Goal: Information Seeking & Learning: Learn about a topic

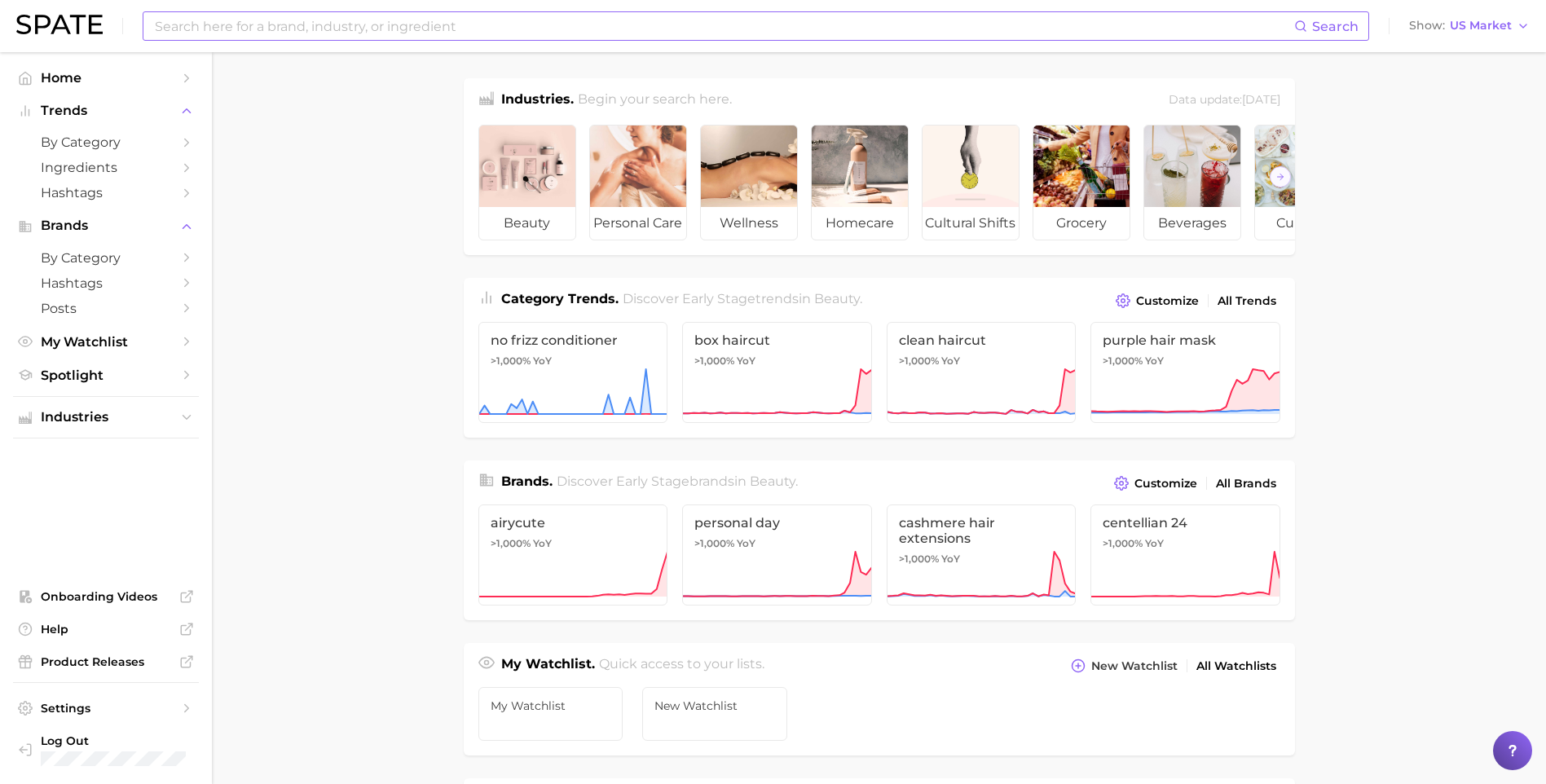
click at [356, 25] on input at bounding box center [723, 26] width 1140 height 28
type input "scalp"
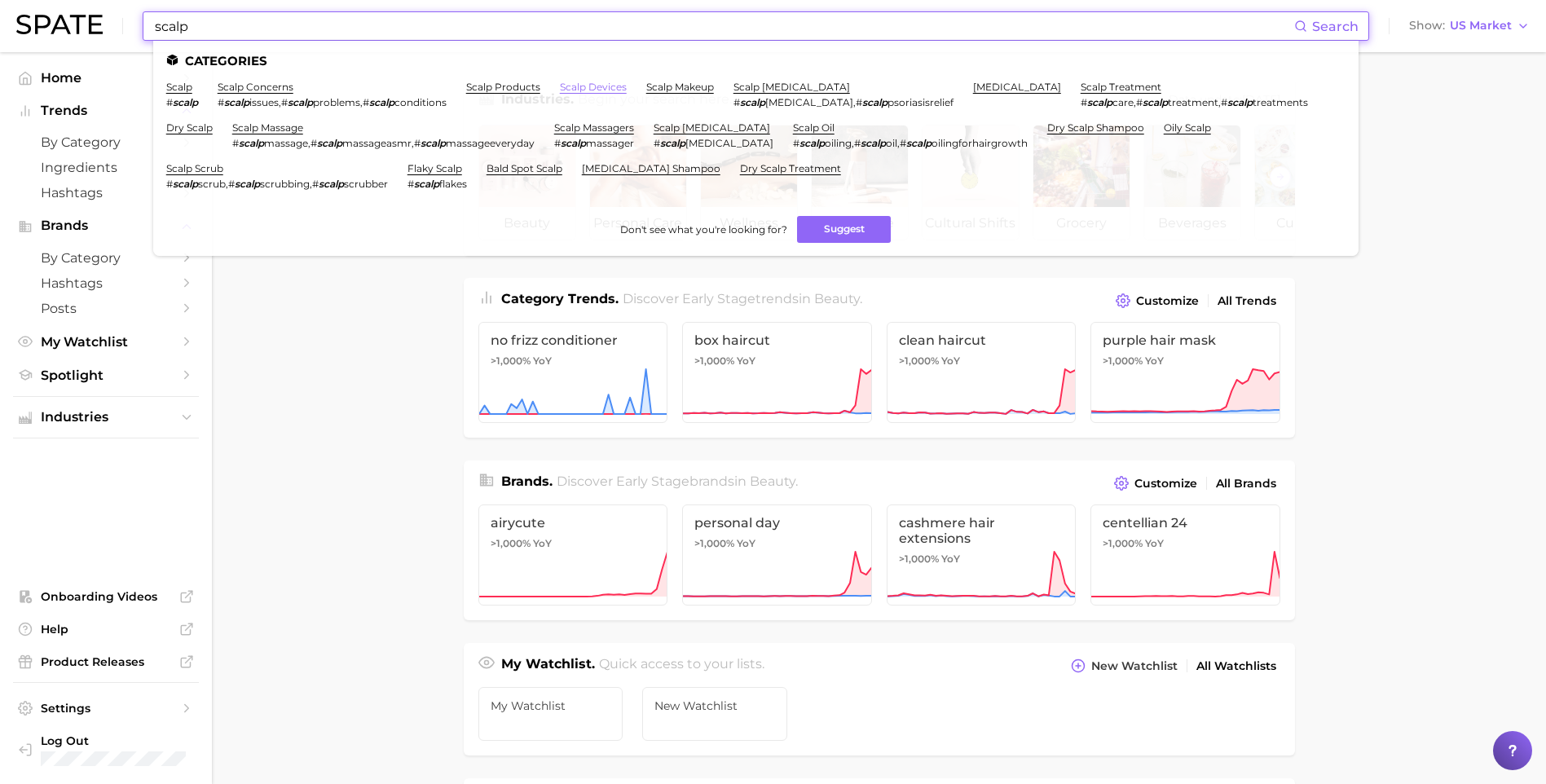
click at [580, 90] on link "scalp devices" at bounding box center [593, 87] width 67 height 13
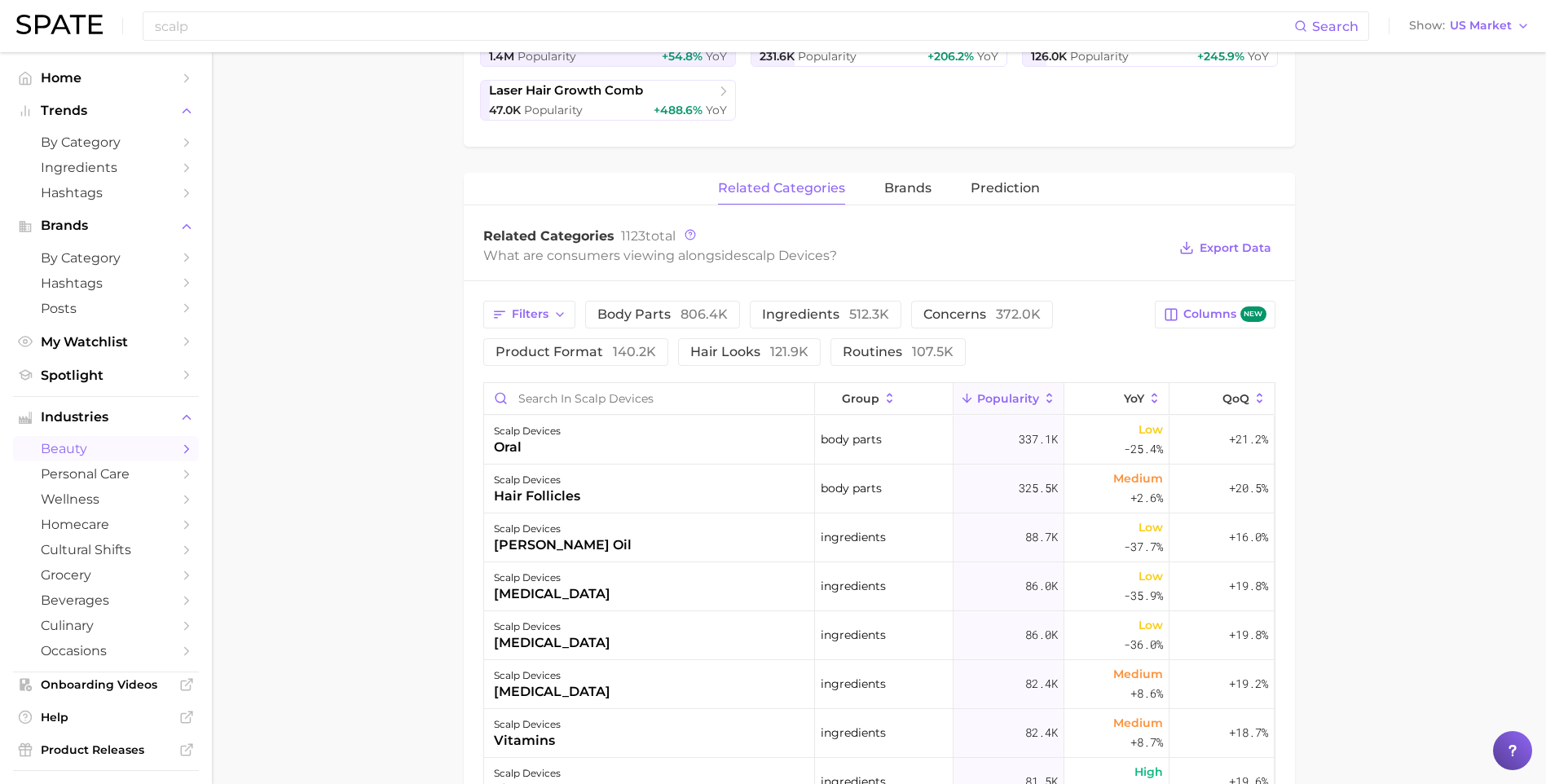
scroll to position [489, 0]
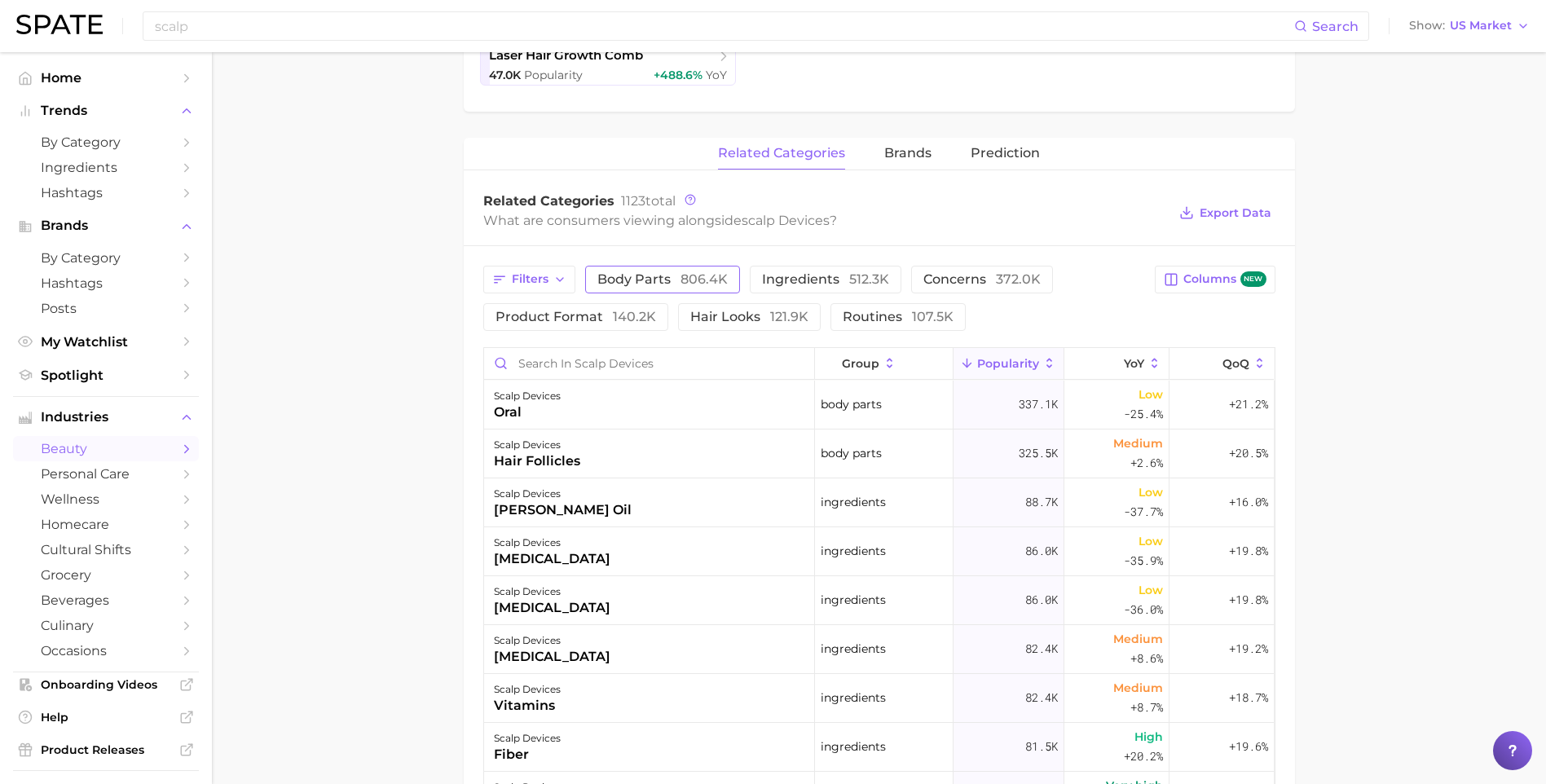
click at [645, 284] on span "body parts 806.4k" at bounding box center [662, 280] width 130 height 14
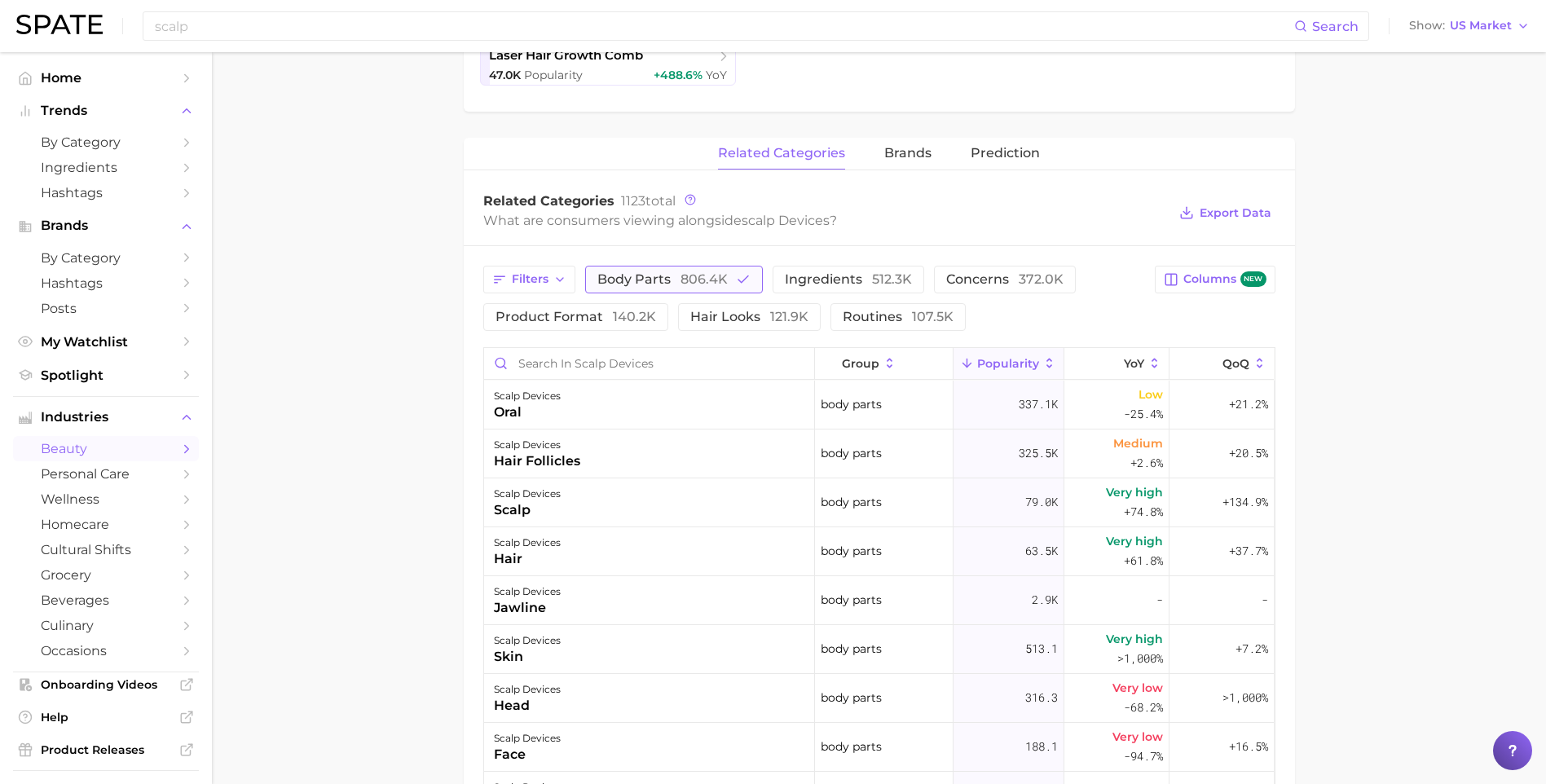
click at [645, 284] on span "body parts 806.4k" at bounding box center [662, 280] width 130 height 14
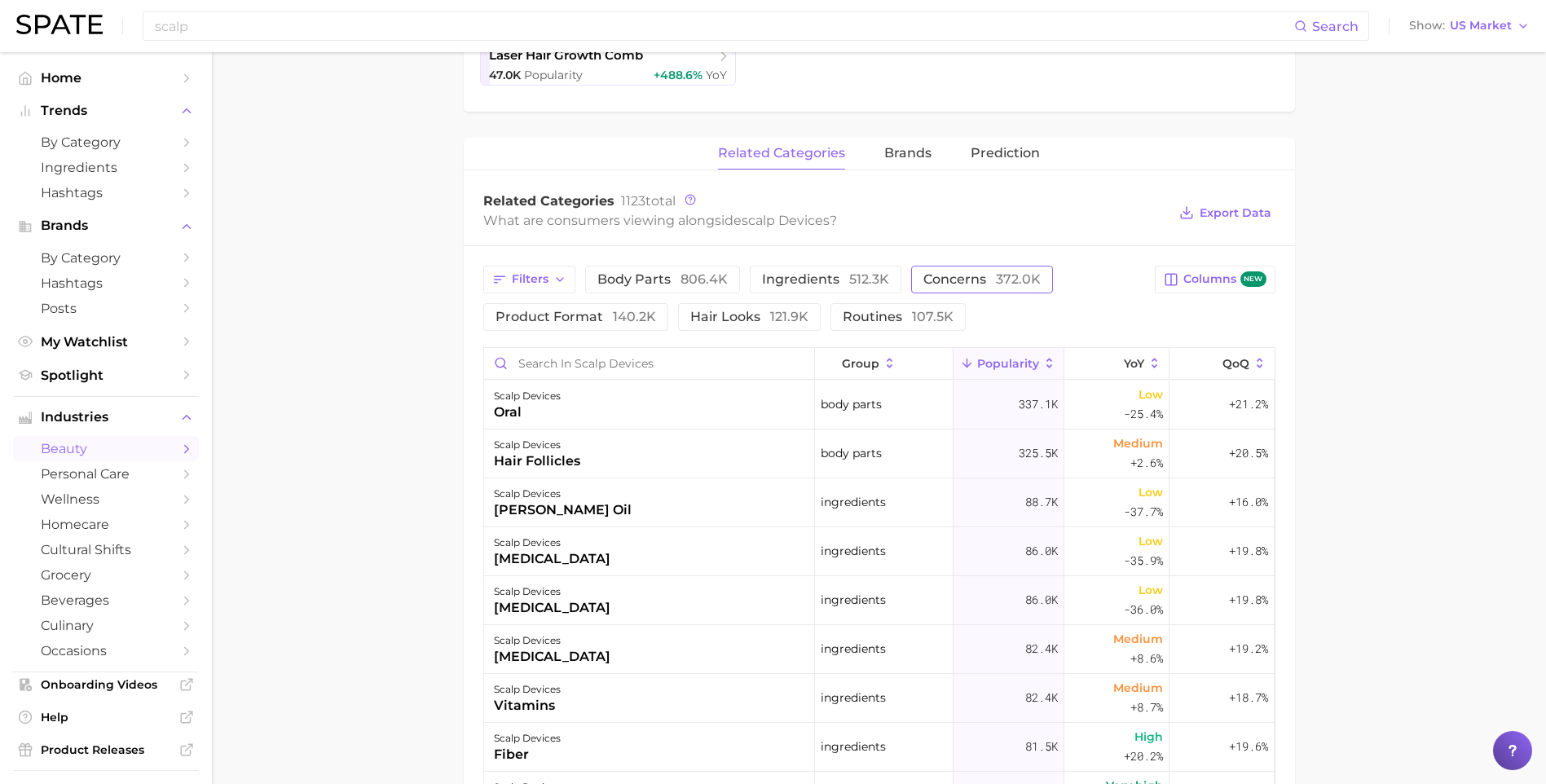
click at [923, 273] on span "concerns 372.0k" at bounding box center [982, 280] width 118 height 14
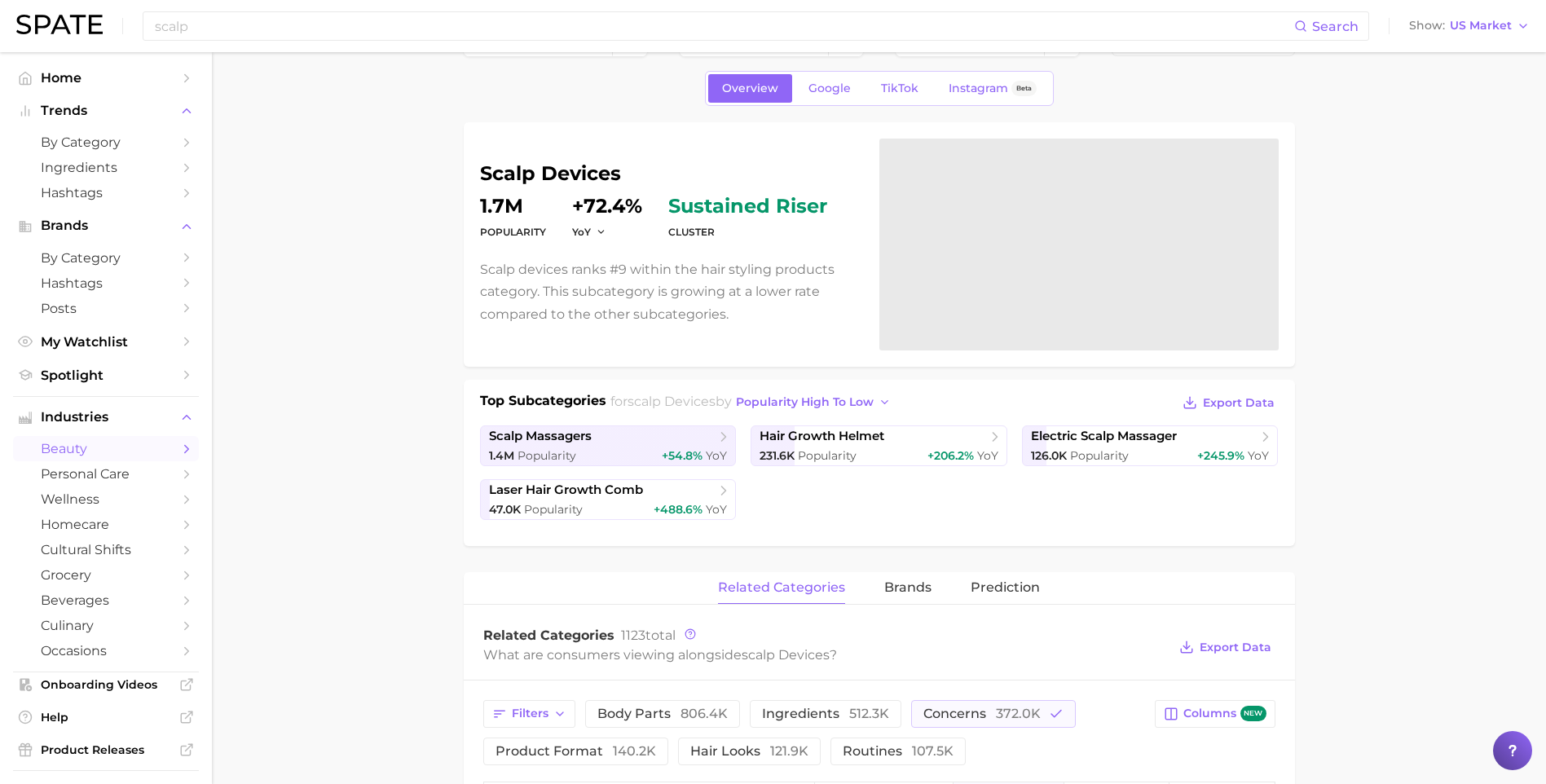
scroll to position [0, 0]
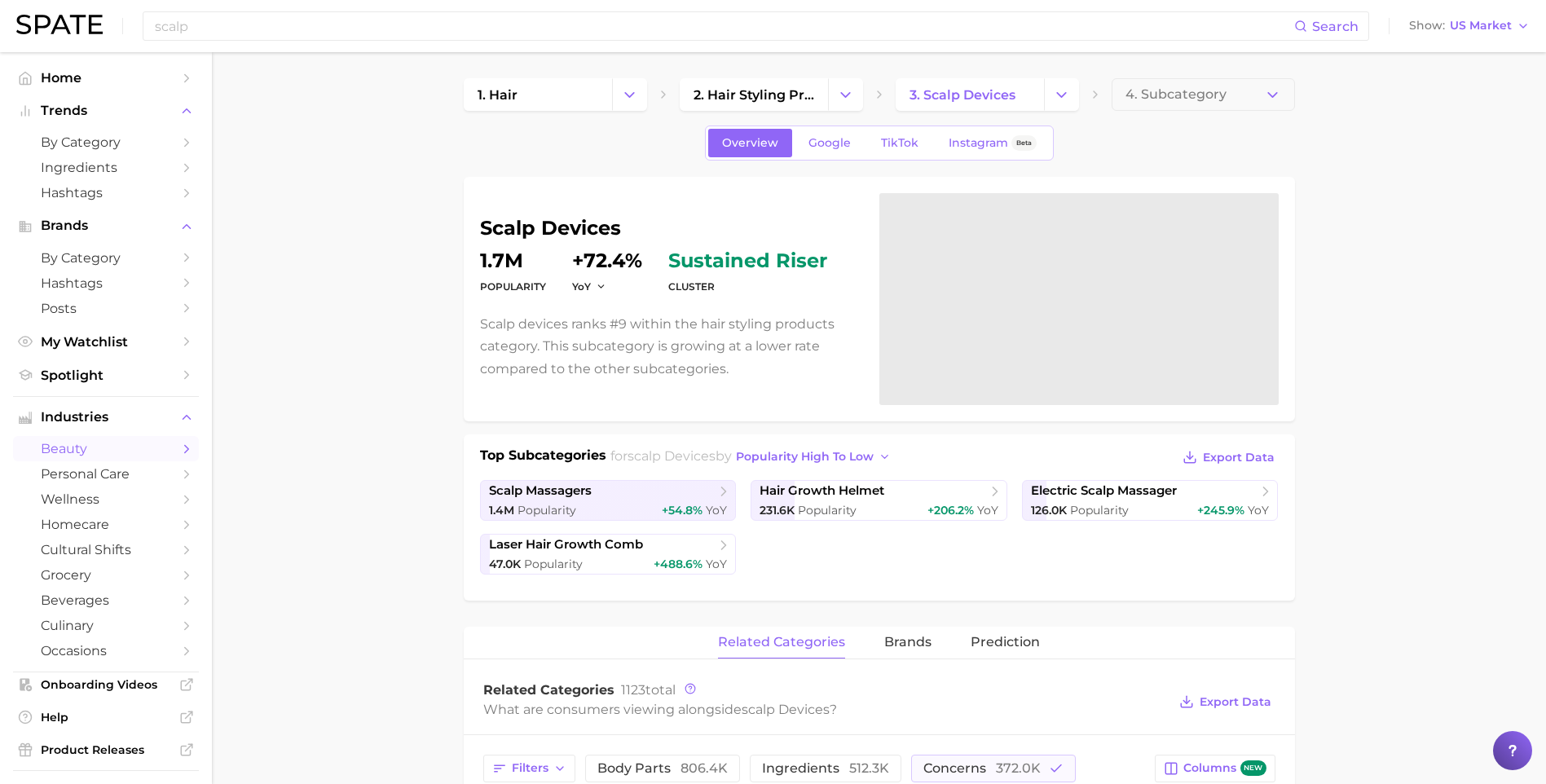
click at [1156, 479] on div "Top Subcategories for scalp devices by popularity high to low Export Data scalp…" at bounding box center [879, 515] width 799 height 138
click at [1160, 488] on span "electric scalp massager" at bounding box center [1103, 490] width 146 height 15
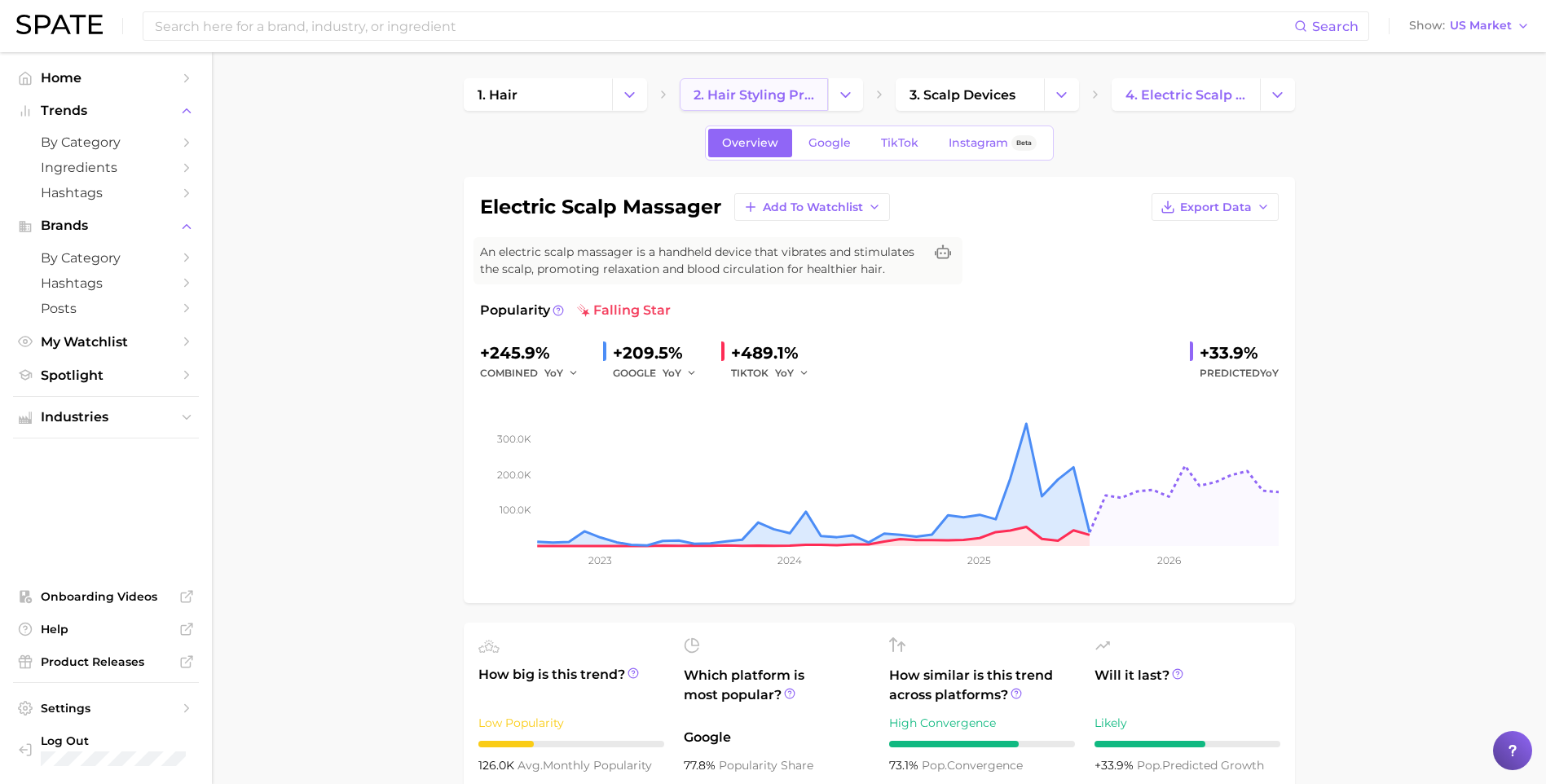
click at [715, 95] on span "2. hair styling products" at bounding box center [753, 95] width 121 height 15
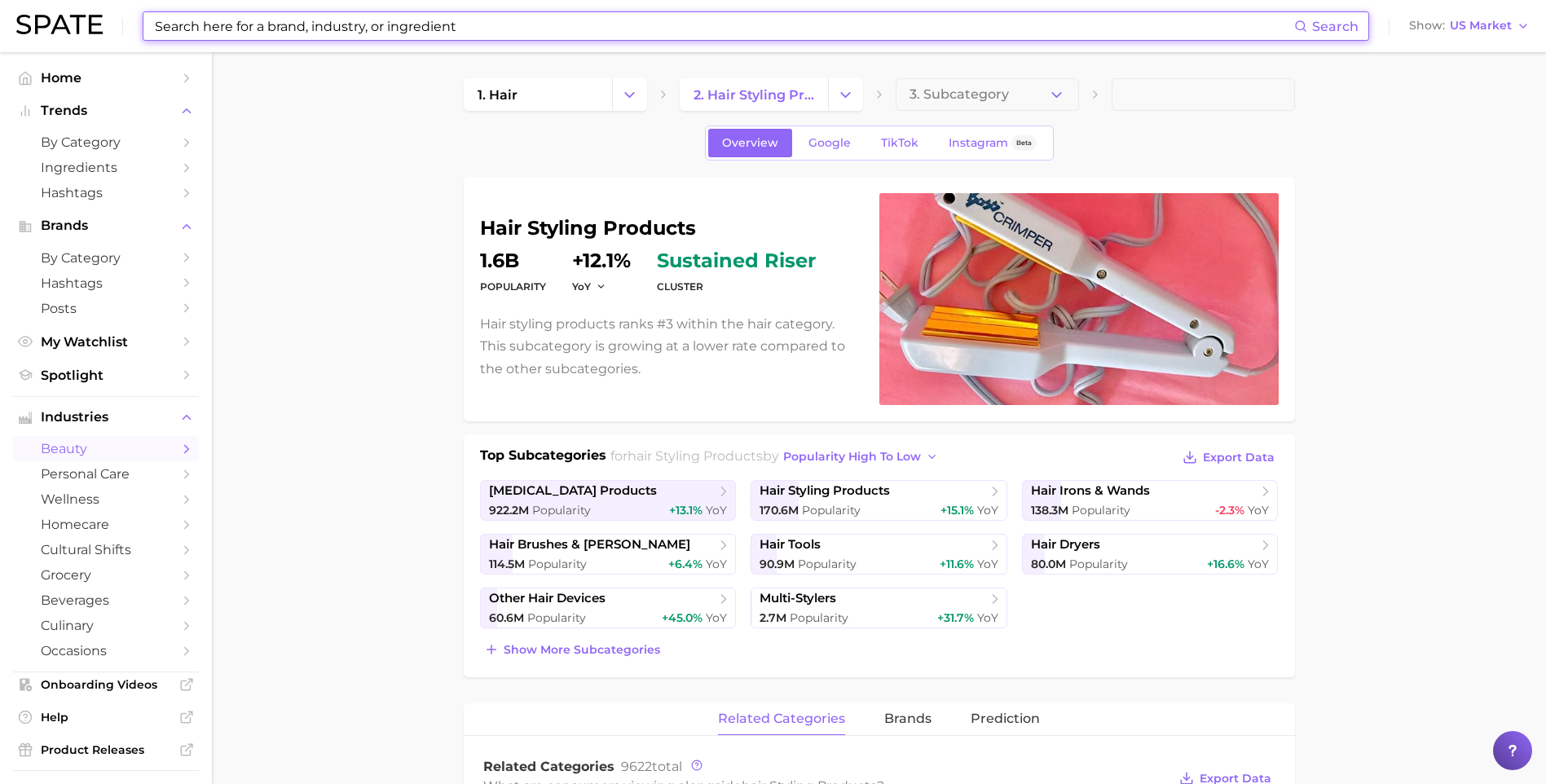
click at [346, 33] on input at bounding box center [723, 26] width 1140 height 28
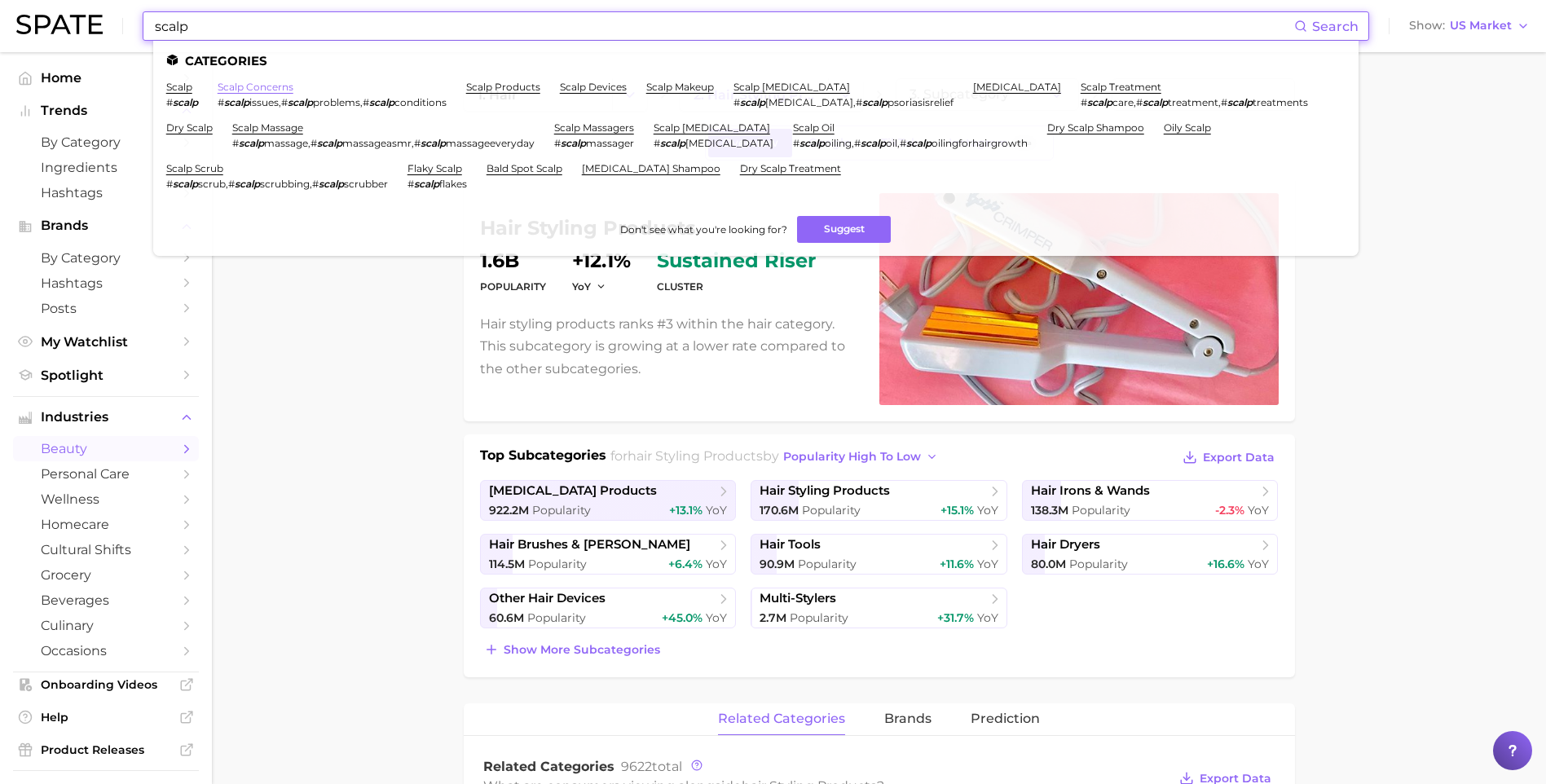
type input "scalp"
click at [268, 81] on link "scalp concerns" at bounding box center [255, 87] width 75 height 13
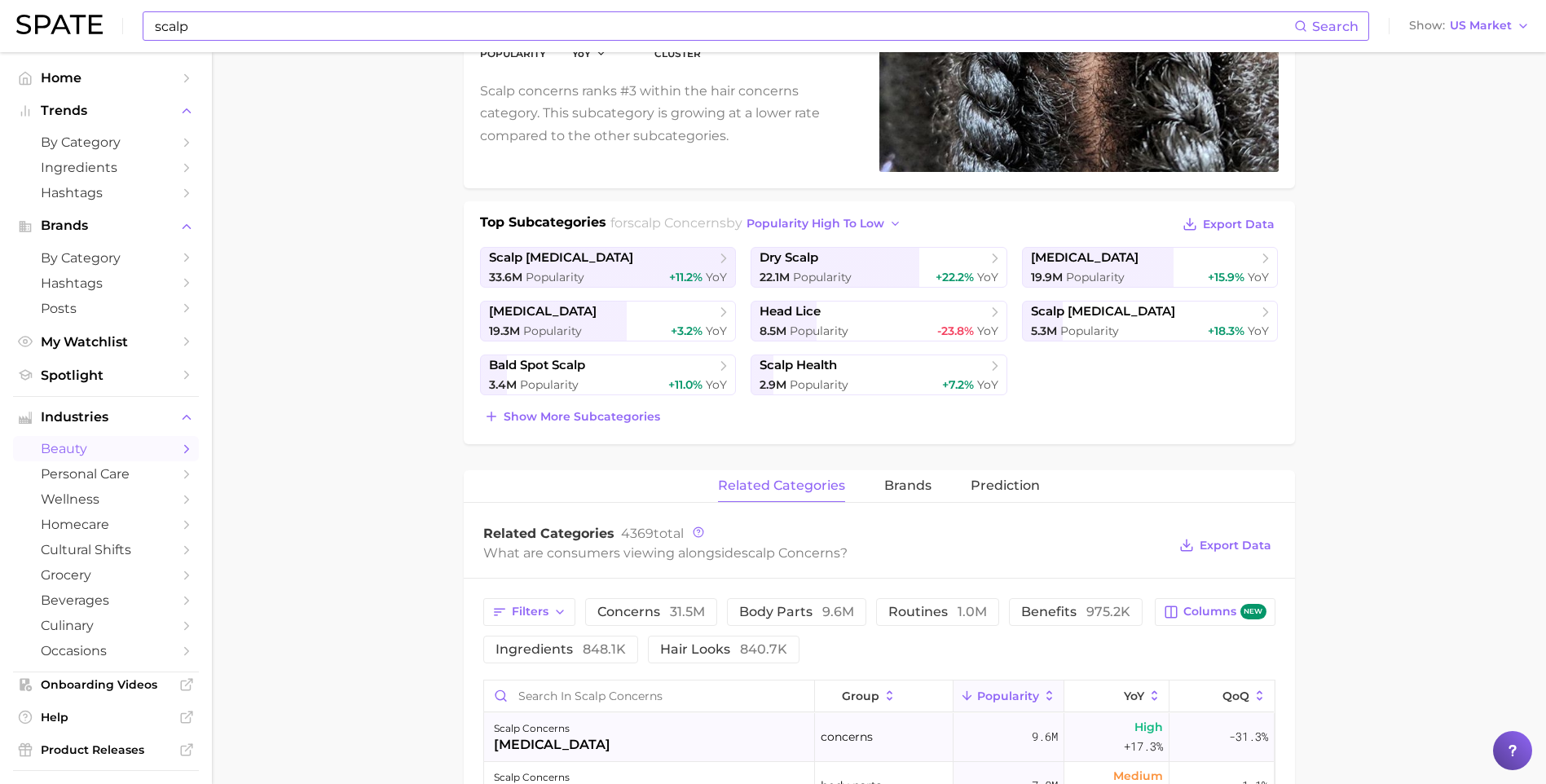
scroll to position [407, 0]
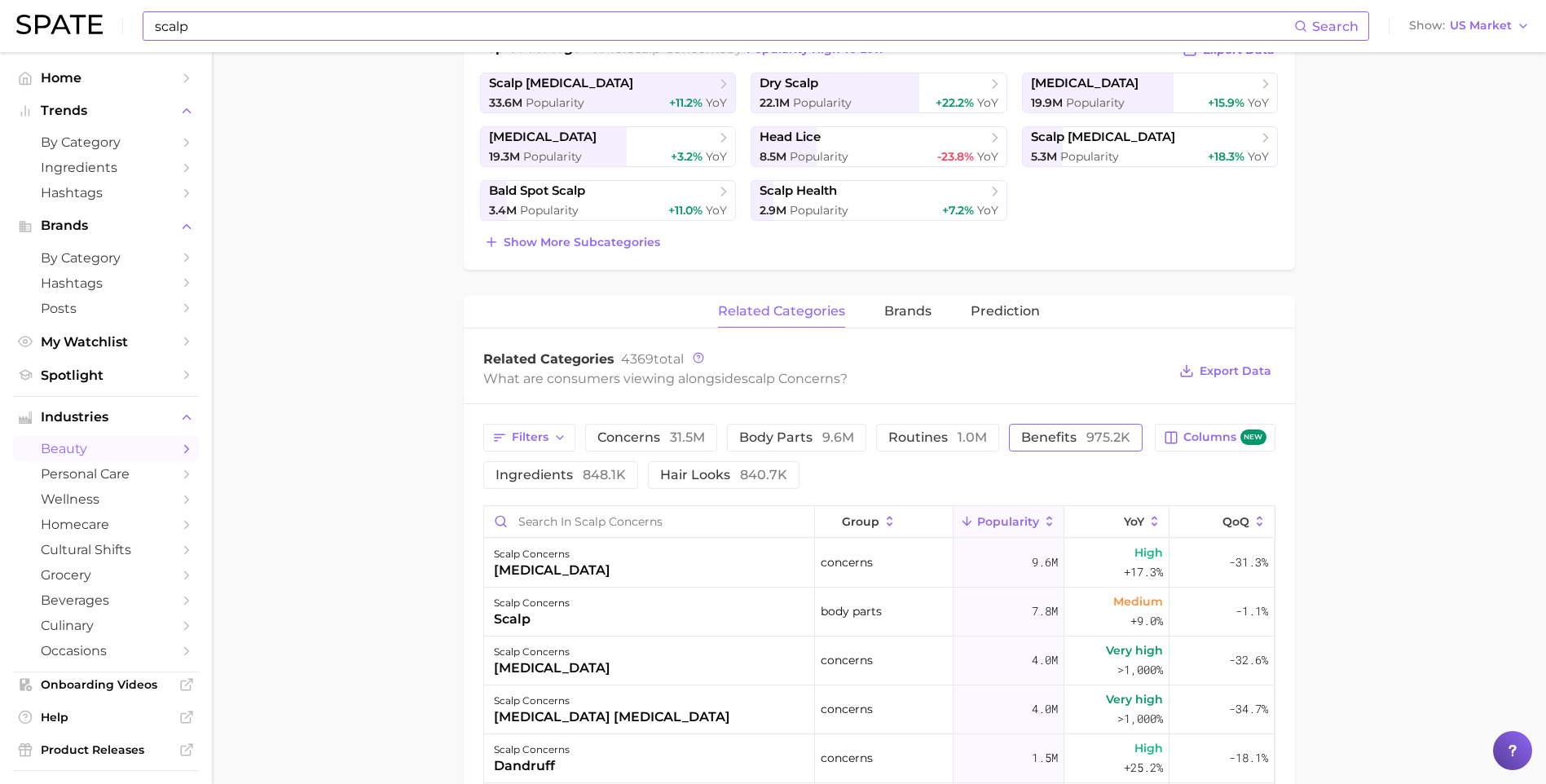
click at [1059, 433] on span "benefits 975.2k" at bounding box center [1075, 437] width 109 height 14
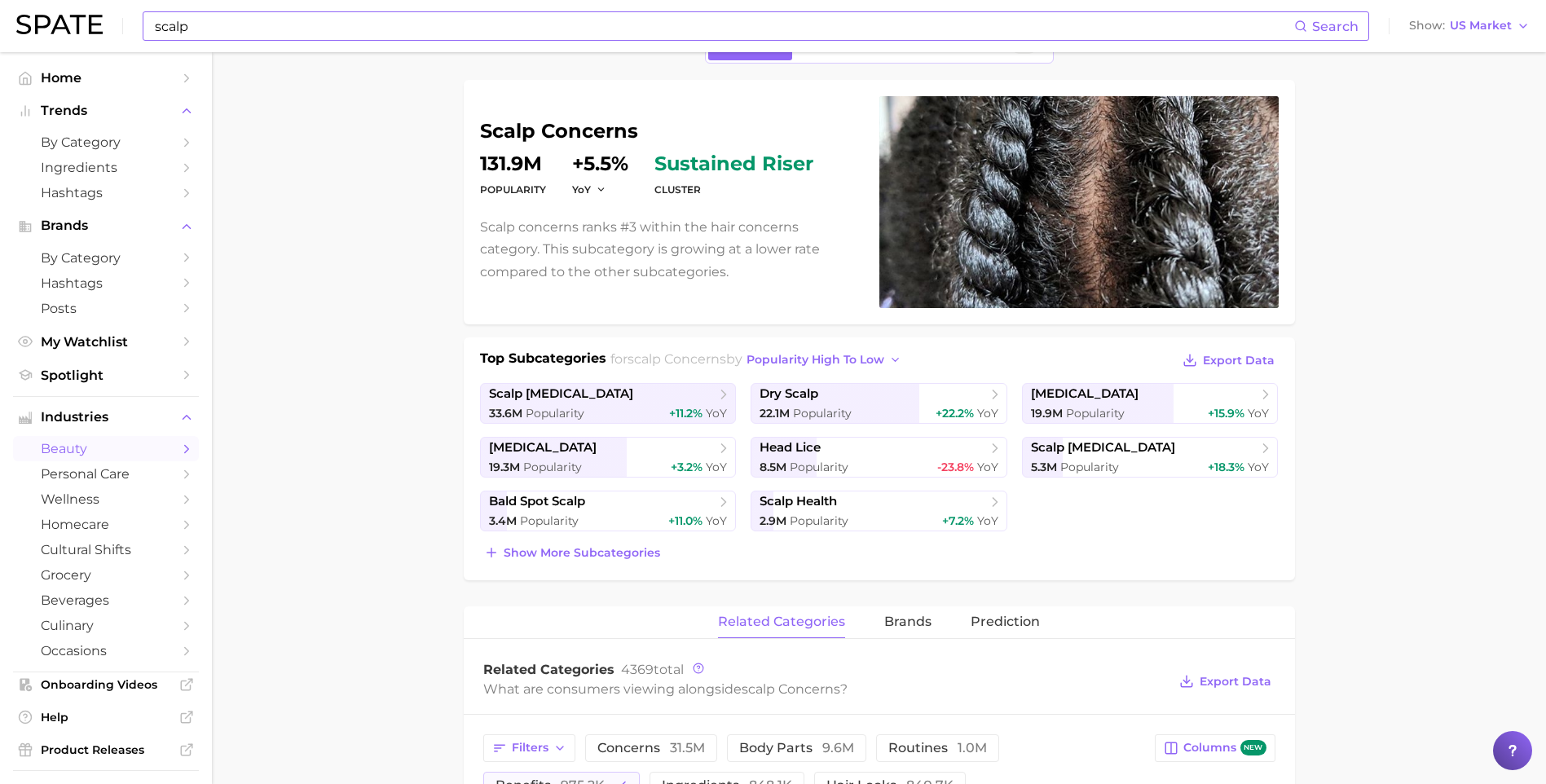
scroll to position [0, 0]
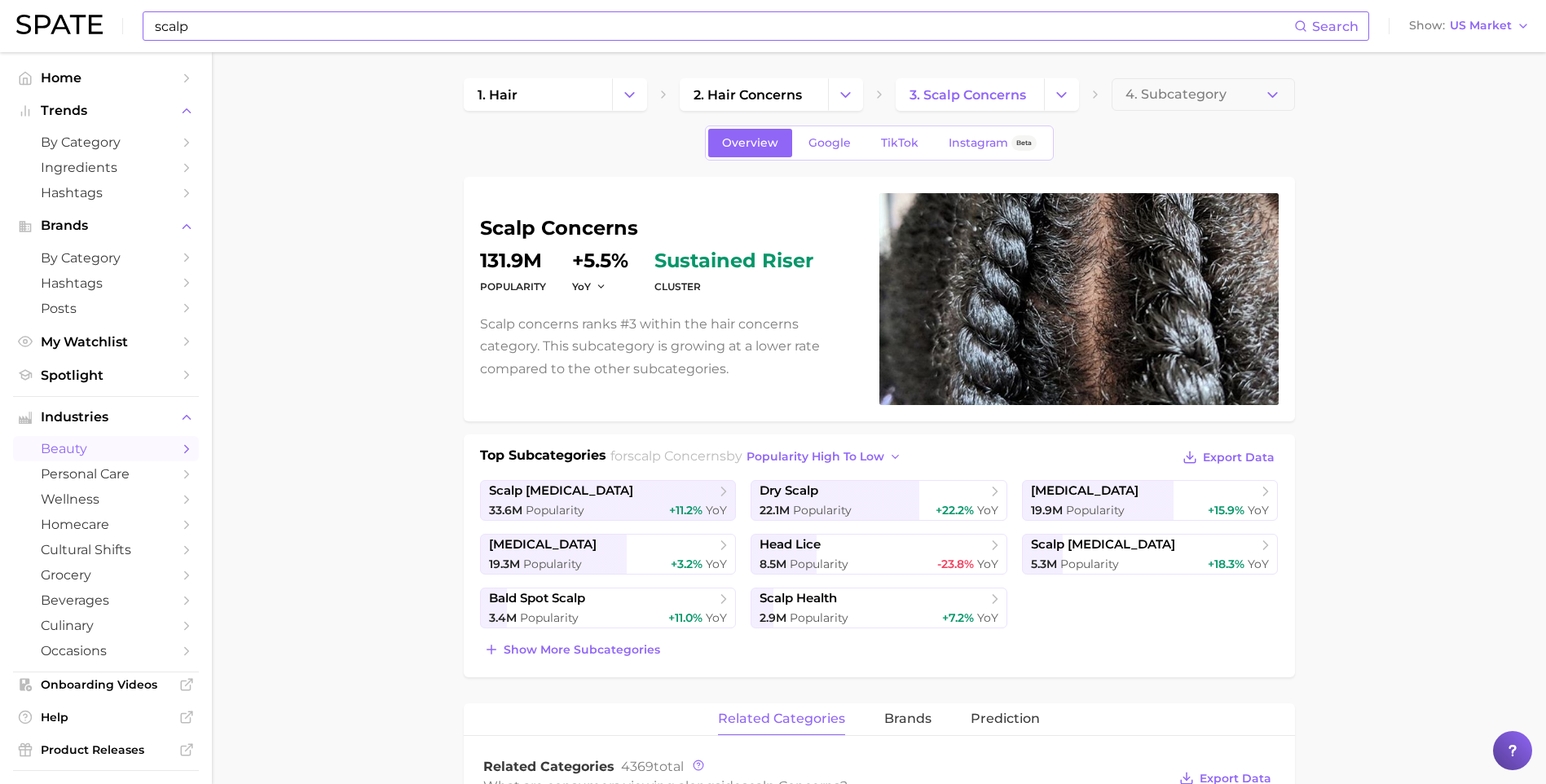
click at [1190, 149] on div "Overview Google TikTok Instagram Beta" at bounding box center [879, 143] width 831 height 35
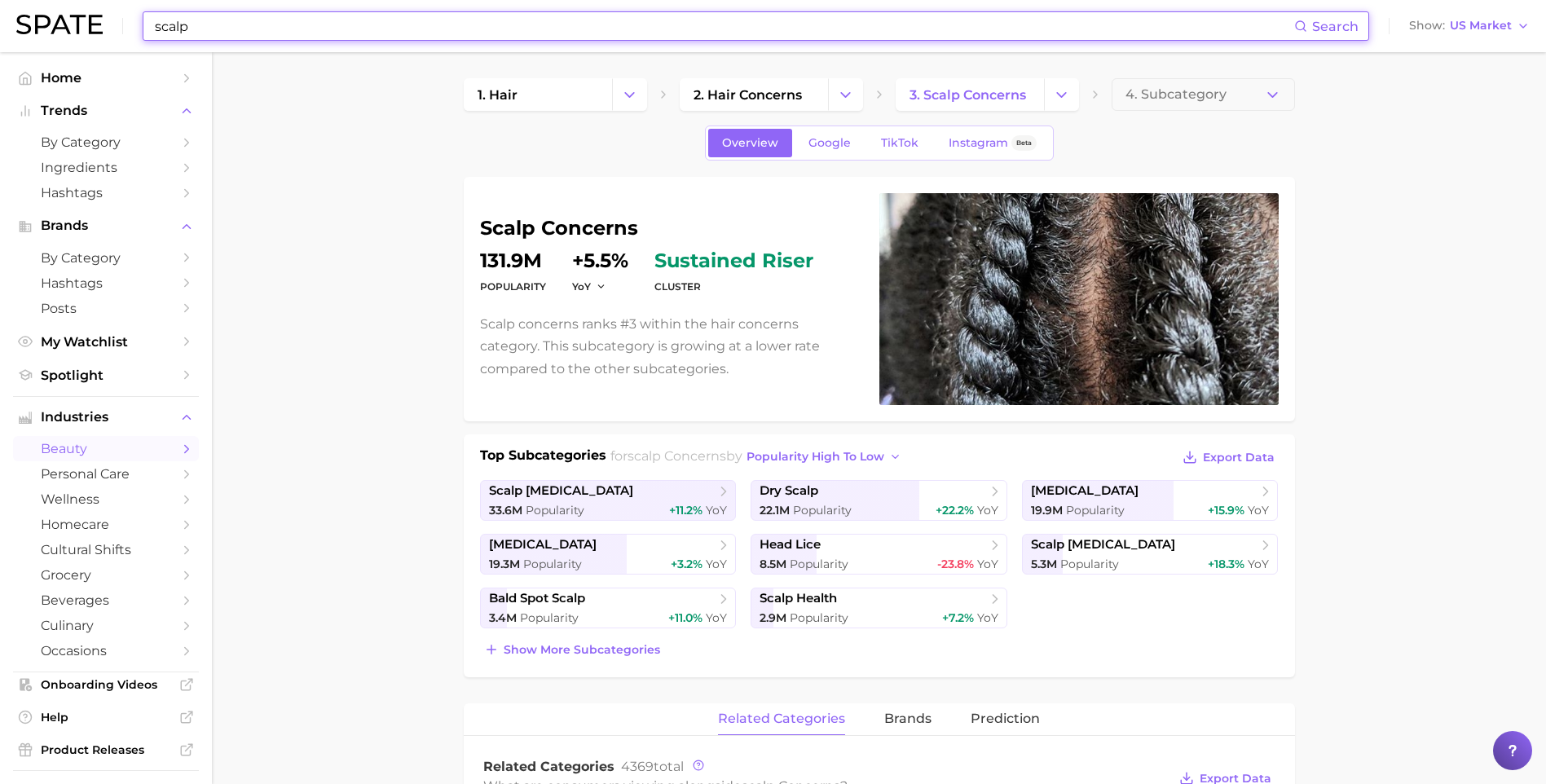
click at [242, 34] on input "scalp" at bounding box center [723, 26] width 1140 height 28
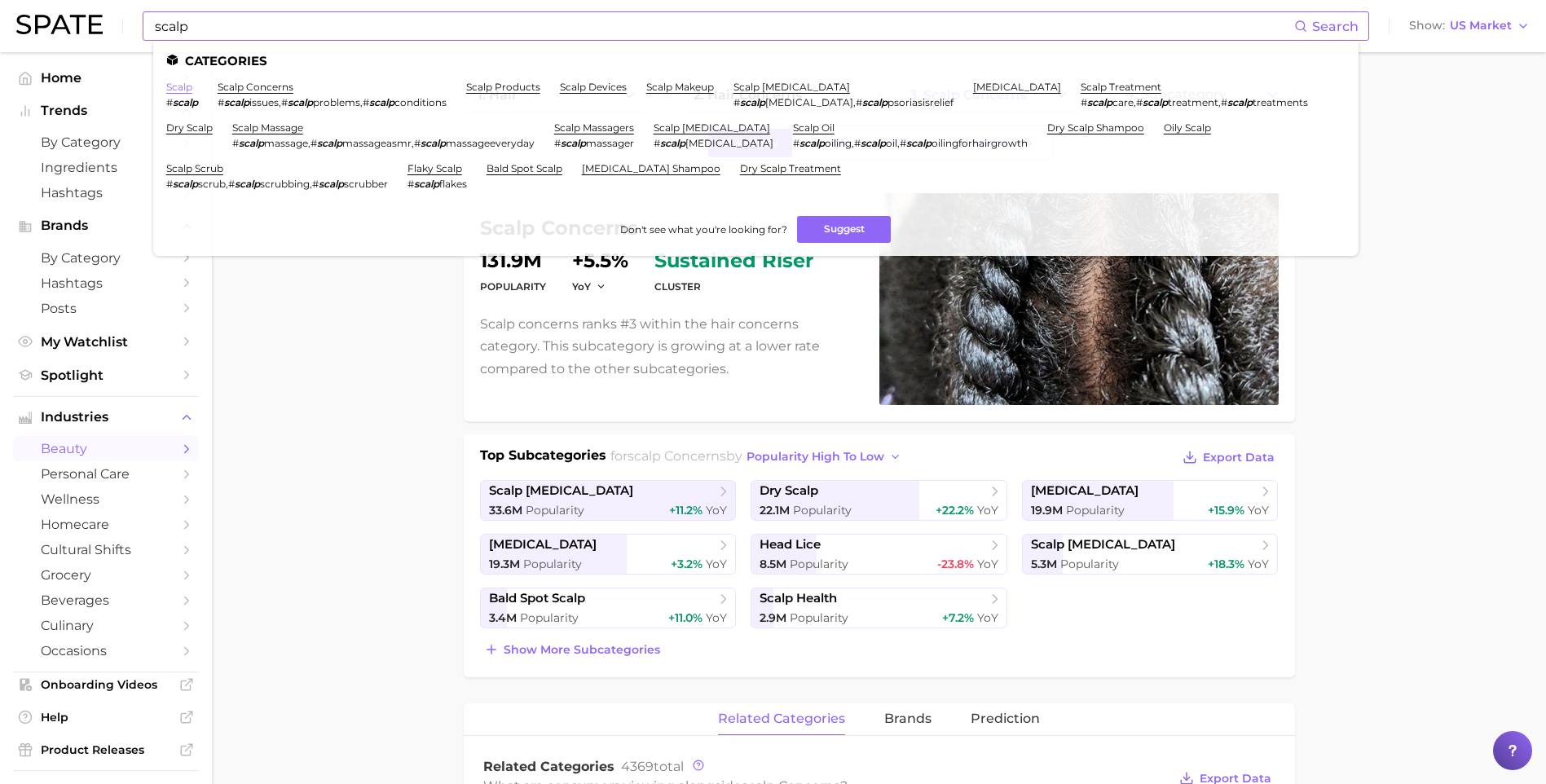
click at [182, 83] on link "scalp" at bounding box center [179, 87] width 26 height 13
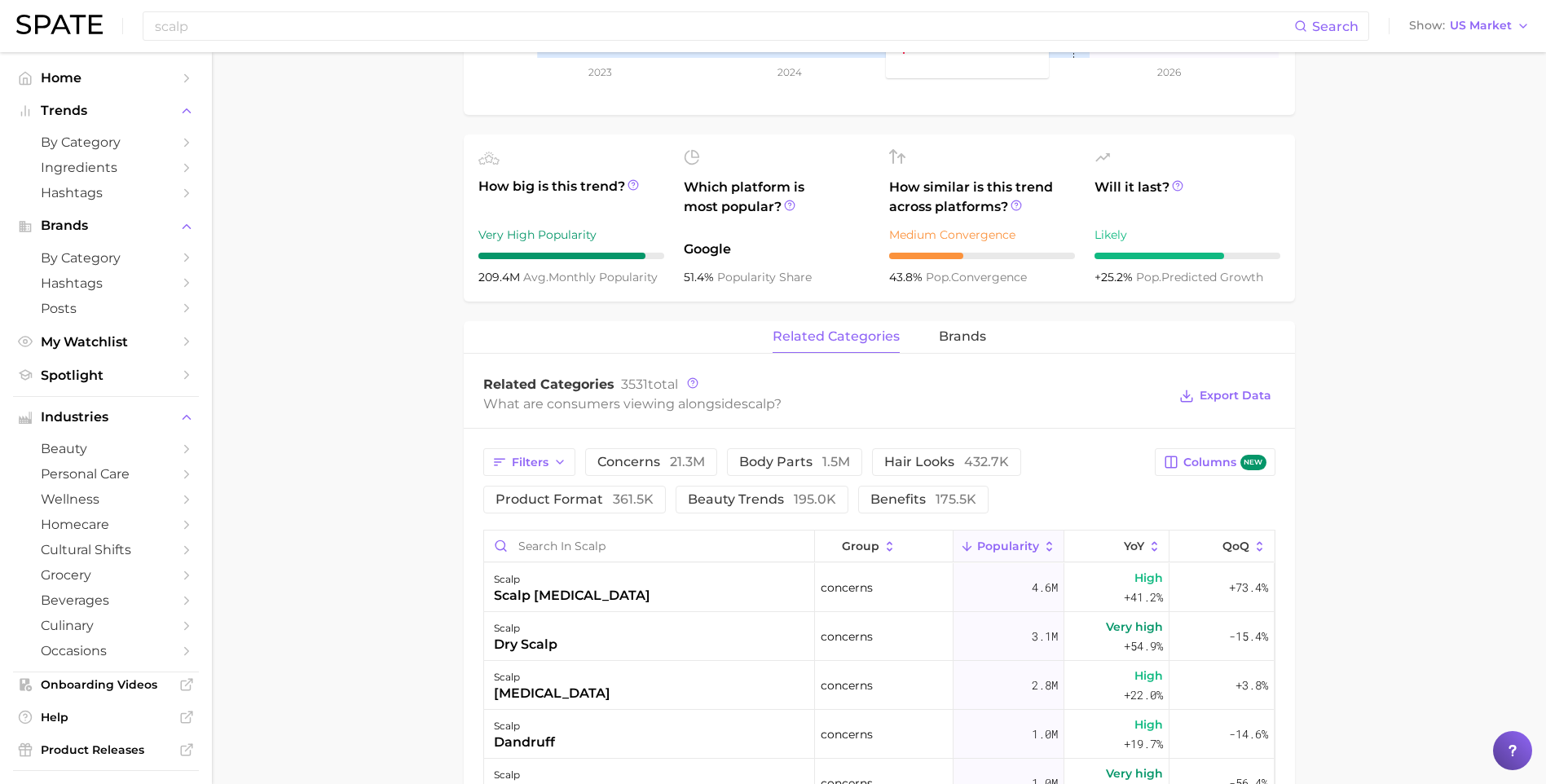
scroll to position [489, 0]
click at [927, 493] on span "benefits 175.5k" at bounding box center [923, 499] width 106 height 14
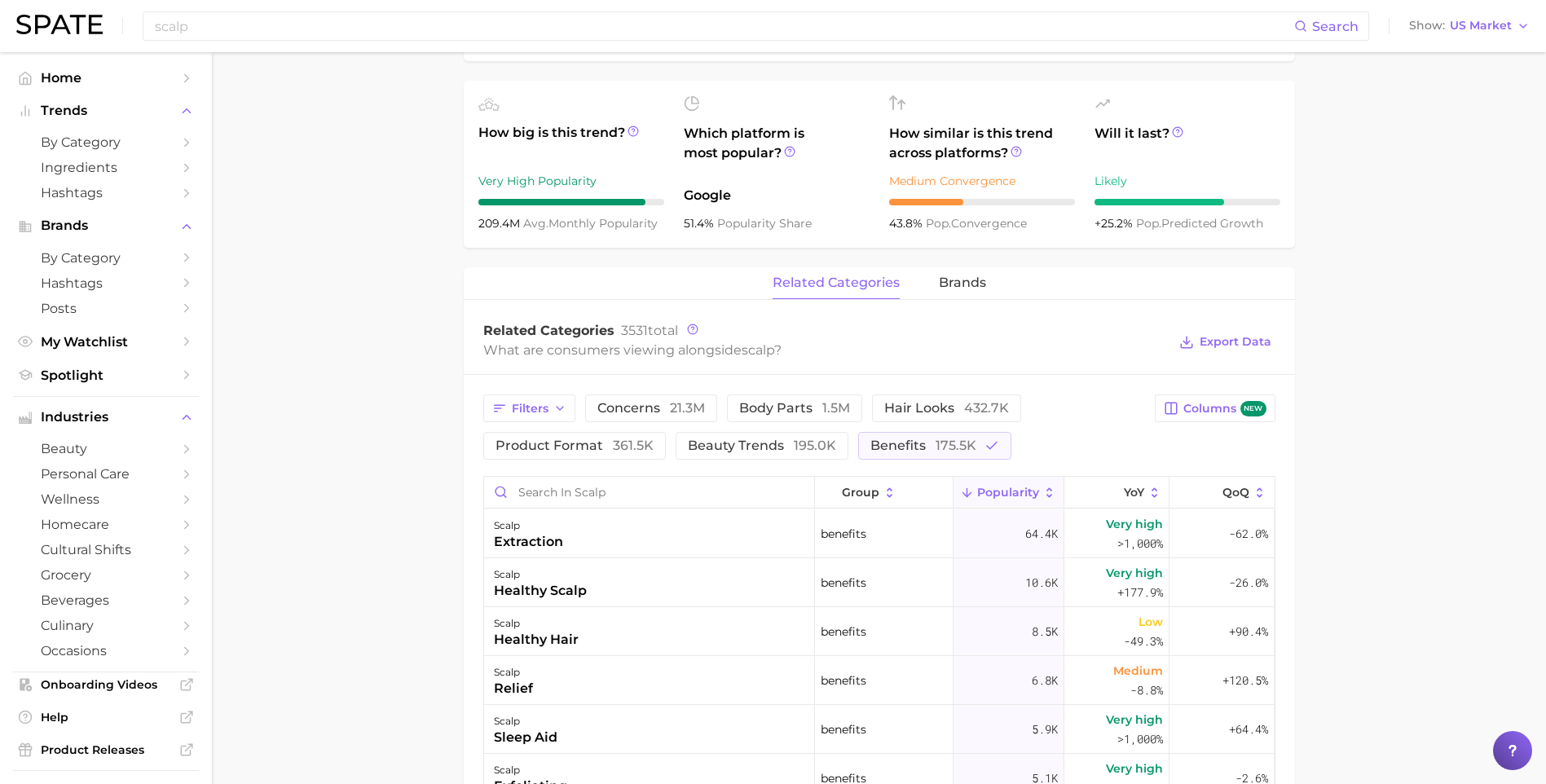
scroll to position [571, 0]
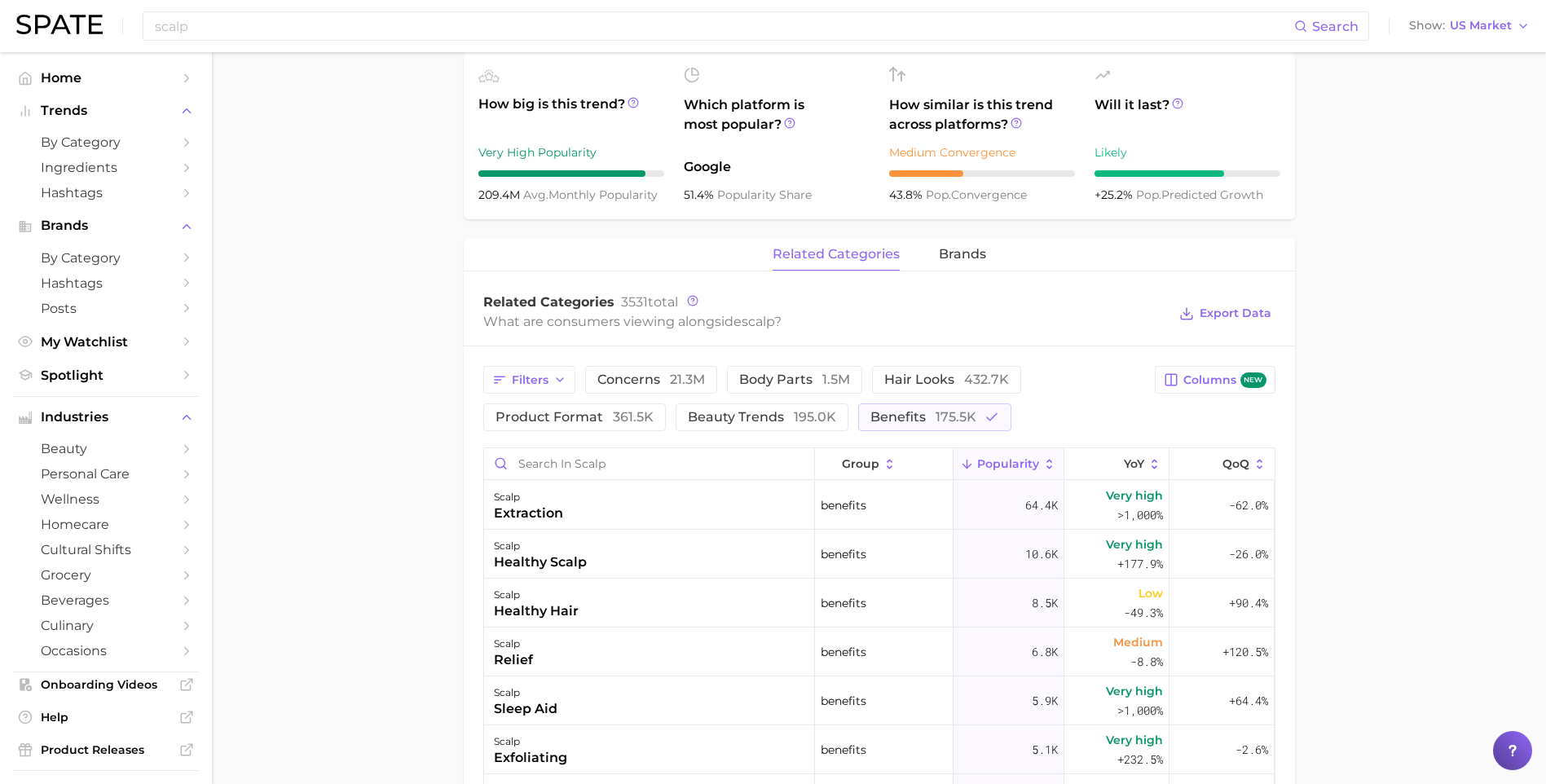
click at [386, 486] on main "scalp Overview Google TikTok Instagram Beta scalp Add to Watchlist Export Data …" at bounding box center [878, 406] width 1334 height 1850
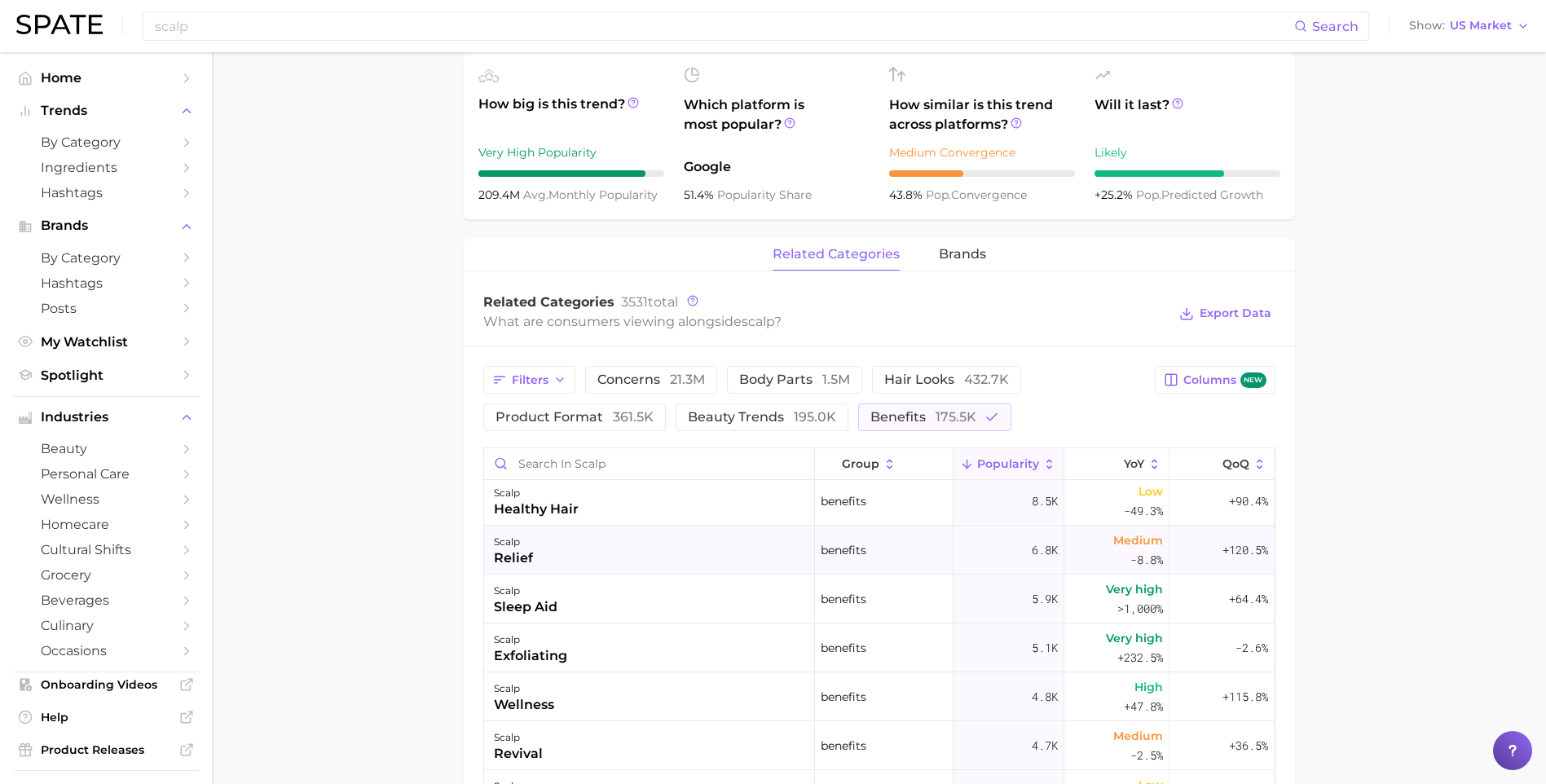
scroll to position [0, 0]
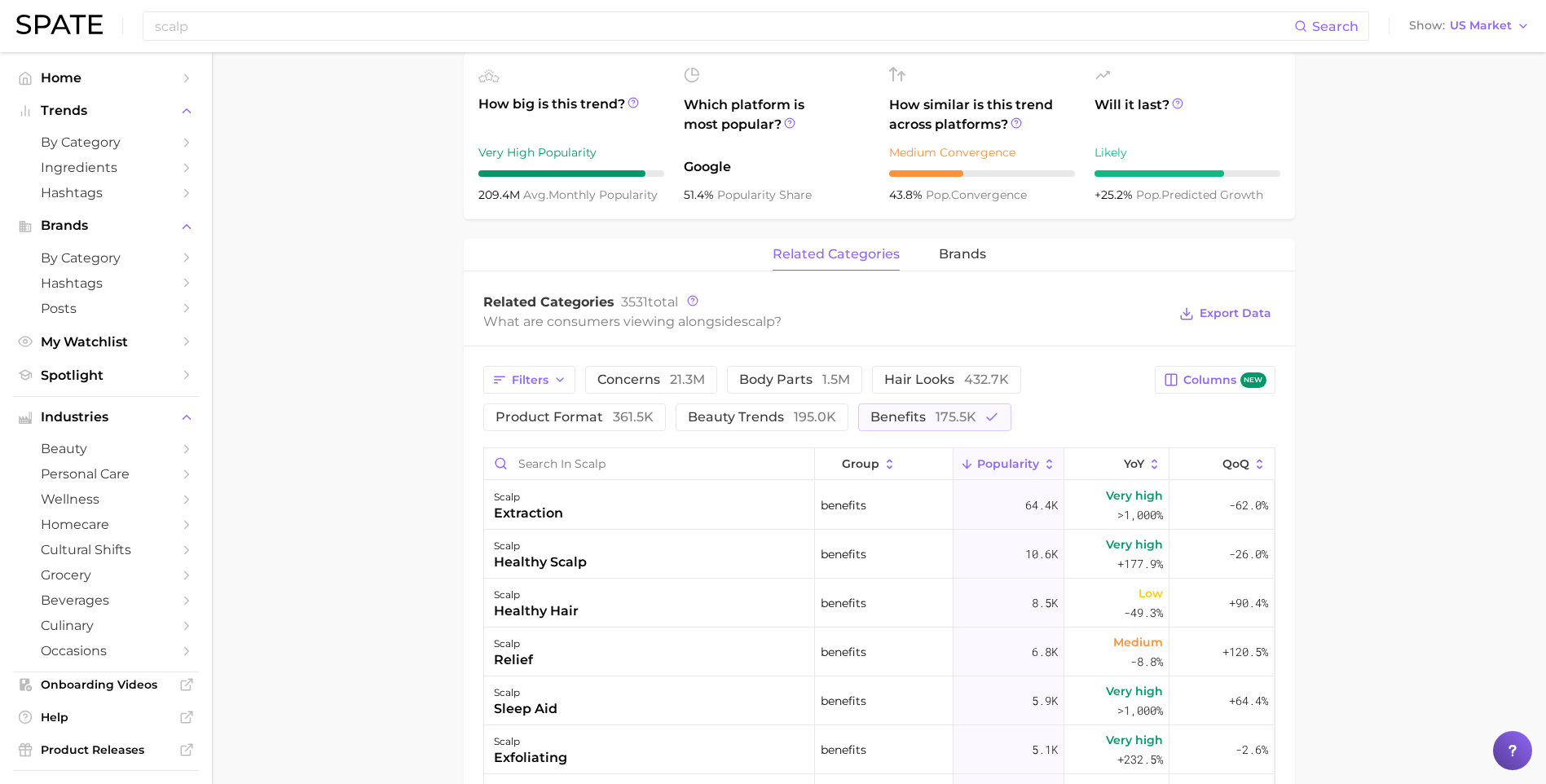
click at [401, 539] on main "scalp Overview Google TikTok Instagram Beta scalp Add to Watchlist Export Data …" at bounding box center [878, 406] width 1334 height 1850
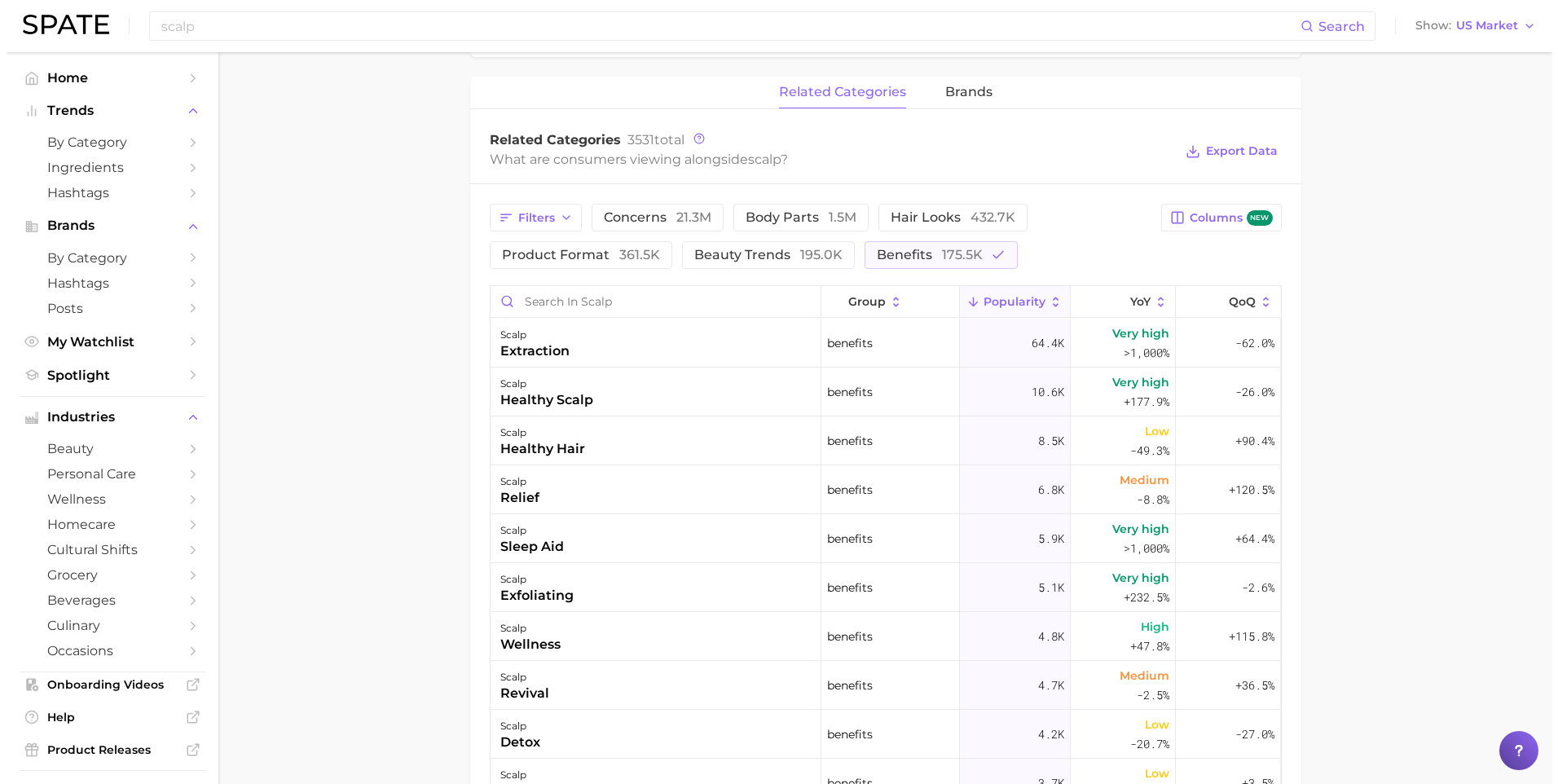
scroll to position [733, 0]
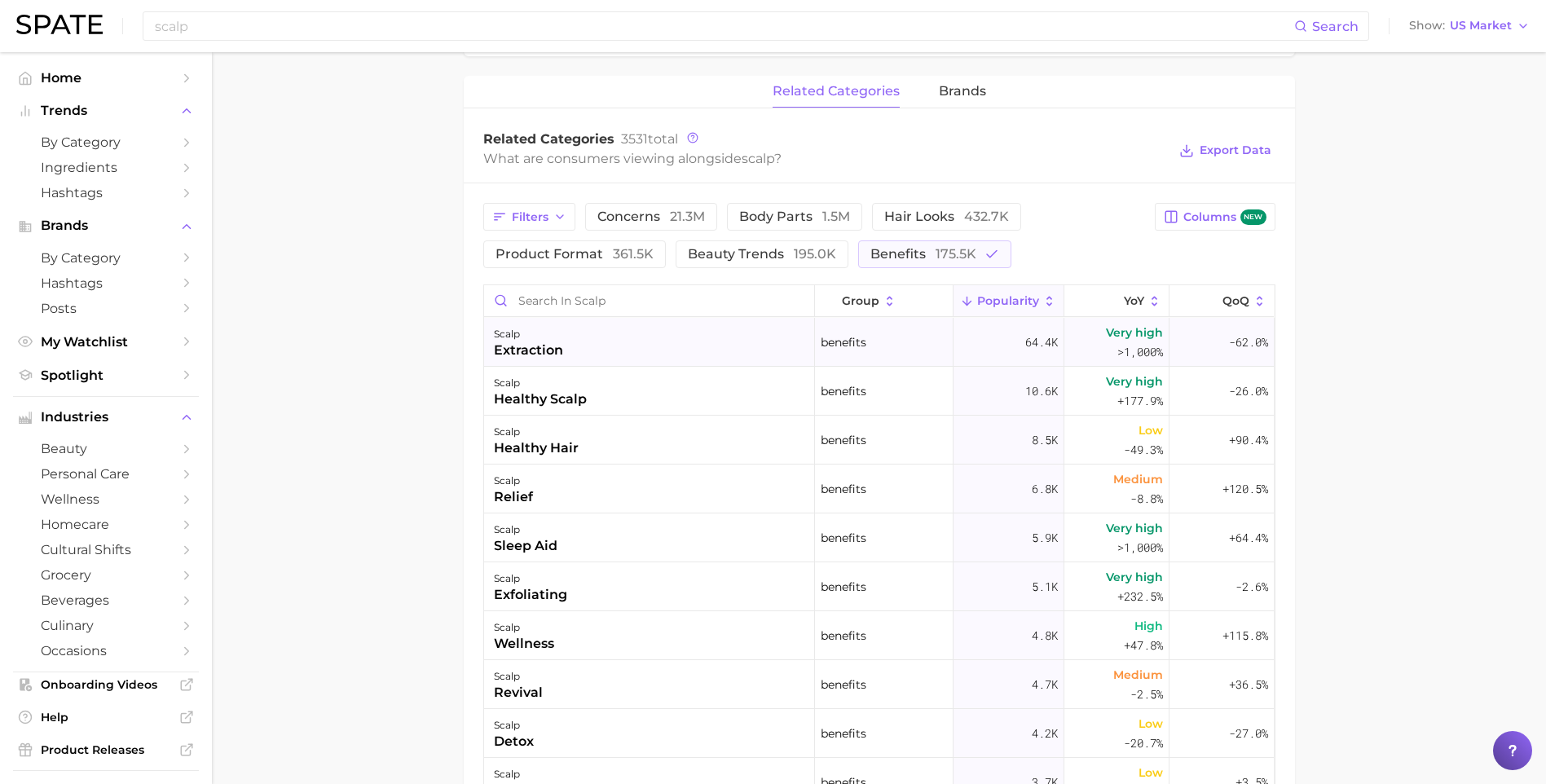
click at [532, 348] on div "extraction" at bounding box center [528, 350] width 70 height 19
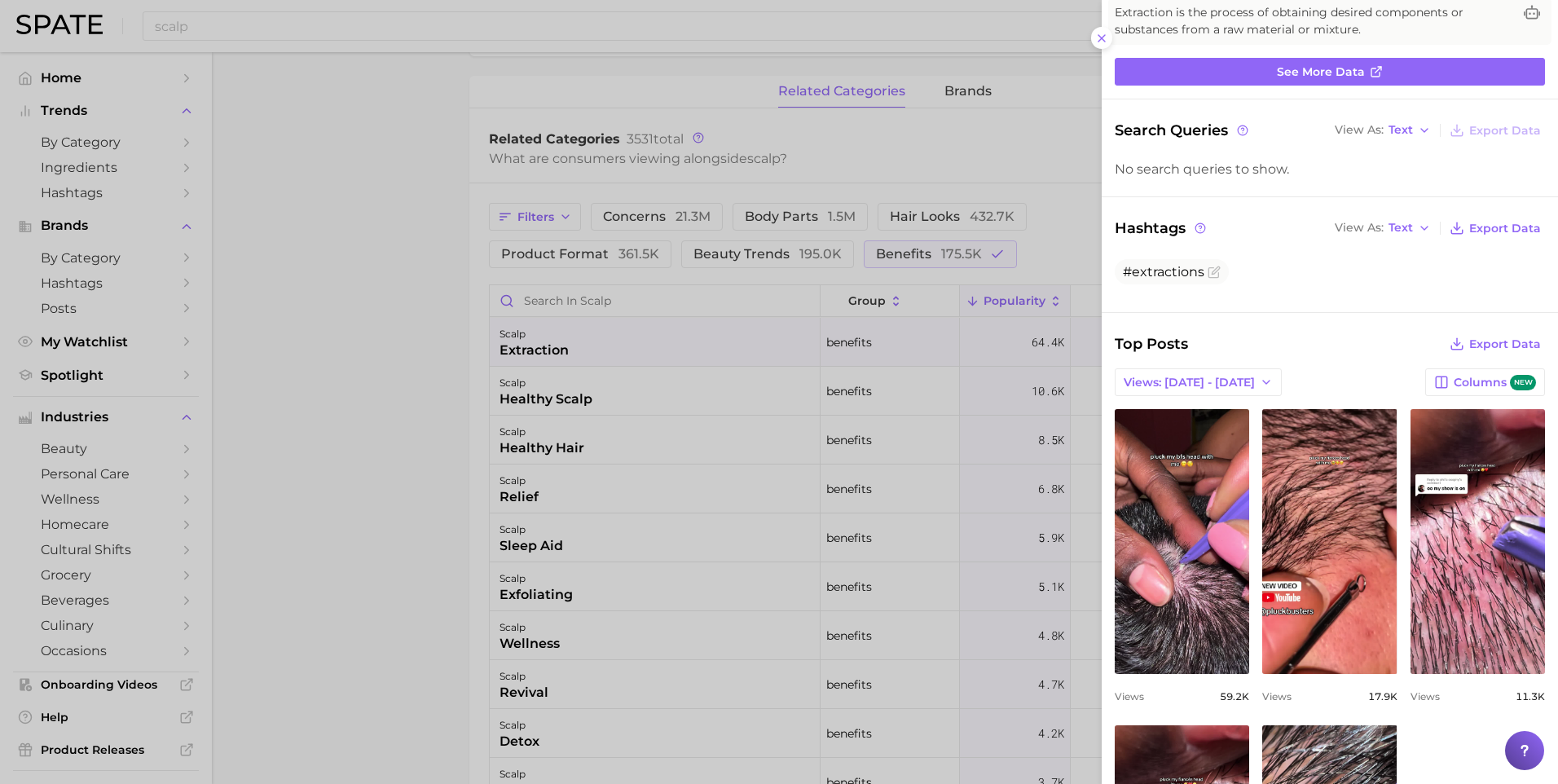
scroll to position [0, 0]
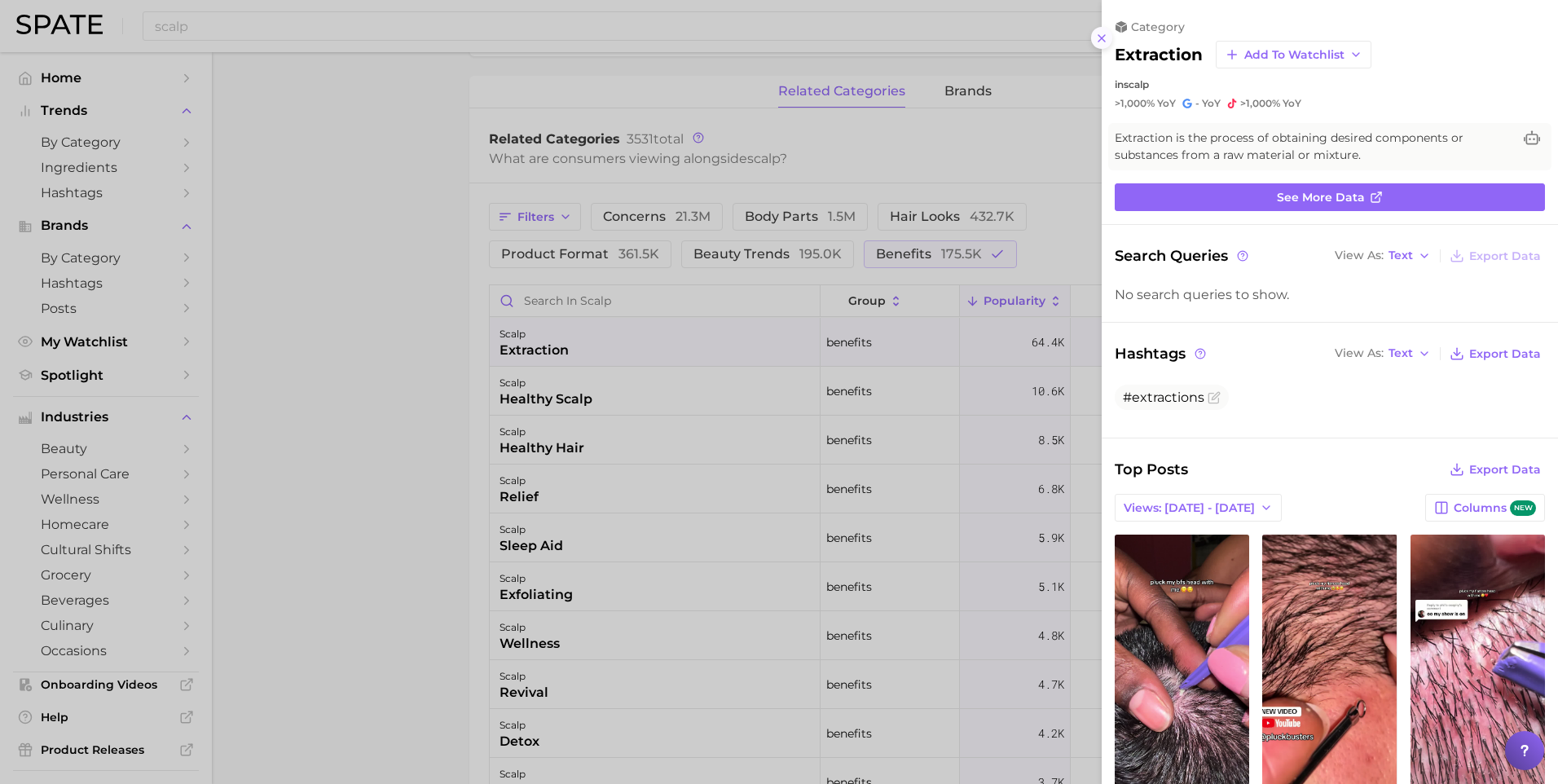
click at [1098, 44] on icon at bounding box center [1102, 39] width 14 height 14
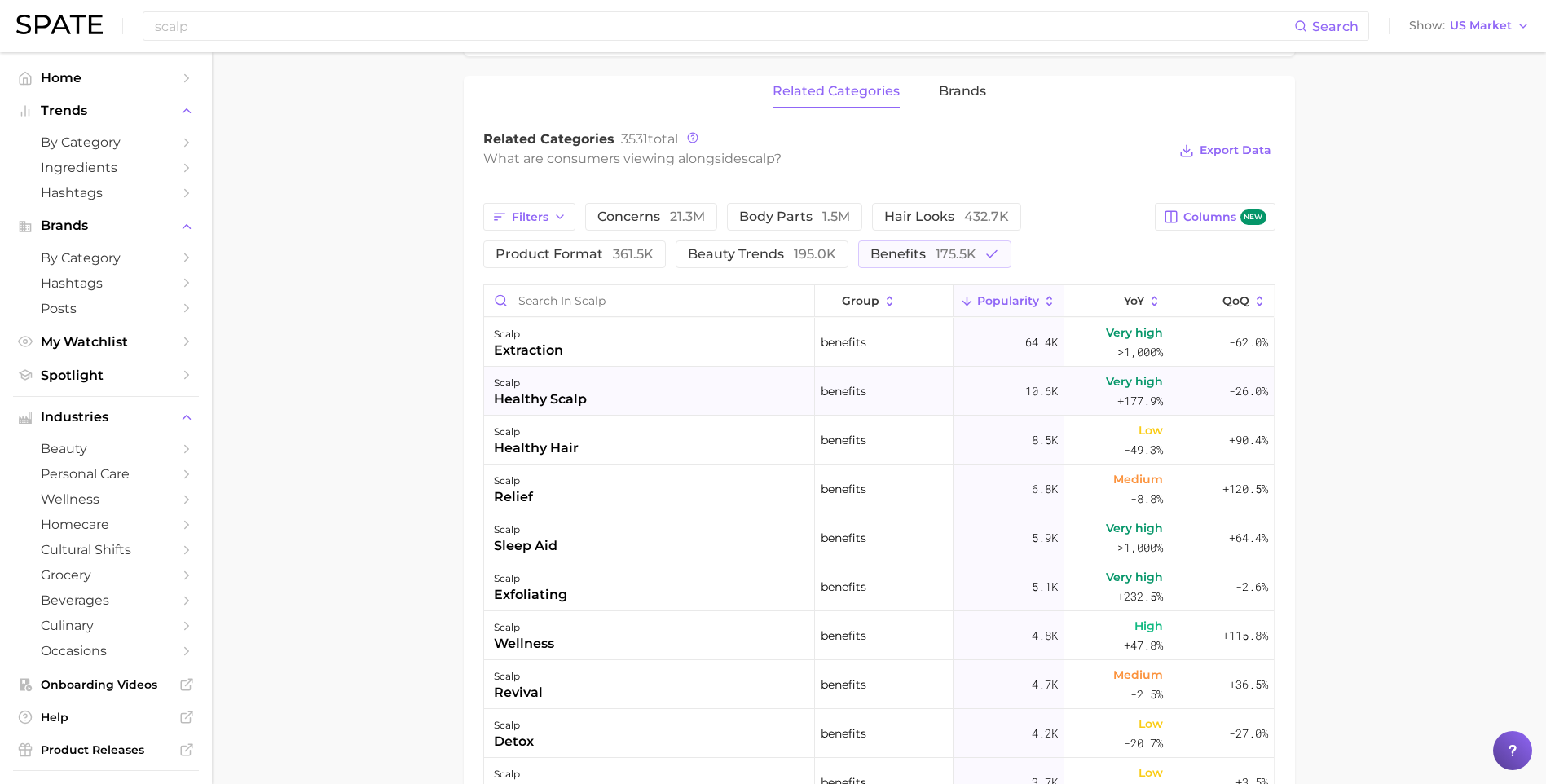
click at [593, 402] on div "scalp healthy scalp" at bounding box center [649, 391] width 331 height 49
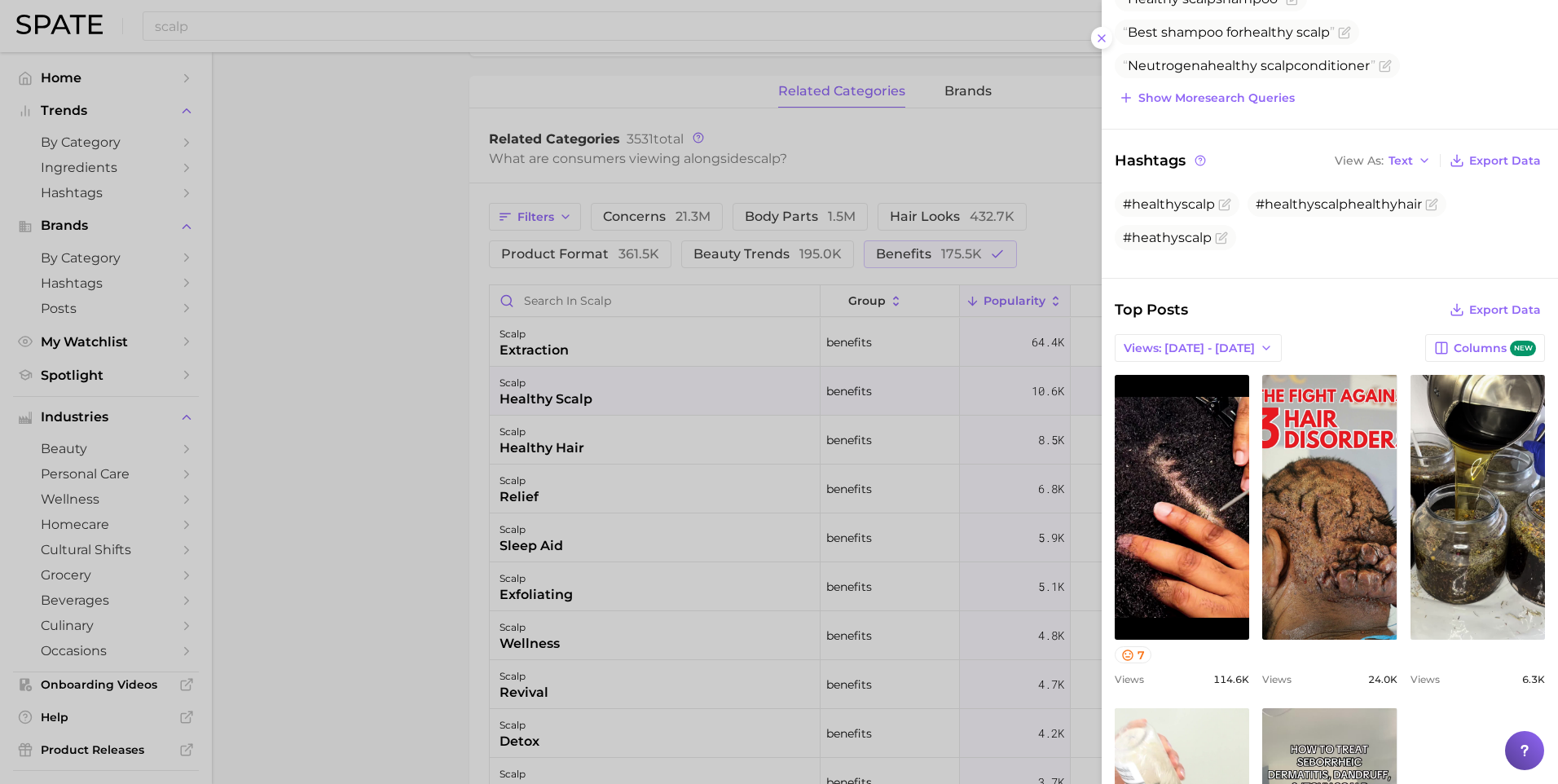
scroll to position [201, 0]
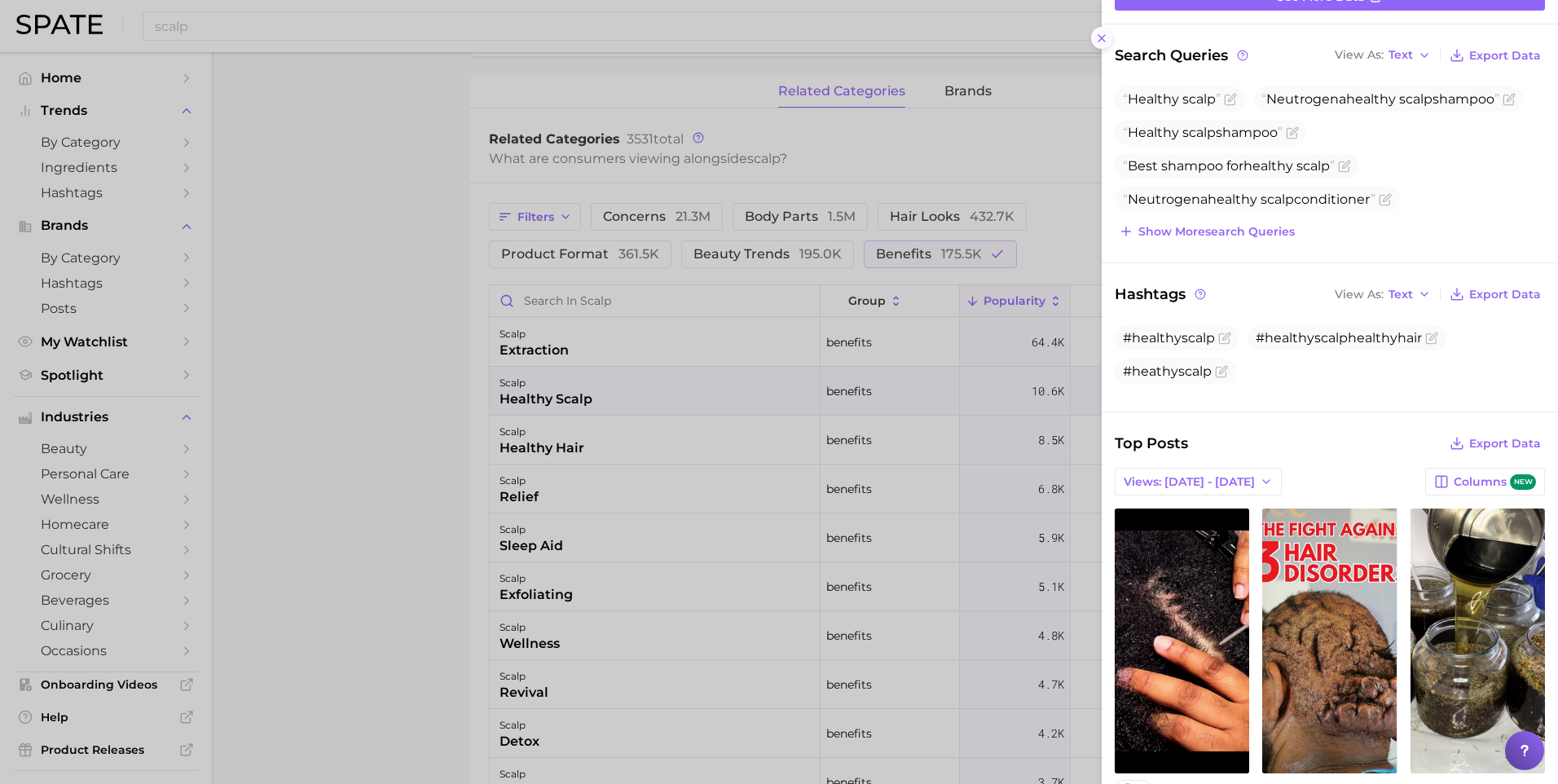
click at [1106, 40] on icon at bounding box center [1102, 39] width 14 height 14
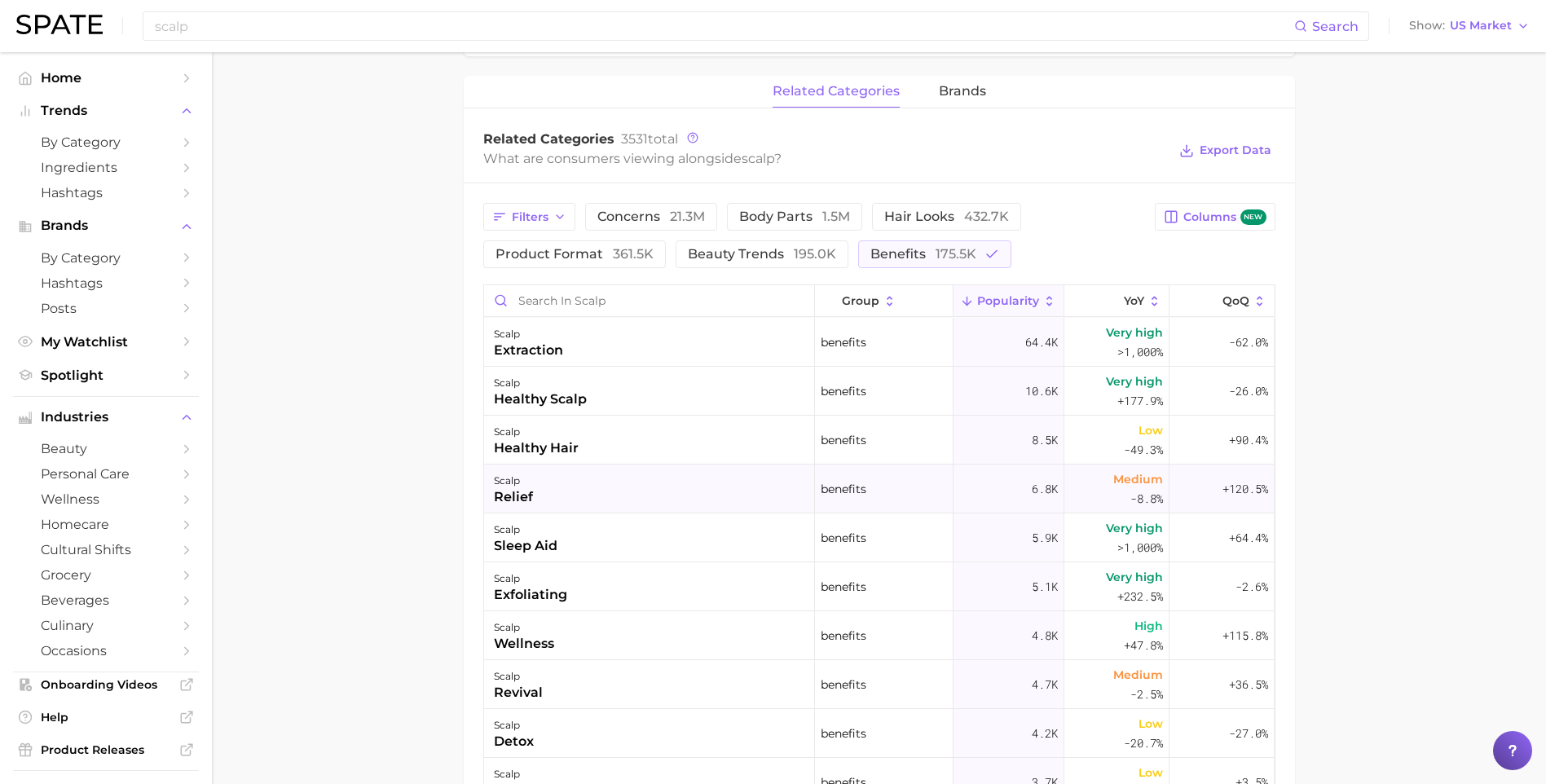
click at [575, 503] on div "scalp relief" at bounding box center [649, 489] width 331 height 49
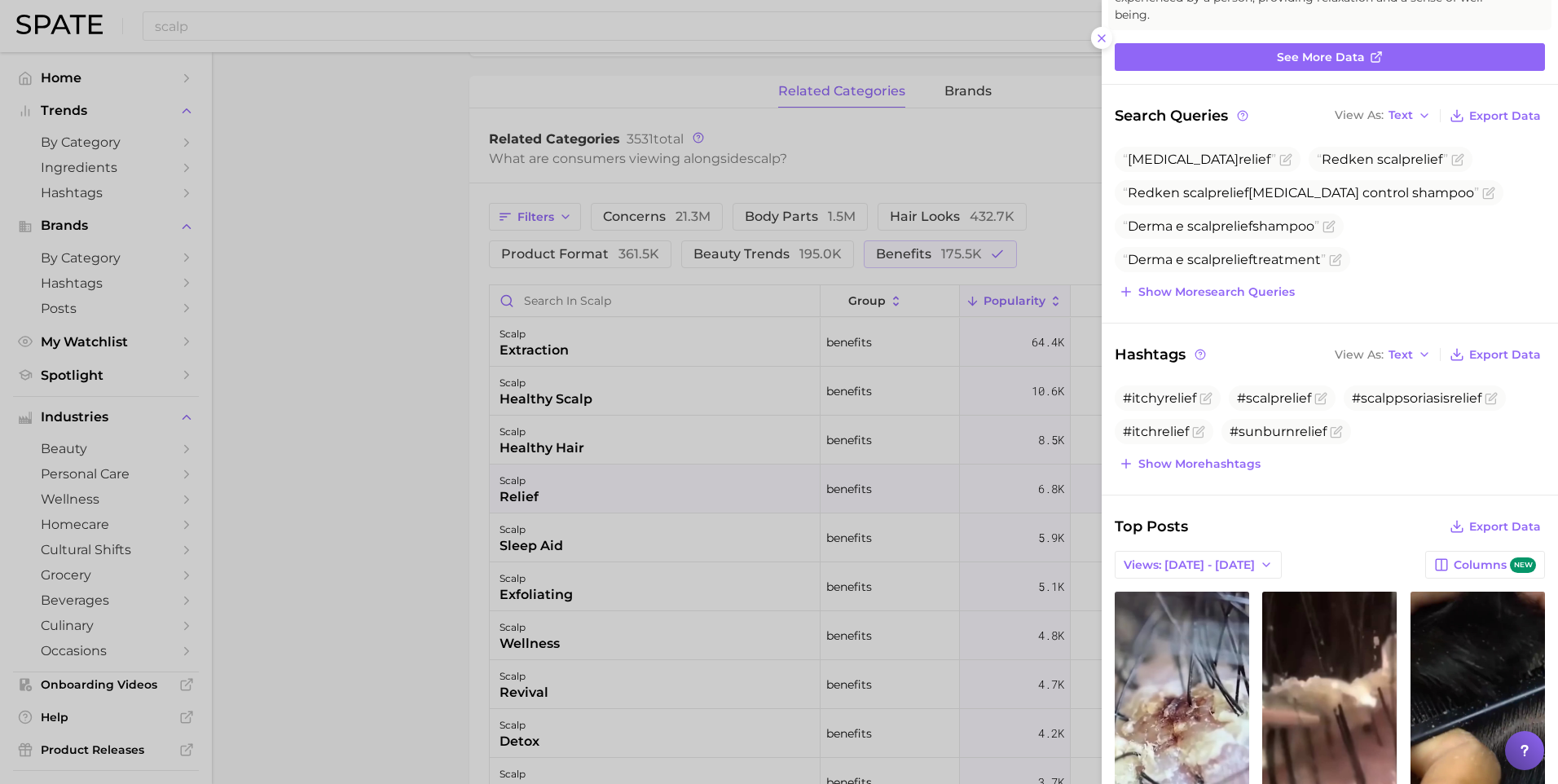
scroll to position [14, 0]
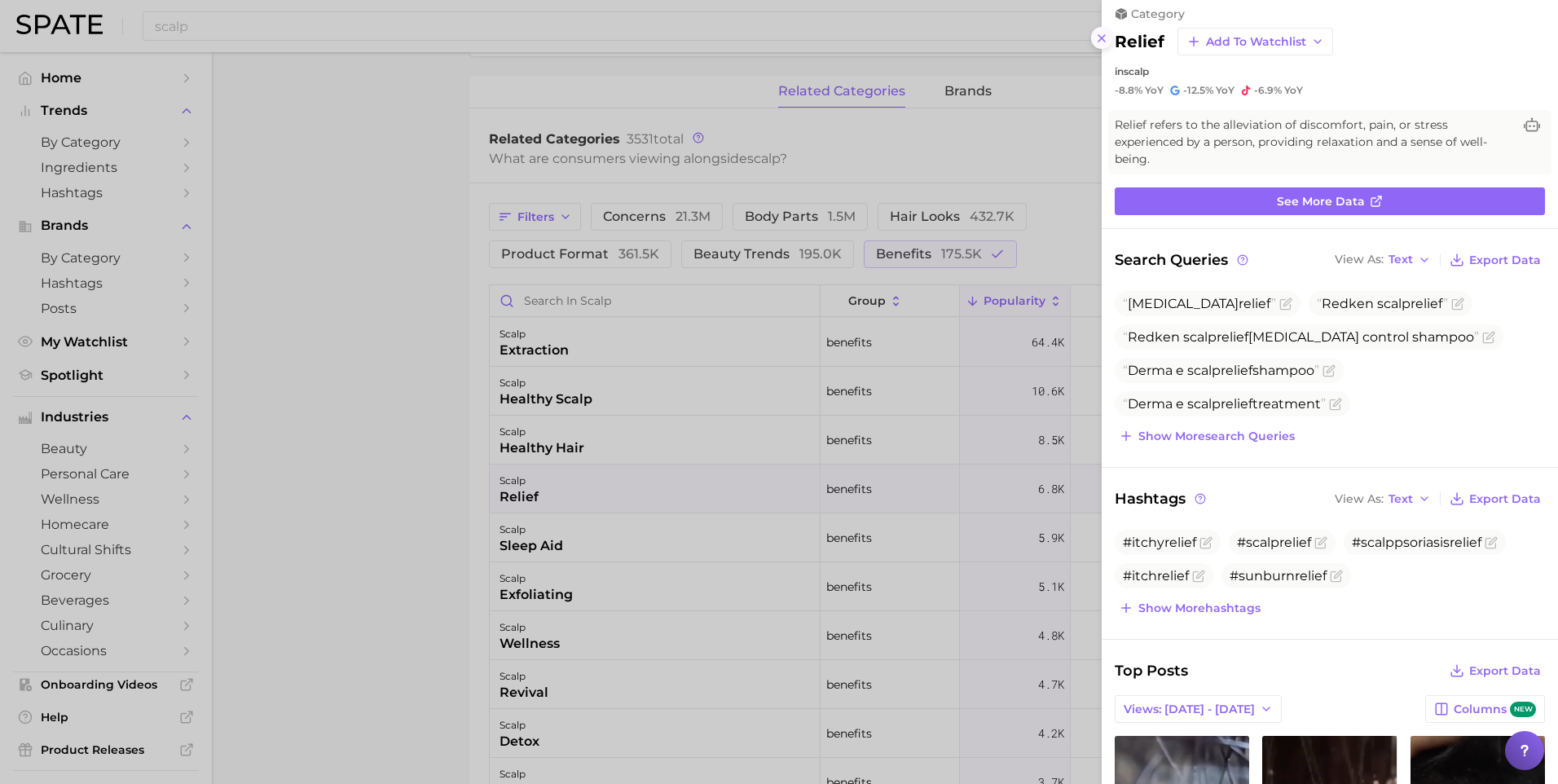
click at [1104, 44] on icon at bounding box center [1102, 39] width 14 height 14
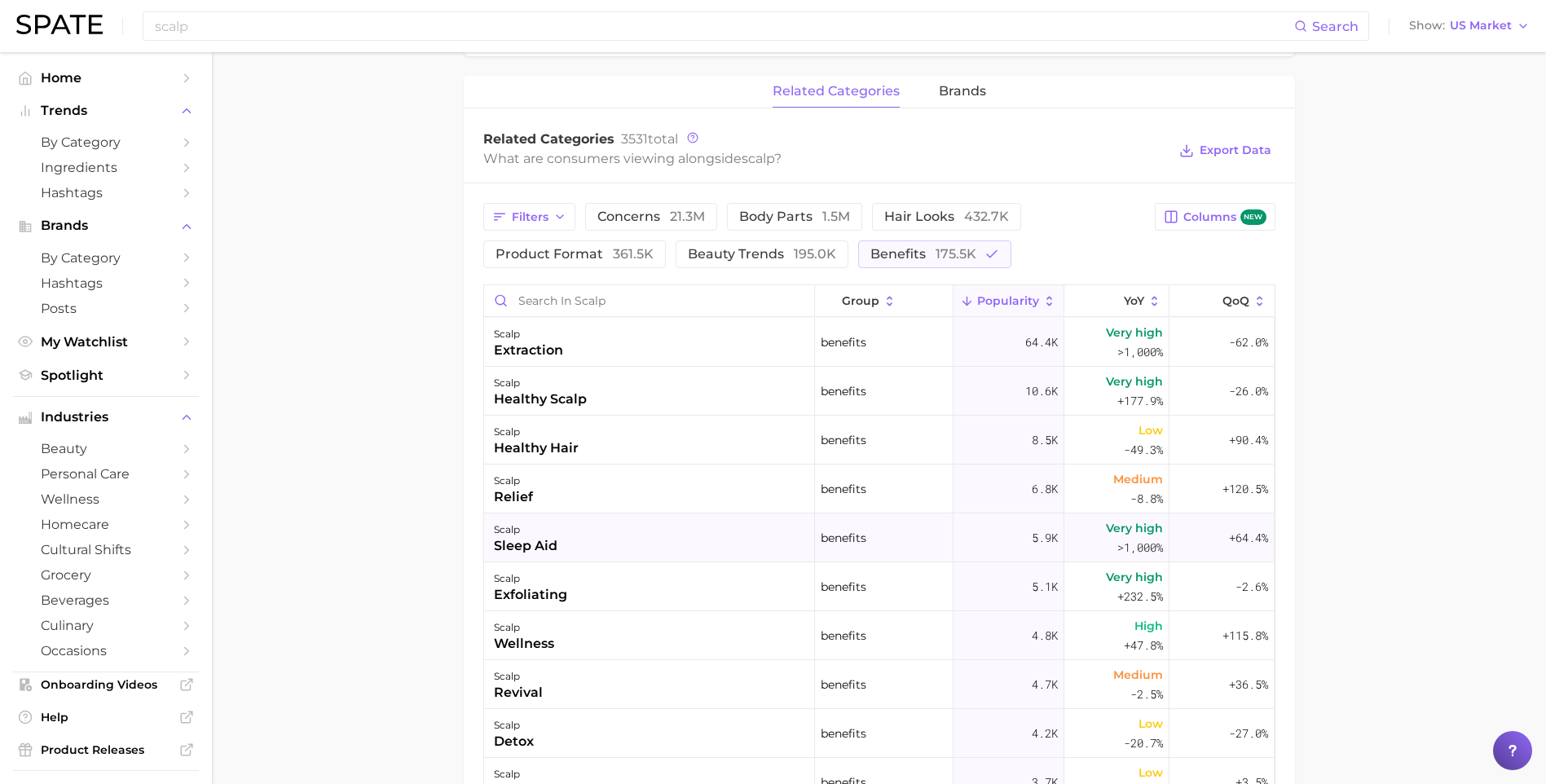
click at [602, 544] on div "scalp sleep aid" at bounding box center [649, 538] width 331 height 49
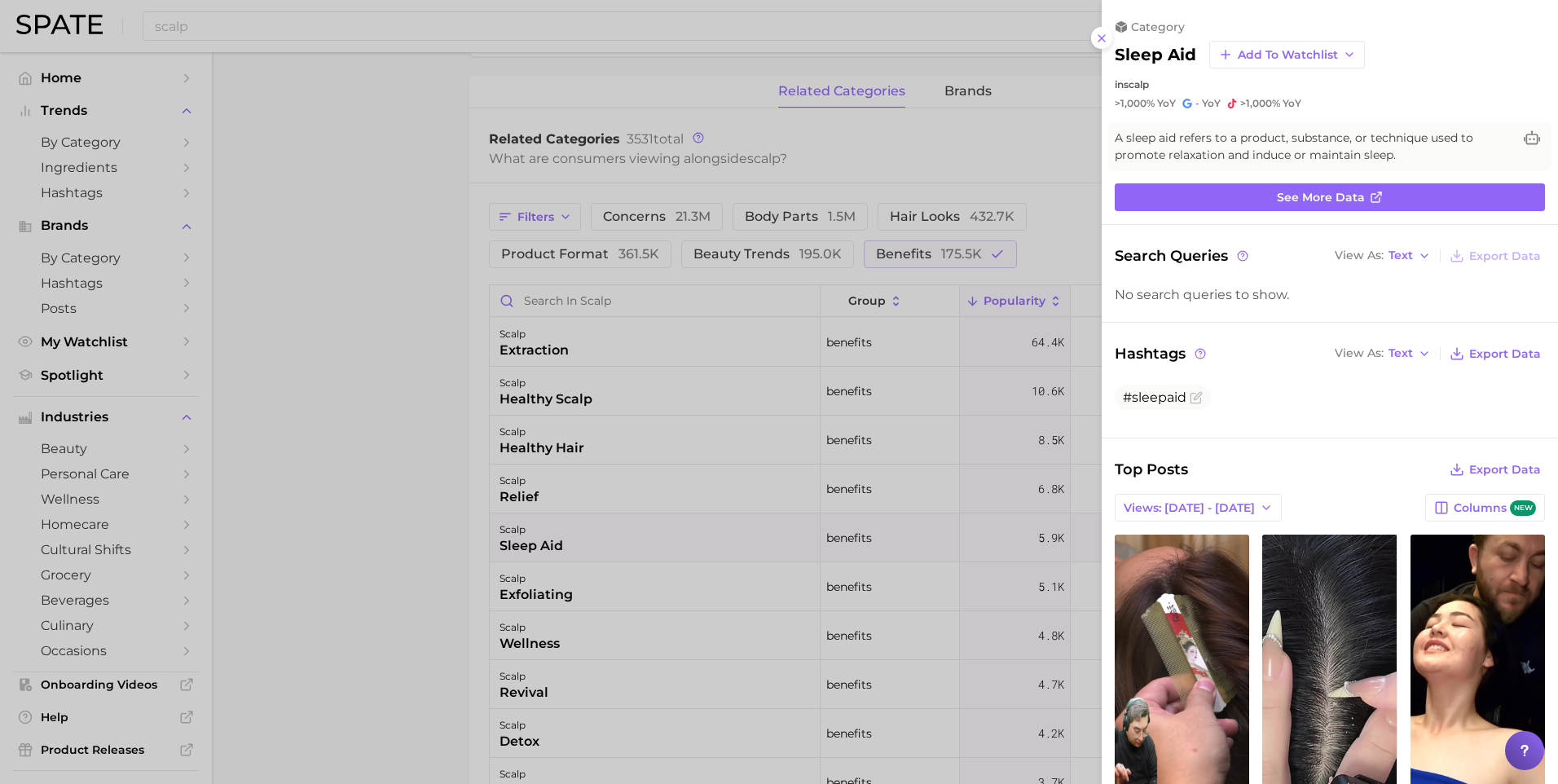
scroll to position [0, 0]
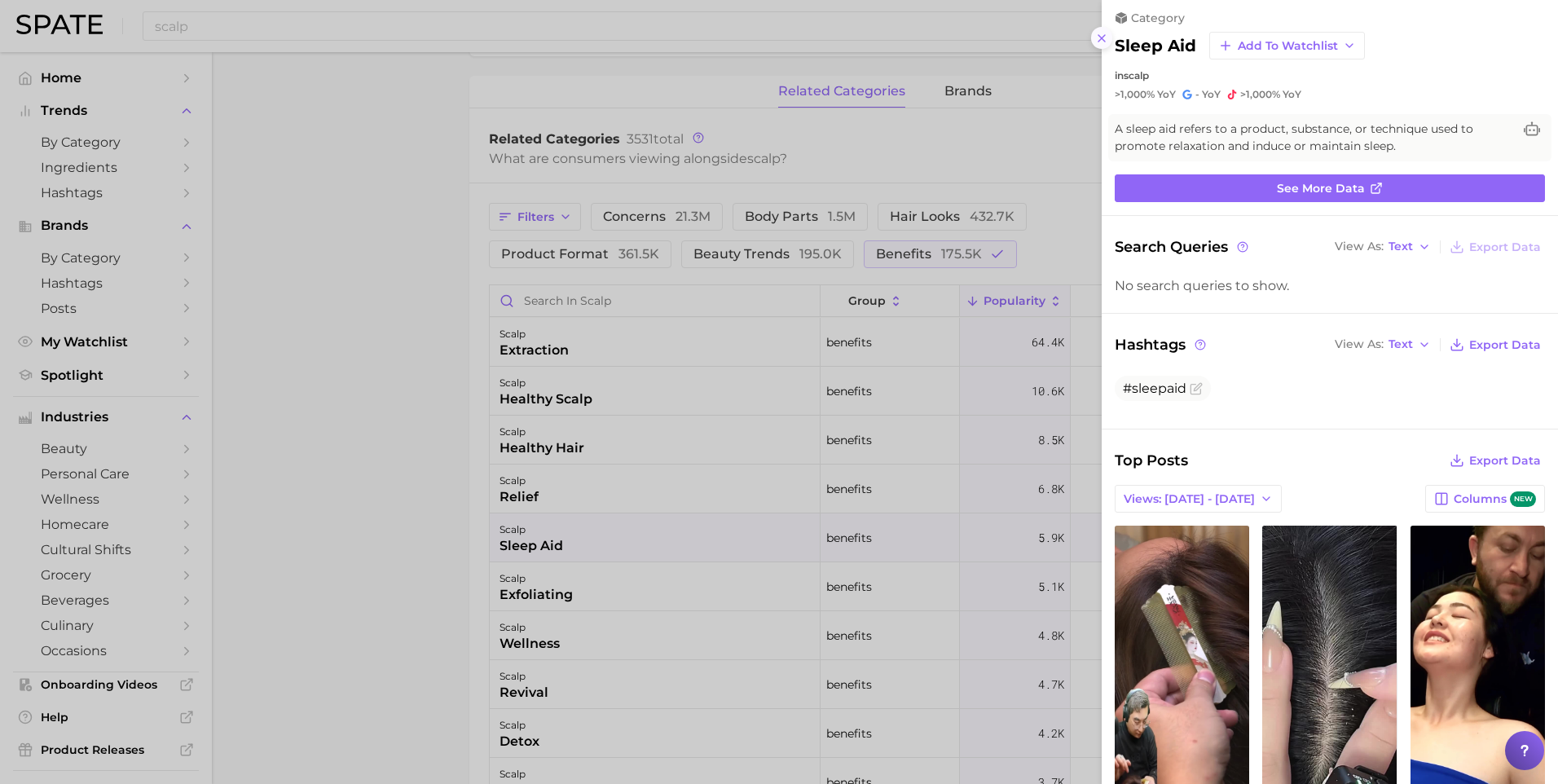
click at [1097, 40] on icon at bounding box center [1102, 39] width 14 height 14
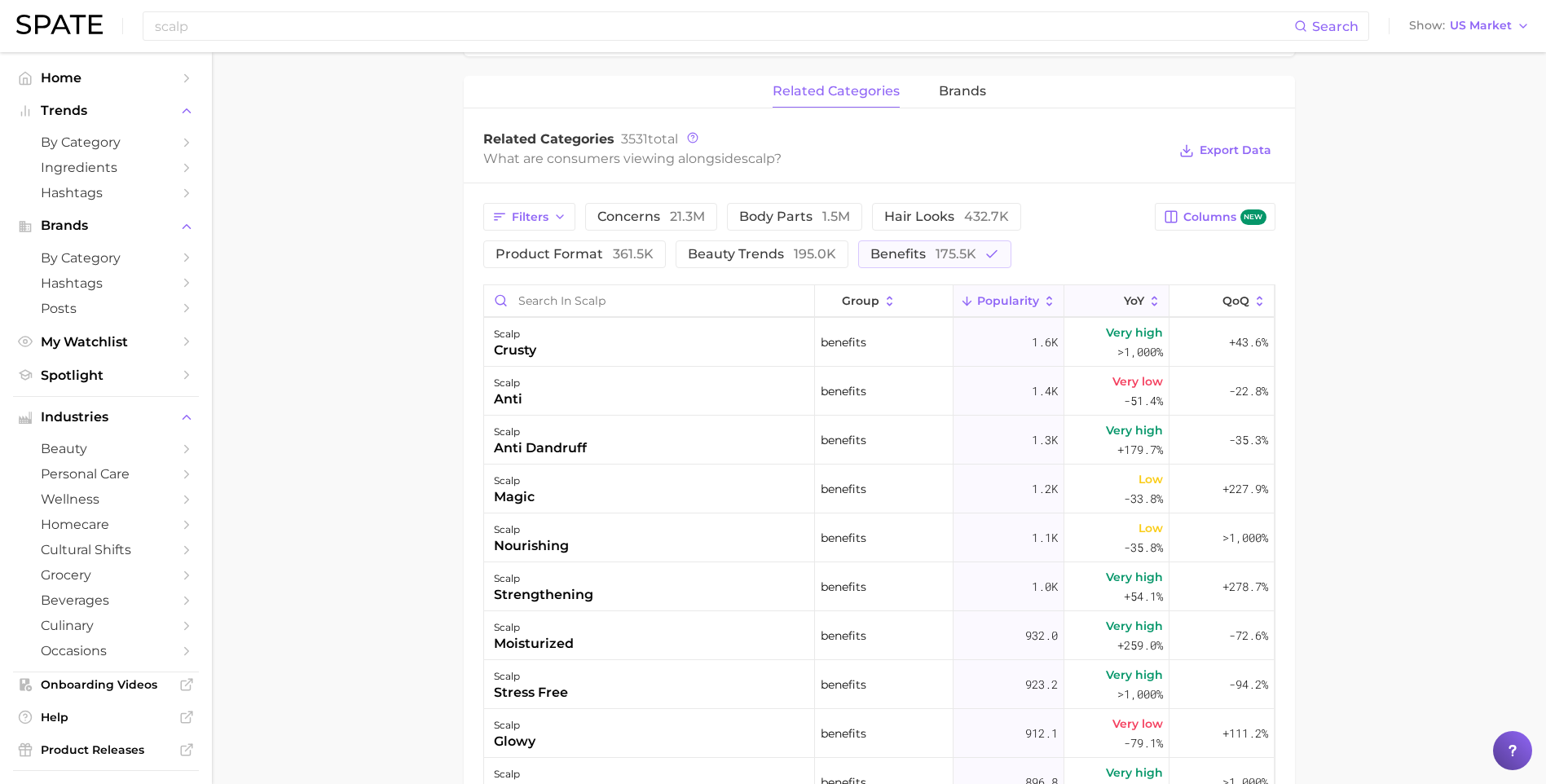
click at [1110, 304] on polyline at bounding box center [1113, 302] width 8 height 4
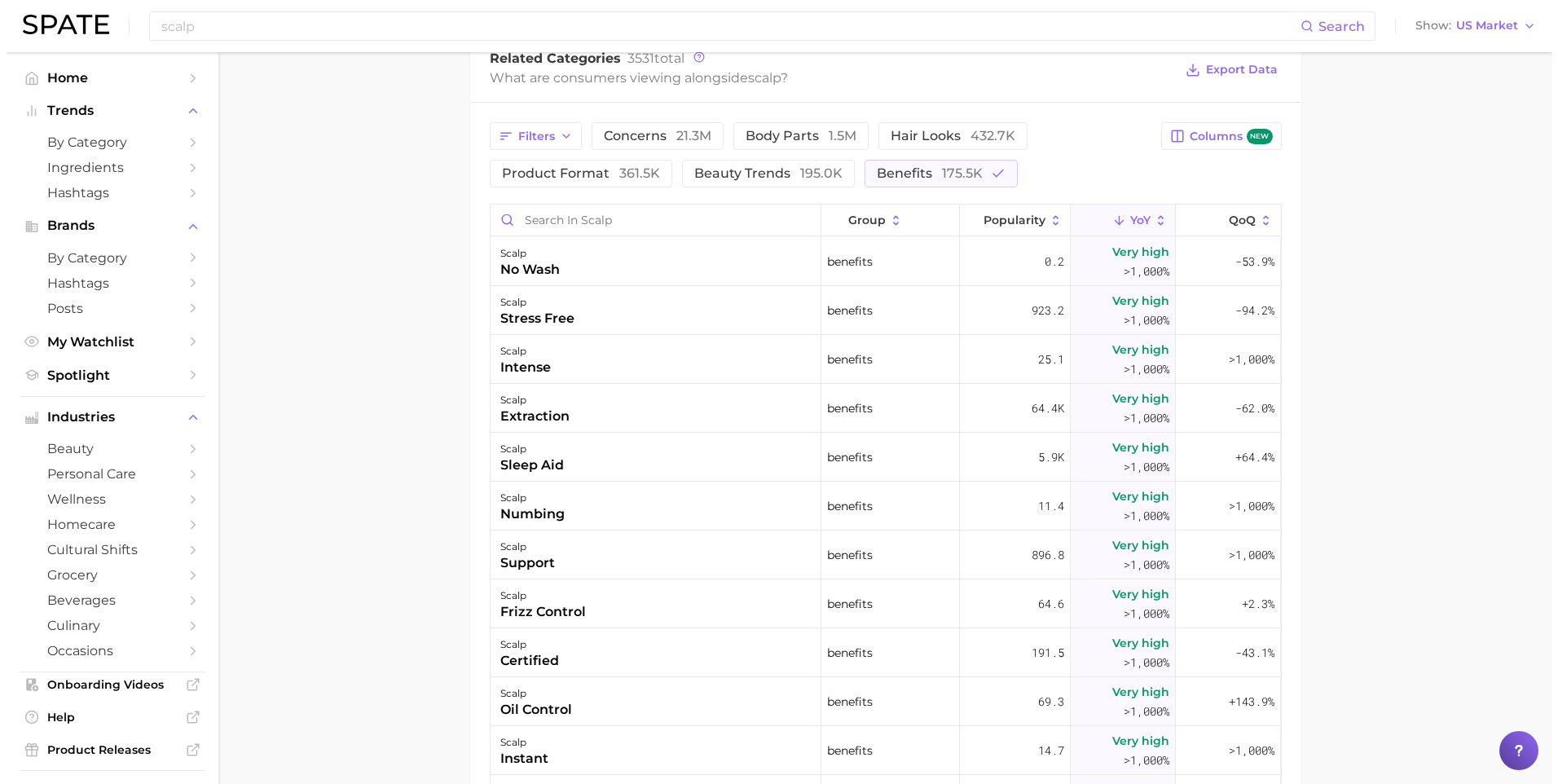
scroll to position [815, 0]
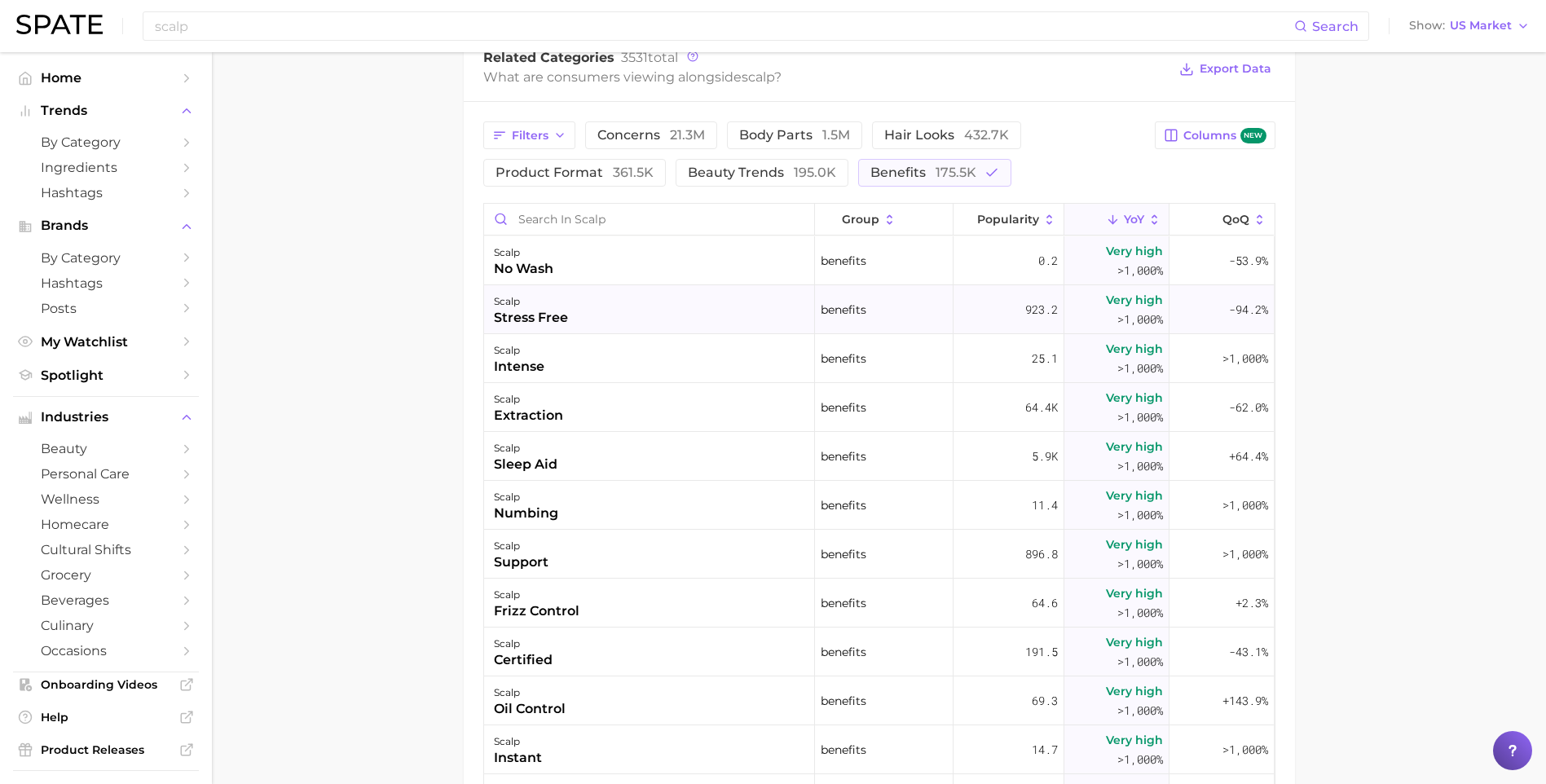
click at [526, 333] on div "scalp stress free" at bounding box center [649, 309] width 331 height 49
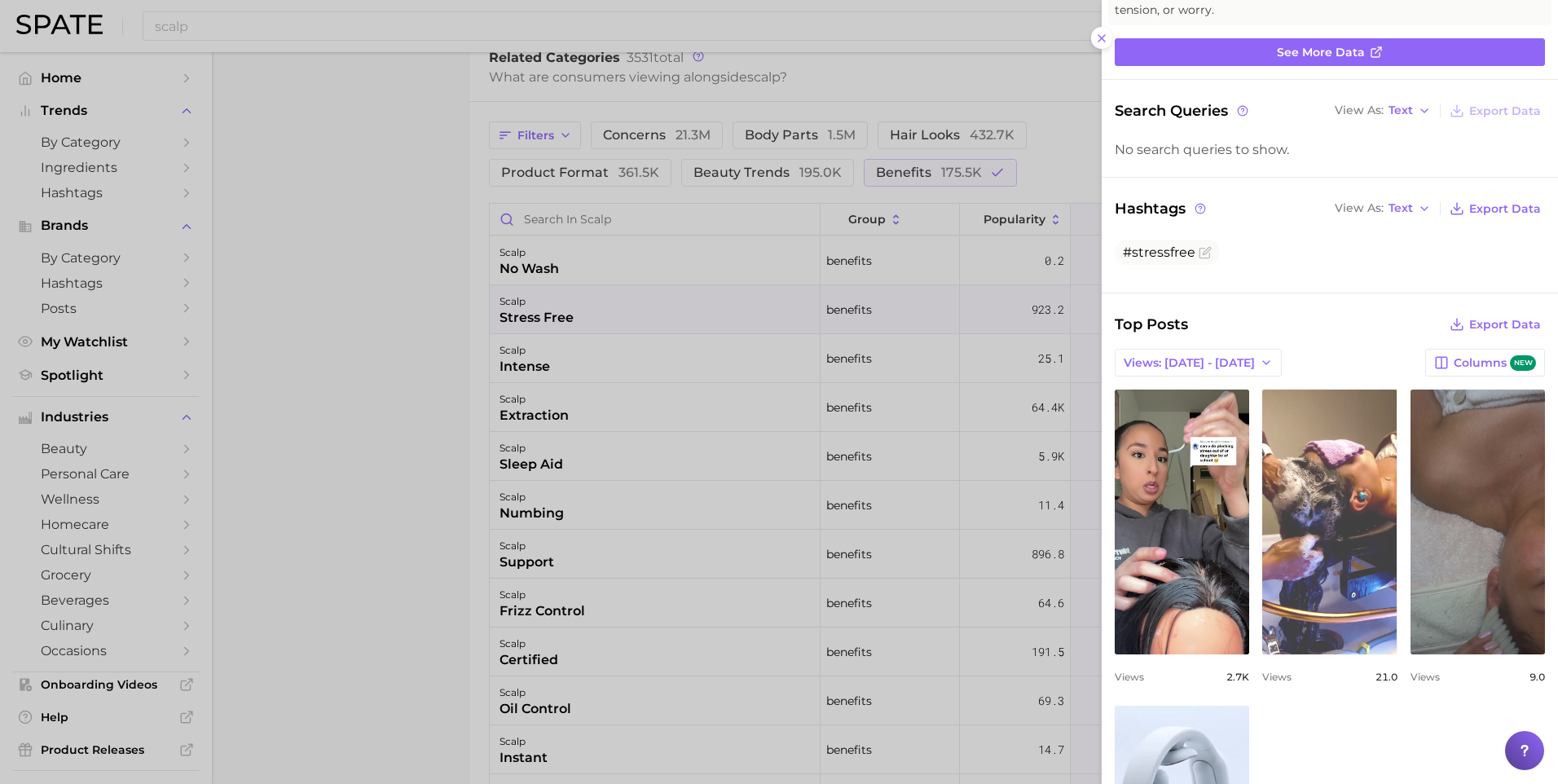
scroll to position [0, 0]
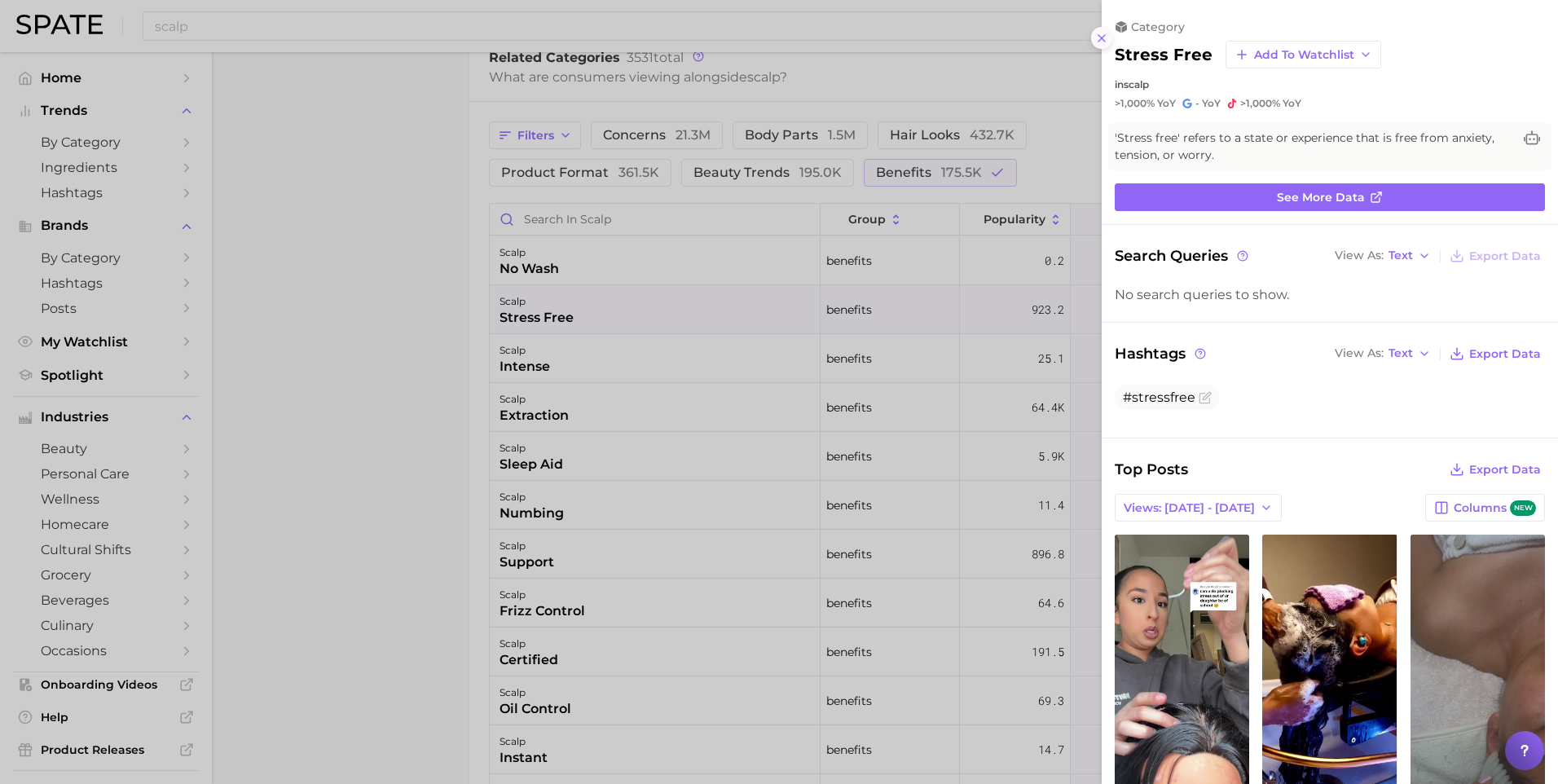
click at [1099, 42] on line at bounding box center [1102, 38] width 7 height 7
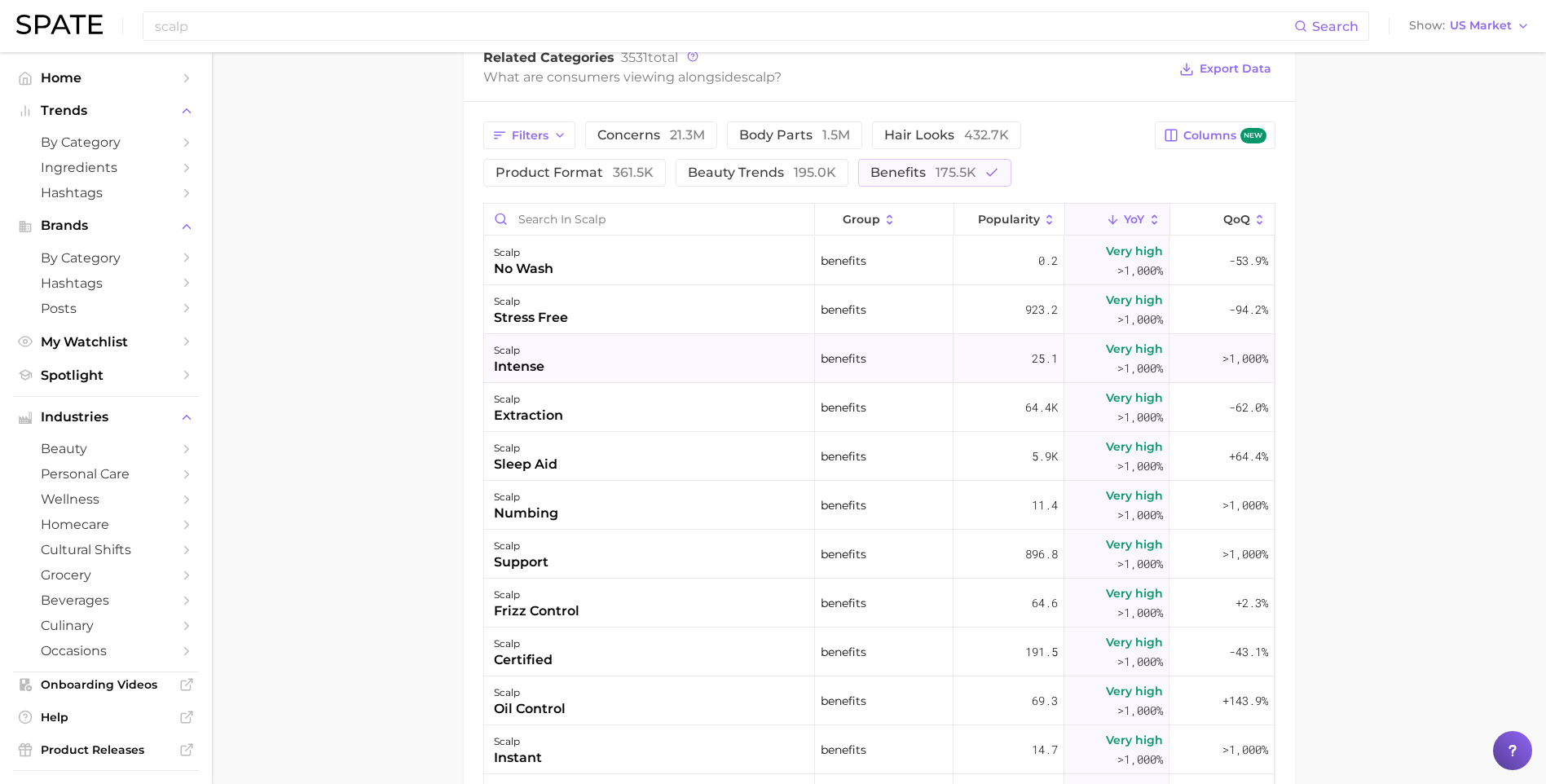
click at [613, 337] on div "scalp intense" at bounding box center [649, 358] width 331 height 49
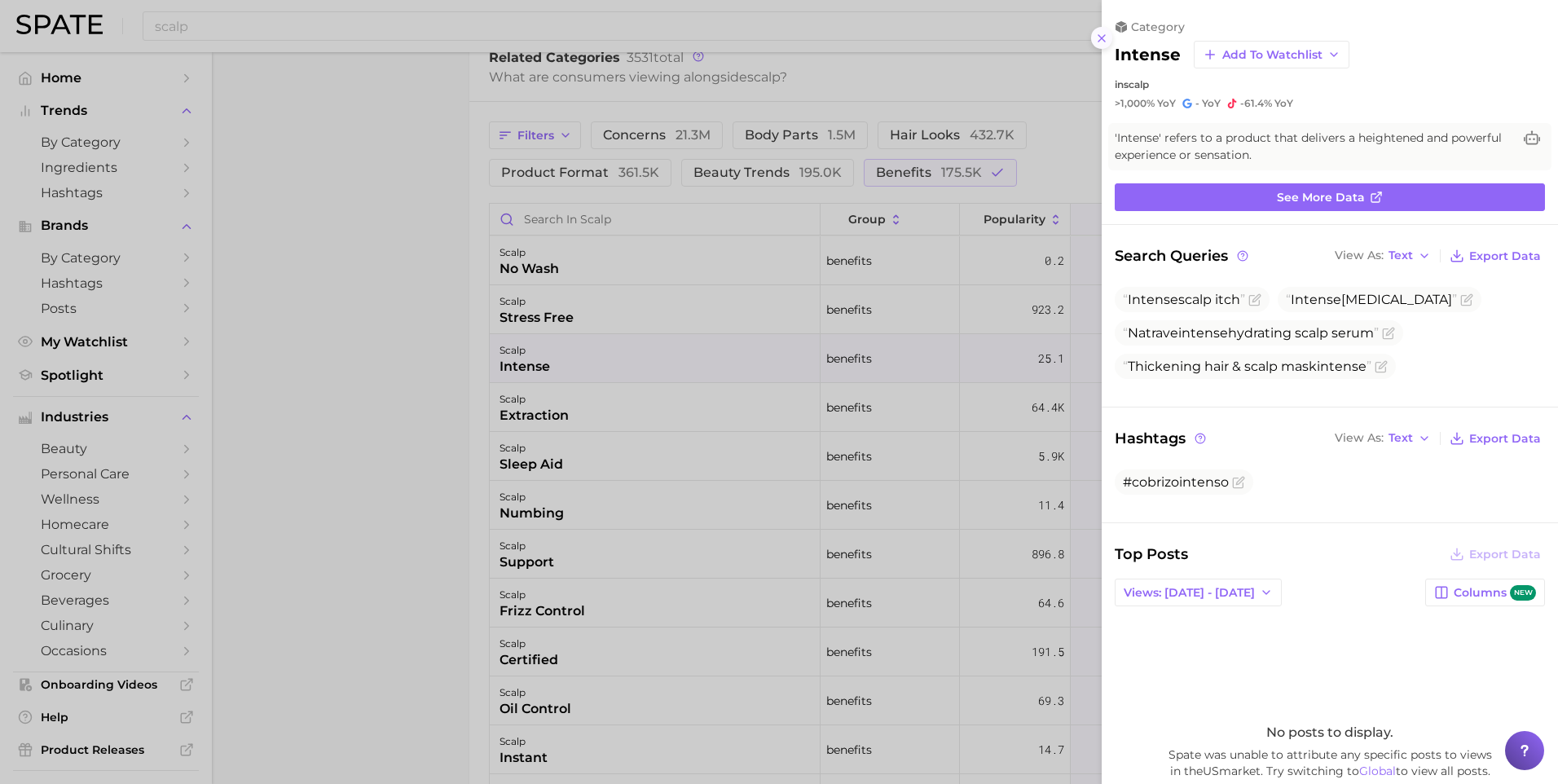
click at [1108, 42] on icon at bounding box center [1102, 39] width 14 height 14
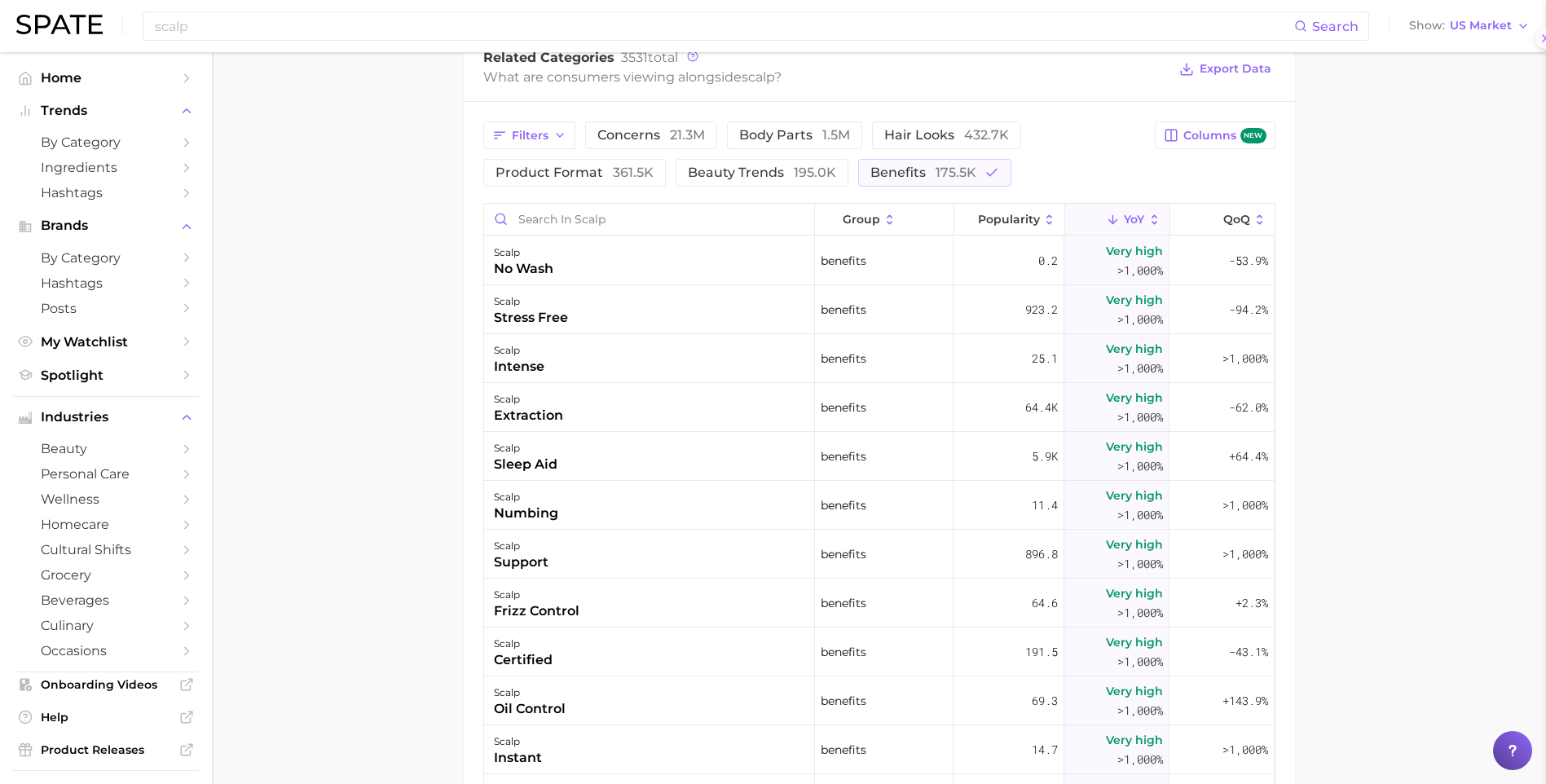
click at [678, 509] on div "scalp numbing" at bounding box center [649, 505] width 331 height 49
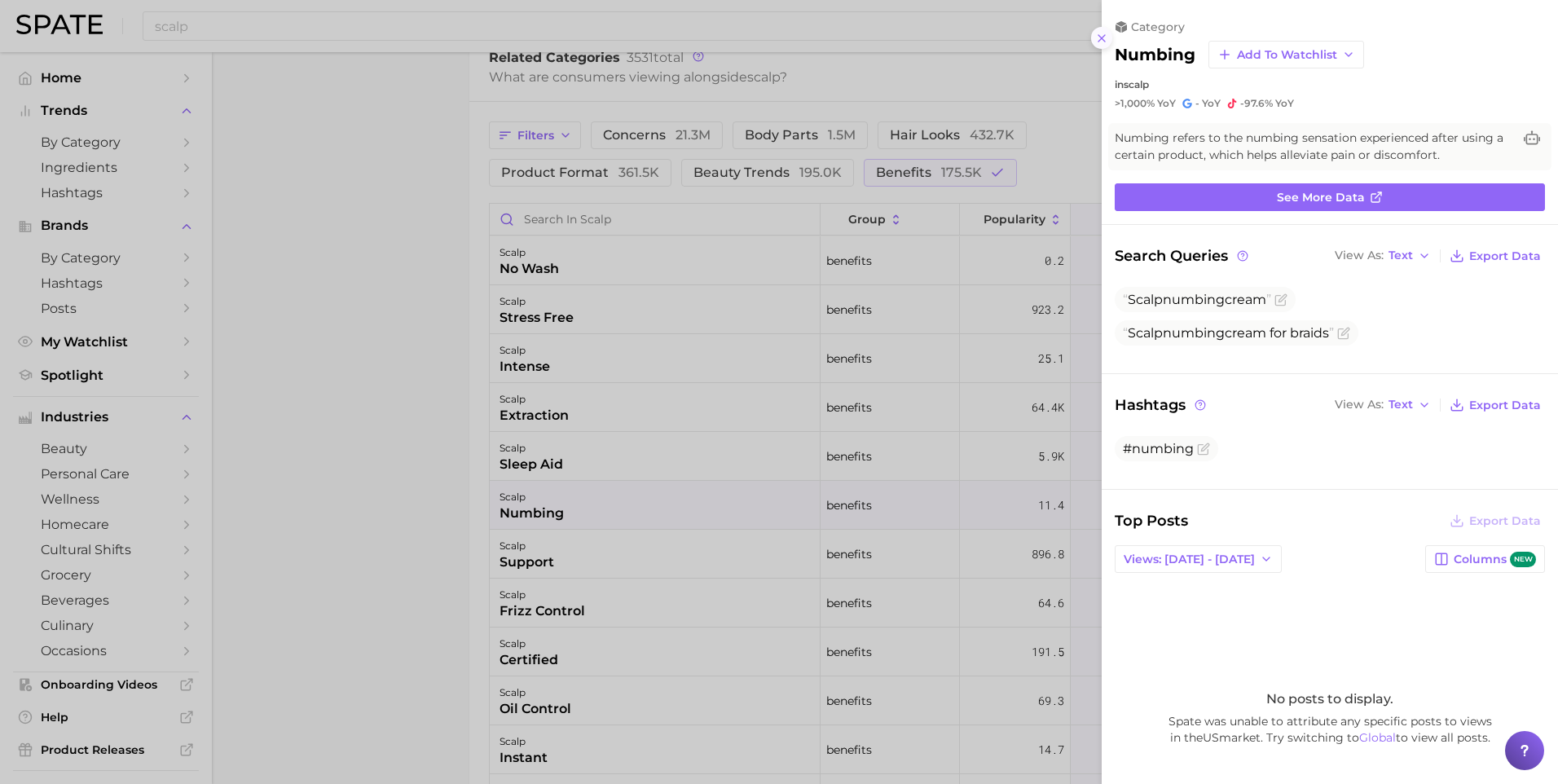
click at [1107, 40] on icon at bounding box center [1102, 39] width 14 height 14
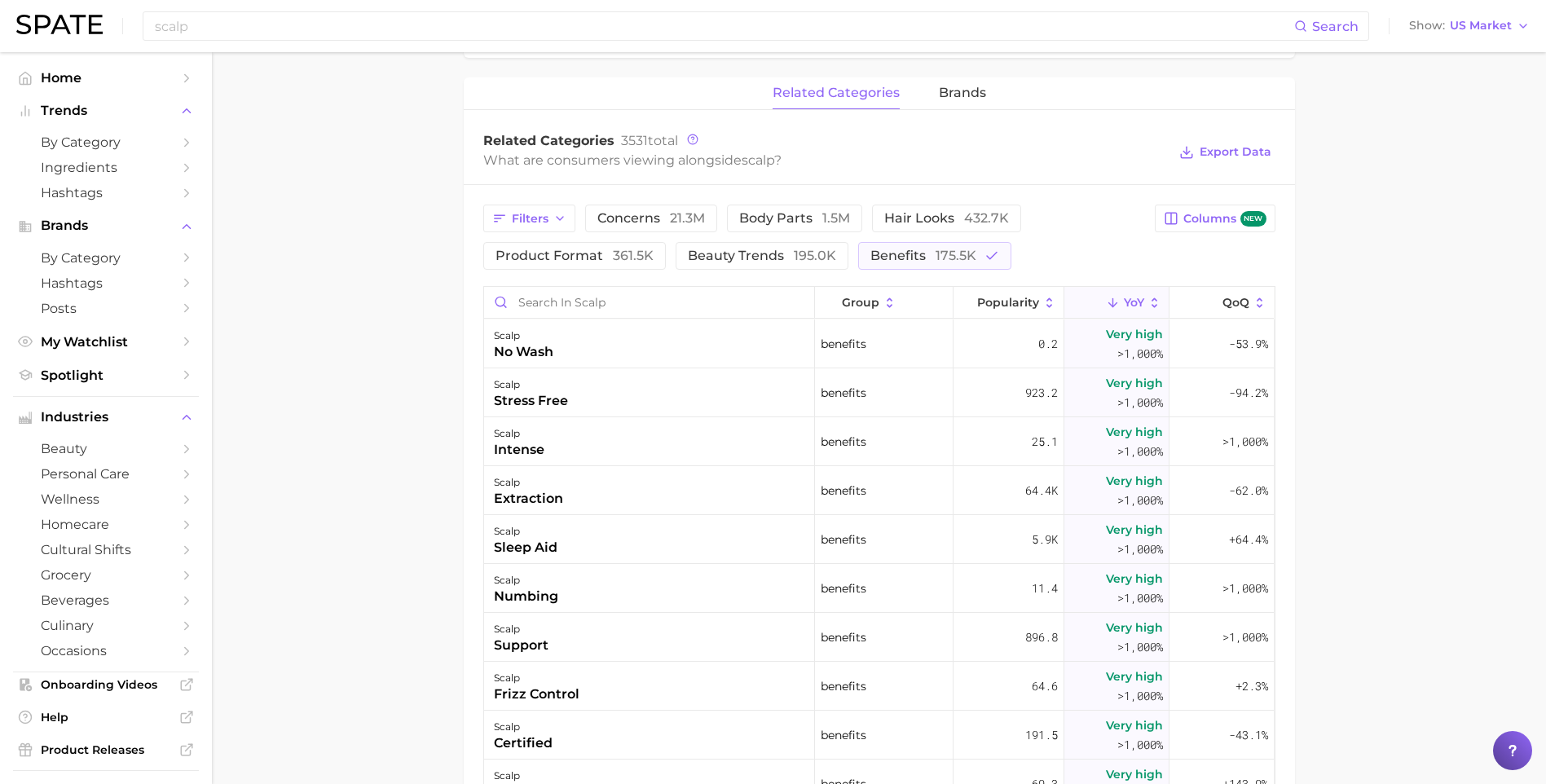
scroll to position [733, 0]
click at [415, 526] on main "scalp Overview Google TikTok Instagram Beta scalp Add to Watchlist Export Data …" at bounding box center [878, 244] width 1334 height 1850
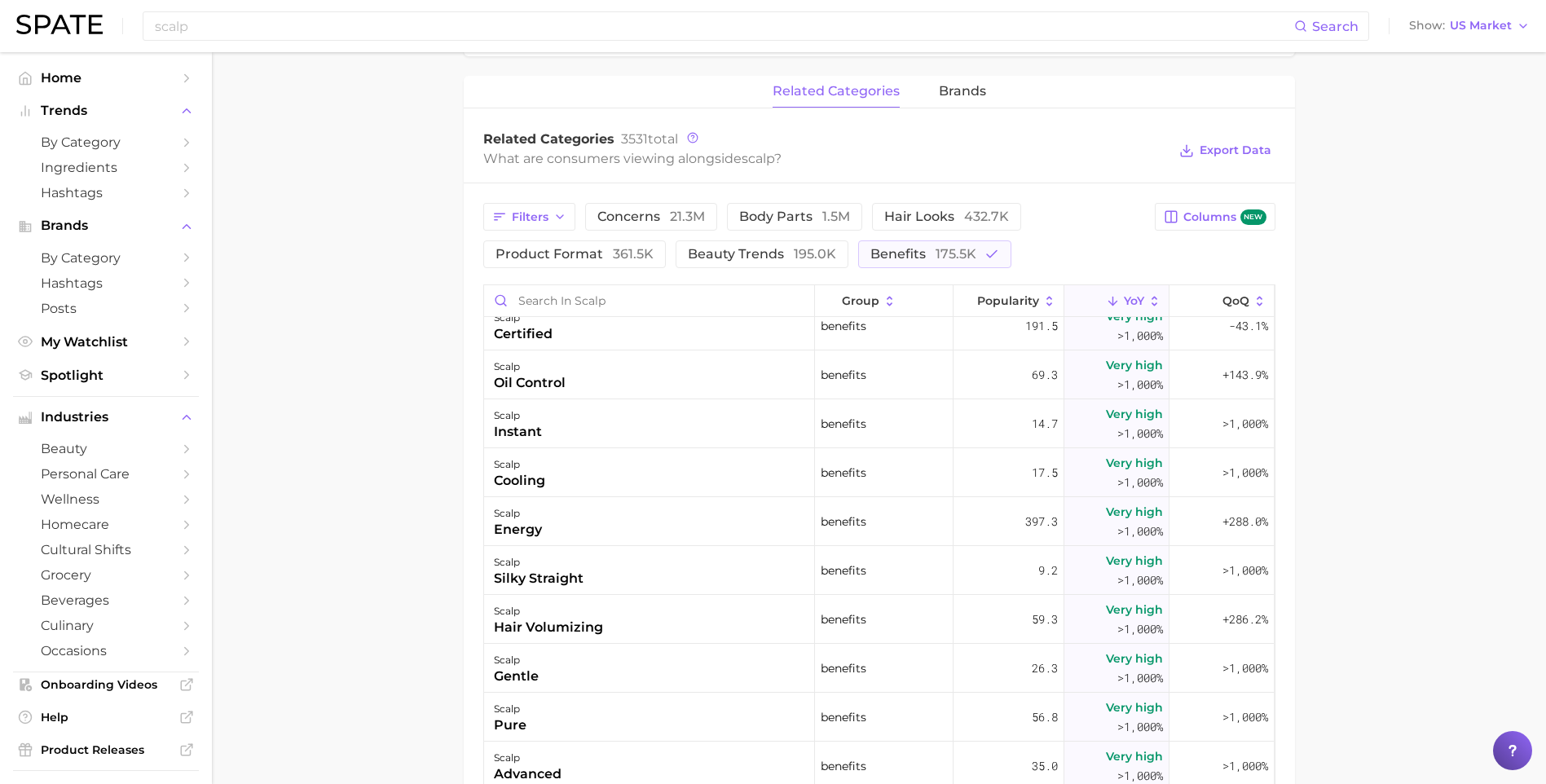
scroll to position [81, 0]
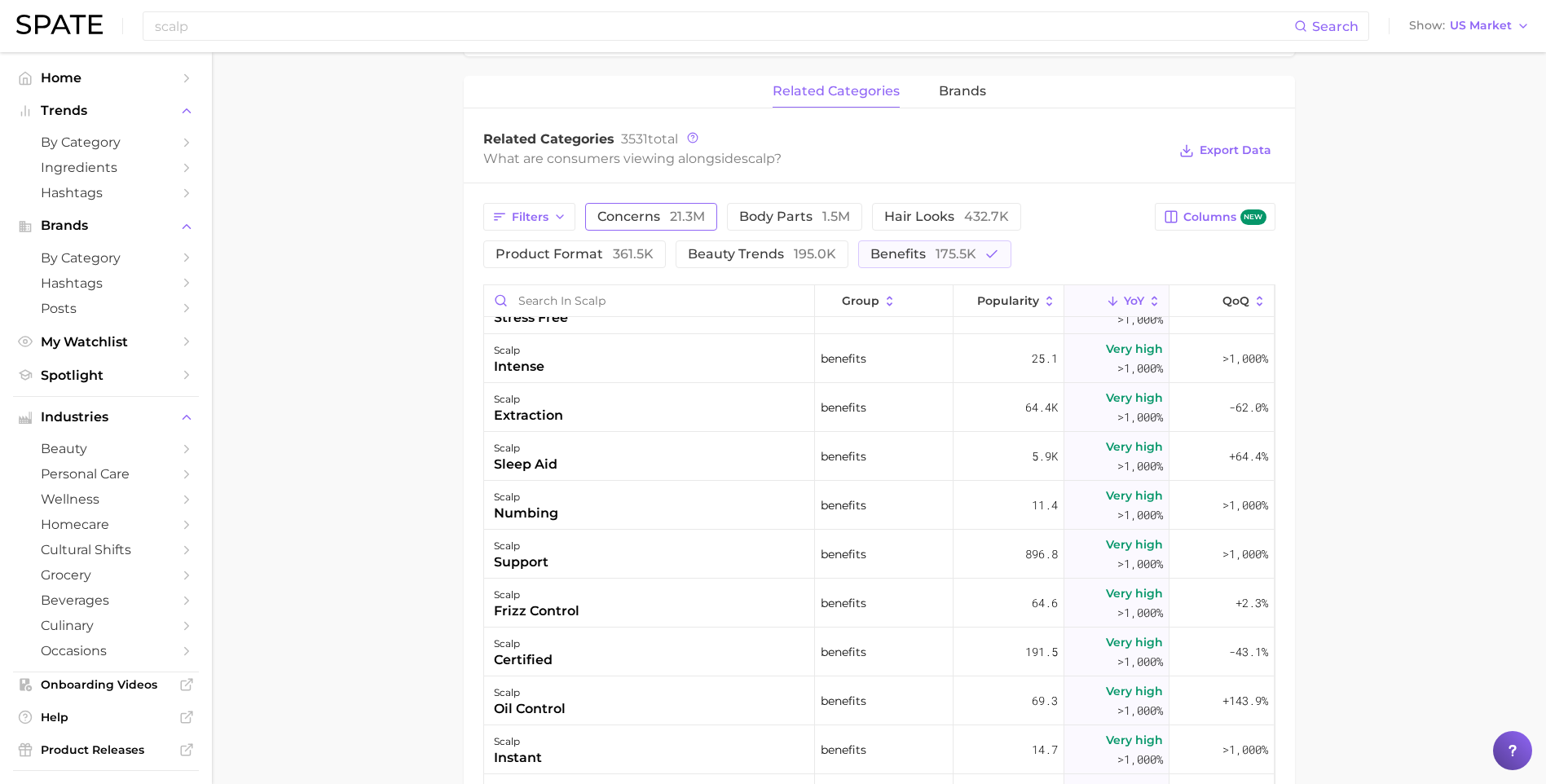
click at [681, 210] on span "21.3m" at bounding box center [688, 216] width 35 height 15
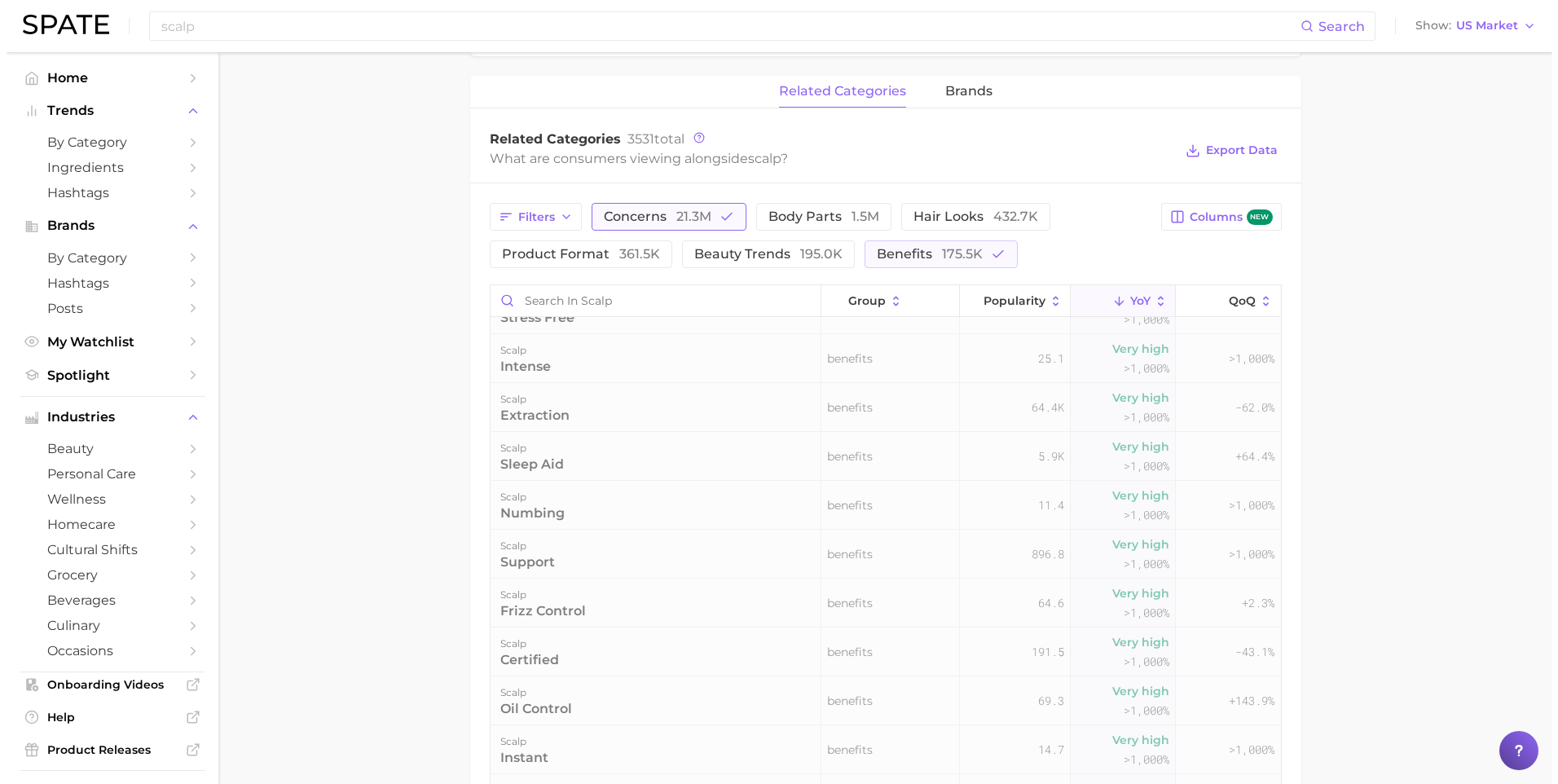
scroll to position [0, 0]
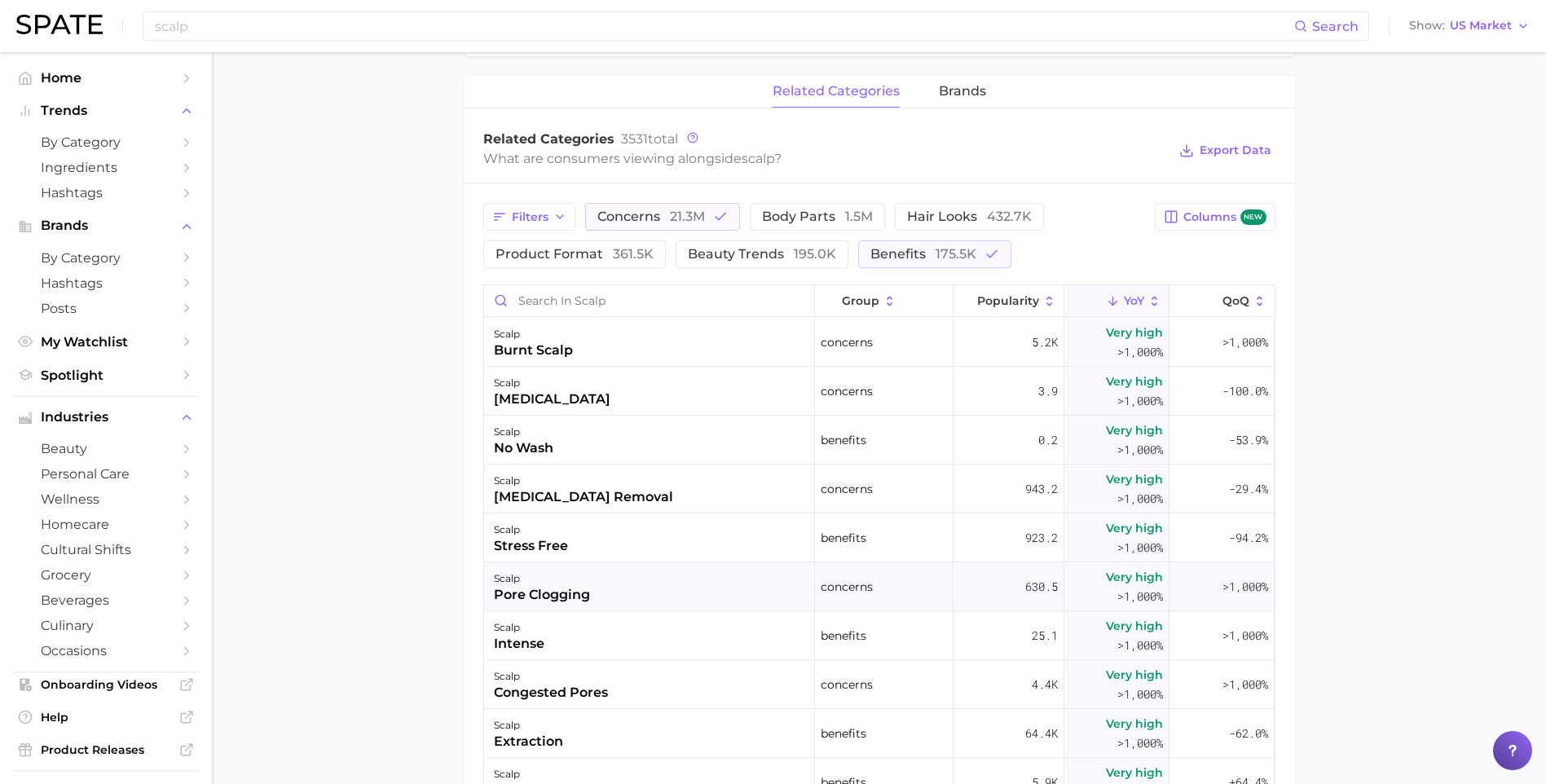
click at [561, 578] on div "scalp" at bounding box center [542, 578] width 97 height 19
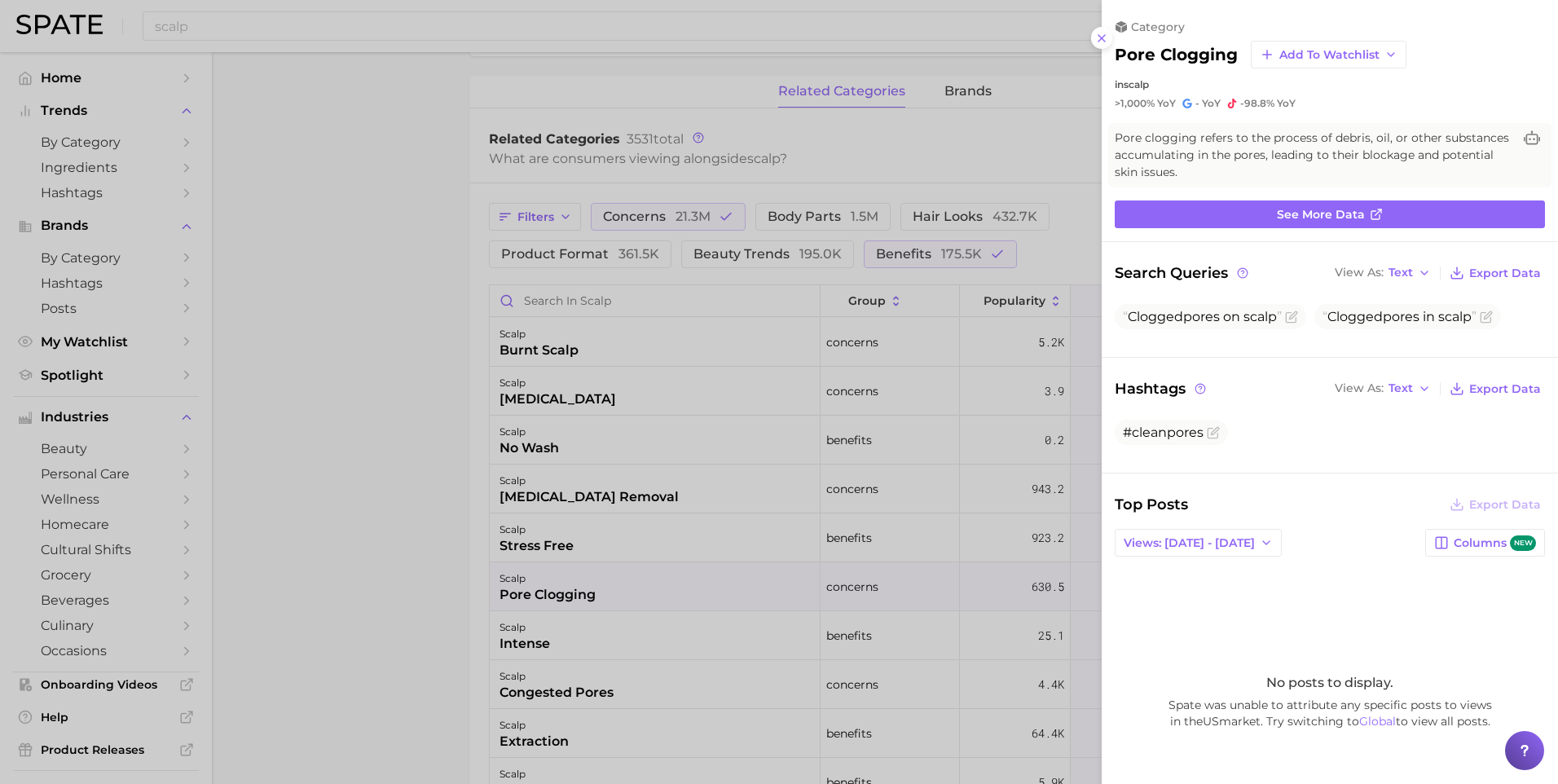
click at [415, 681] on div at bounding box center [779, 392] width 1558 height 784
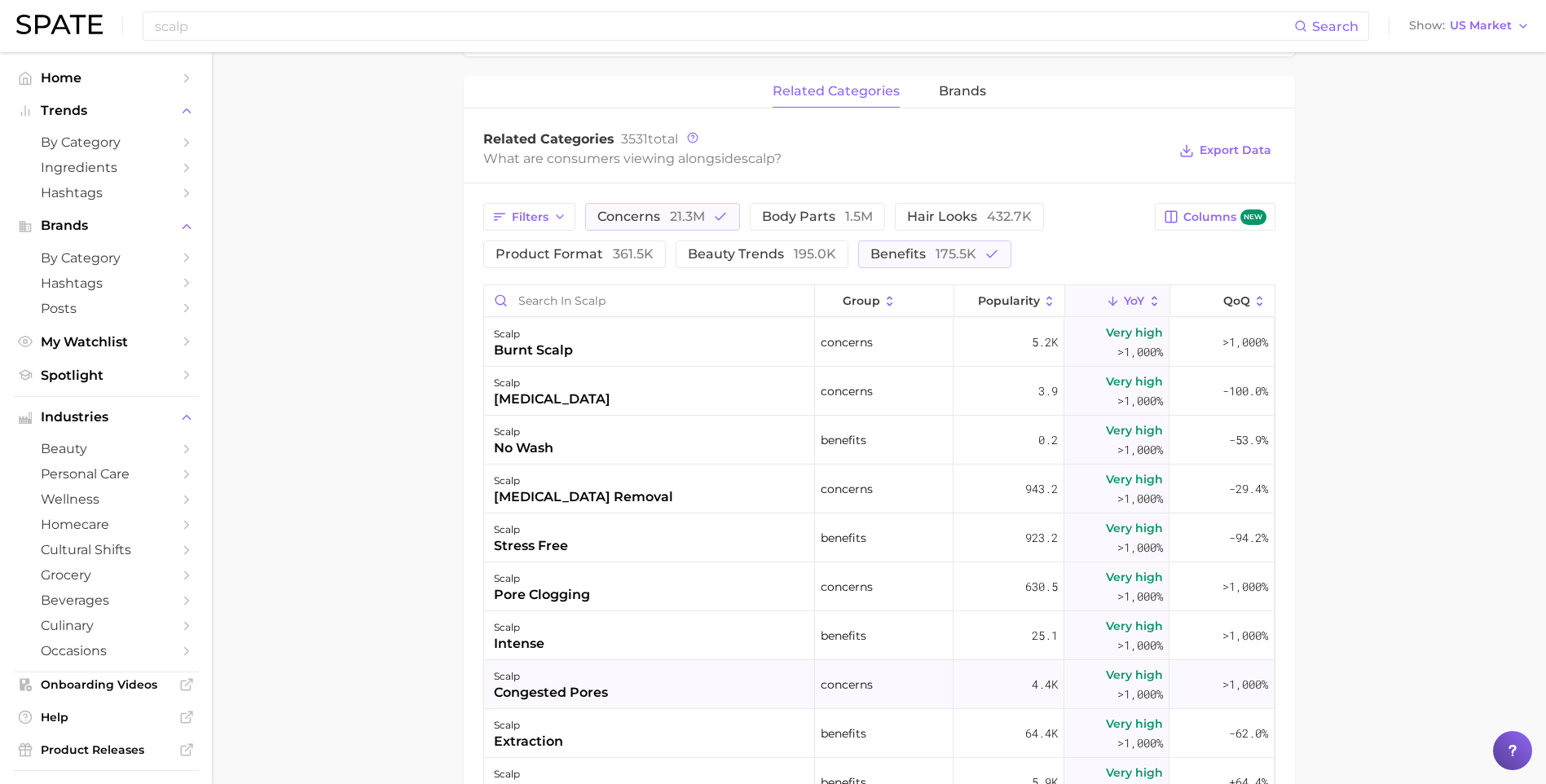
click at [550, 693] on div "congested pores" at bounding box center [550, 692] width 114 height 19
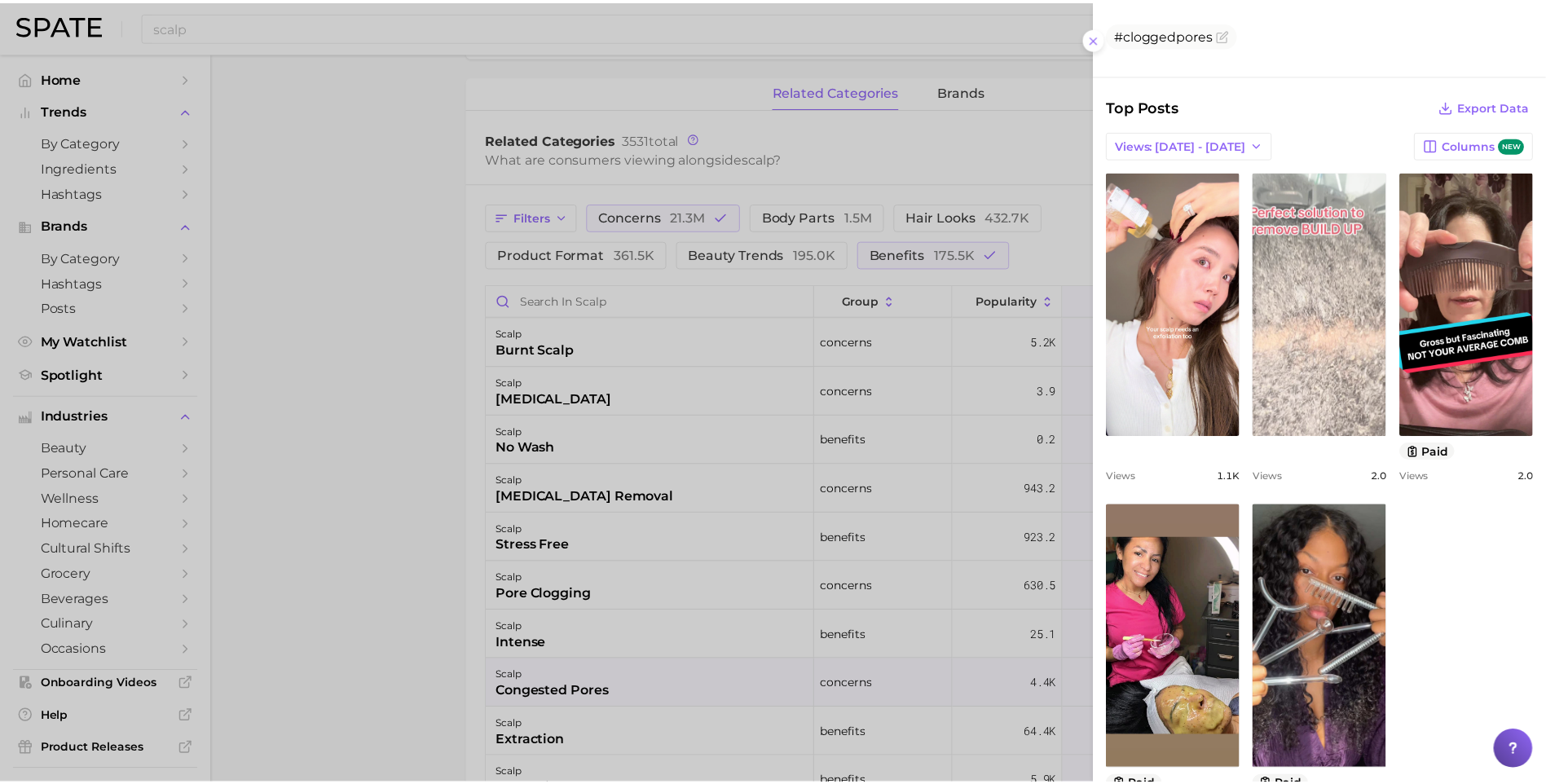
scroll to position [407, 0]
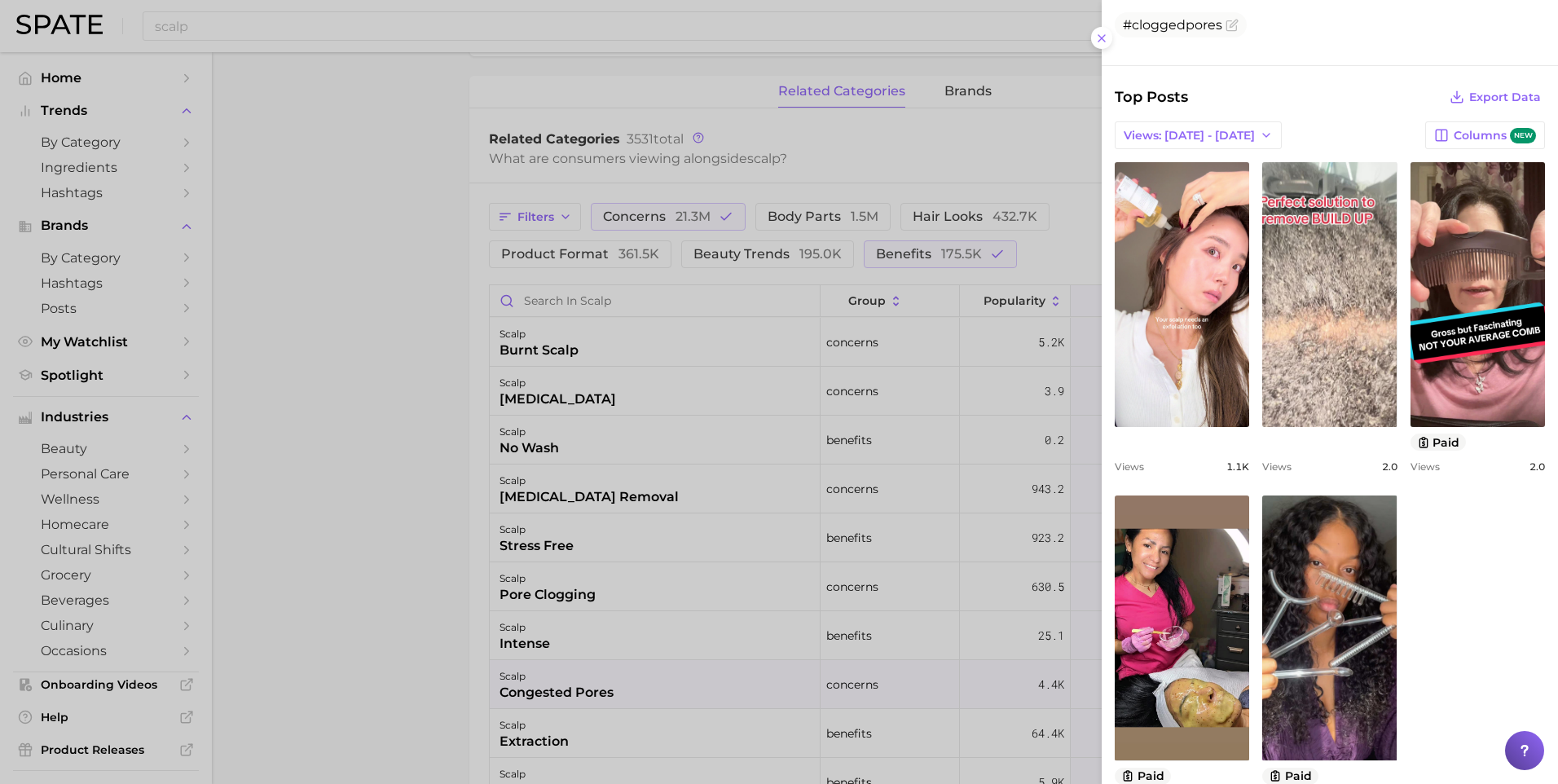
drag, startPoint x: 364, startPoint y: 518, endPoint x: 406, endPoint y: 513, distance: 42.3
click at [364, 518] on div at bounding box center [779, 392] width 1558 height 784
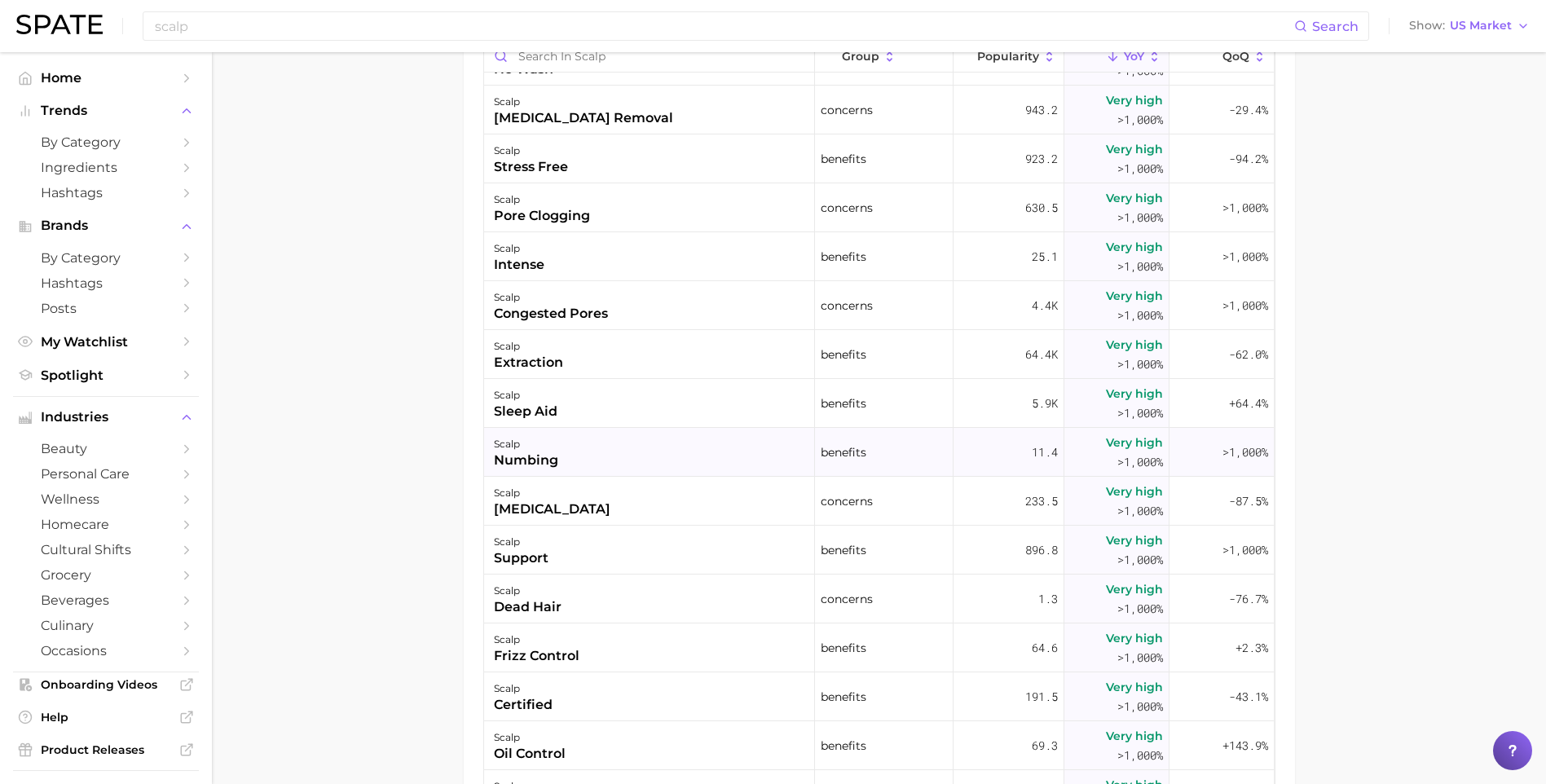
scroll to position [163, 0]
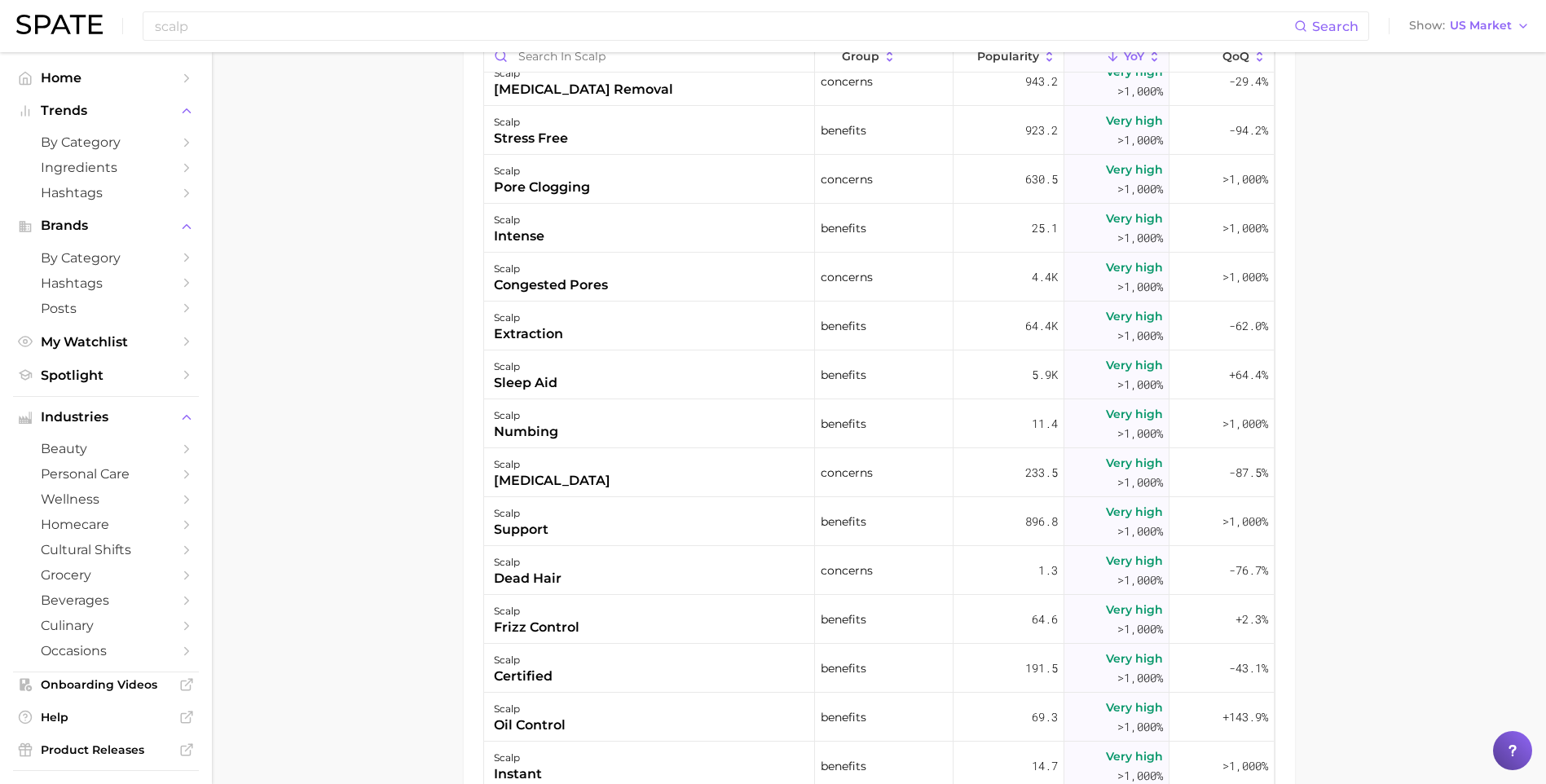
click at [439, 487] on main "scalp Overview Google TikTok Instagram Beta scalp Add to Watchlist Export Data …" at bounding box center [878, -1] width 1334 height 1850
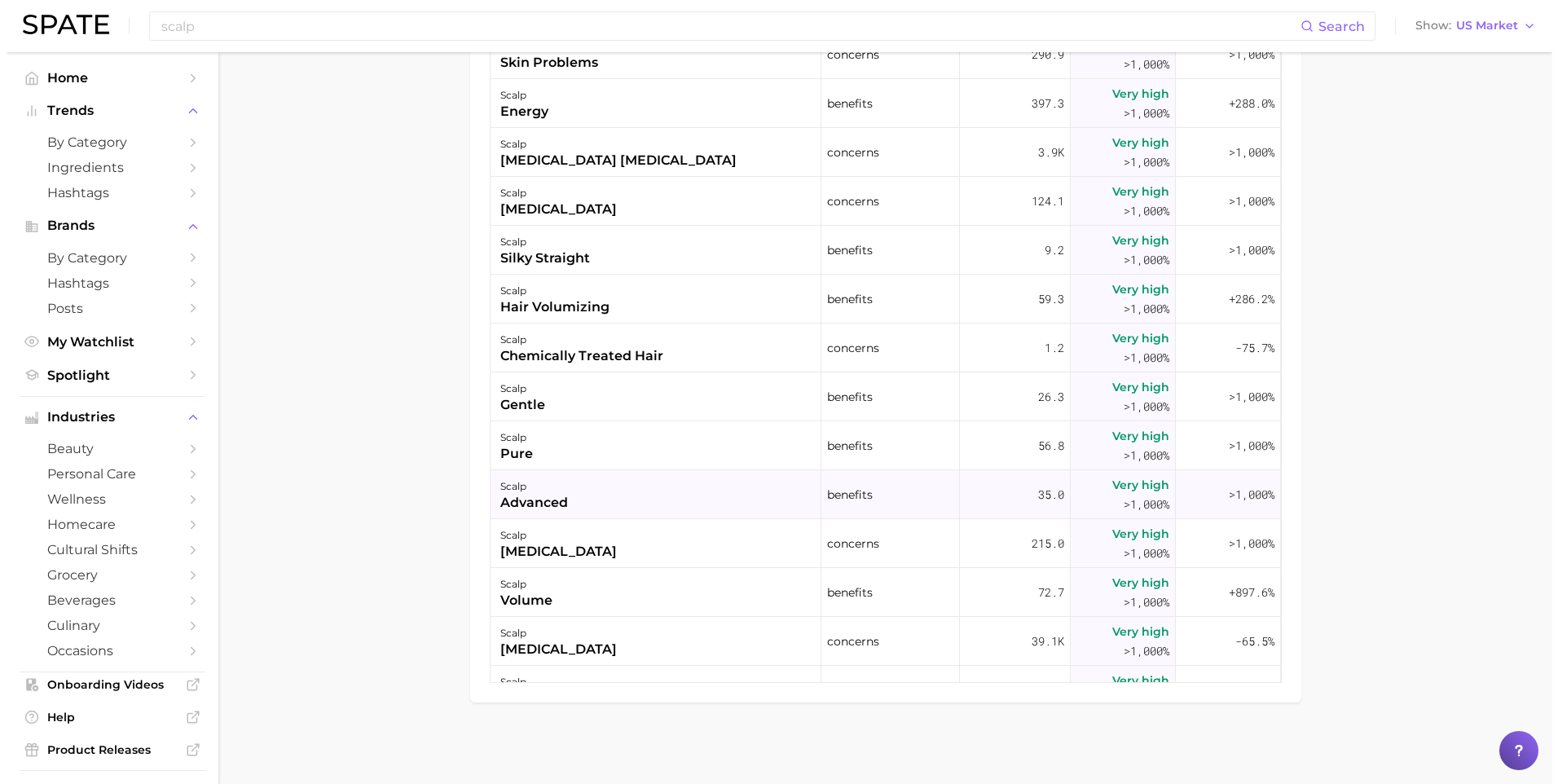
scroll to position [978, 0]
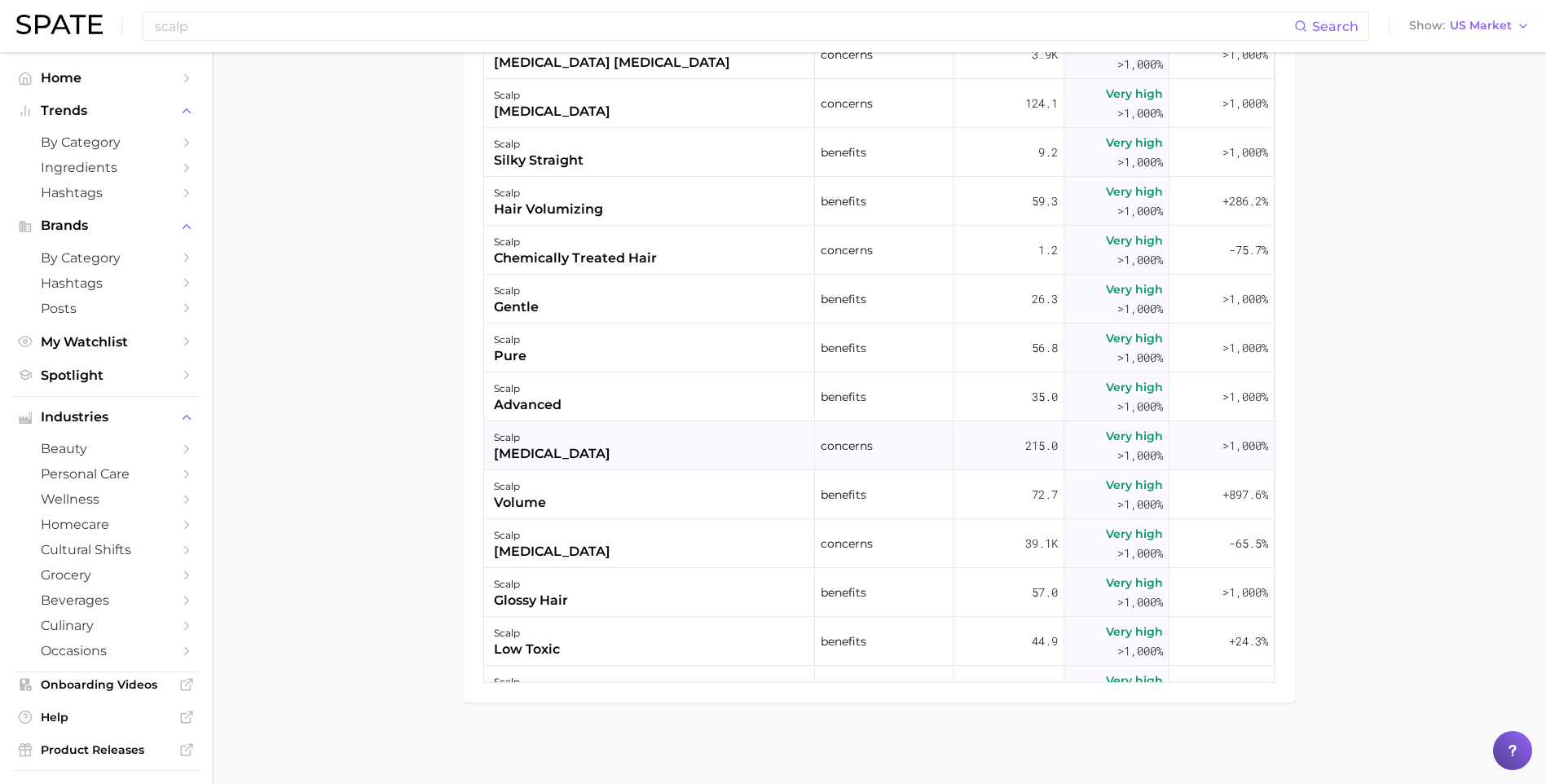
click at [550, 457] on div "[MEDICAL_DATA]" at bounding box center [551, 454] width 117 height 19
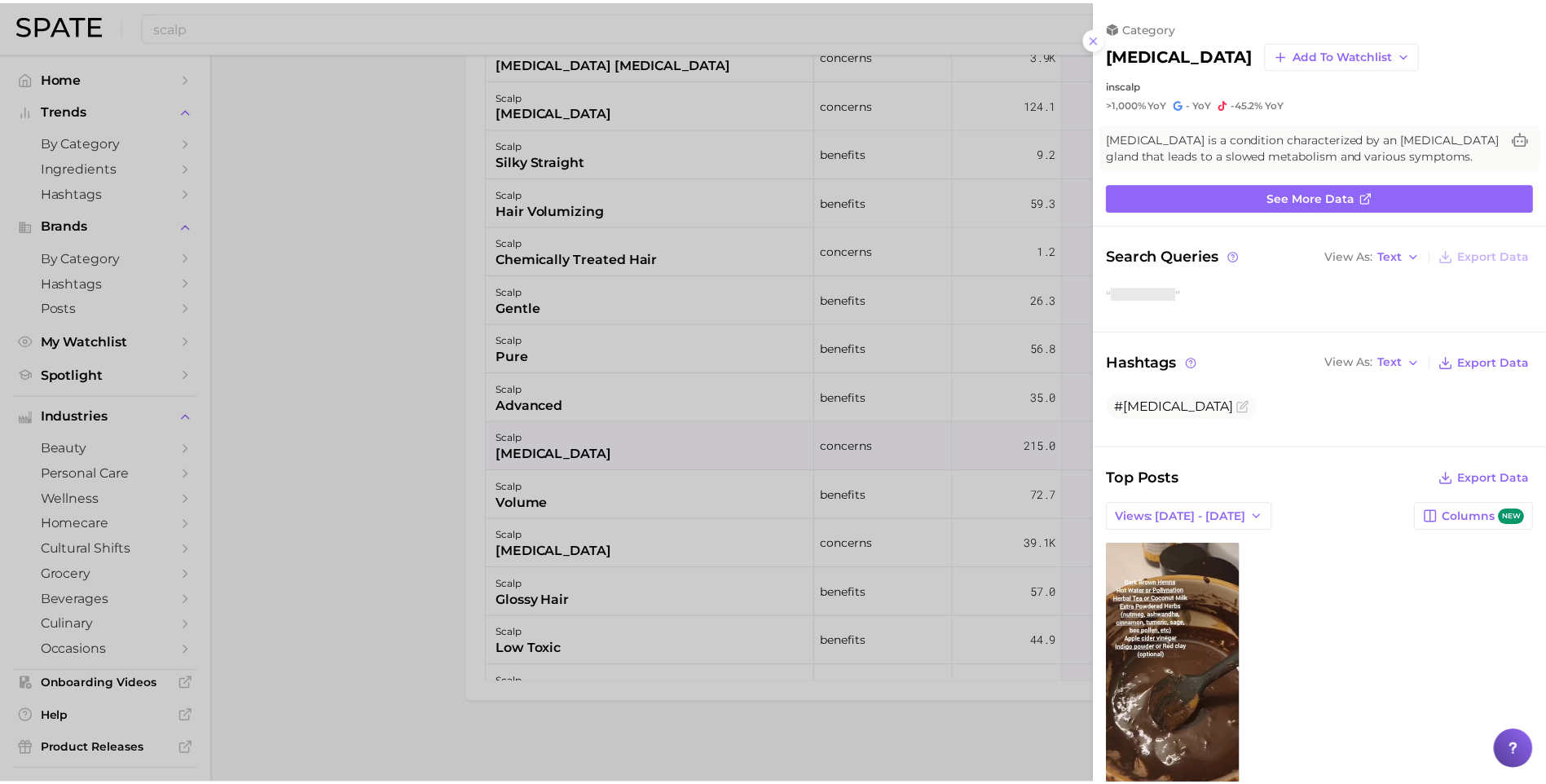
scroll to position [0, 0]
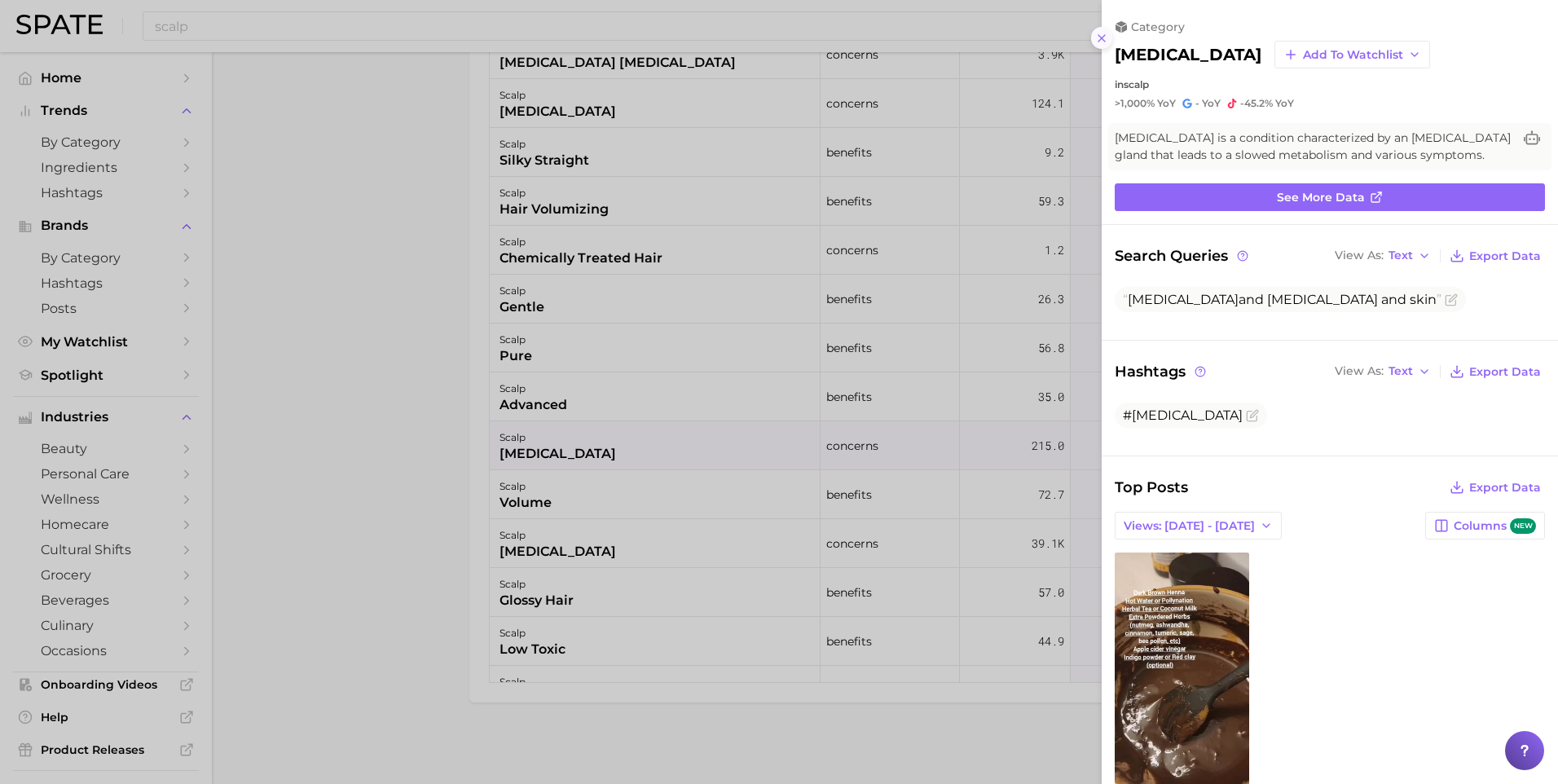
click at [1100, 41] on icon at bounding box center [1102, 39] width 14 height 14
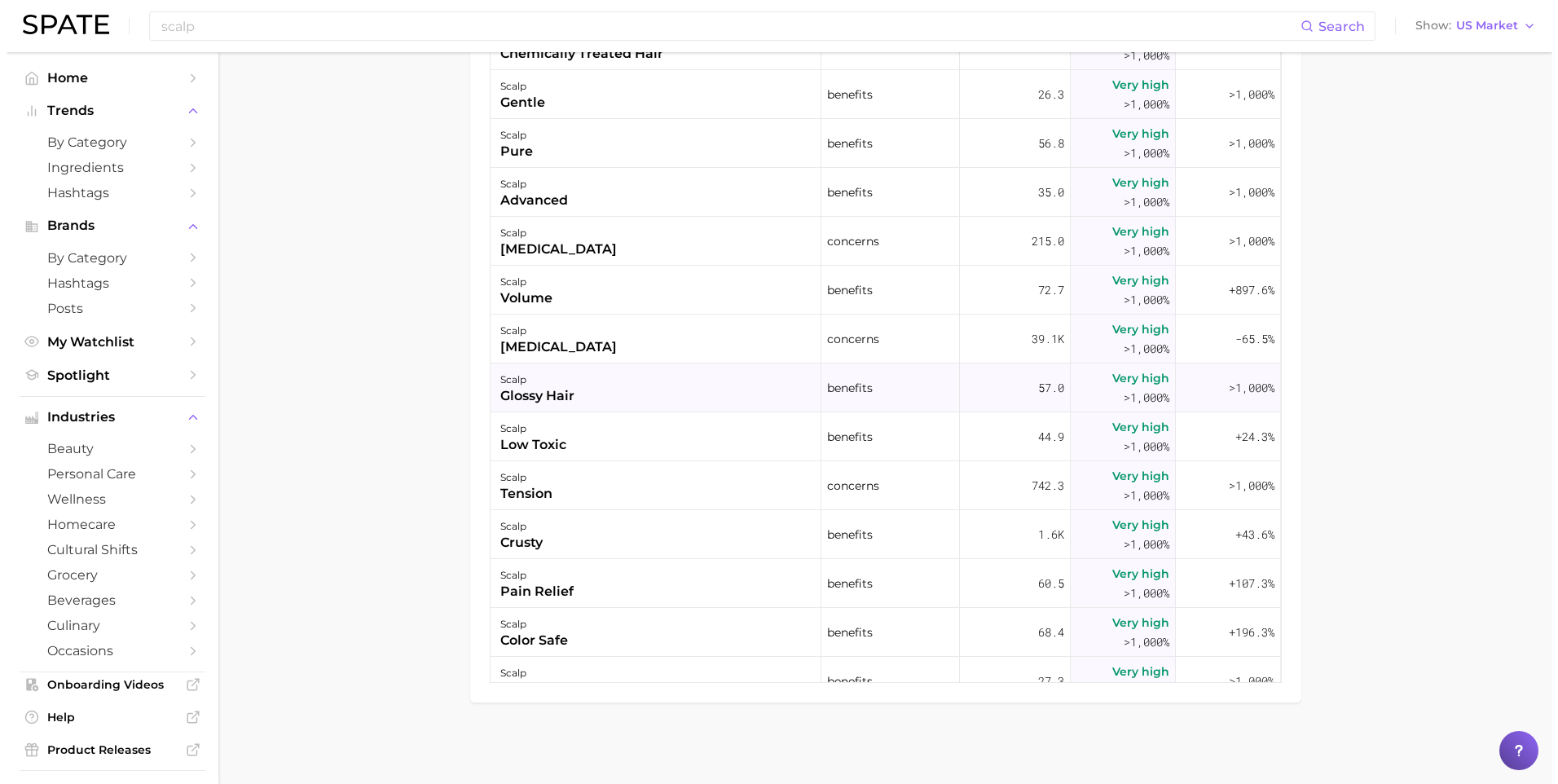
scroll to position [1222, 0]
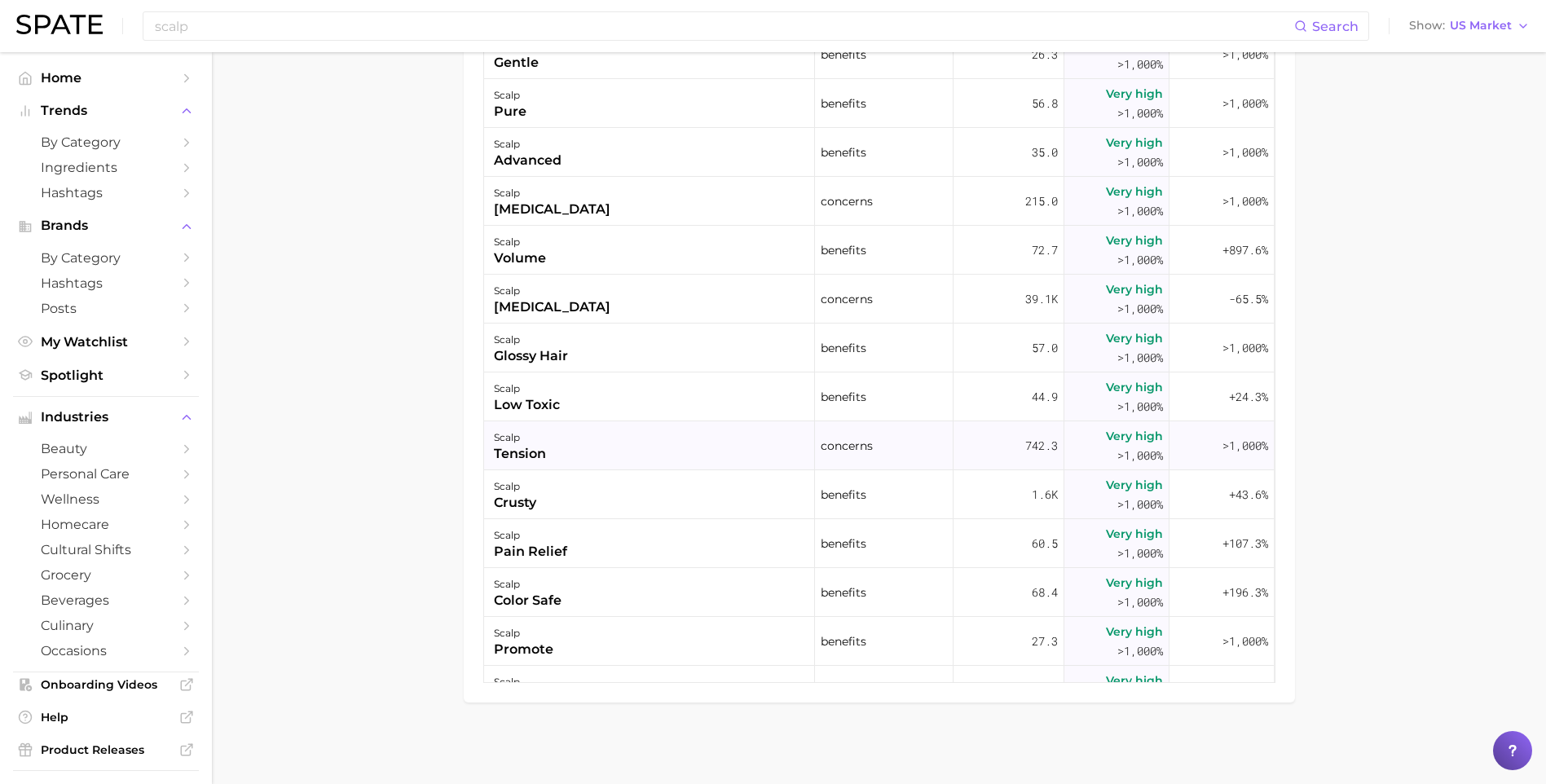
click at [717, 447] on div "scalp tension" at bounding box center [649, 445] width 331 height 49
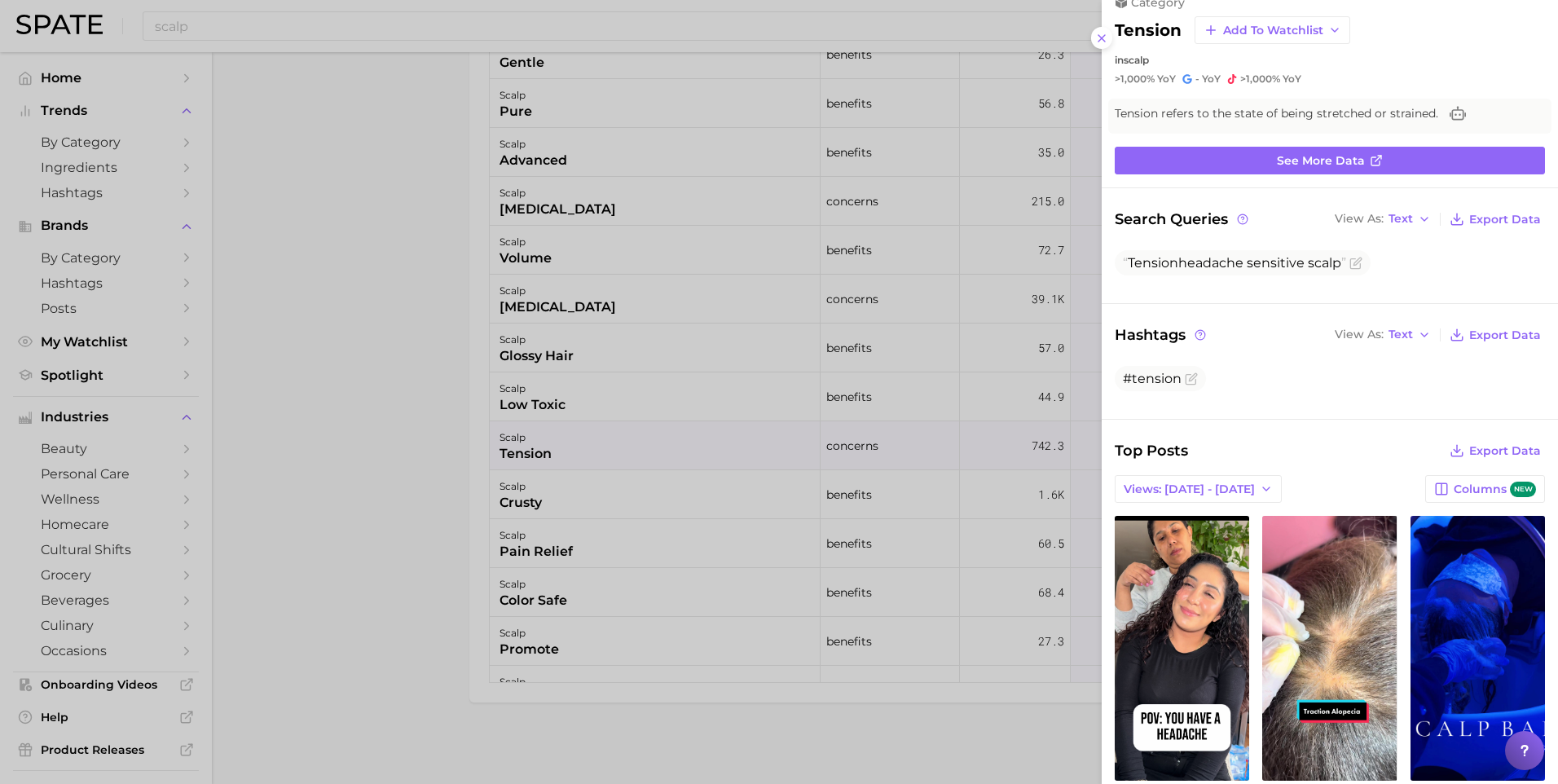
scroll to position [0, 0]
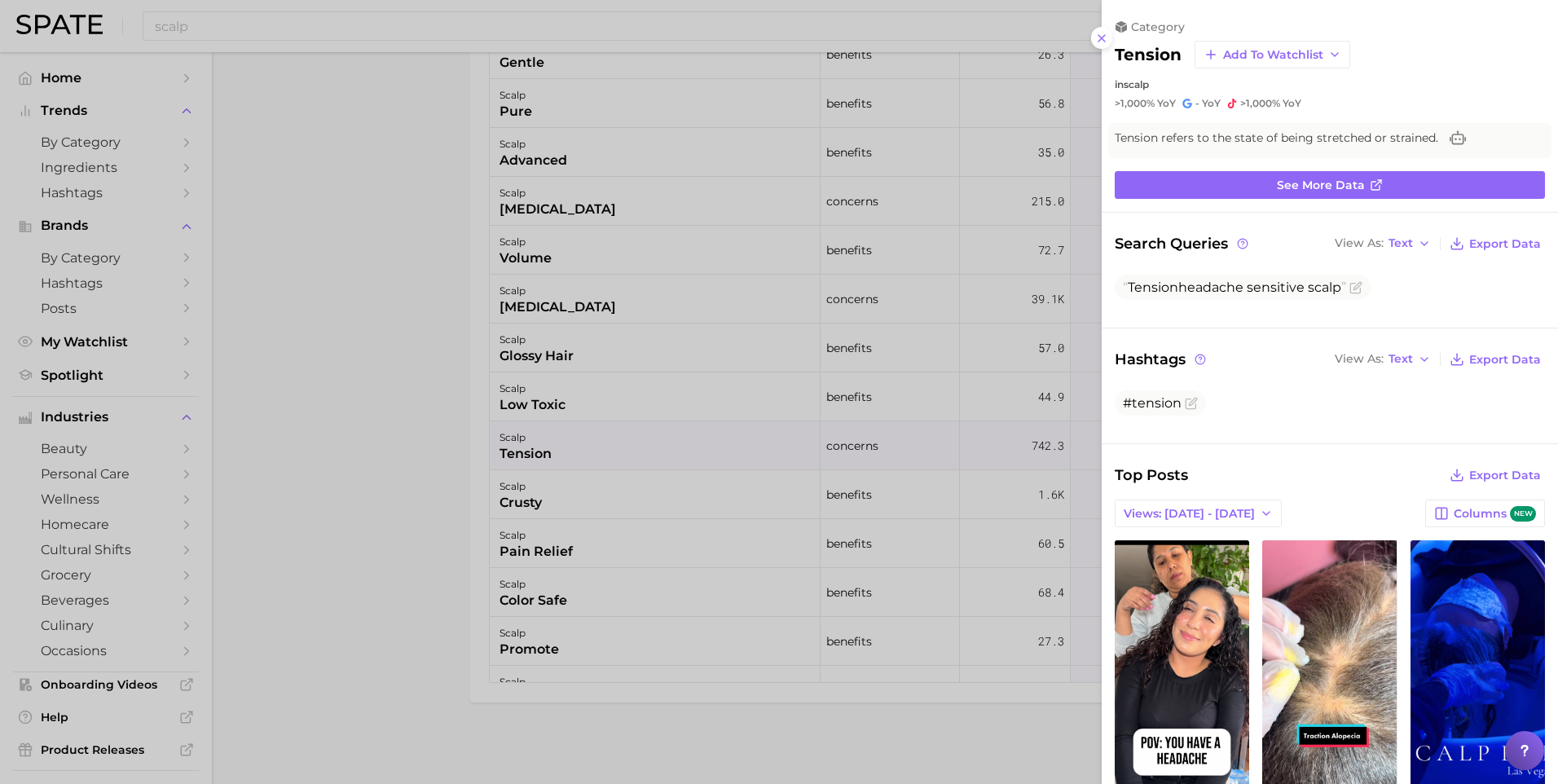
click at [1115, 36] on div "category tension Add to Watchlist in scalp >1,000% YoY - YoY >1,000% YoY" at bounding box center [1330, 65] width 457 height 91
click at [1099, 44] on icon at bounding box center [1102, 39] width 14 height 14
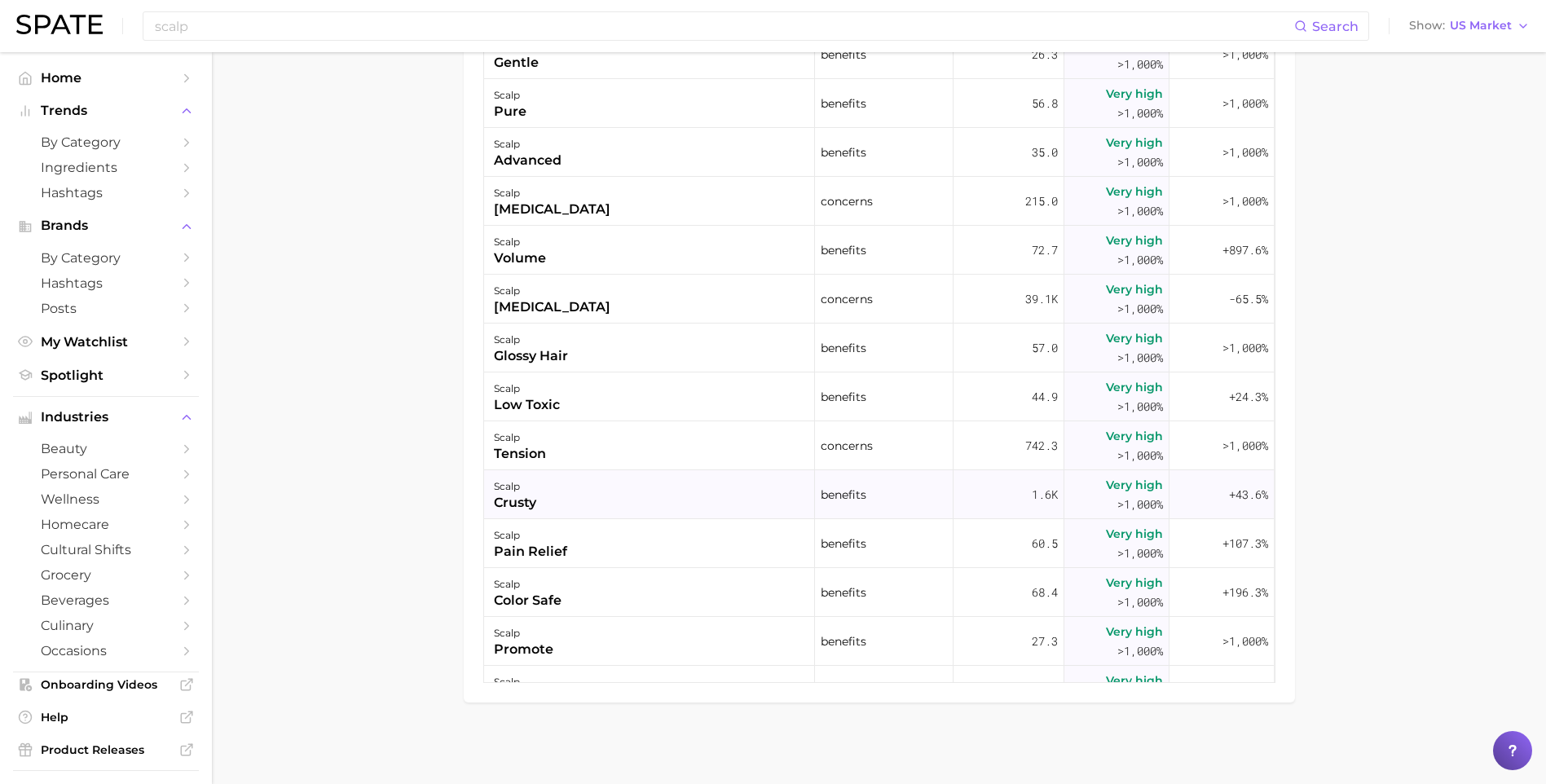
click at [549, 509] on div "scalp crusty" at bounding box center [649, 494] width 331 height 49
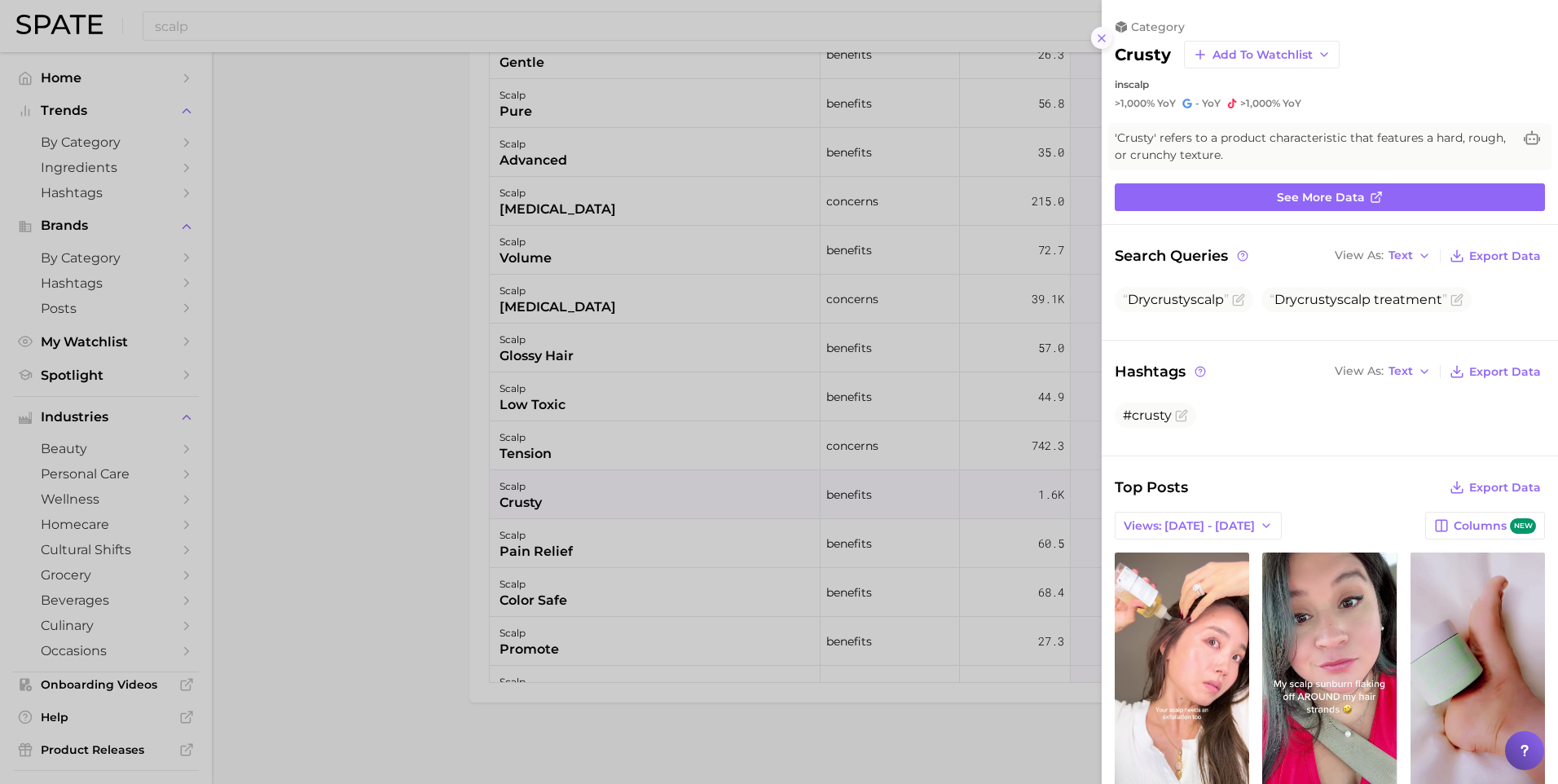
click at [1093, 38] on button at bounding box center [1102, 38] width 22 height 22
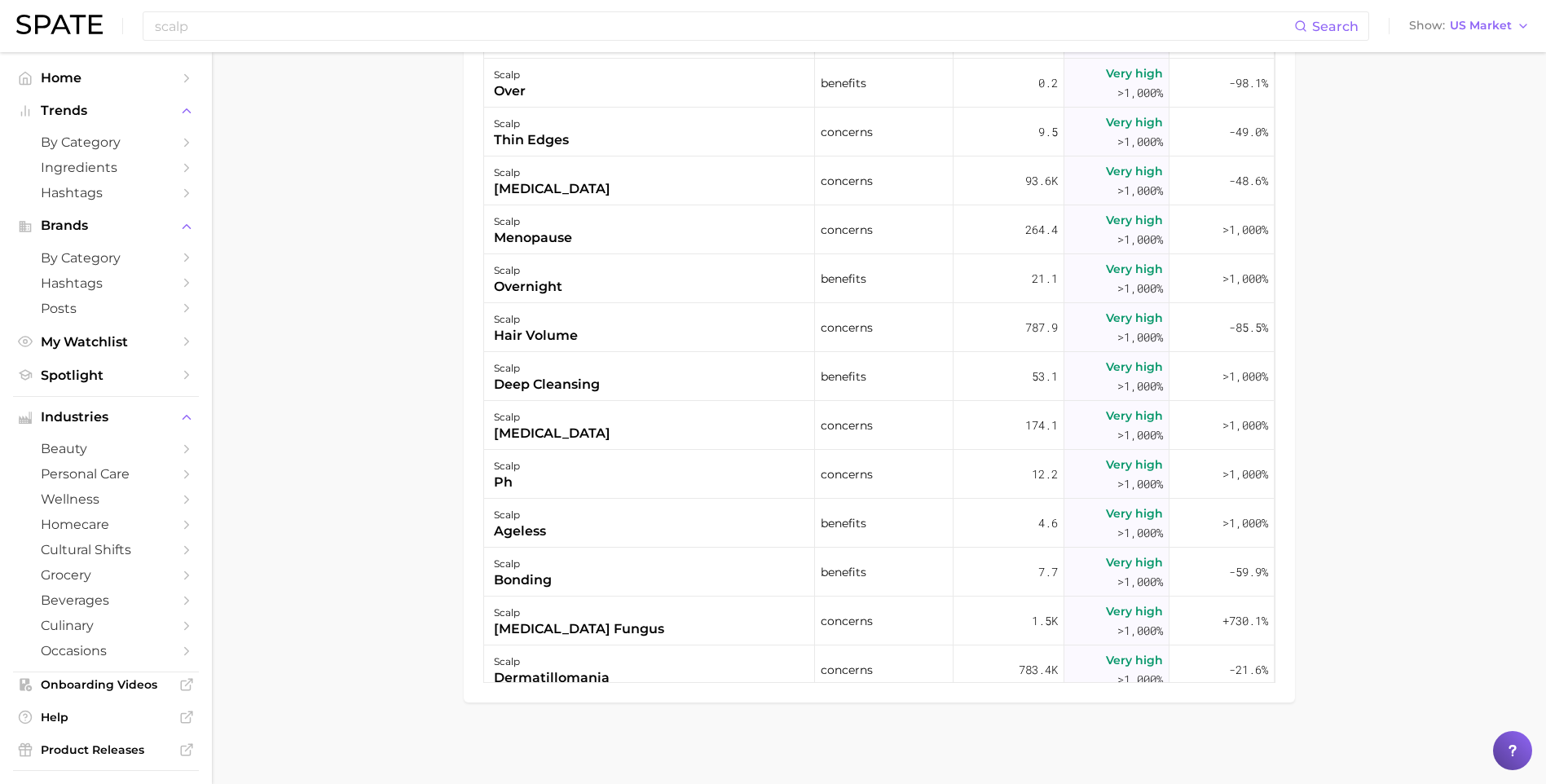
scroll to position [2282, 0]
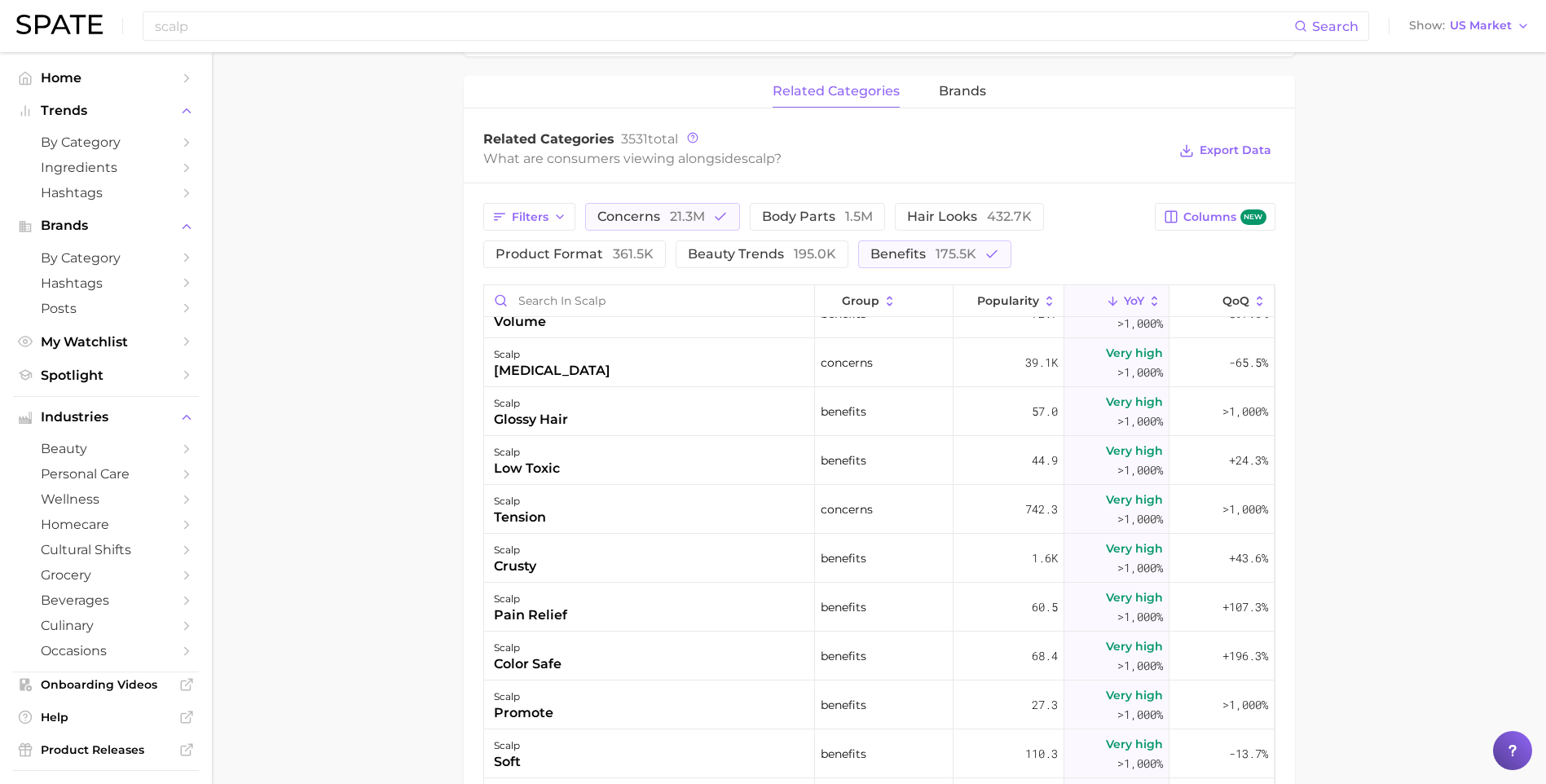
scroll to position [1548, 0]
drag, startPoint x: 358, startPoint y: 596, endPoint x: 373, endPoint y: 591, distance: 15.8
click at [358, 596] on main "scalp Overview Google TikTok Instagram Beta scalp Add to Watchlist Export Data …" at bounding box center [878, 244] width 1334 height 1850
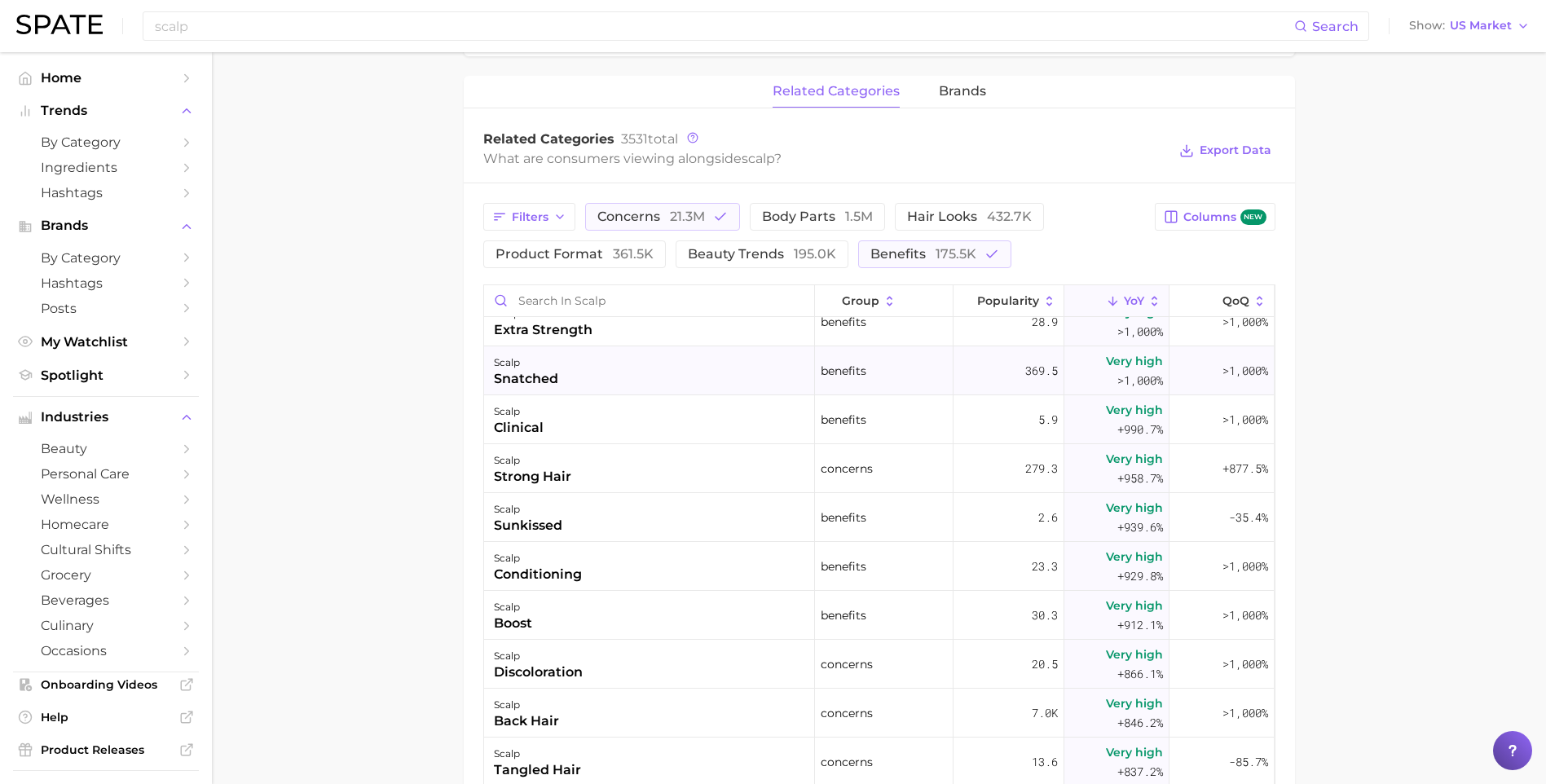
scroll to position [3585, 0]
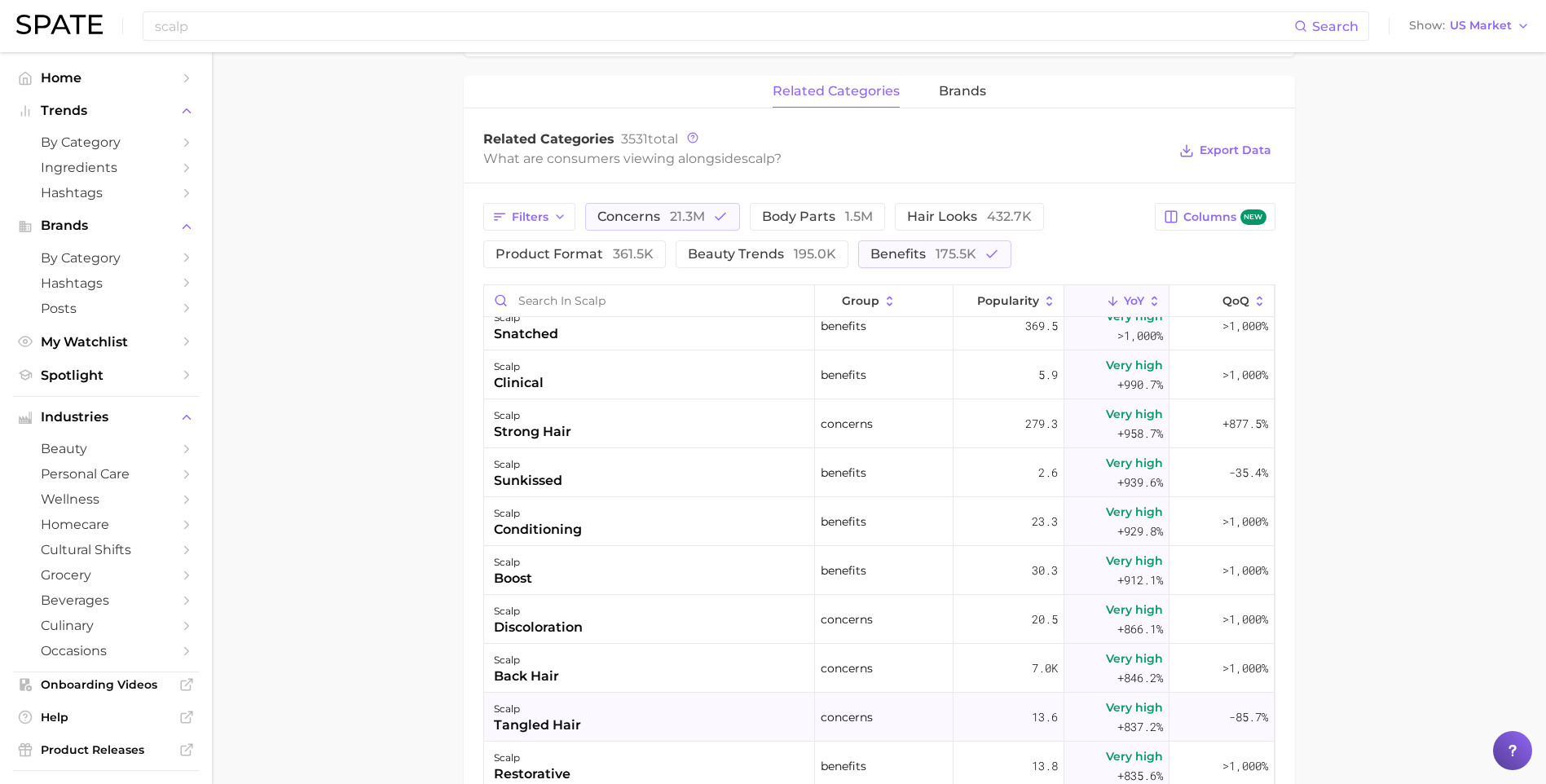
click at [531, 723] on div "tangled hair" at bounding box center [537, 725] width 87 height 19
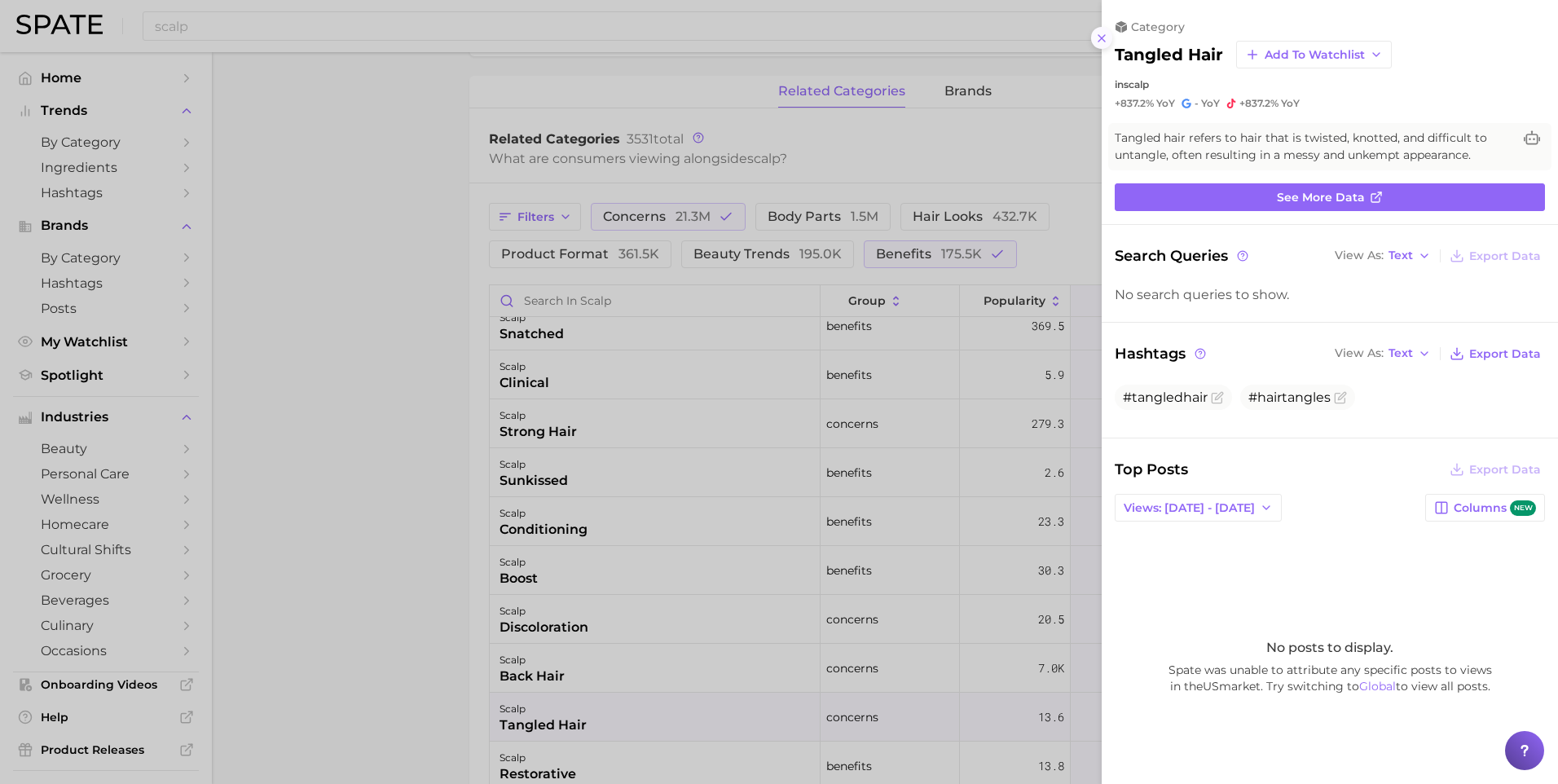
click at [1097, 37] on icon at bounding box center [1102, 39] width 14 height 14
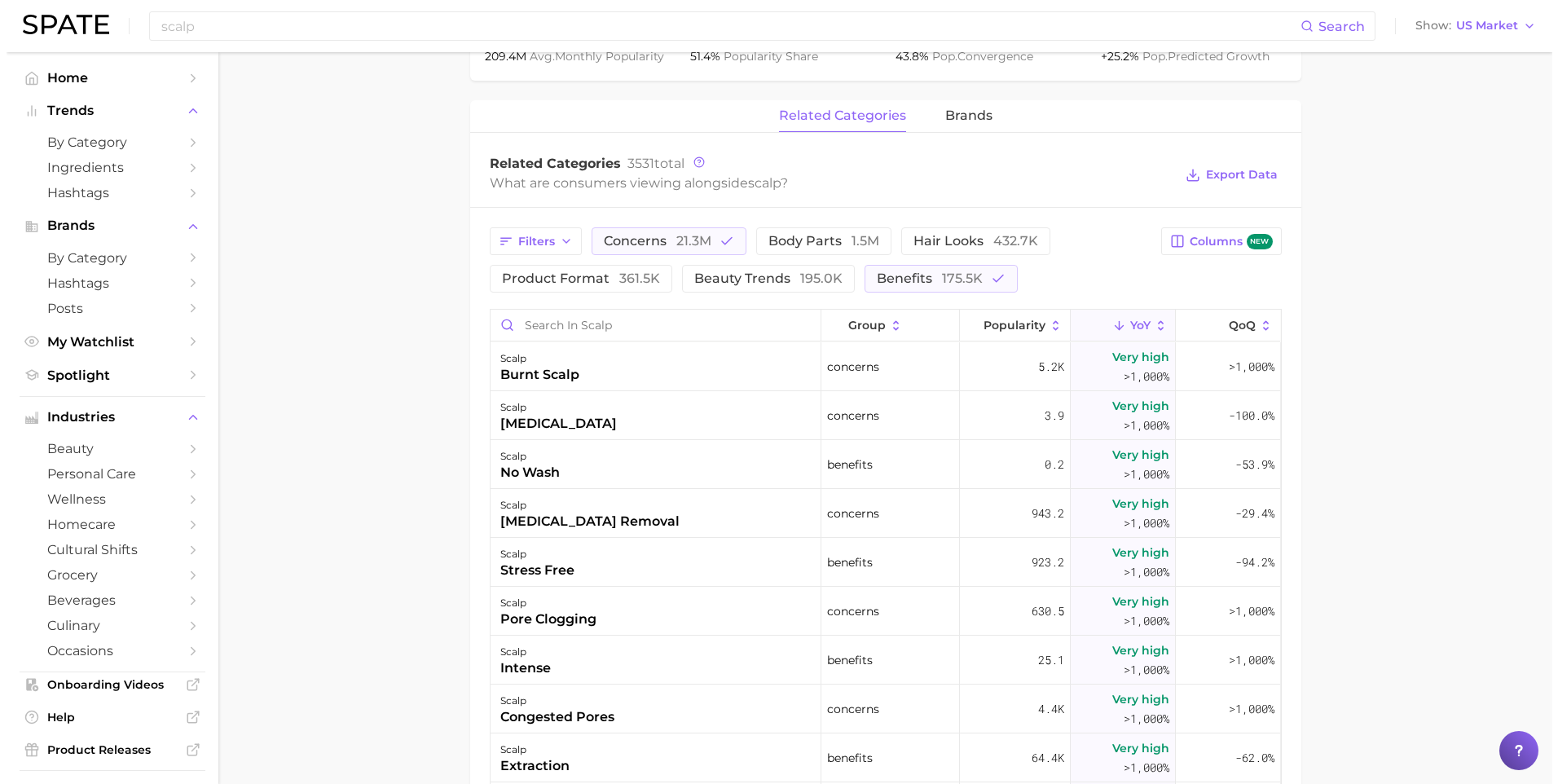
scroll to position [815, 0]
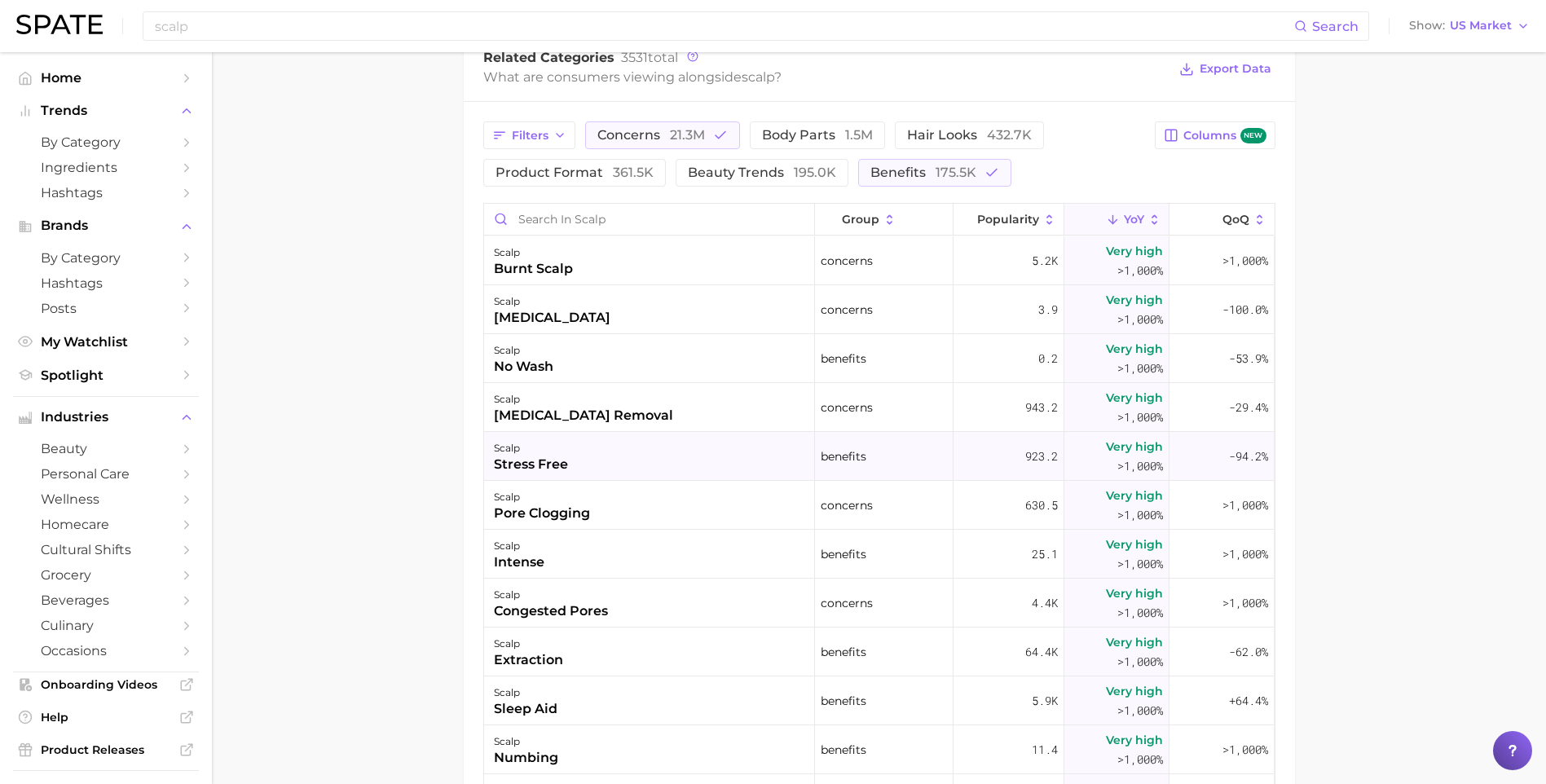
click at [497, 462] on div "stress free" at bounding box center [530, 464] width 74 height 19
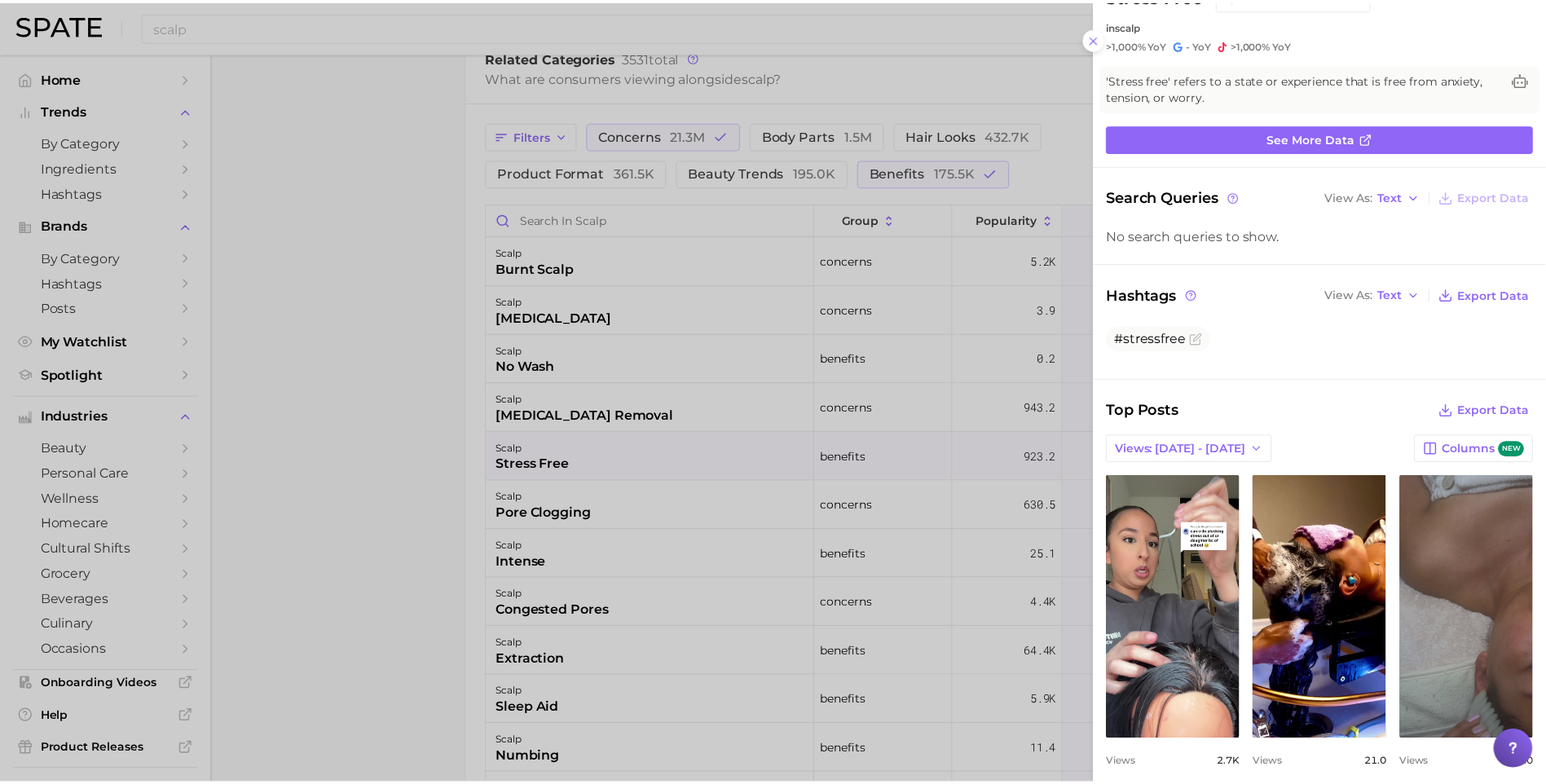
scroll to position [0, 0]
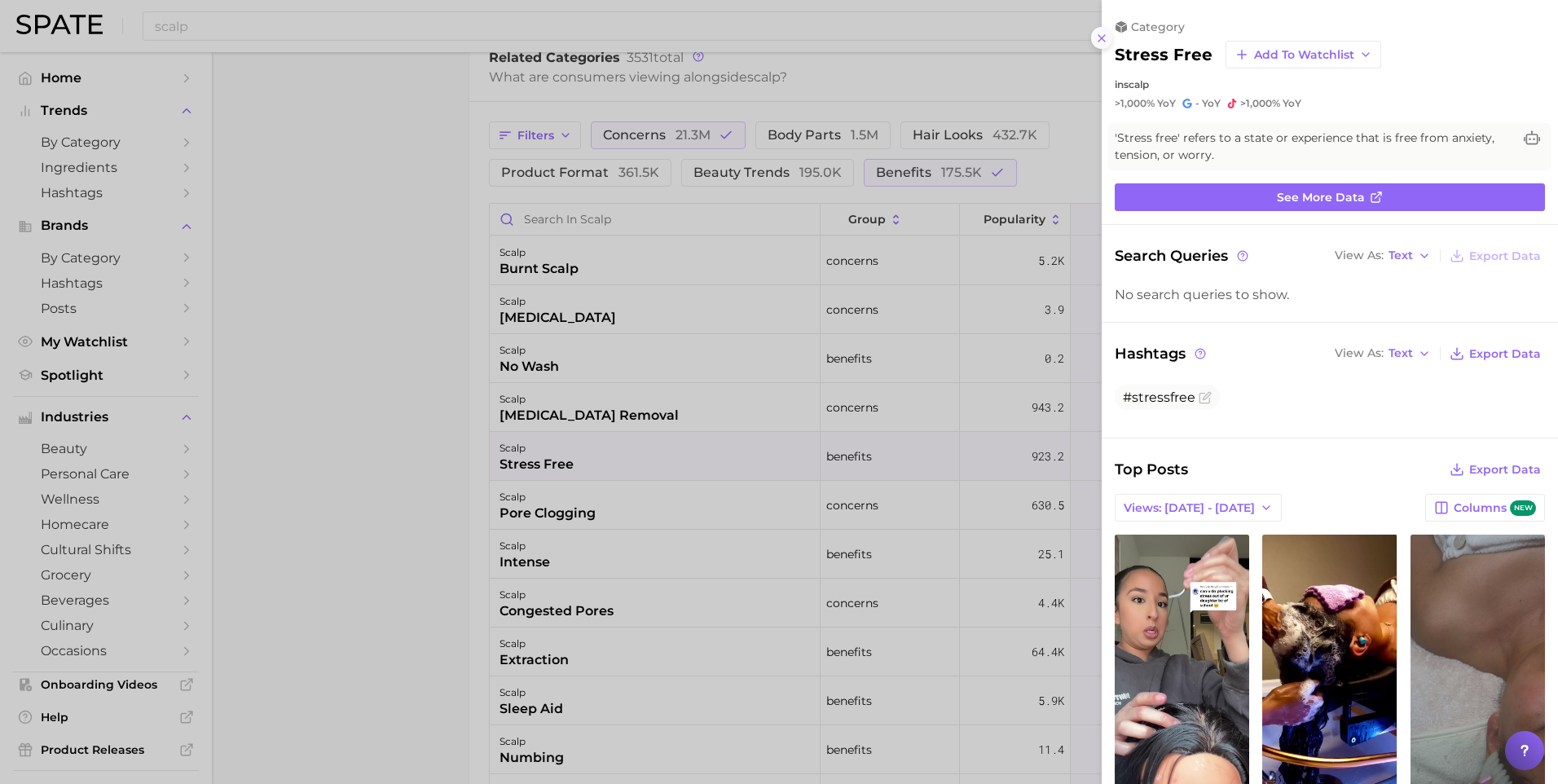
click at [1099, 43] on icon at bounding box center [1102, 39] width 14 height 14
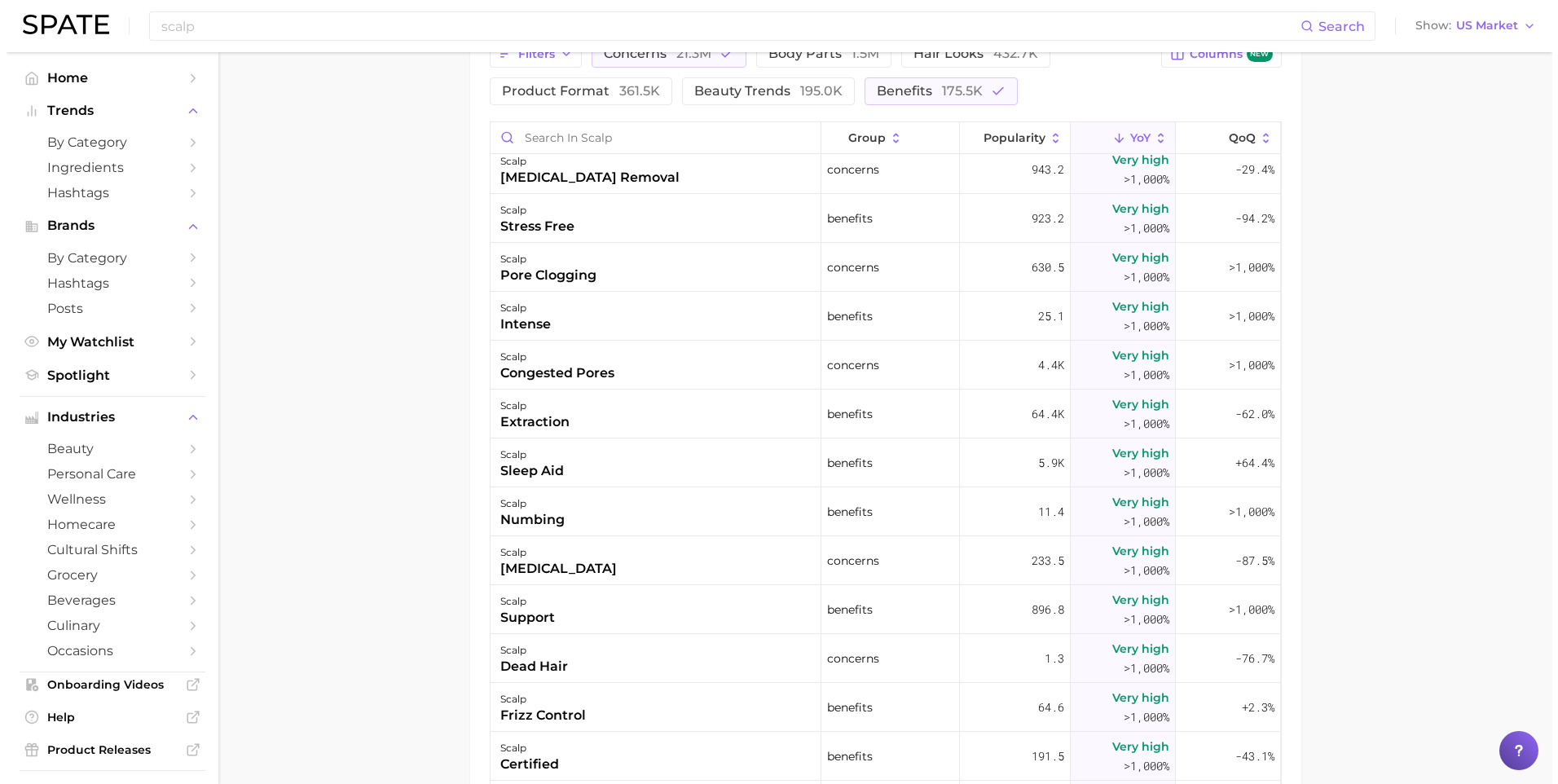
scroll to position [163, 0]
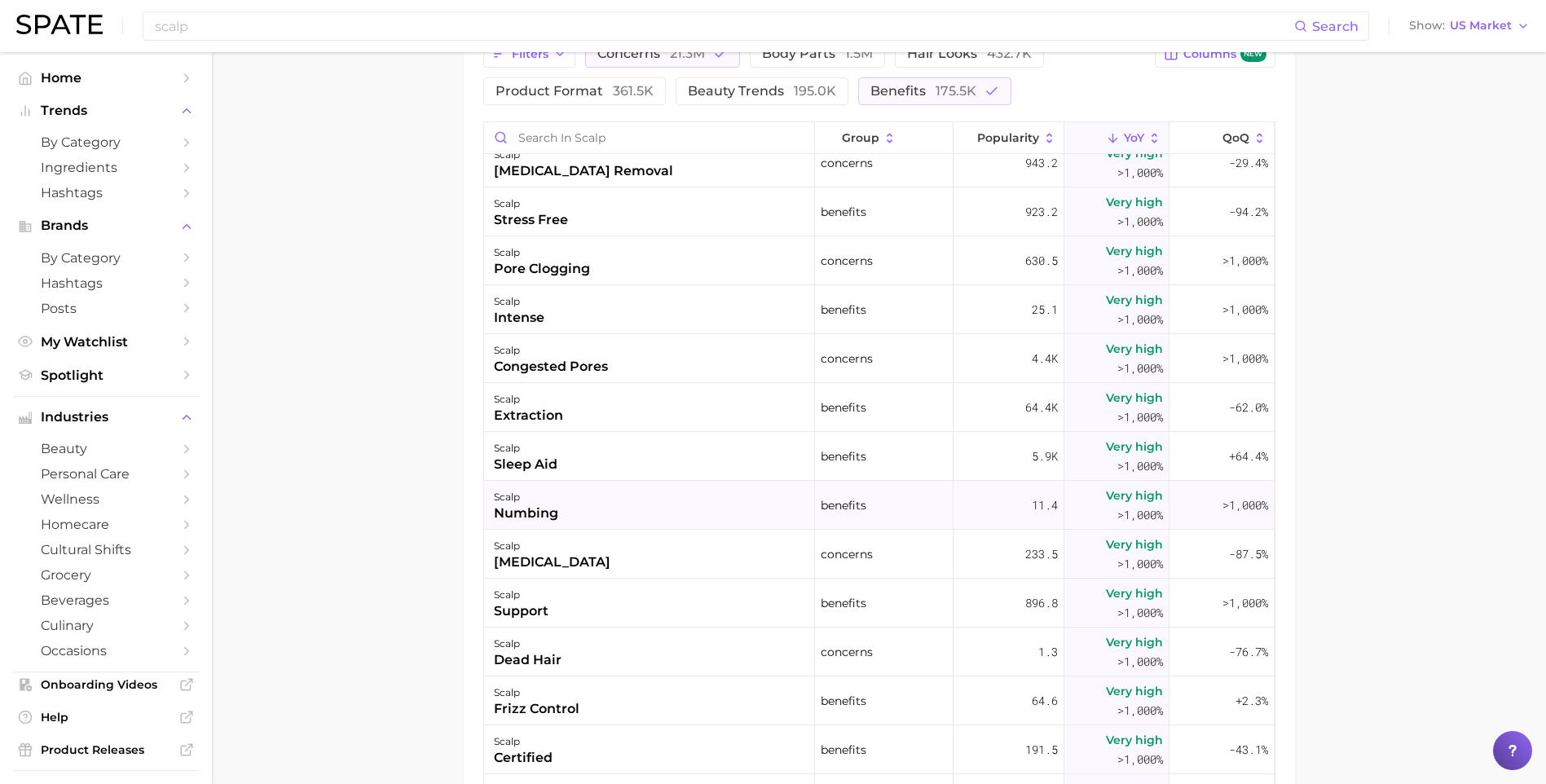
click at [534, 519] on div "numbing" at bounding box center [525, 514] width 65 height 19
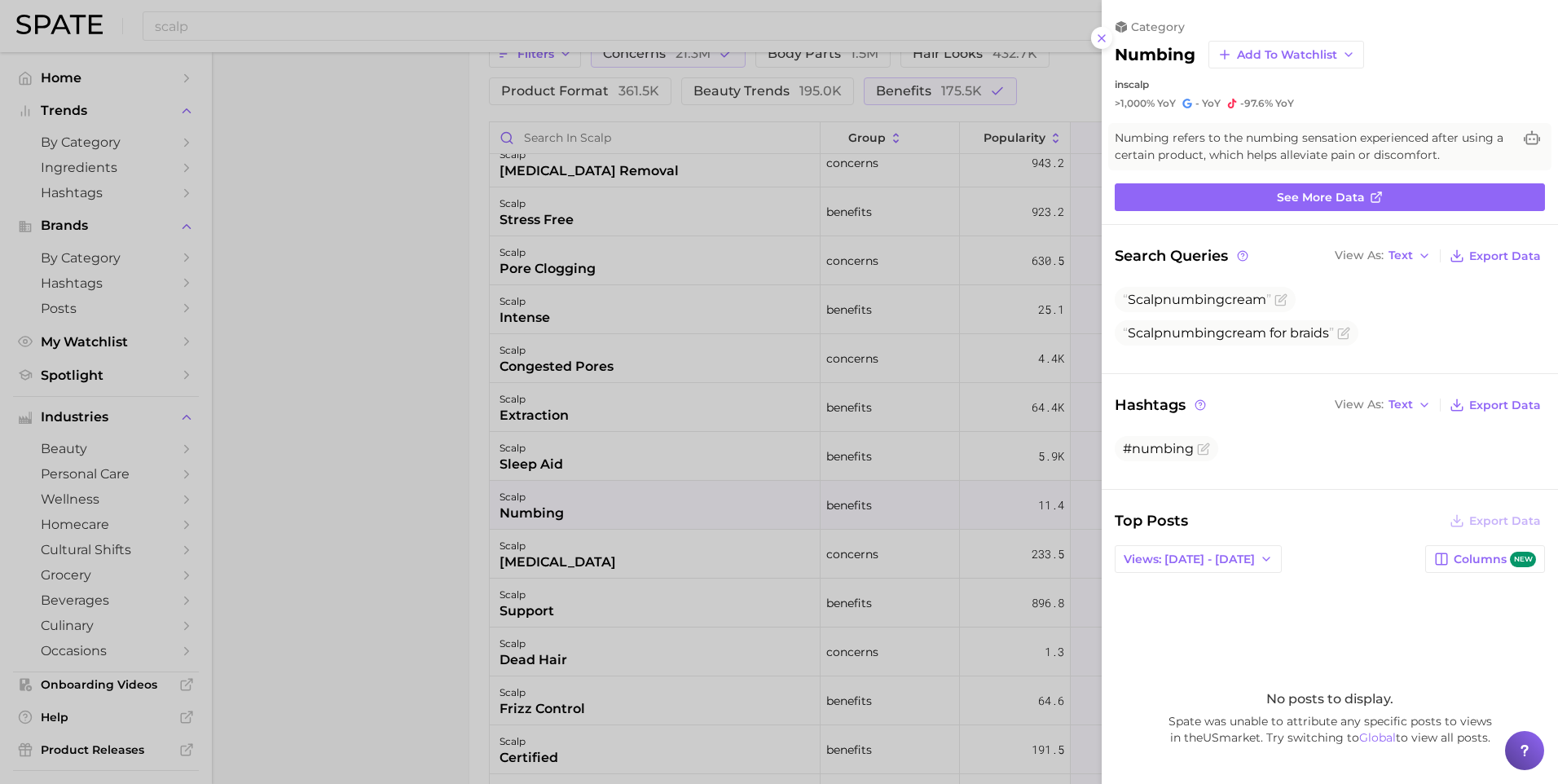
click at [324, 583] on div at bounding box center [779, 392] width 1558 height 784
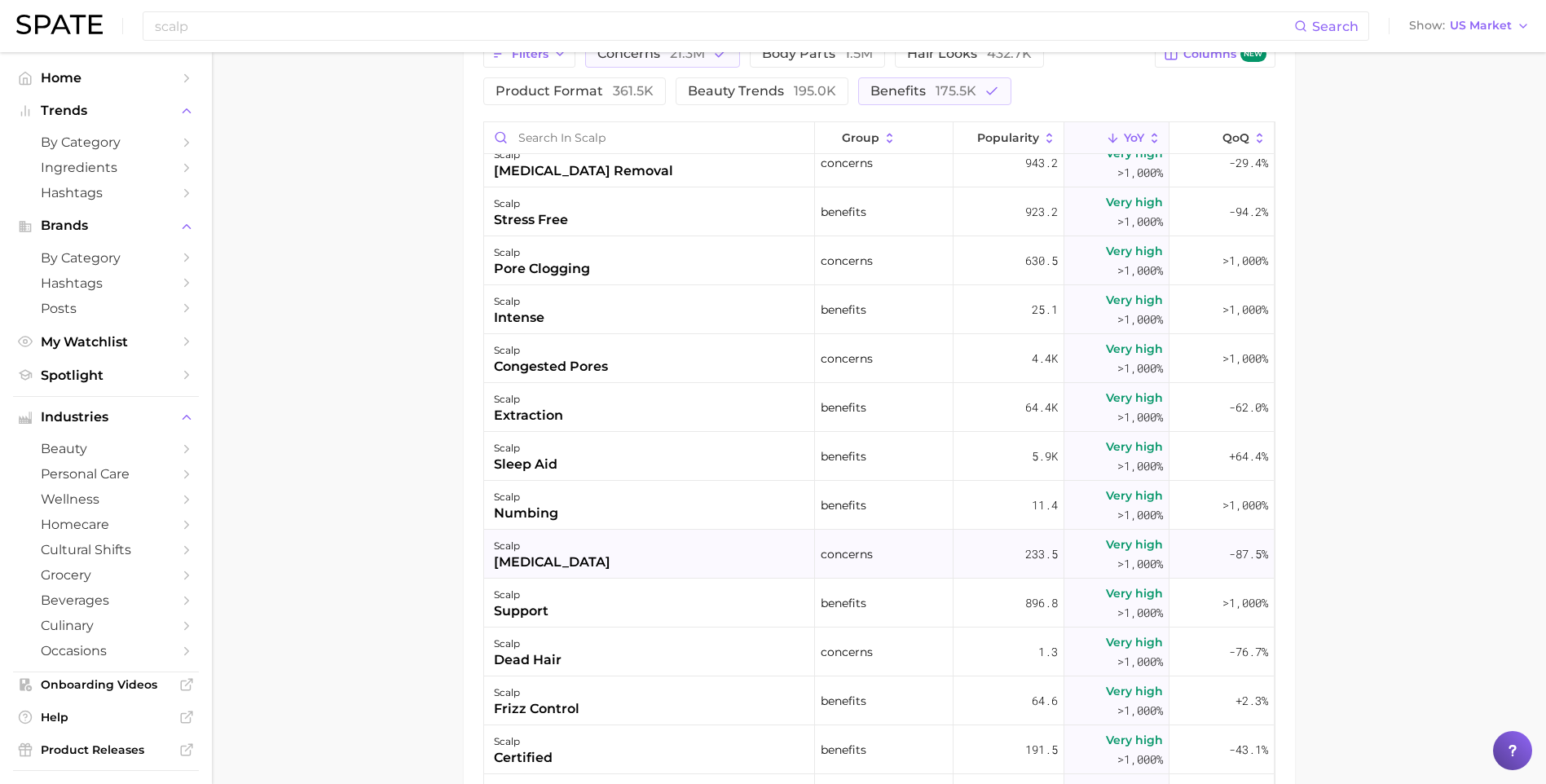
click at [544, 566] on div "scalp [MEDICAL_DATA]" at bounding box center [649, 554] width 331 height 49
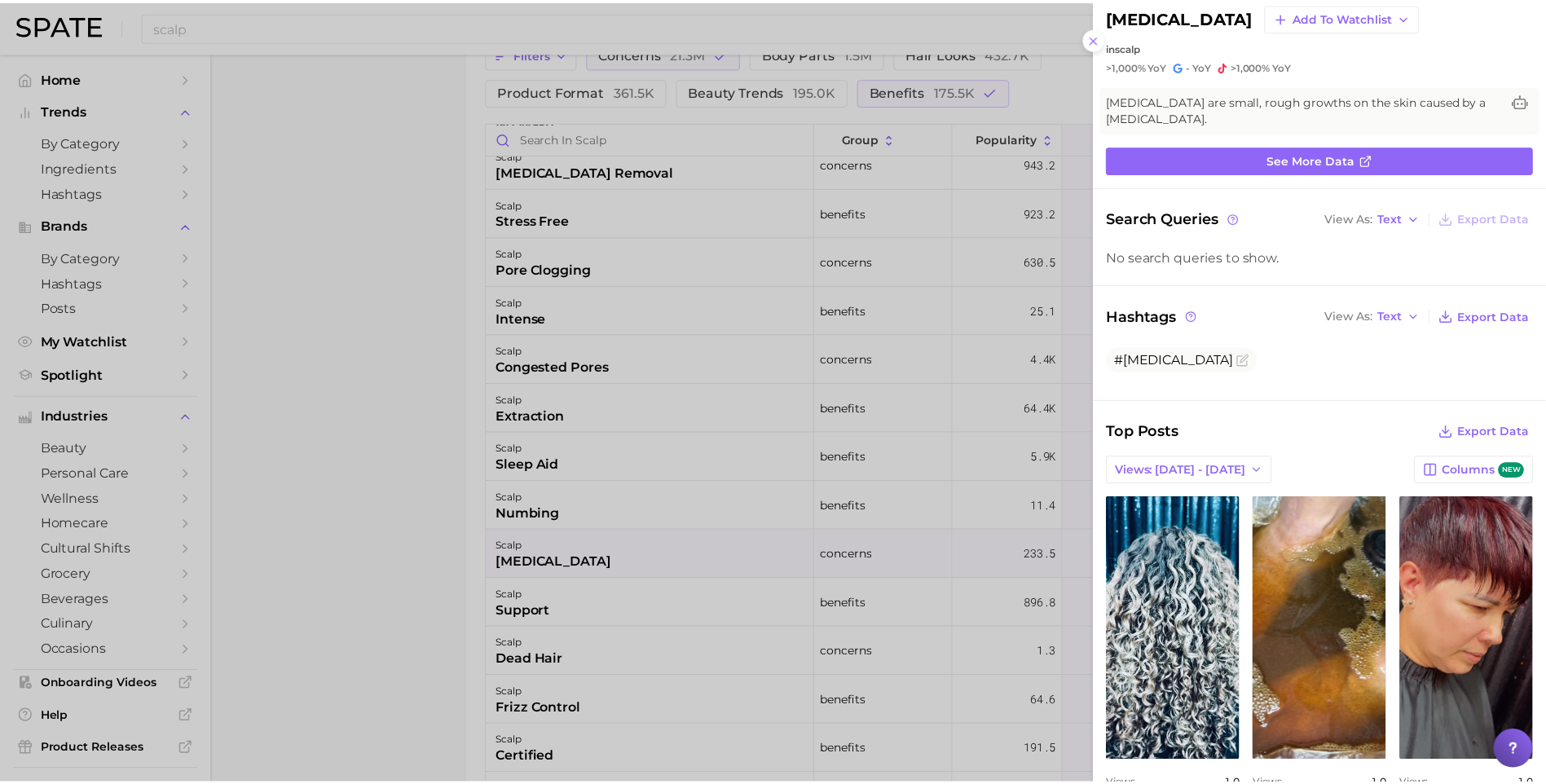
scroll to position [9, 0]
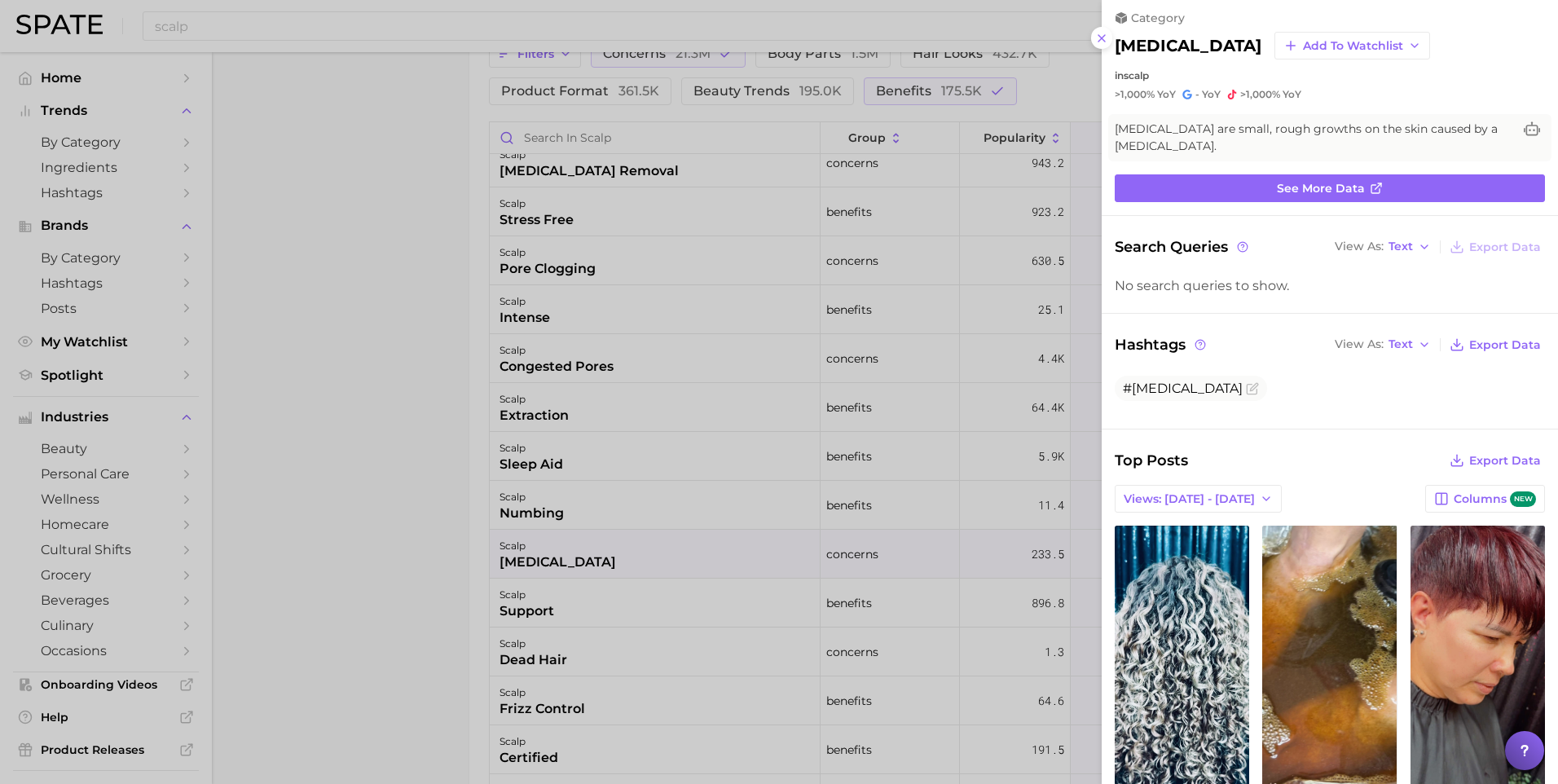
click at [1107, 49] on div "category [MEDICAL_DATA] Add to Watchlist in scalp >1,000% YoY - YoY >1,000% YoY" at bounding box center [1330, 56] width 457 height 91
click at [1104, 44] on button at bounding box center [1102, 38] width 22 height 22
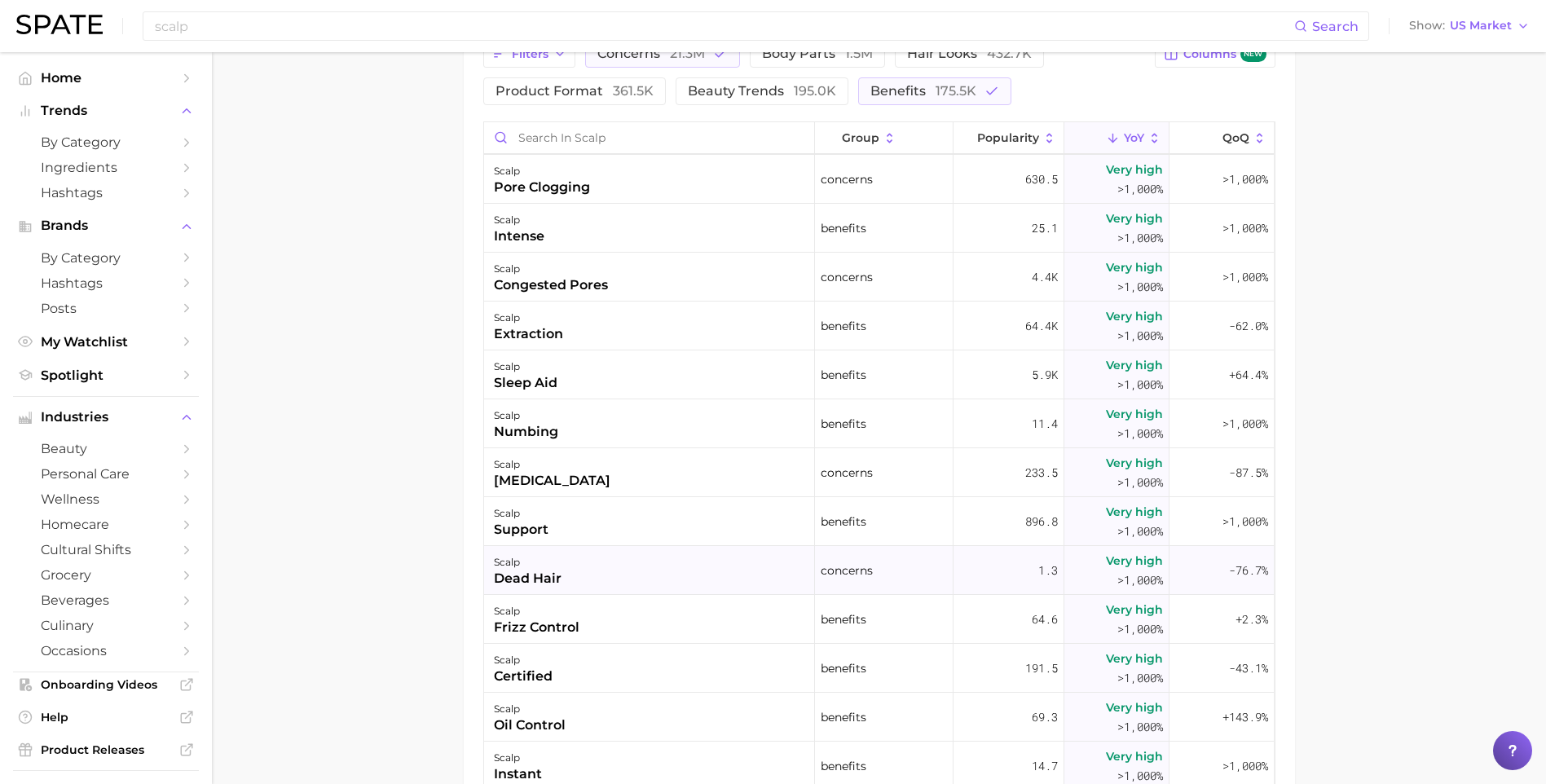
scroll to position [407, 0]
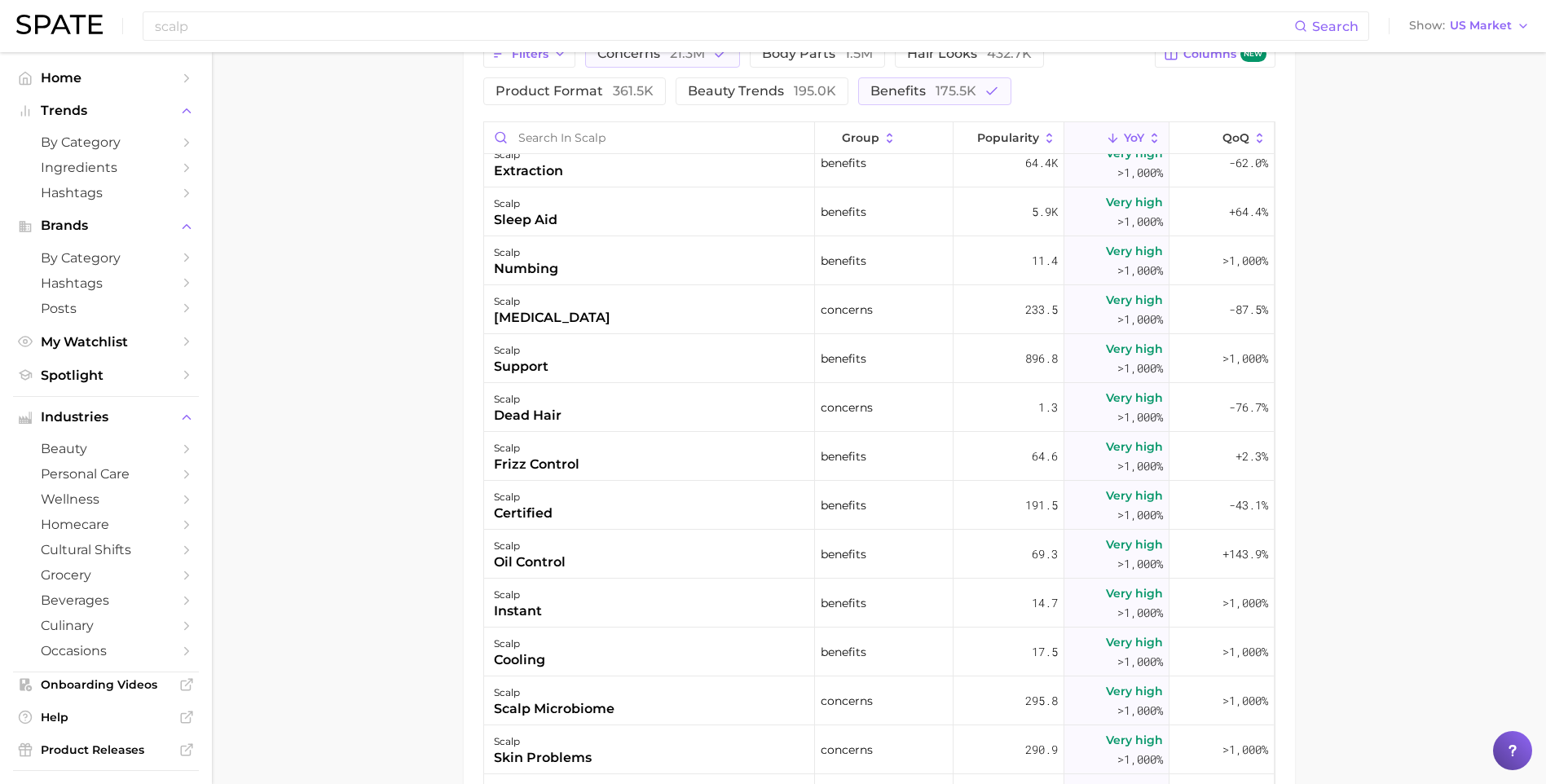
click at [1422, 222] on main "scalp Overview Google TikTok Instagram Beta scalp Add to Watchlist Export Data …" at bounding box center [878, 81] width 1334 height 1850
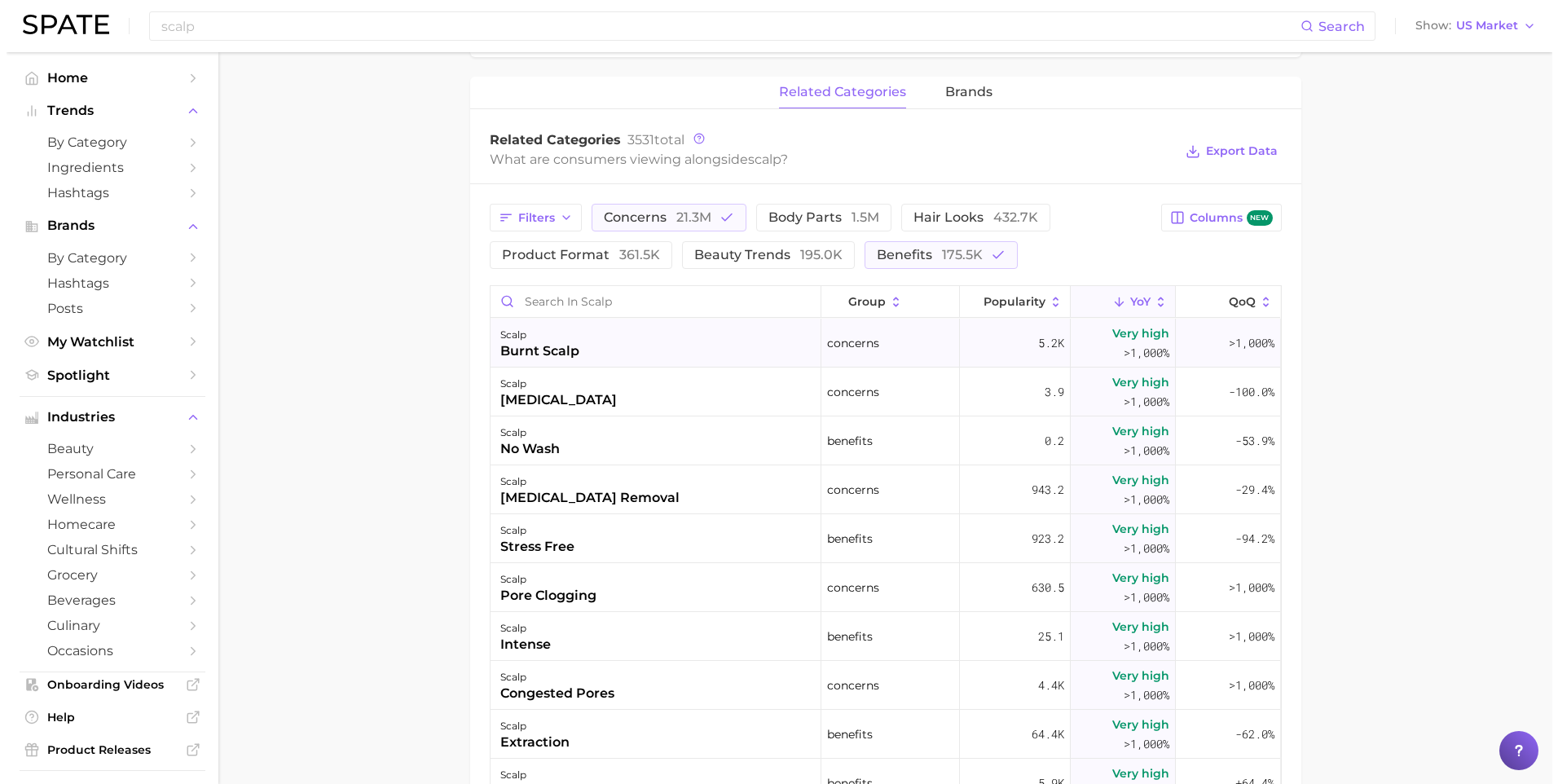
scroll to position [733, 0]
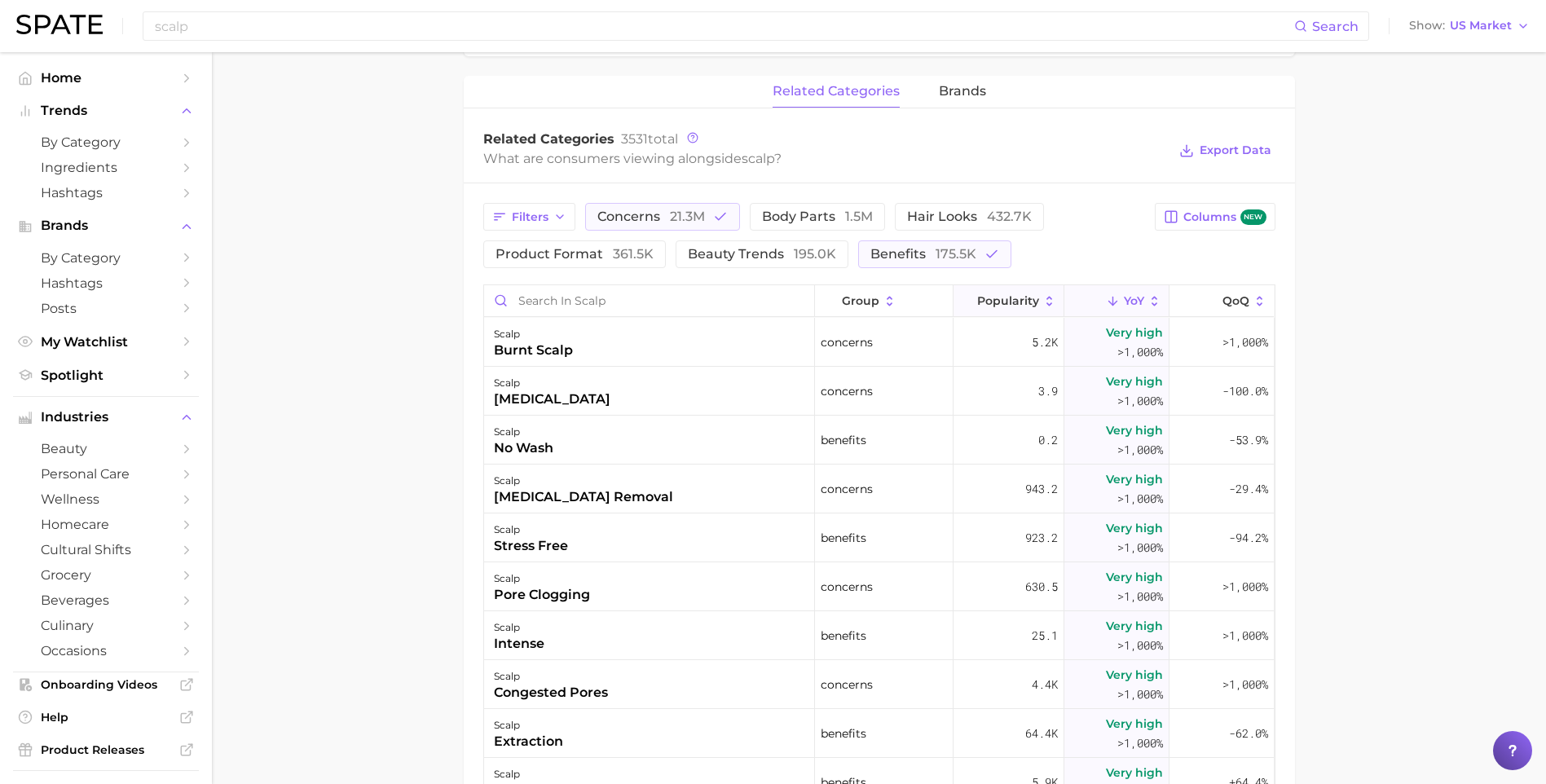
click at [1018, 303] on span "Popularity" at bounding box center [1008, 301] width 62 height 14
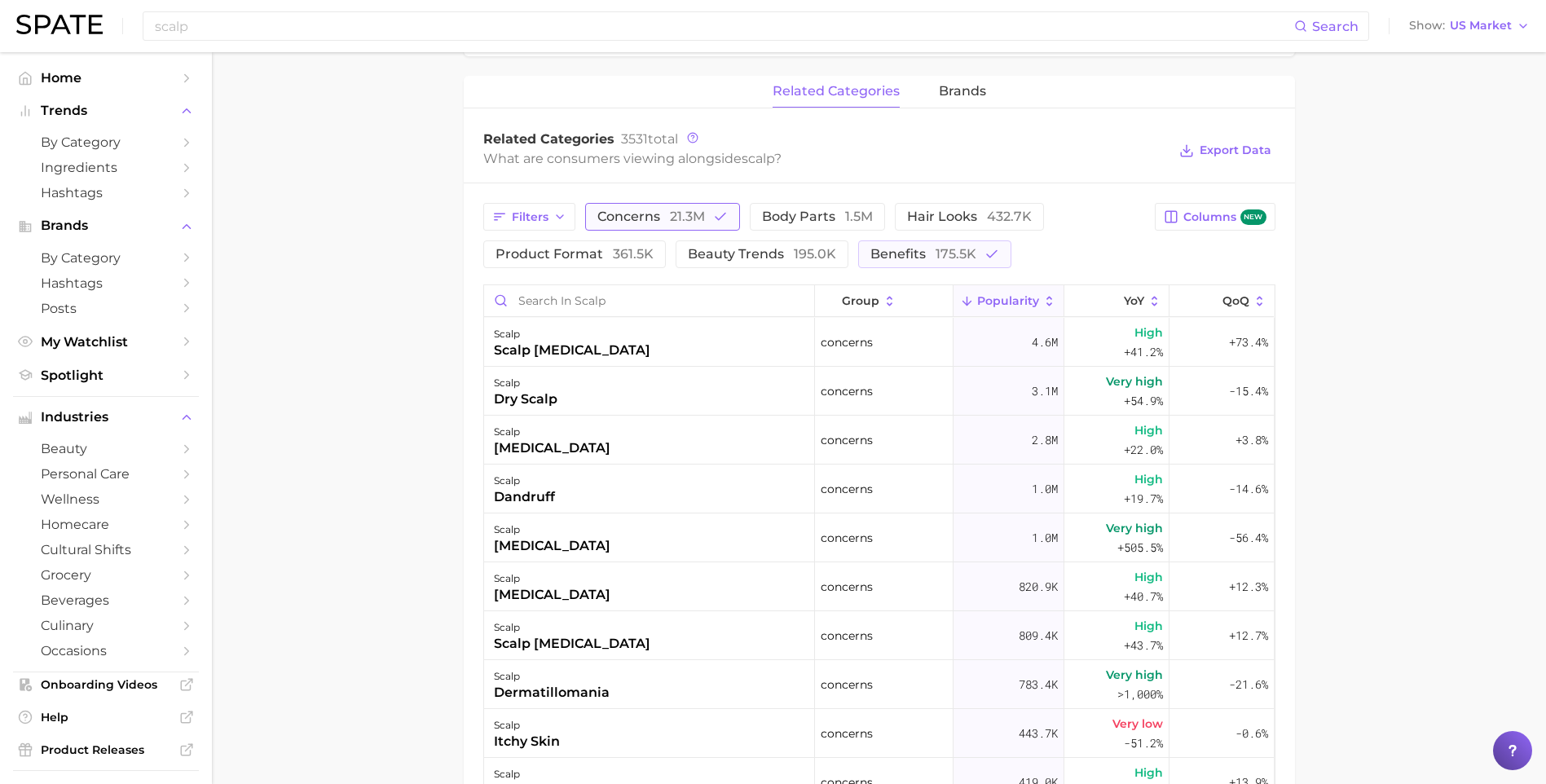
click at [717, 216] on icon "button" at bounding box center [719, 216] width 14 height 14
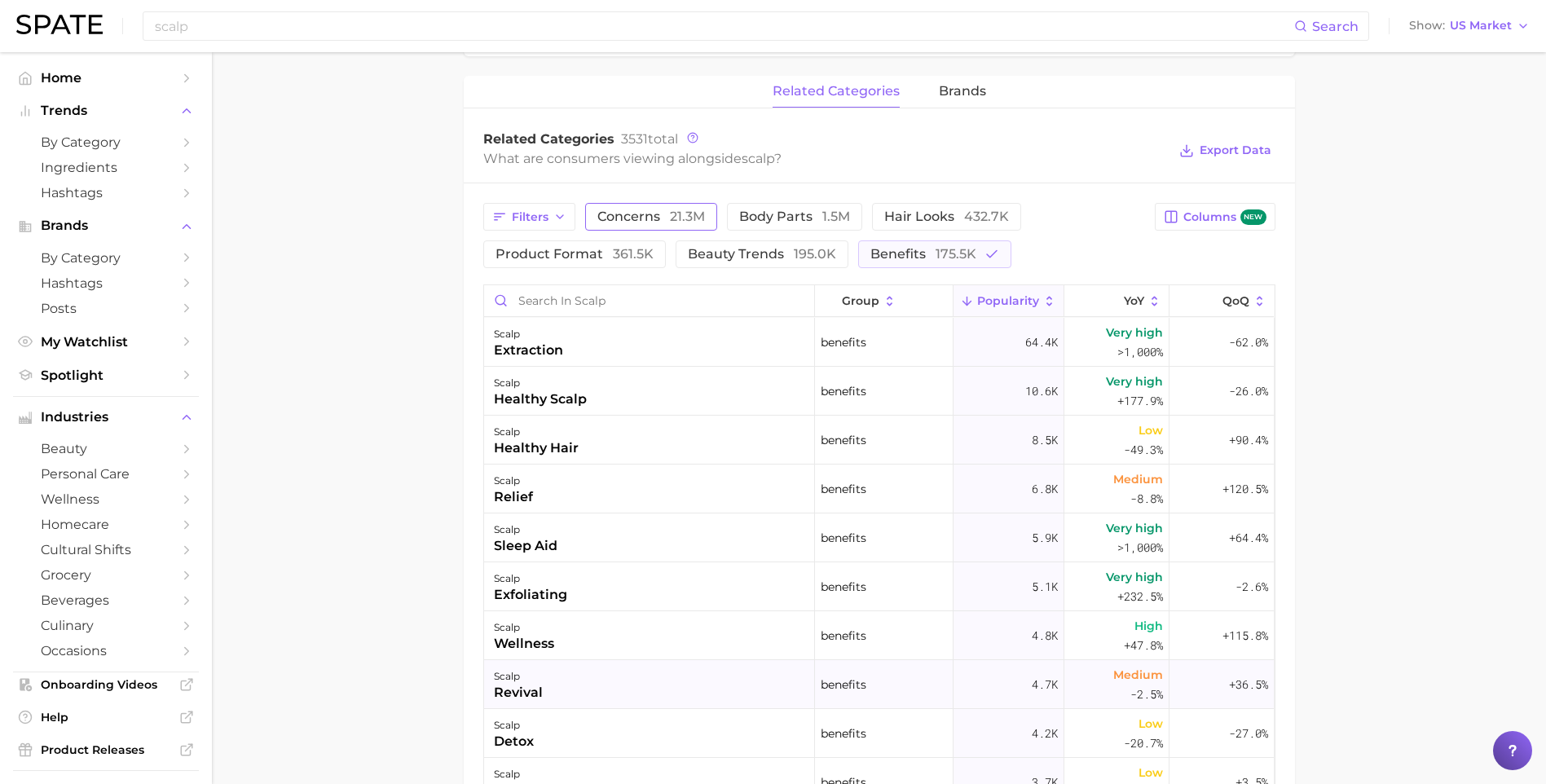
click at [522, 689] on div "revival" at bounding box center [518, 692] width 49 height 19
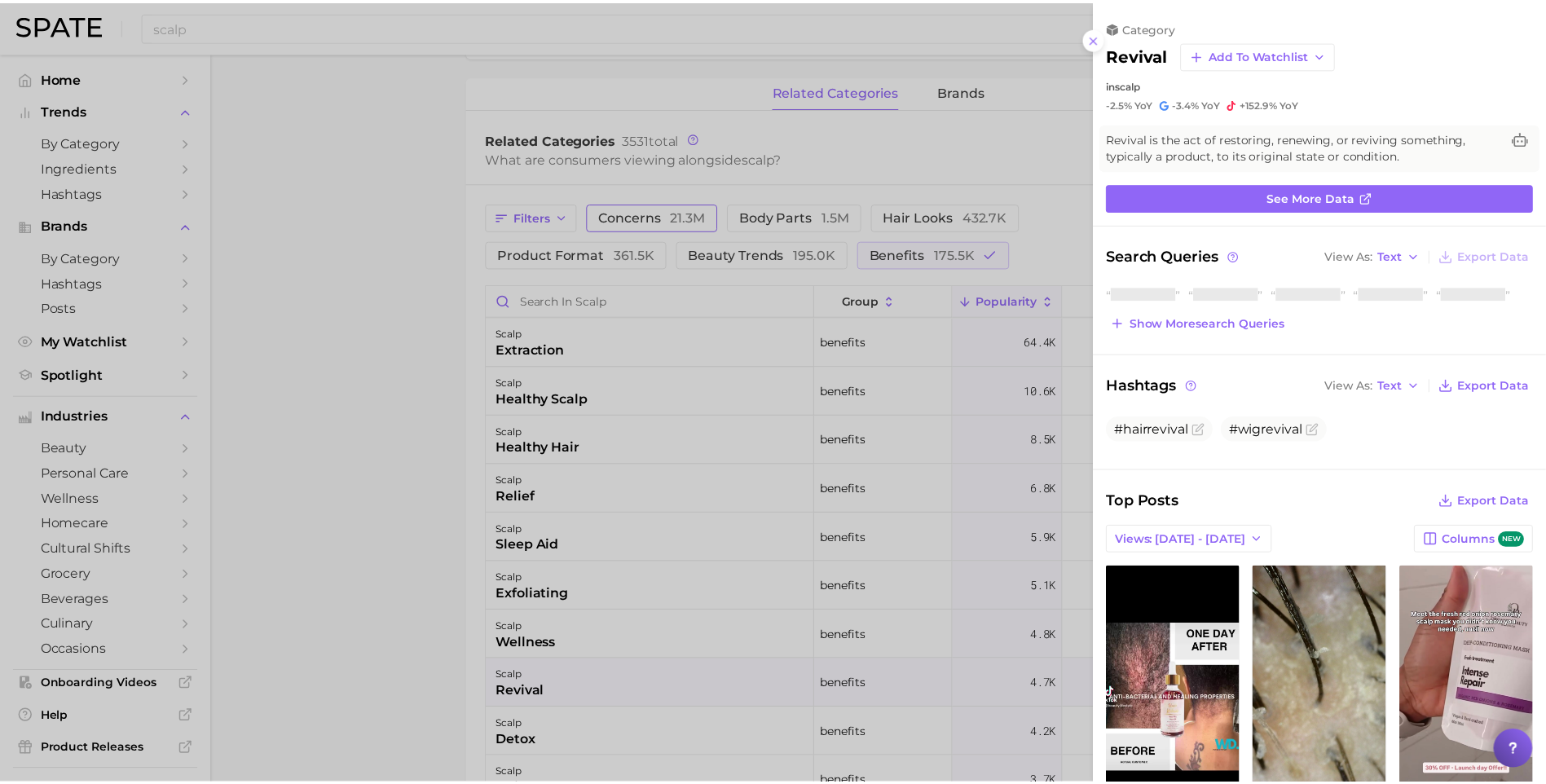
scroll to position [0, 0]
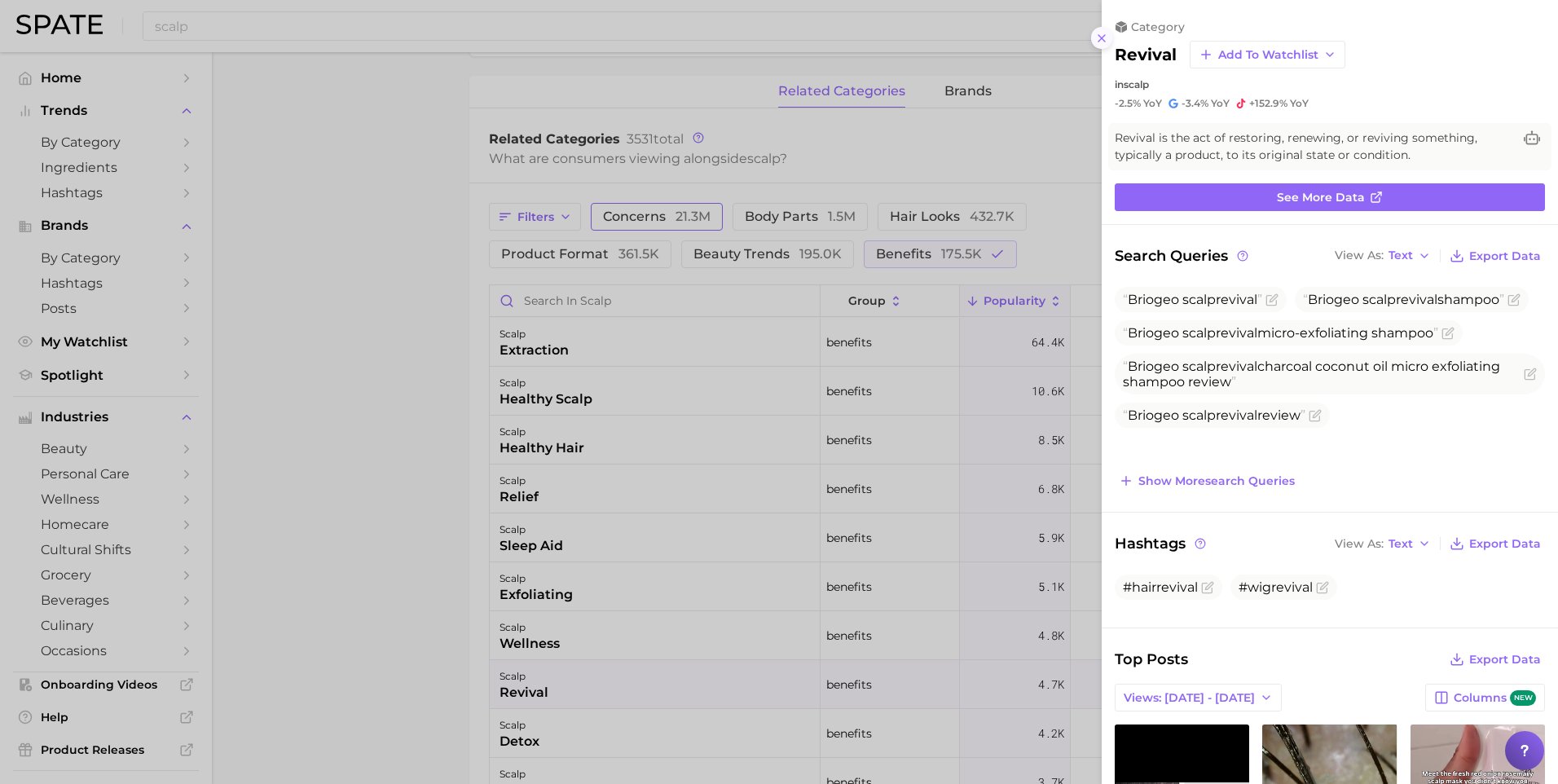
click at [1109, 40] on button at bounding box center [1102, 38] width 22 height 22
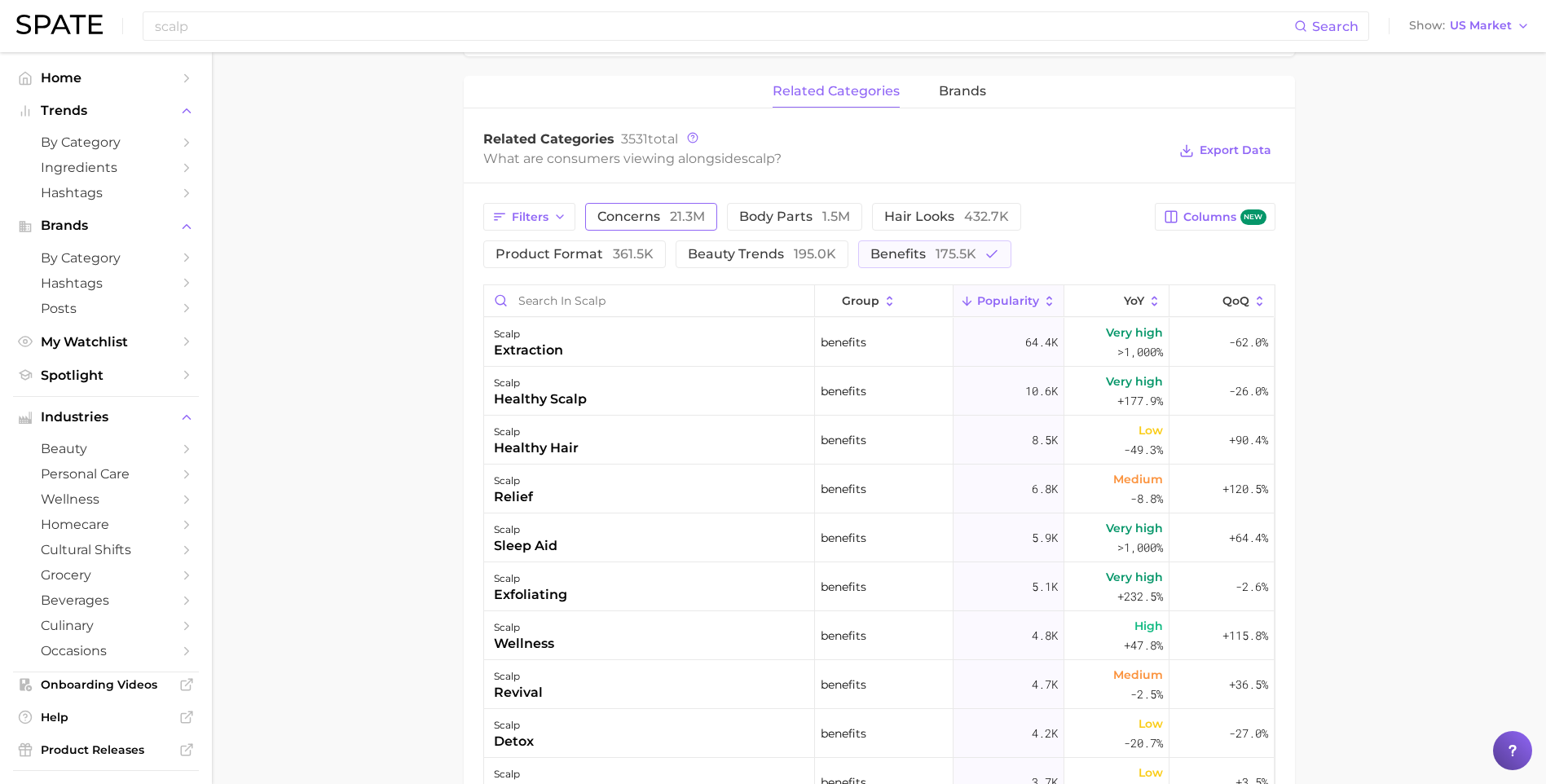
click at [342, 652] on main "scalp Overview Google TikTok Instagram Beta scalp Add to Watchlist Export Data …" at bounding box center [878, 244] width 1334 height 1850
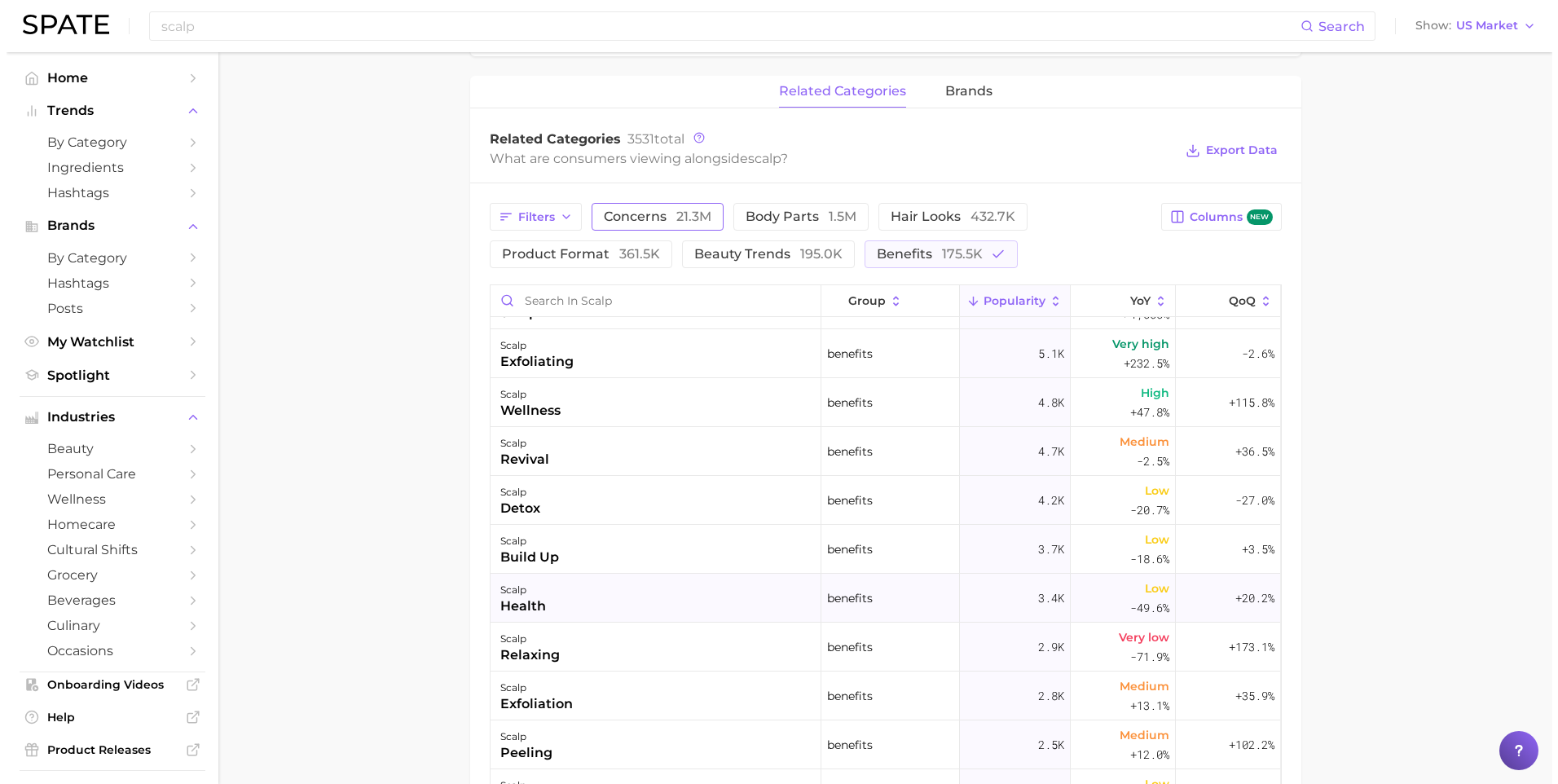
scroll to position [326, 0]
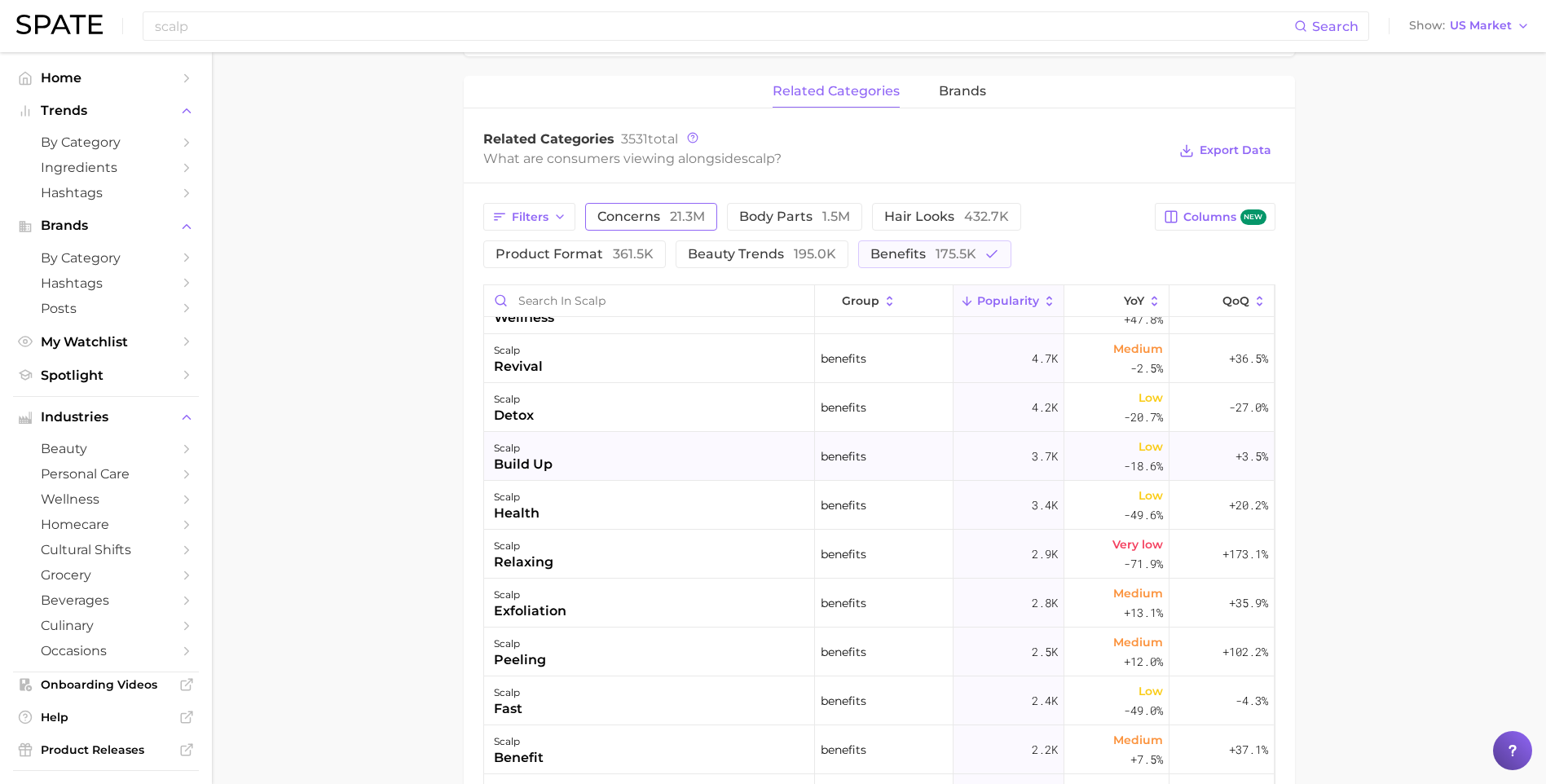
click at [576, 446] on div "scalp build up" at bounding box center [649, 456] width 331 height 49
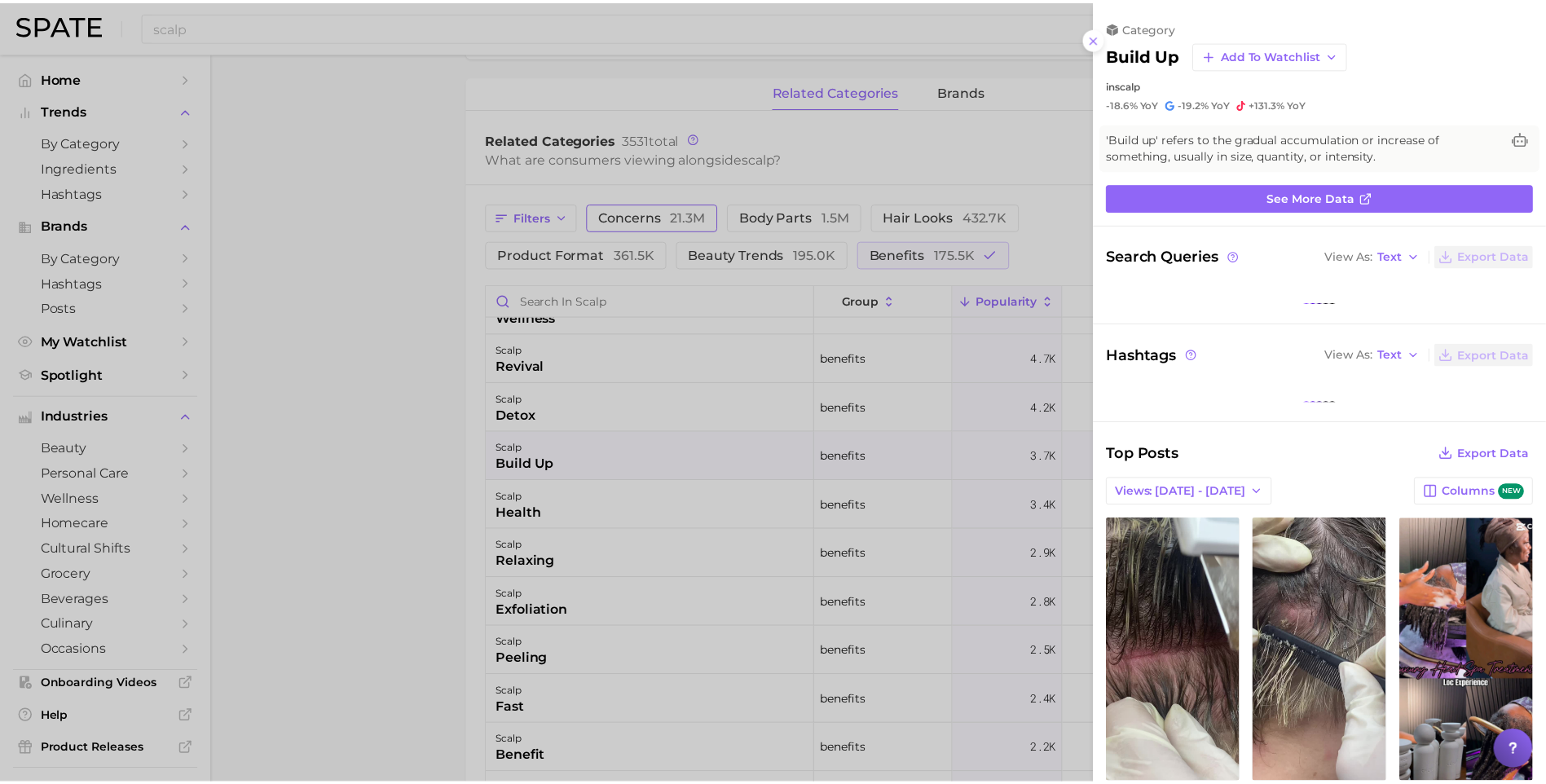
scroll to position [0, 0]
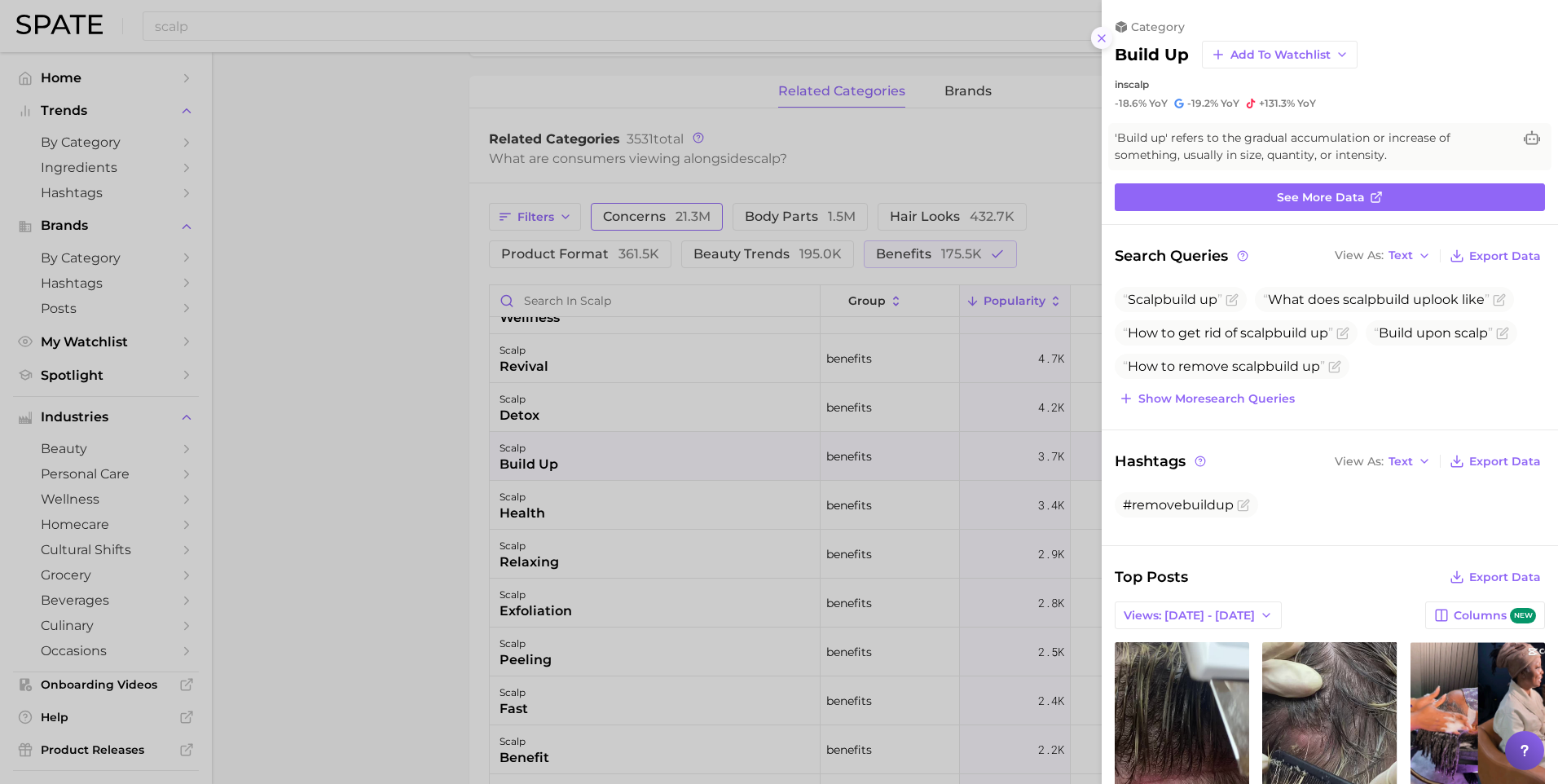
click at [1101, 36] on icon at bounding box center [1102, 39] width 14 height 14
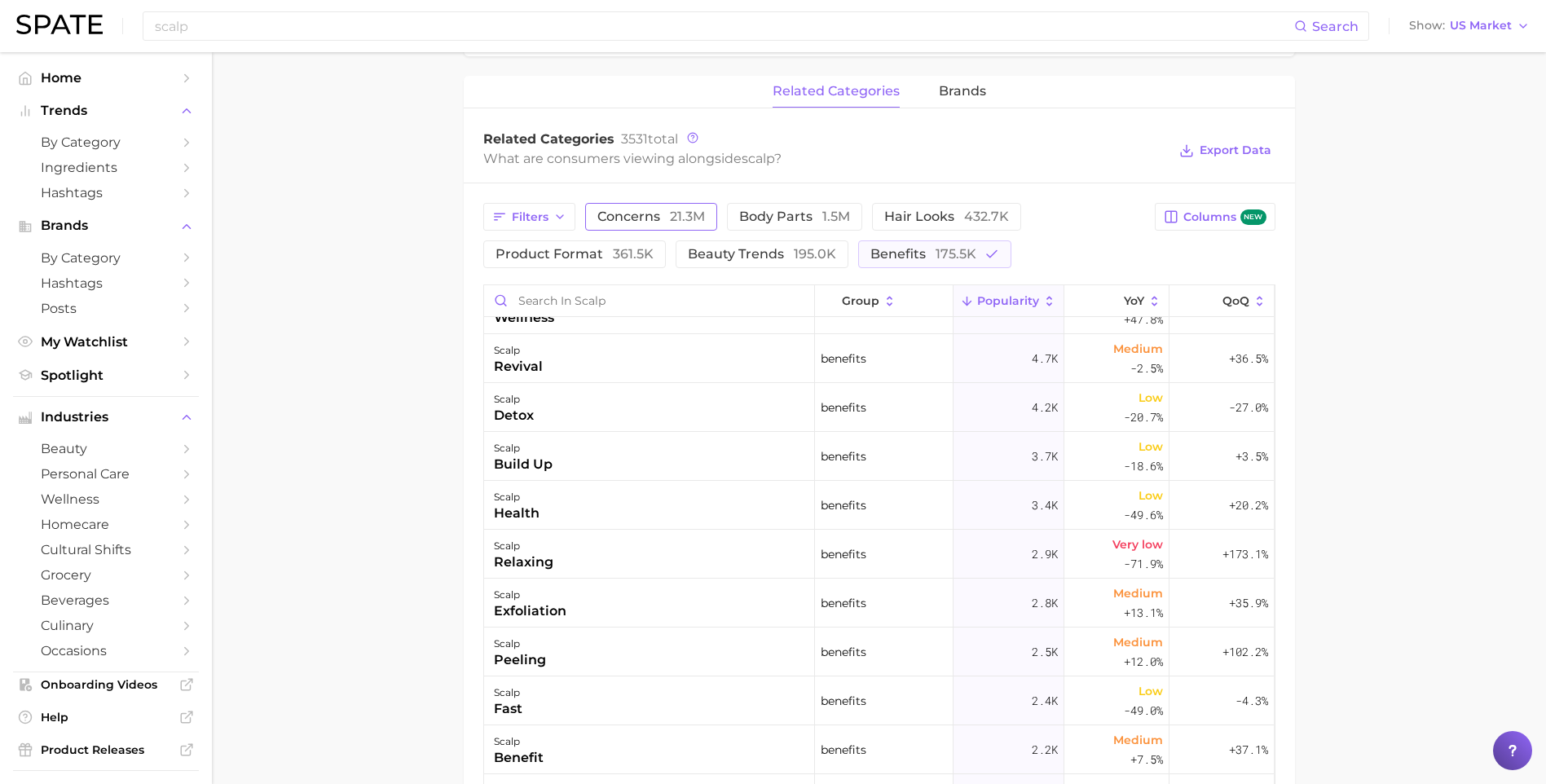
click at [293, 555] on main "scalp Overview Google TikTok Instagram Beta scalp Add to Watchlist Export Data …" at bounding box center [878, 244] width 1334 height 1850
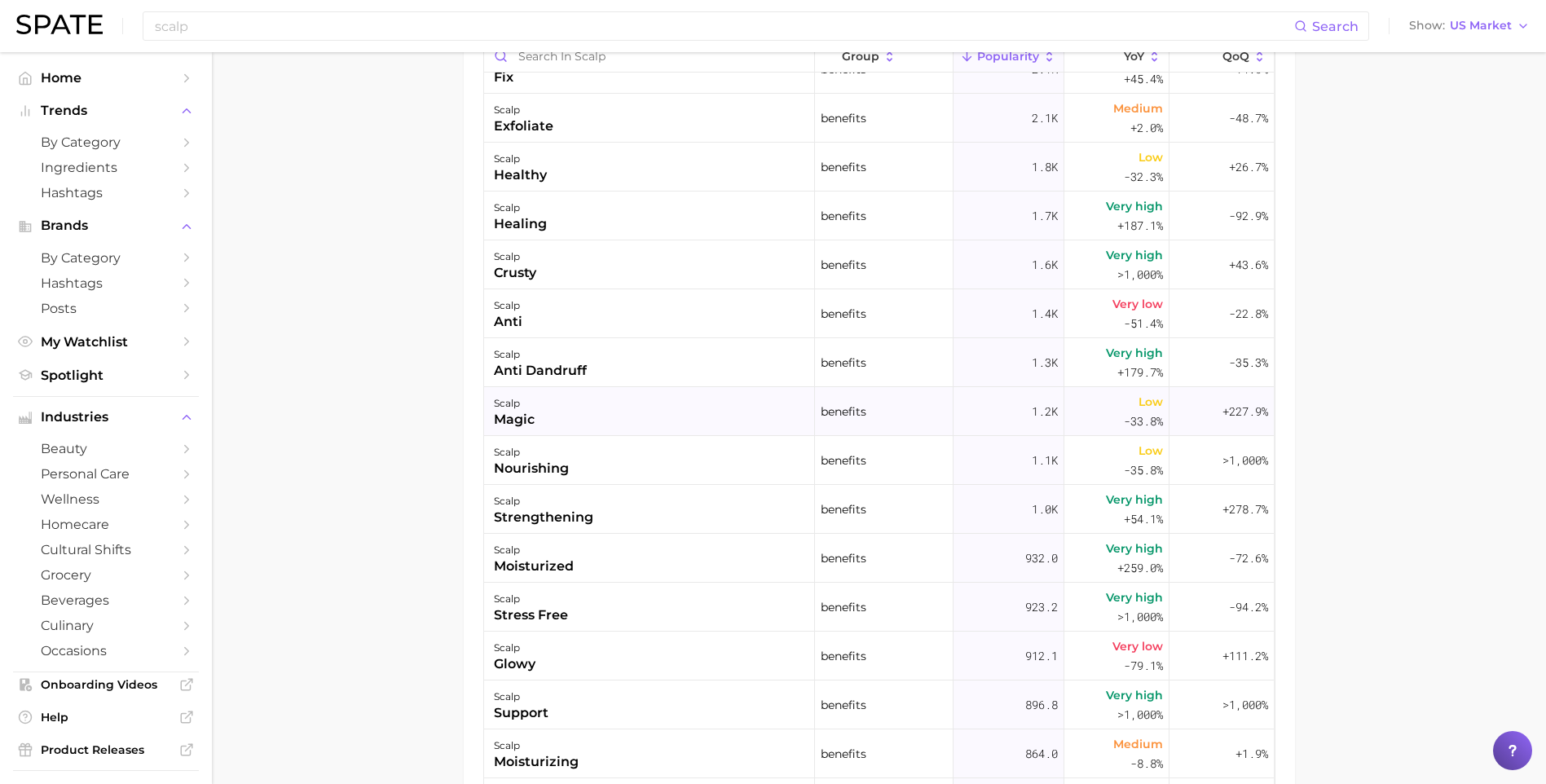
scroll to position [896, 0]
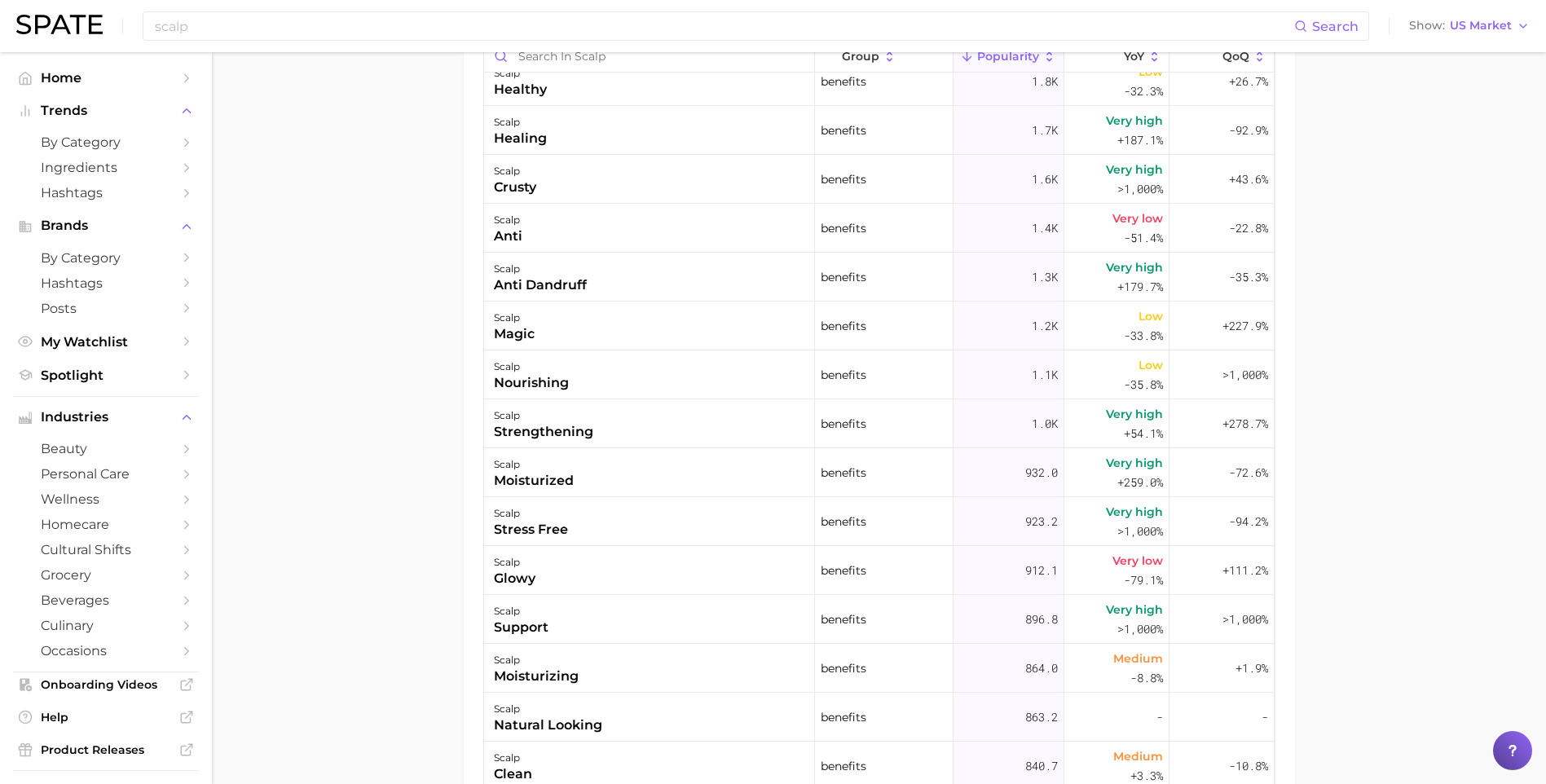
click at [415, 609] on main "scalp Overview Google TikTok Instagram Beta scalp Add to Watchlist Export Data …" at bounding box center [878, -1] width 1334 height 1850
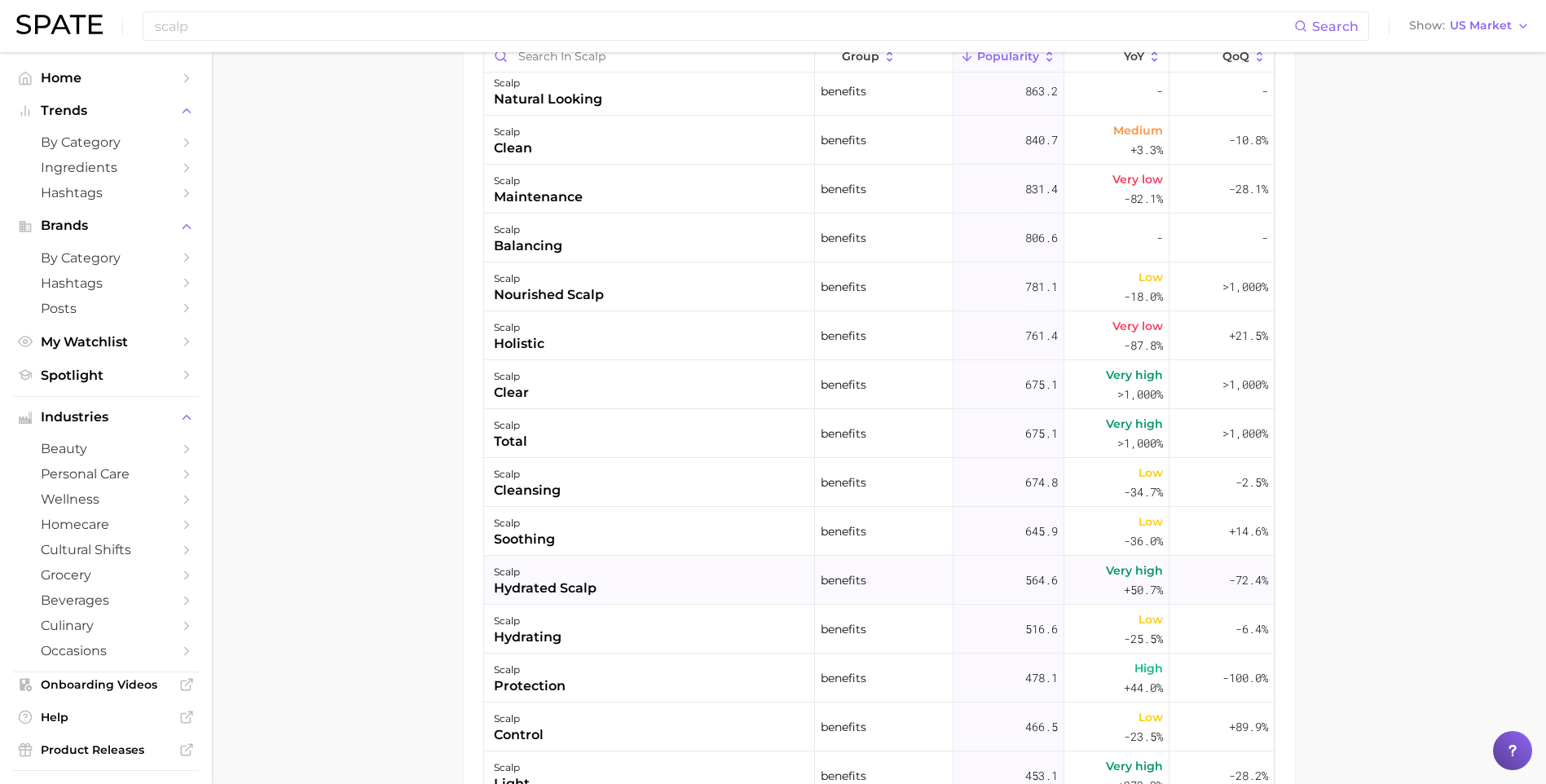
scroll to position [1548, 0]
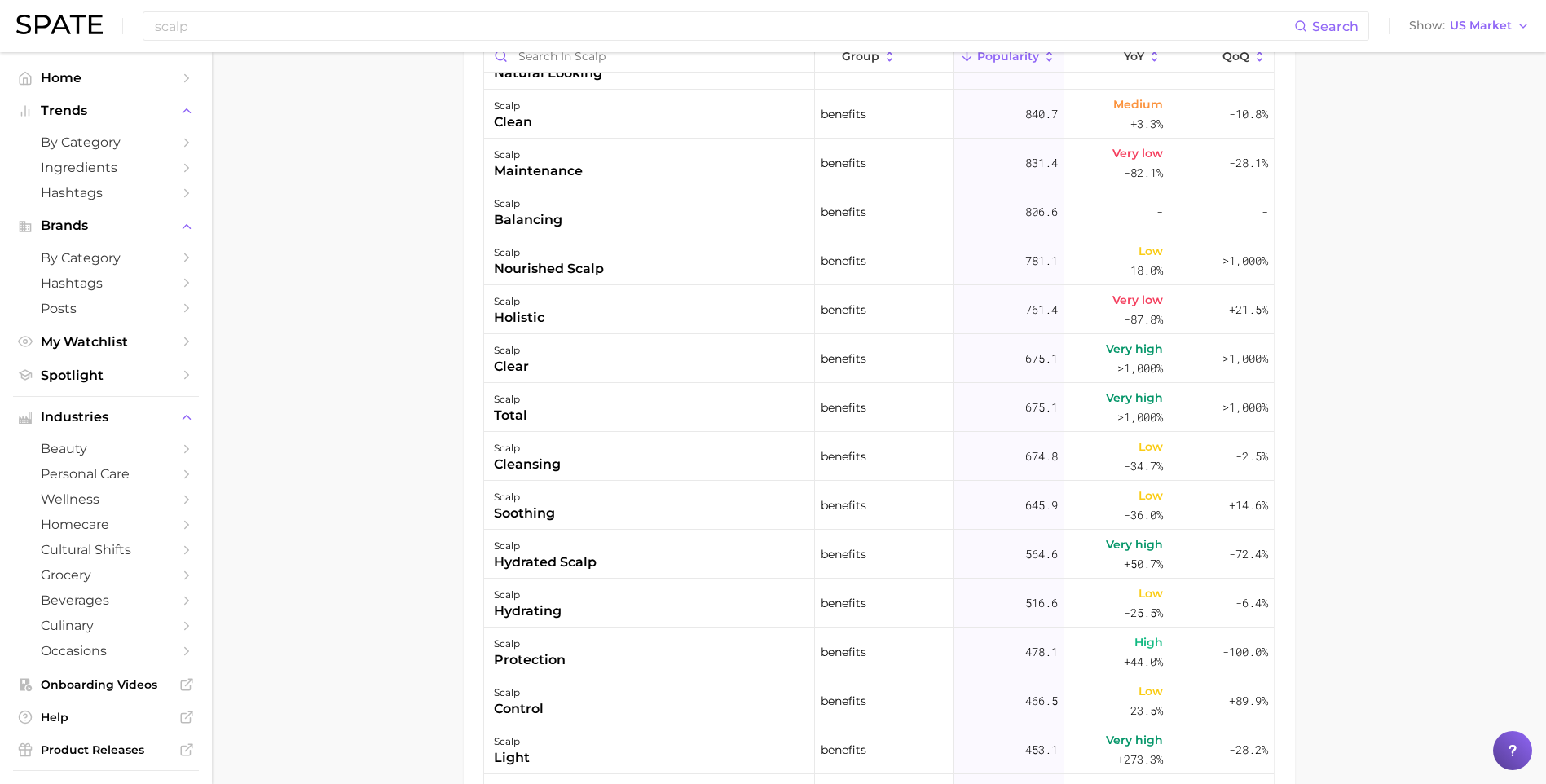
click at [392, 531] on main "scalp Overview Google TikTok Instagram Beta scalp Add to Watchlist Export Data …" at bounding box center [878, -1] width 1334 height 1850
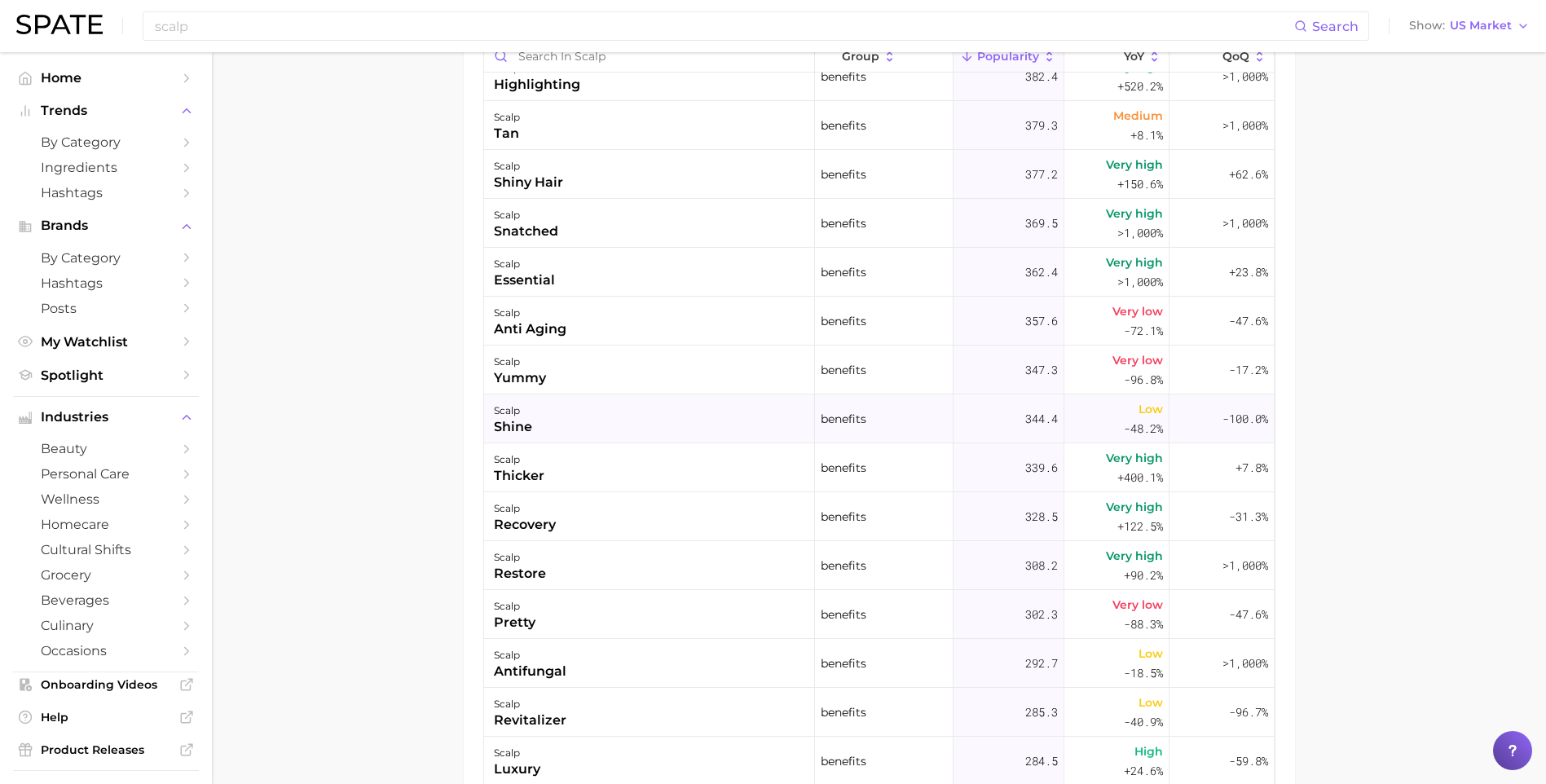
scroll to position [2445, 0]
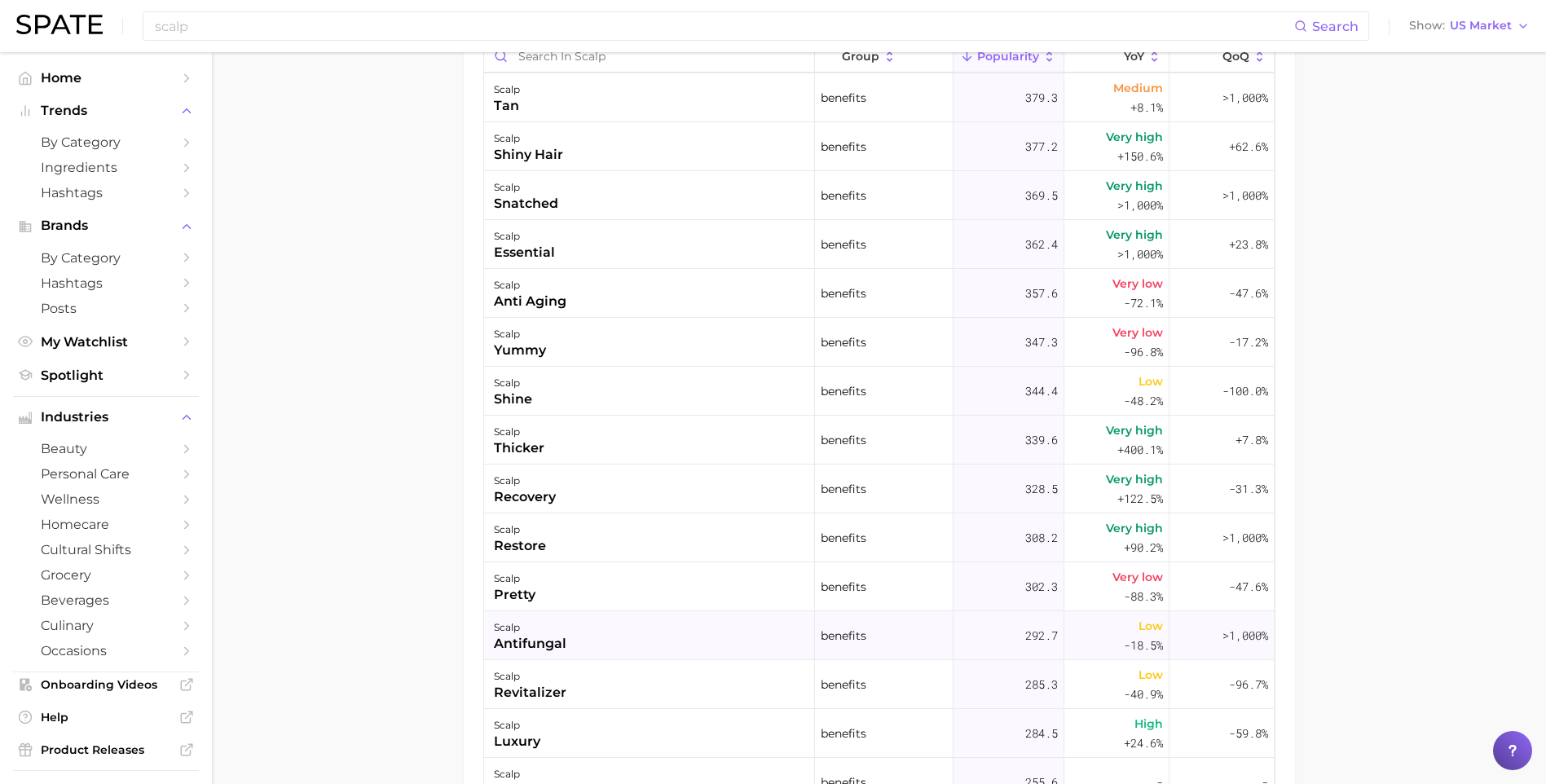
drag, startPoint x: 473, startPoint y: 621, endPoint x: 534, endPoint y: 616, distance: 61.2
click at [473, 621] on div "Filters concerns 21.3m body parts 1.5m hair looks 432.7k product format 361.5k …" at bounding box center [879, 391] width 831 height 905
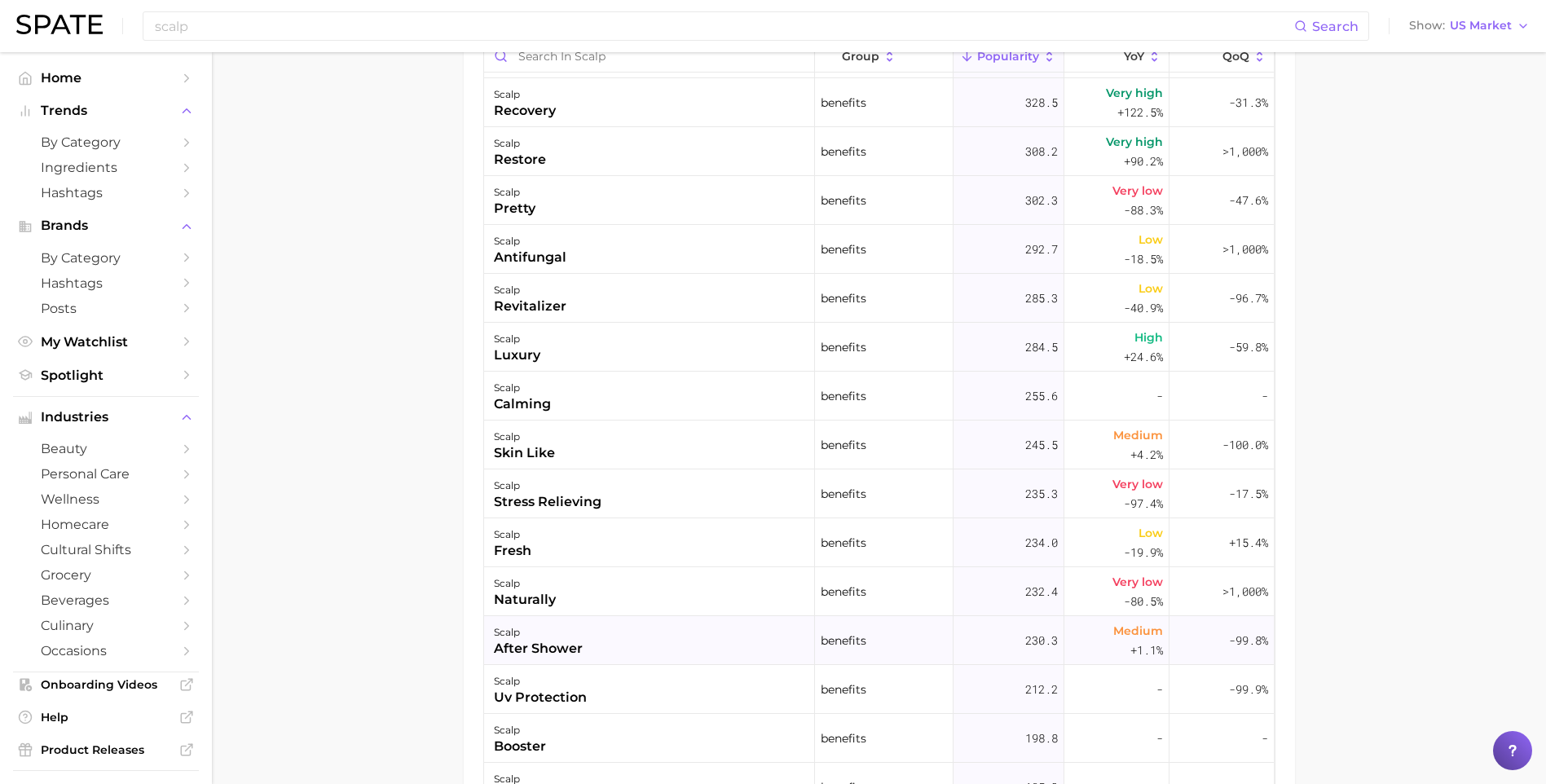
scroll to position [2852, 0]
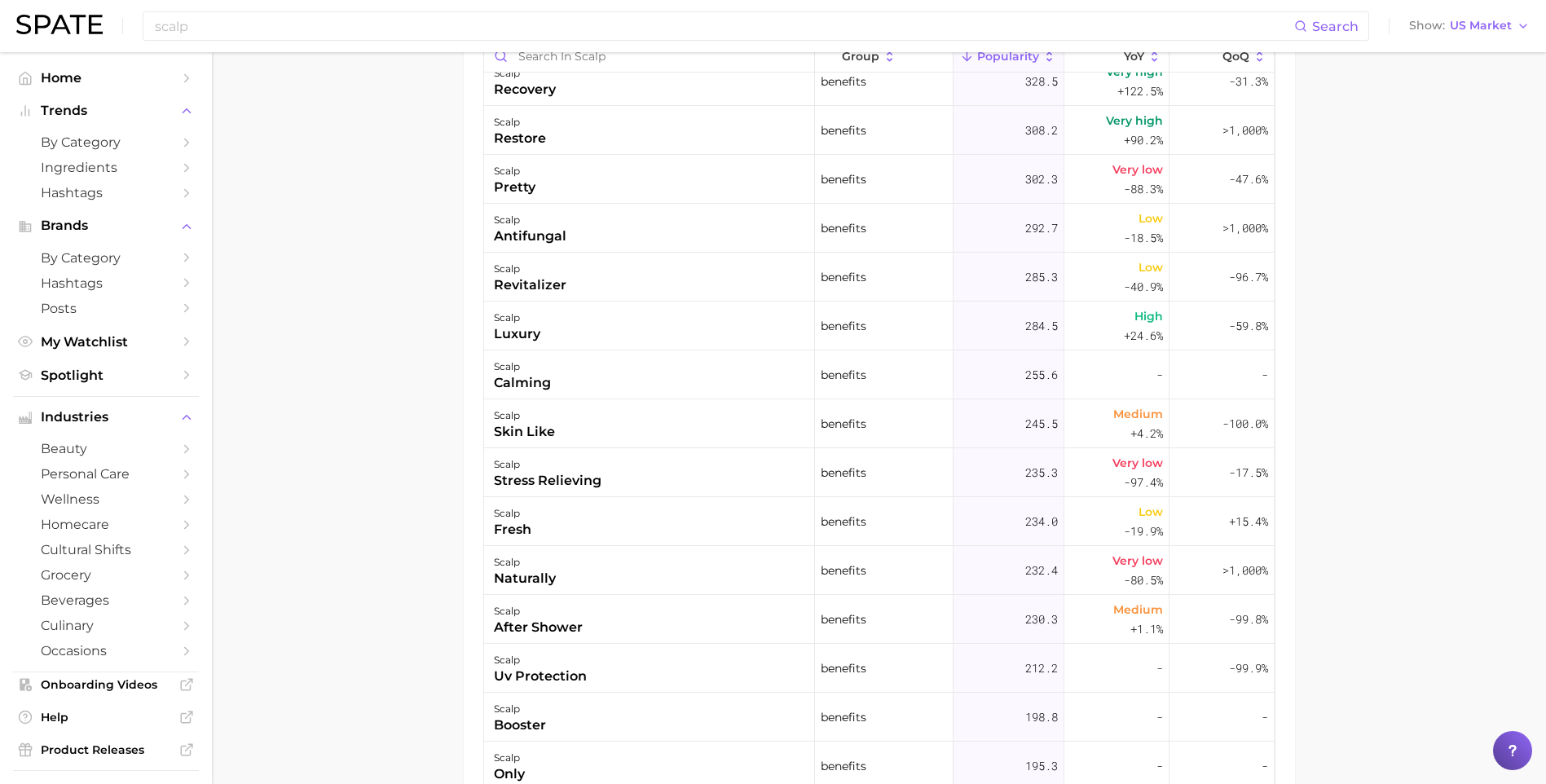
drag, startPoint x: 369, startPoint y: 621, endPoint x: 401, endPoint y: 616, distance: 32.4
click at [369, 621] on main "scalp Overview Google TikTok Instagram Beta scalp Add to Watchlist Export Data …" at bounding box center [878, -1] width 1334 height 1850
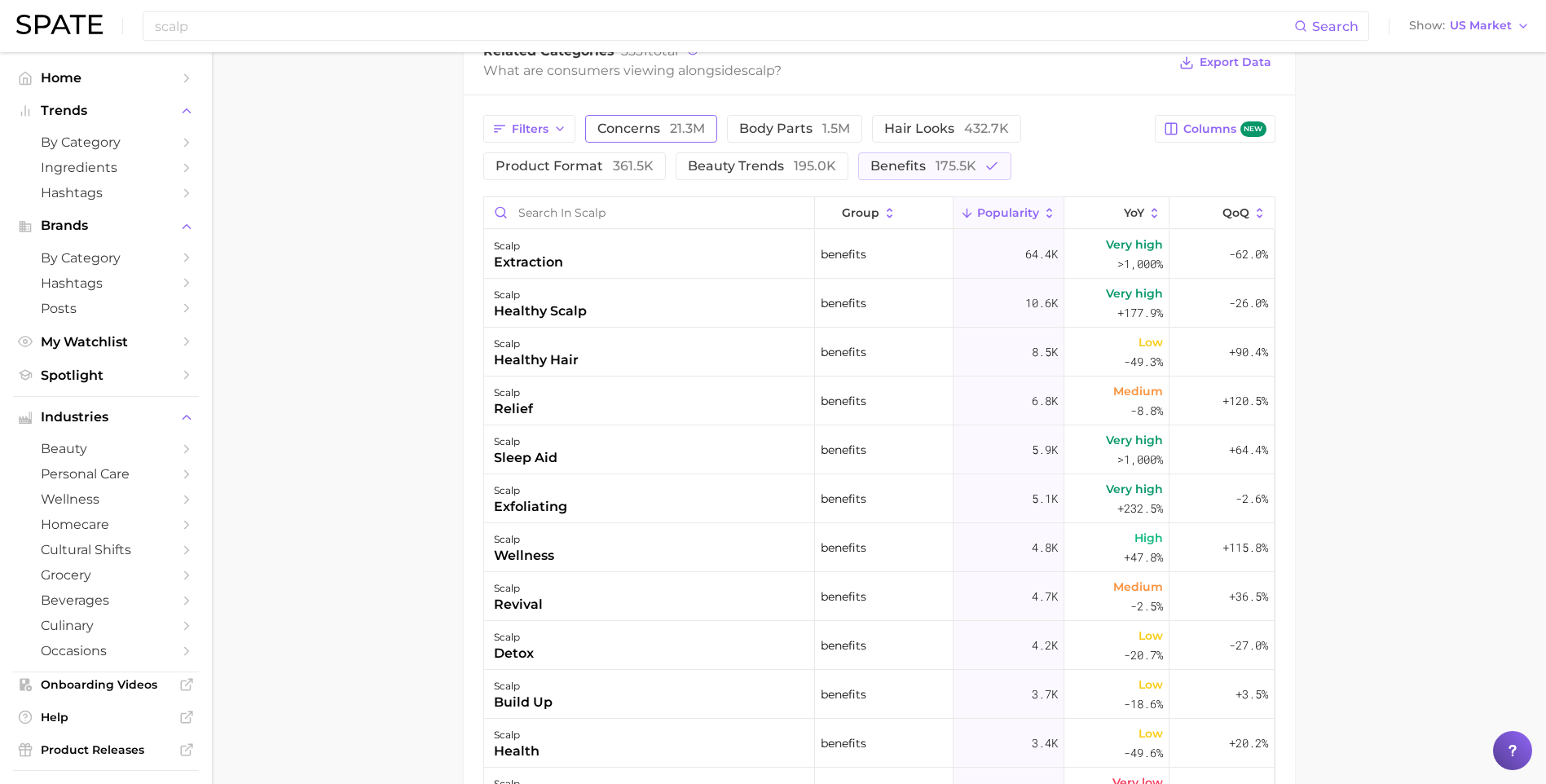
scroll to position [733, 0]
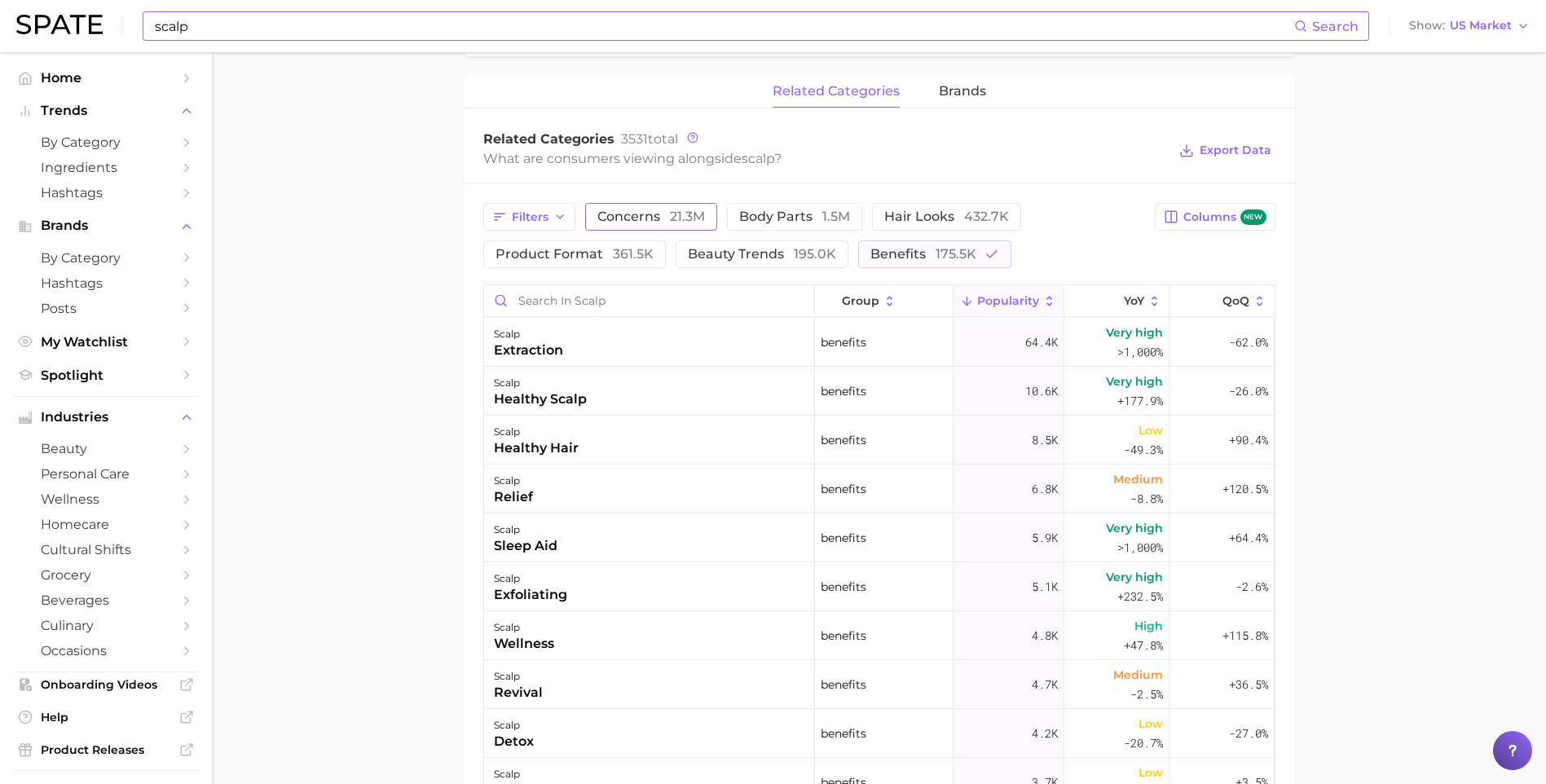
click at [254, 39] on input "scalp" at bounding box center [723, 26] width 1140 height 28
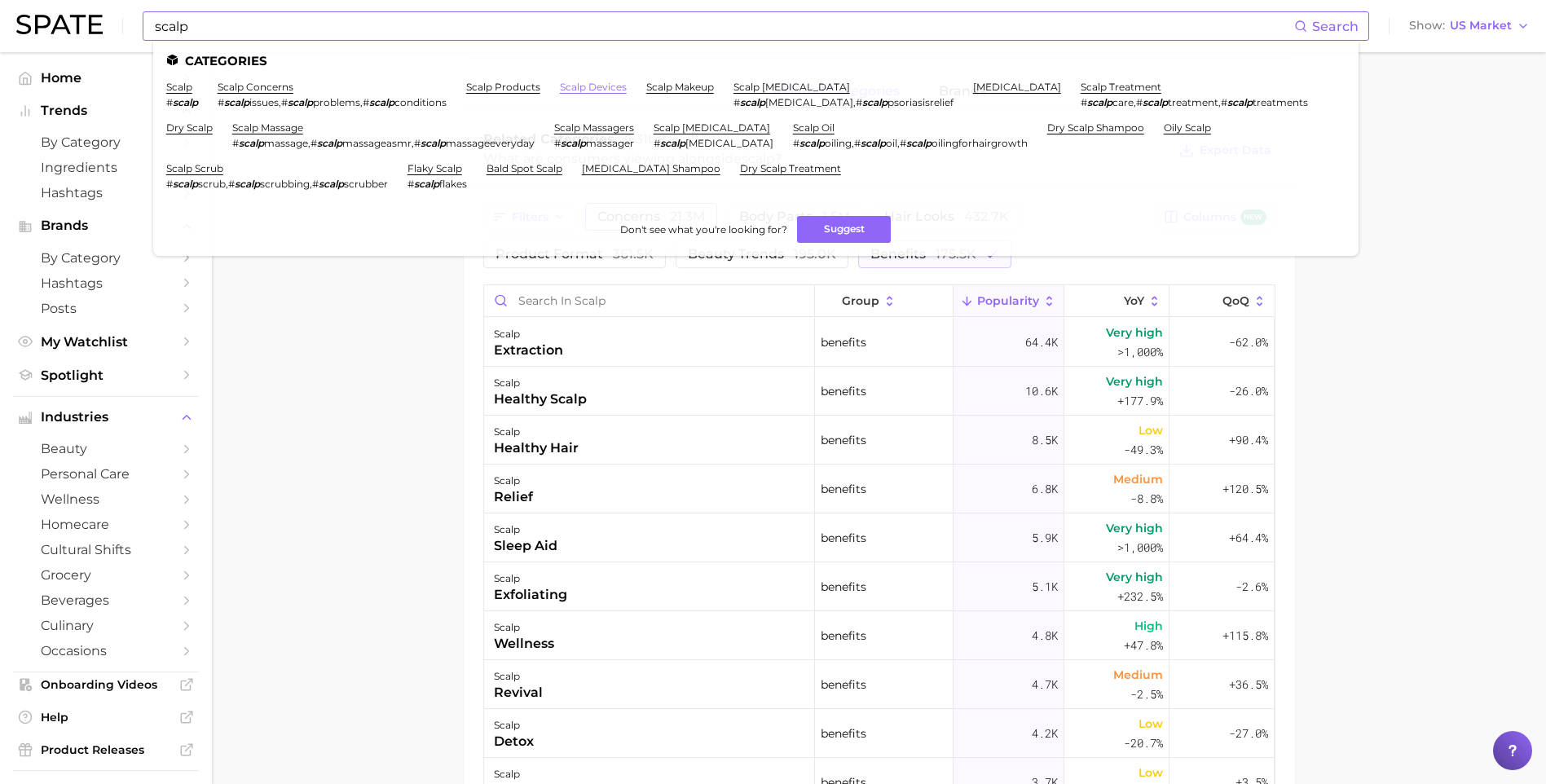
click at [624, 84] on link "scalp devices" at bounding box center [593, 87] width 67 height 13
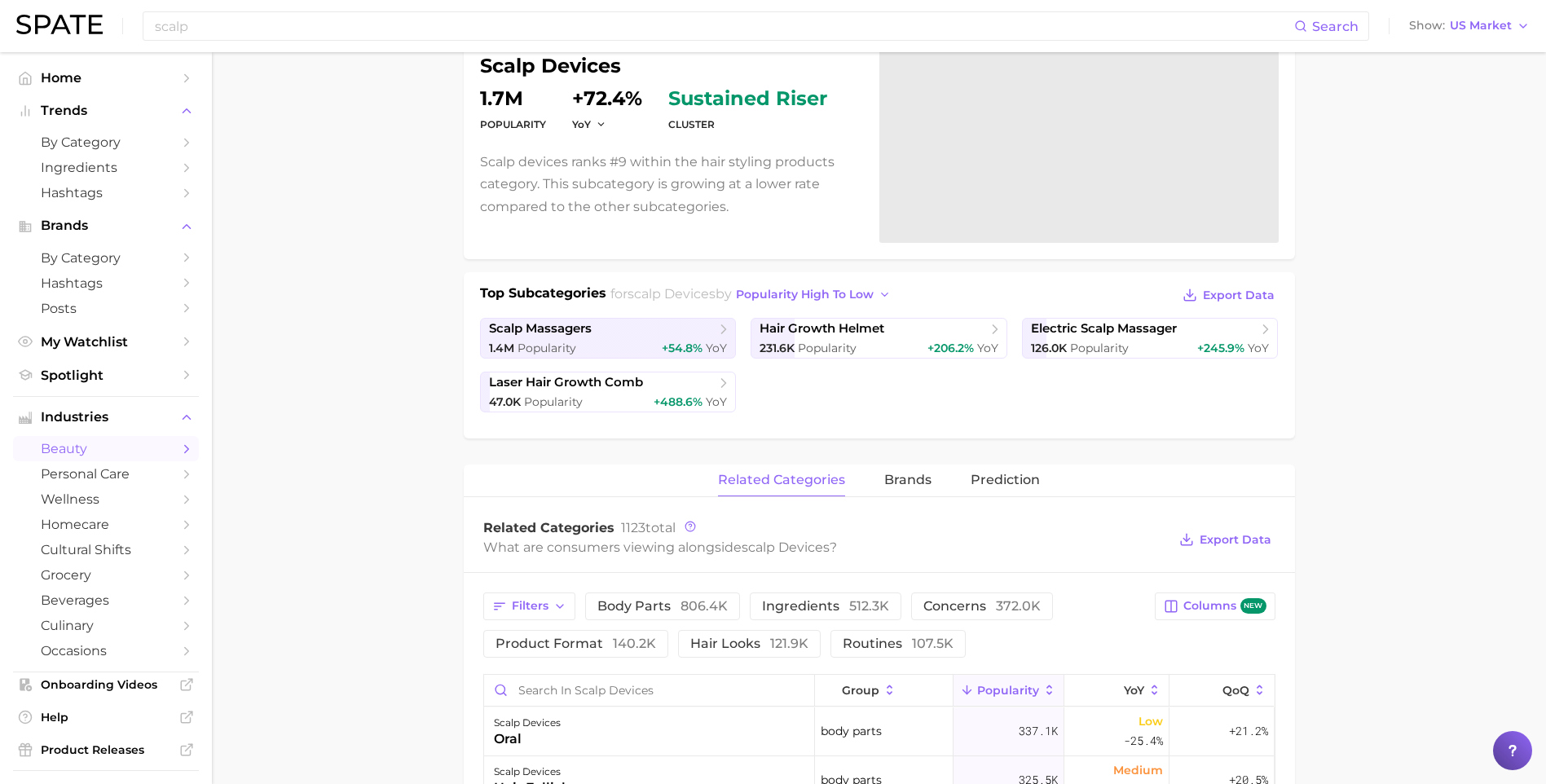
scroll to position [163, 0]
click at [1207, 595] on button "Columns new" at bounding box center [1215, 605] width 120 height 28
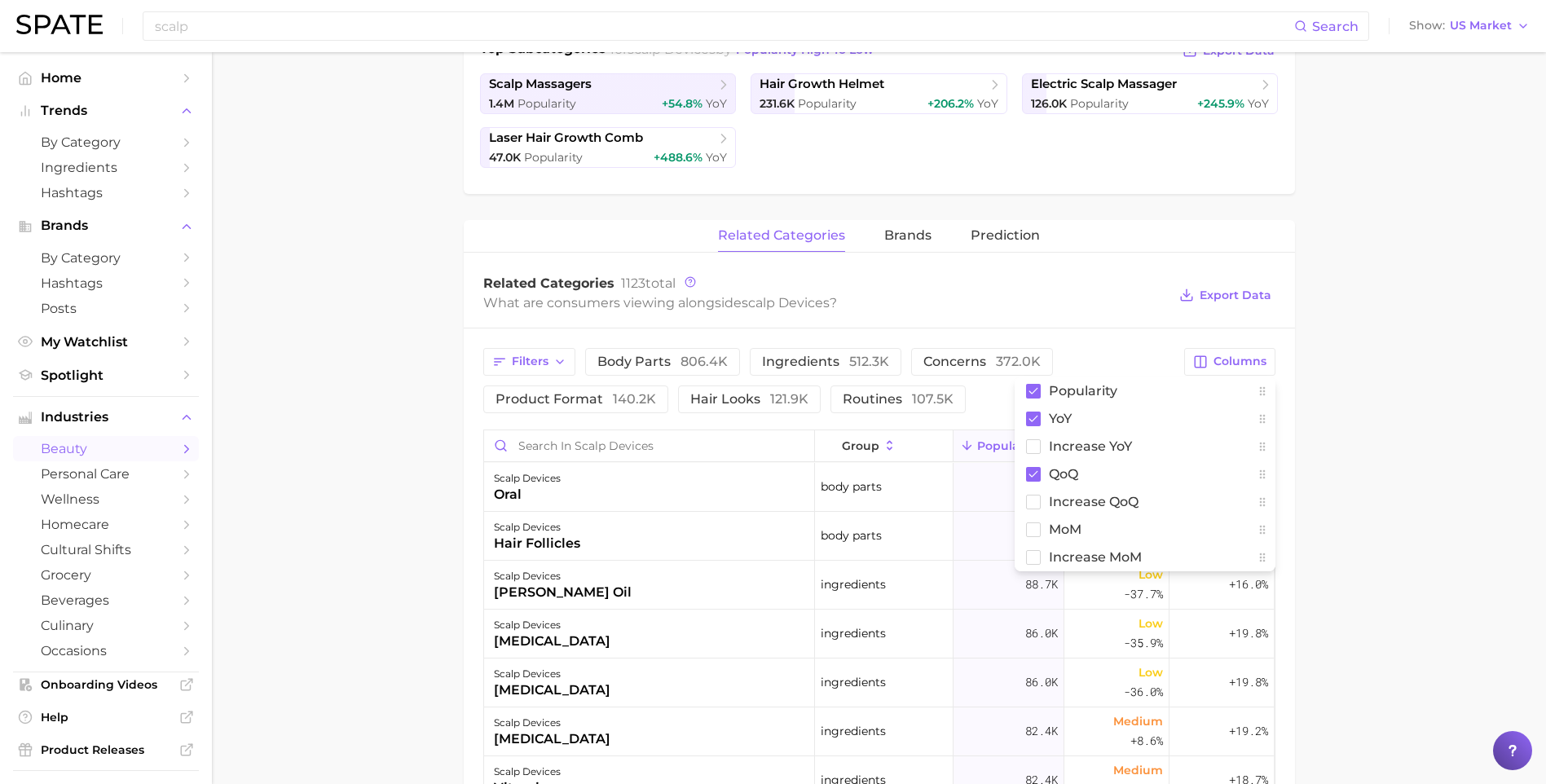
scroll to position [407, 0]
click at [1202, 362] on icon "button" at bounding box center [1201, 361] width 12 height 12
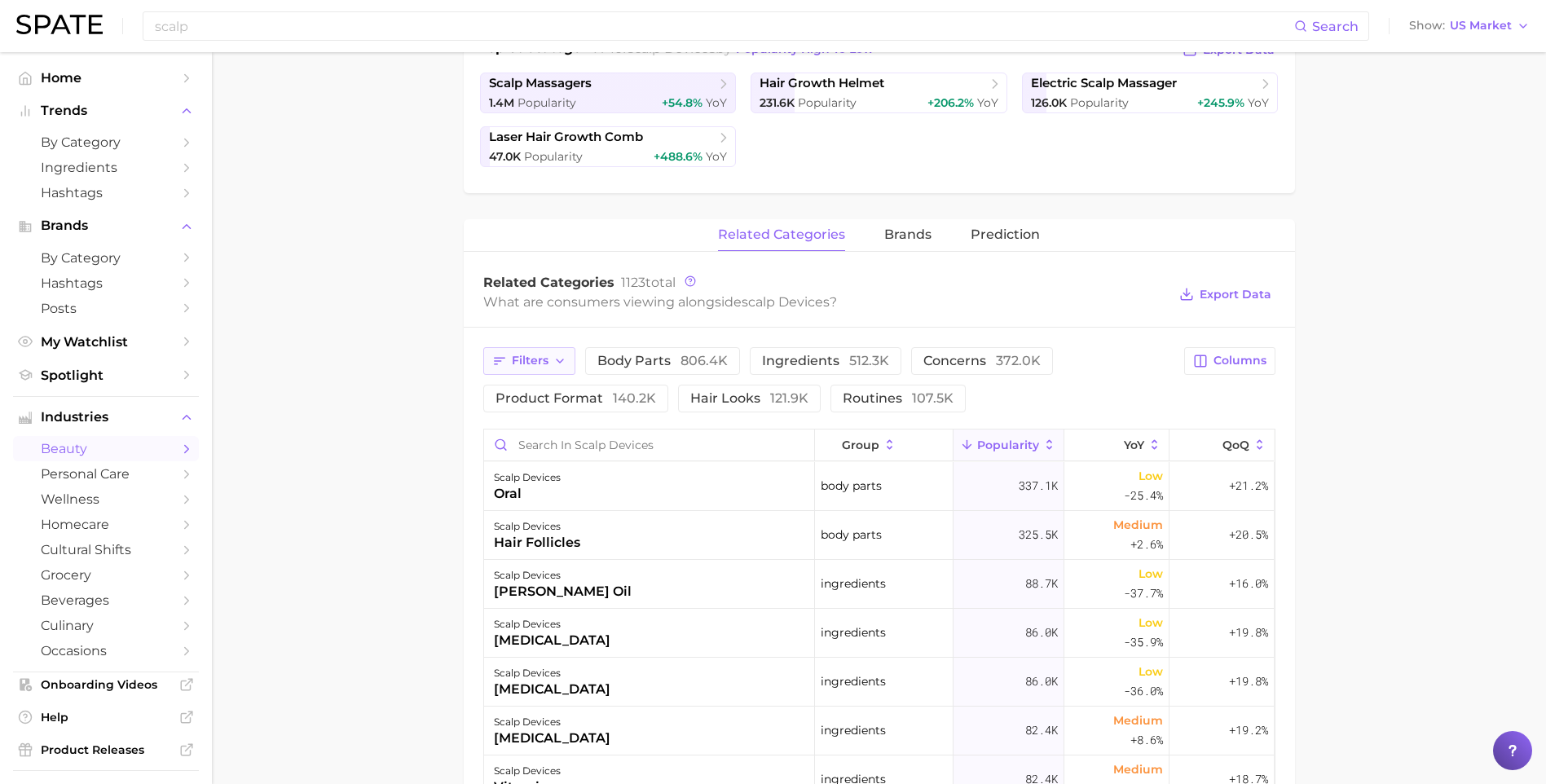
click at [530, 368] on button "Filters" at bounding box center [528, 360] width 92 height 28
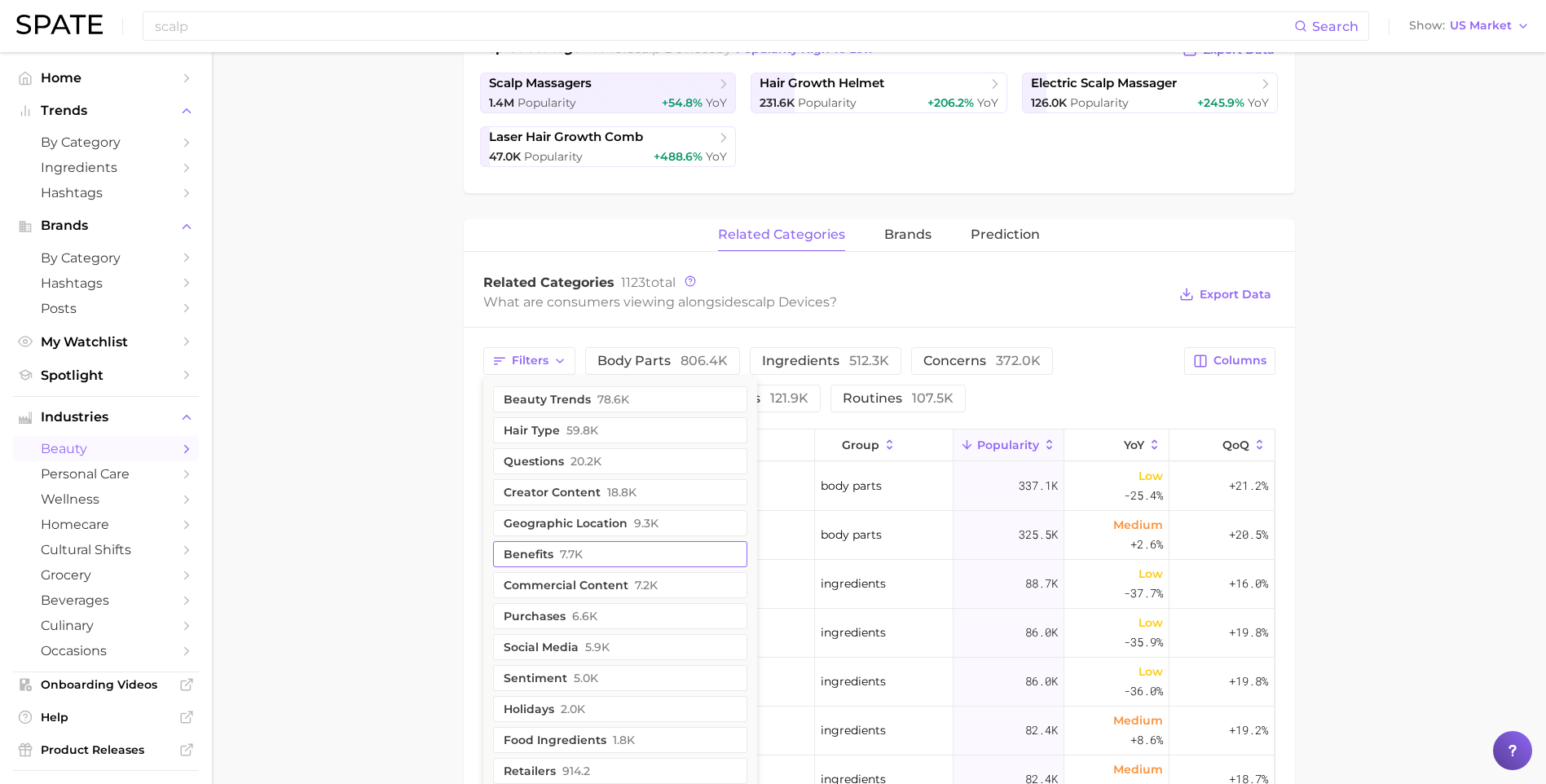
click at [560, 562] on button "benefits 7.7k" at bounding box center [620, 553] width 254 height 26
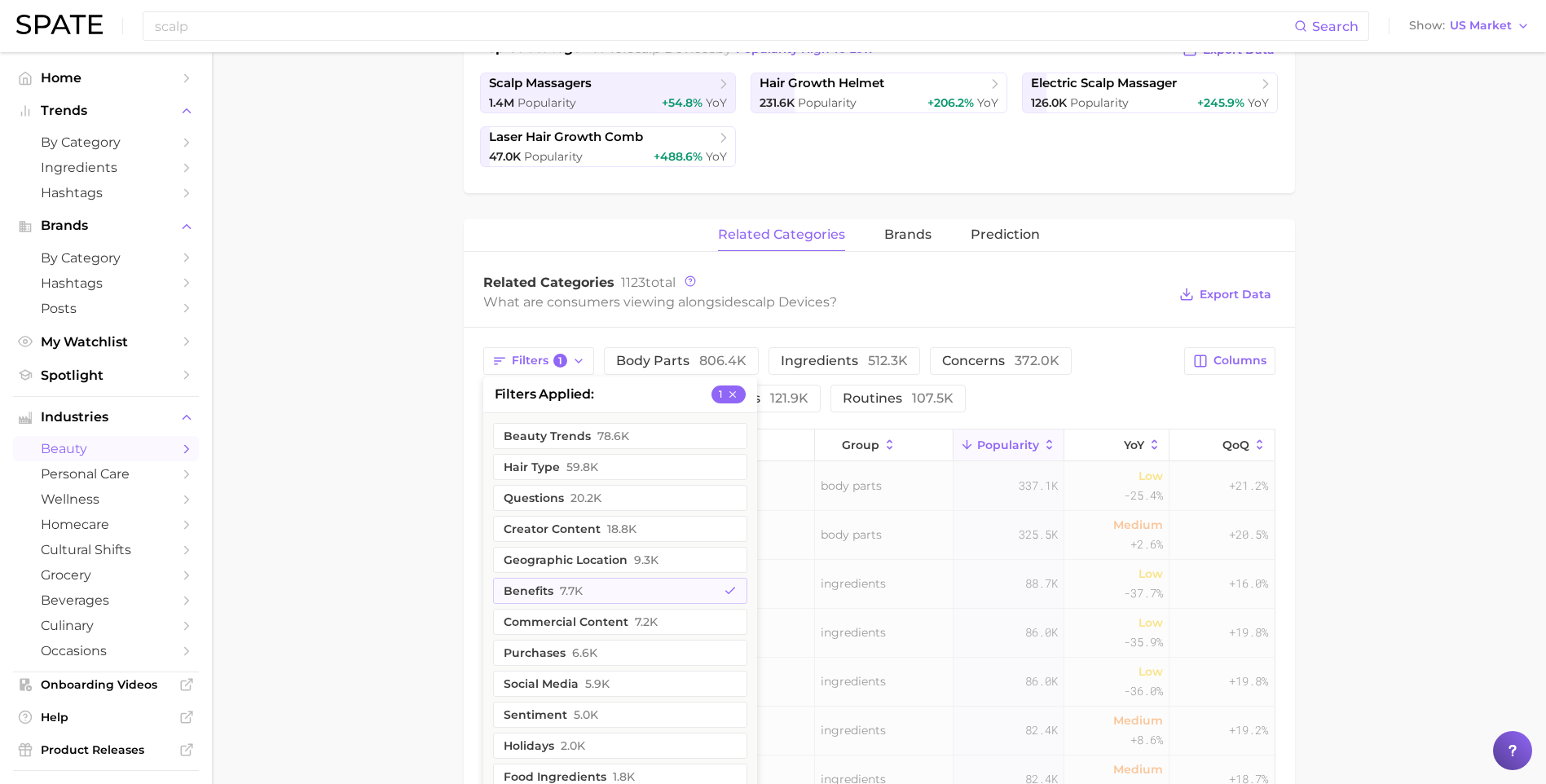
click at [374, 456] on main "1. hair 2. hair styling products 3. scalp devices 4. Subcategory Overview Googl…" at bounding box center [878, 479] width 1334 height 1668
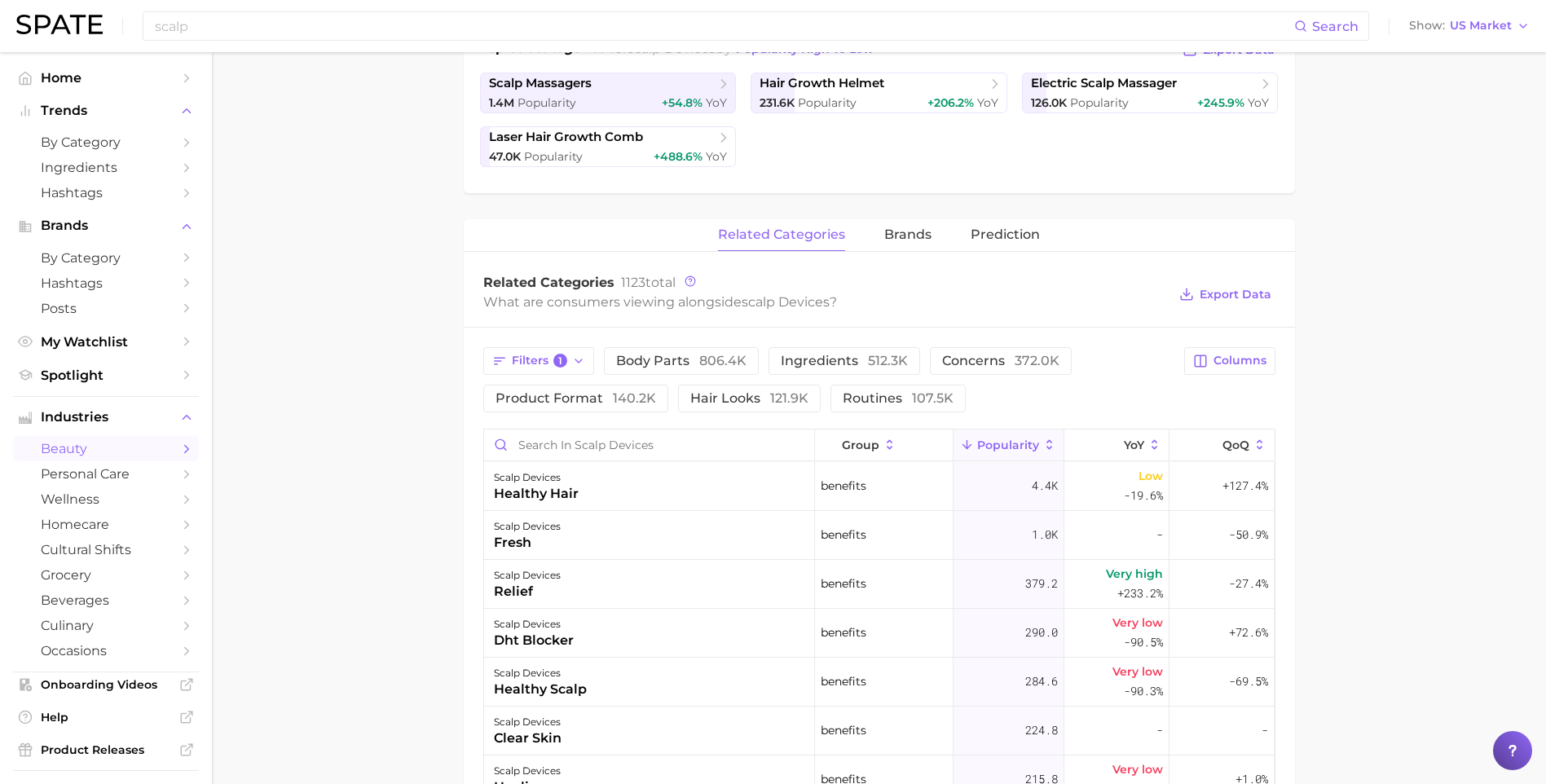
click at [369, 518] on main "1. hair 2. hair styling products 3. scalp devices 4. Subcategory Overview Googl…" at bounding box center [878, 479] width 1334 height 1668
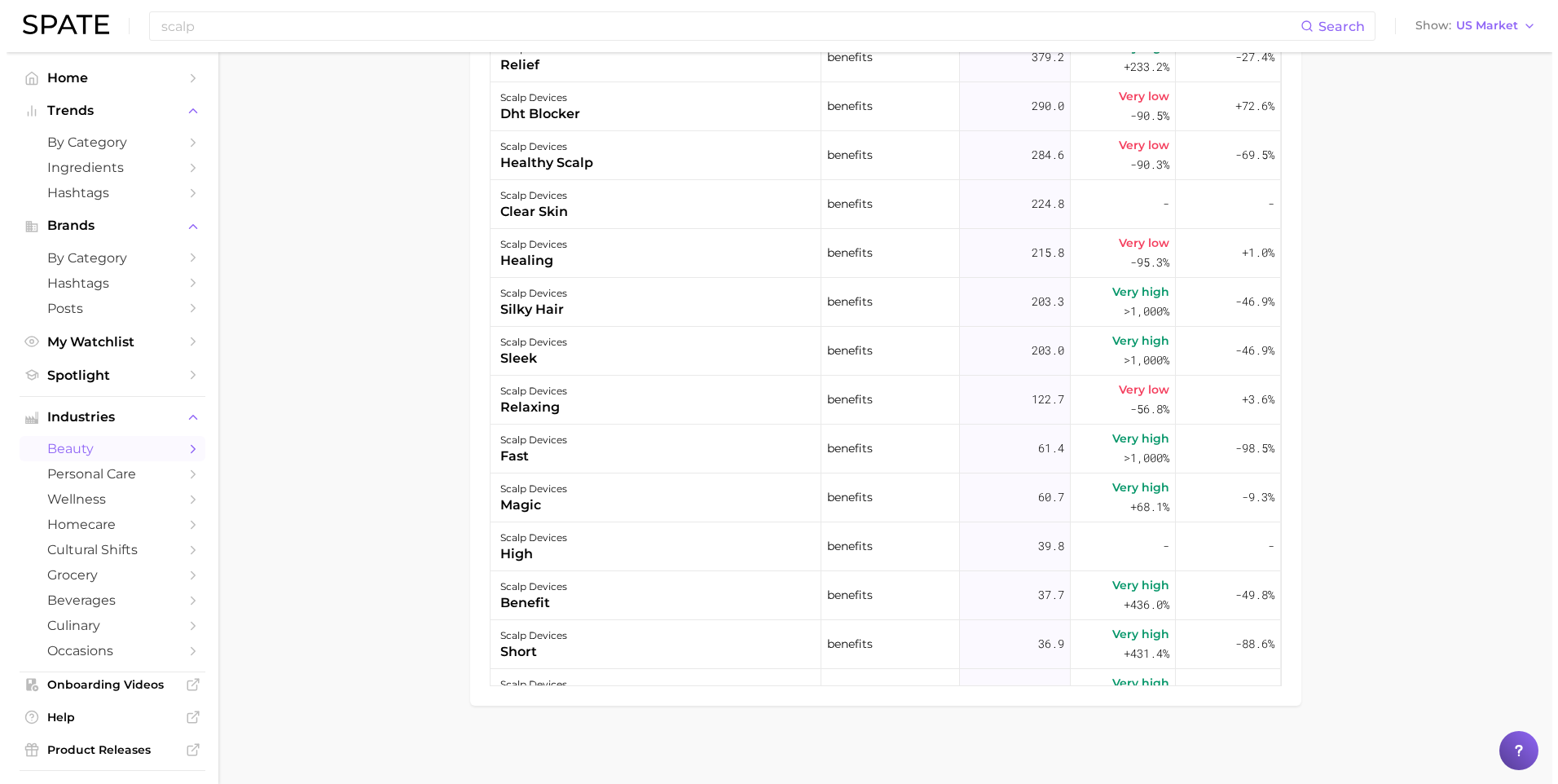
scroll to position [937, 0]
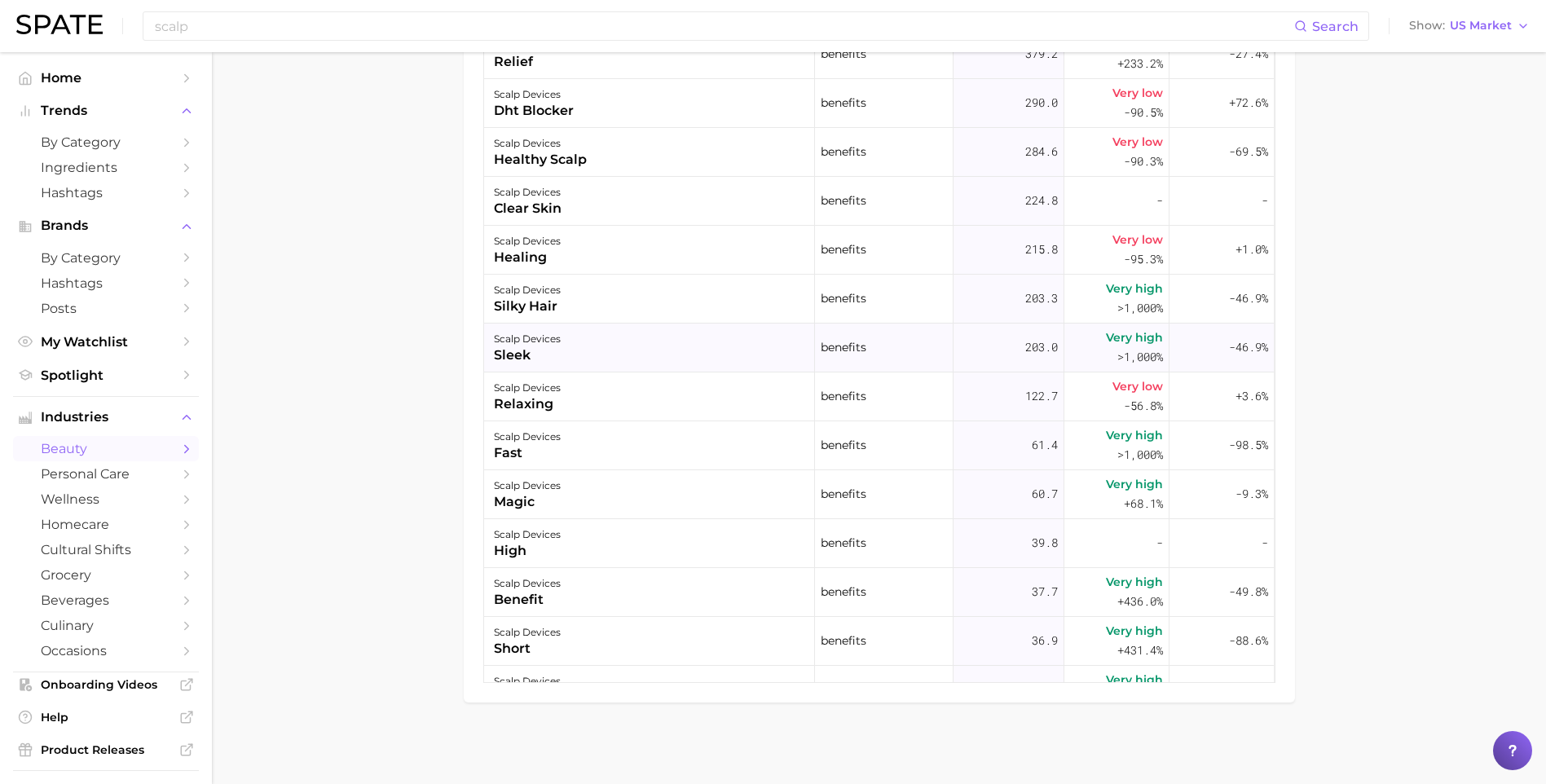
click at [553, 352] on div "sleek" at bounding box center [526, 355] width 67 height 19
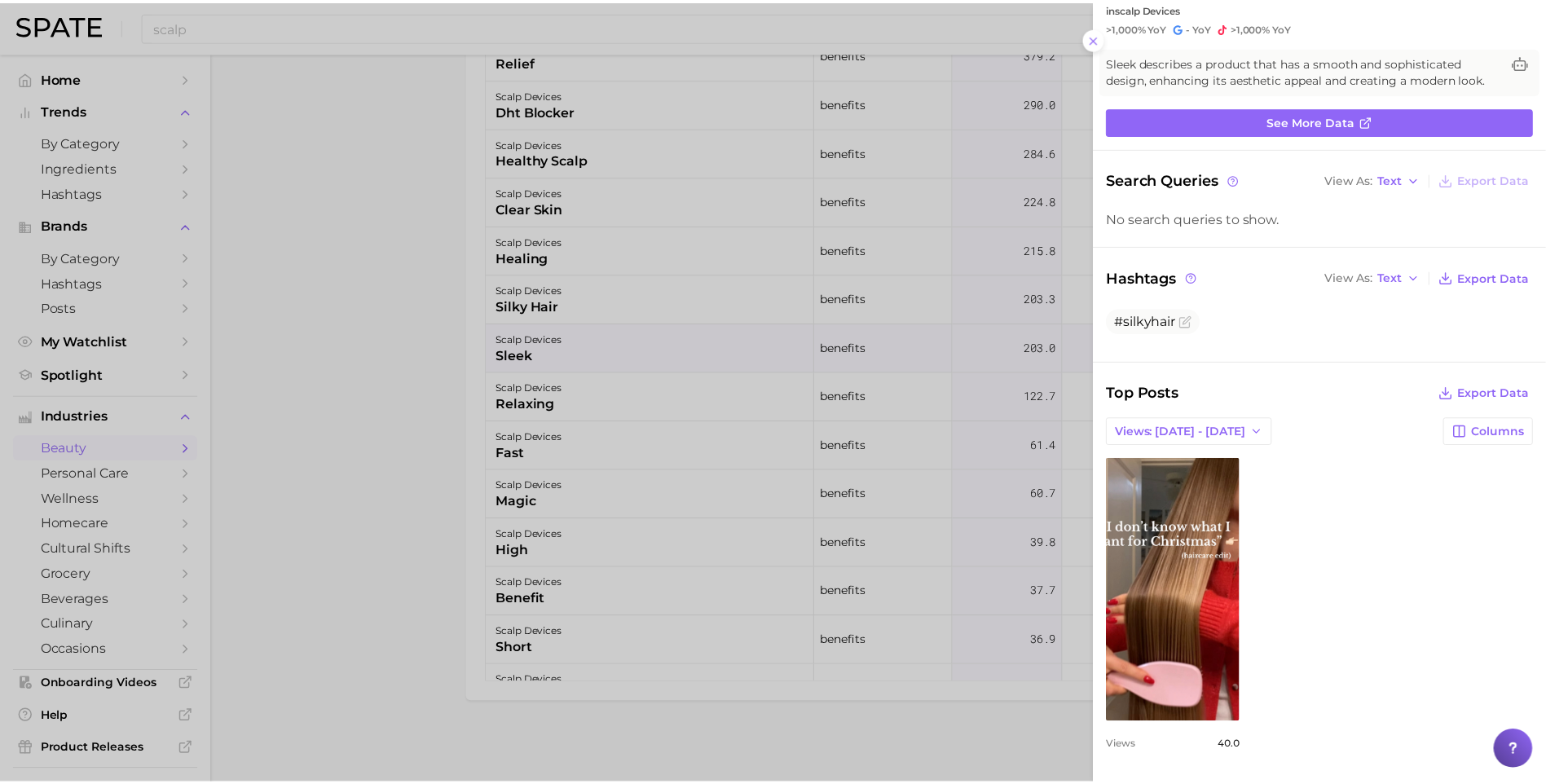
scroll to position [0, 0]
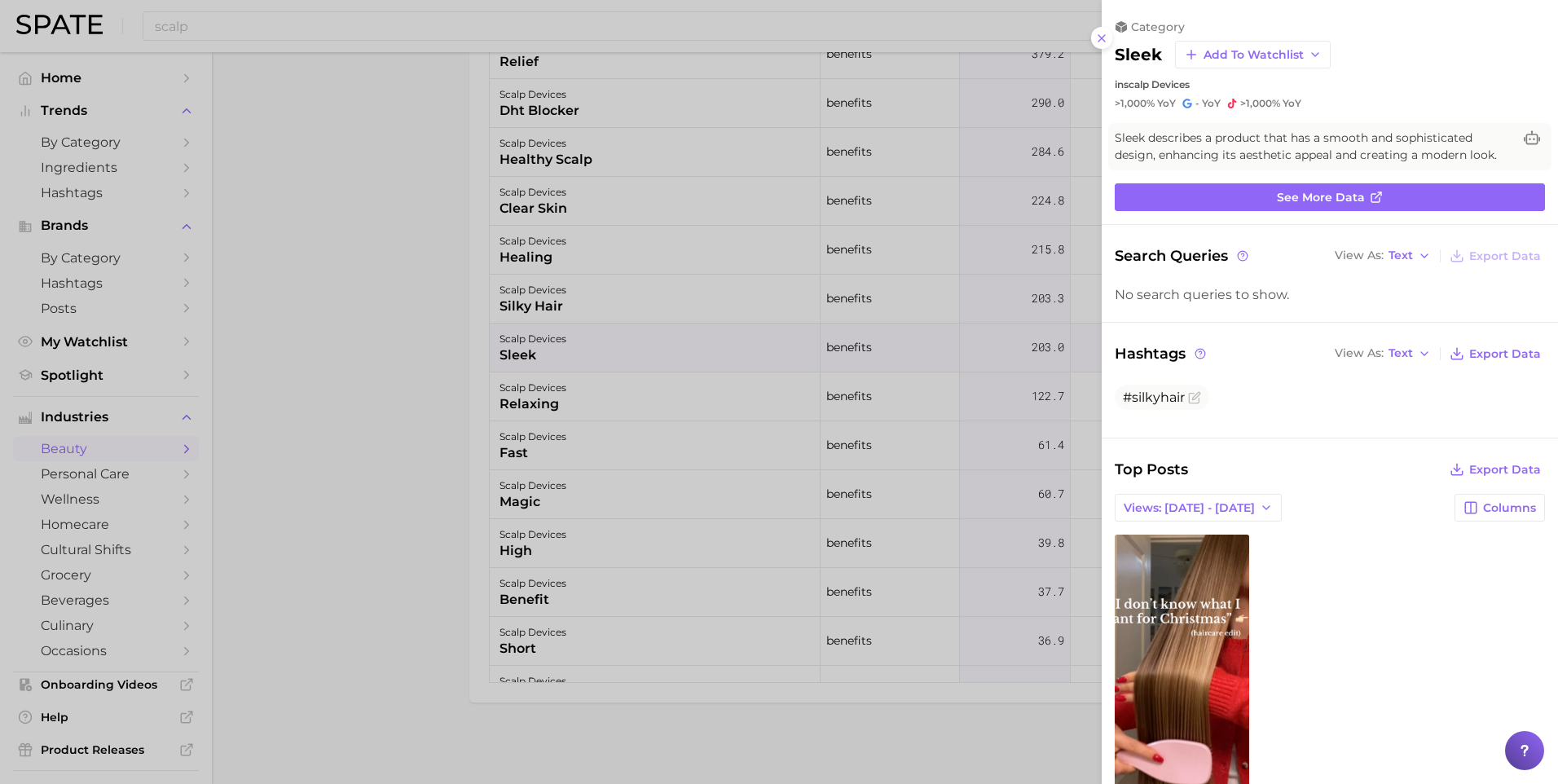
click at [331, 410] on div at bounding box center [779, 392] width 1558 height 784
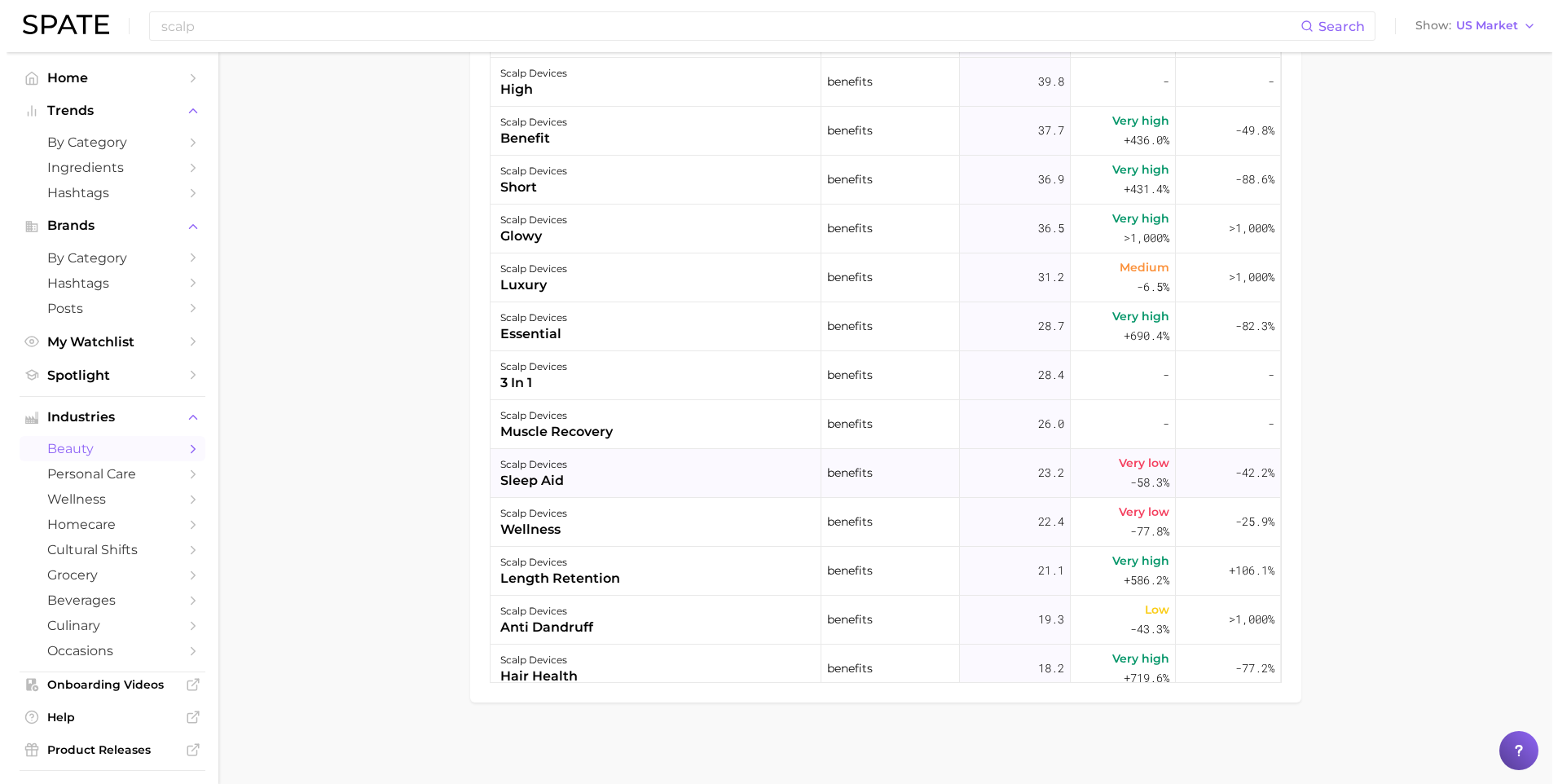
scroll to position [489, 0]
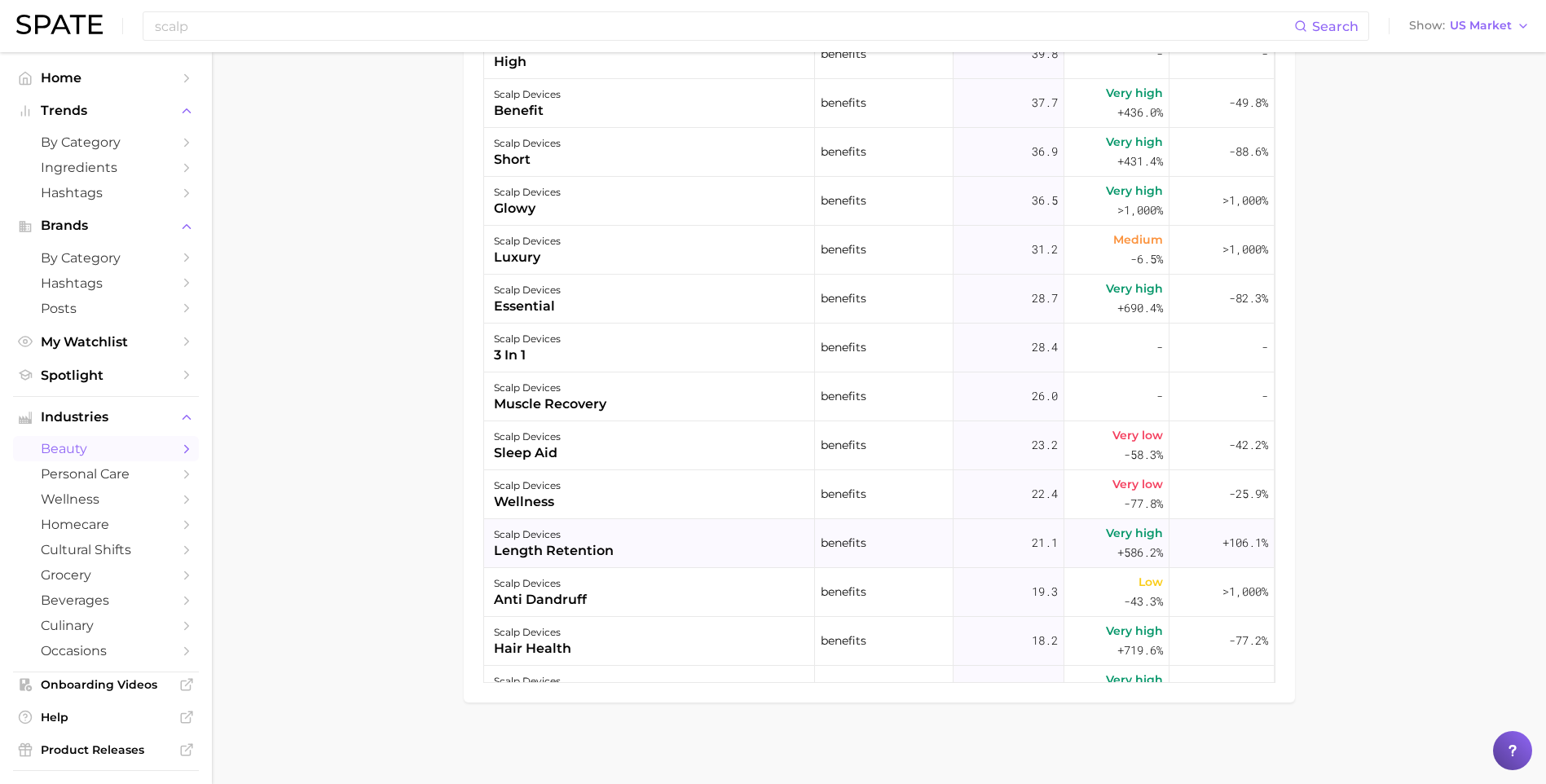
click at [624, 548] on div "scalp devices length retention" at bounding box center [649, 544] width 331 height 49
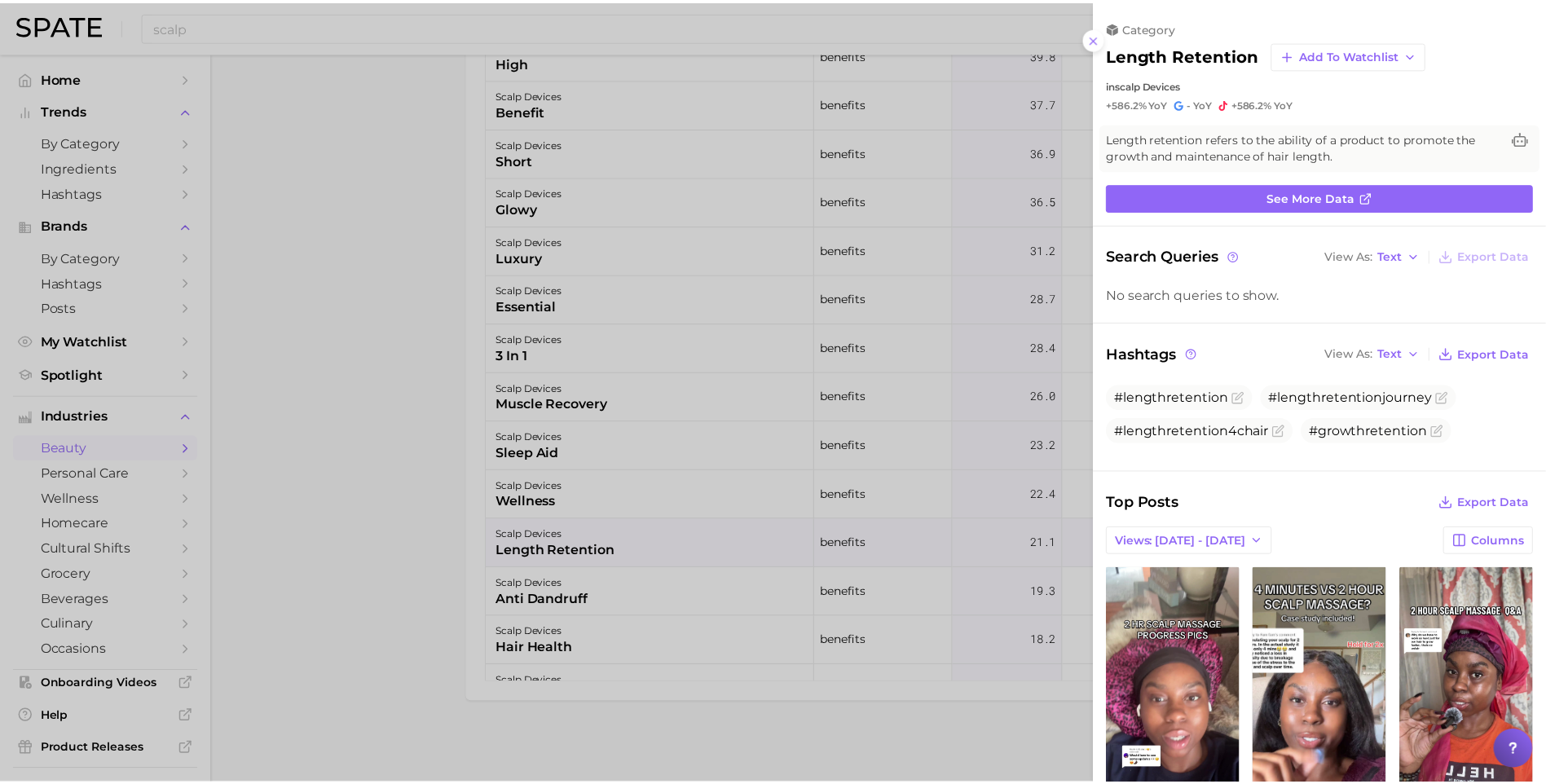
scroll to position [0, 0]
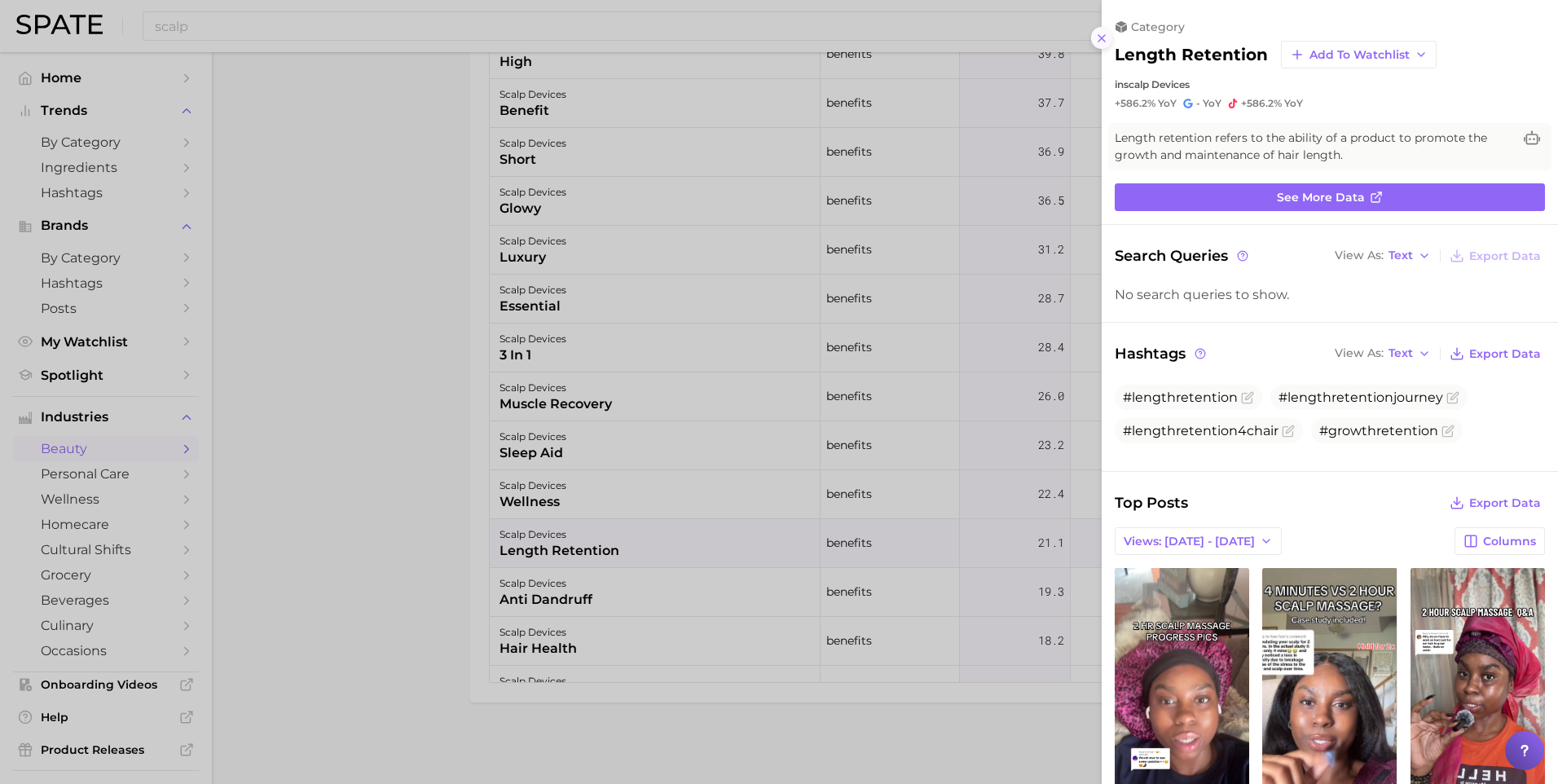
click at [1098, 42] on icon at bounding box center [1102, 39] width 14 height 14
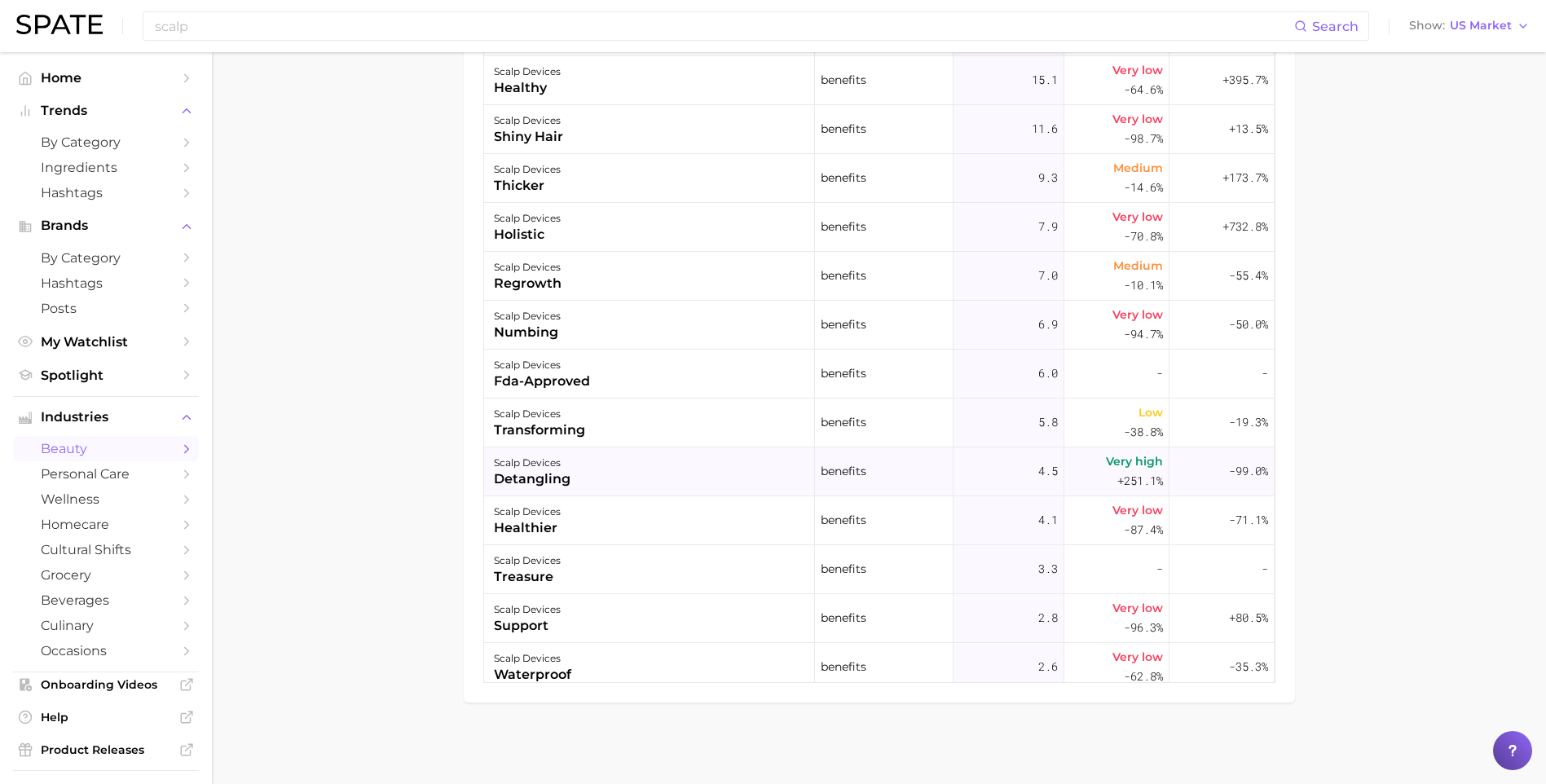
scroll to position [1222, 0]
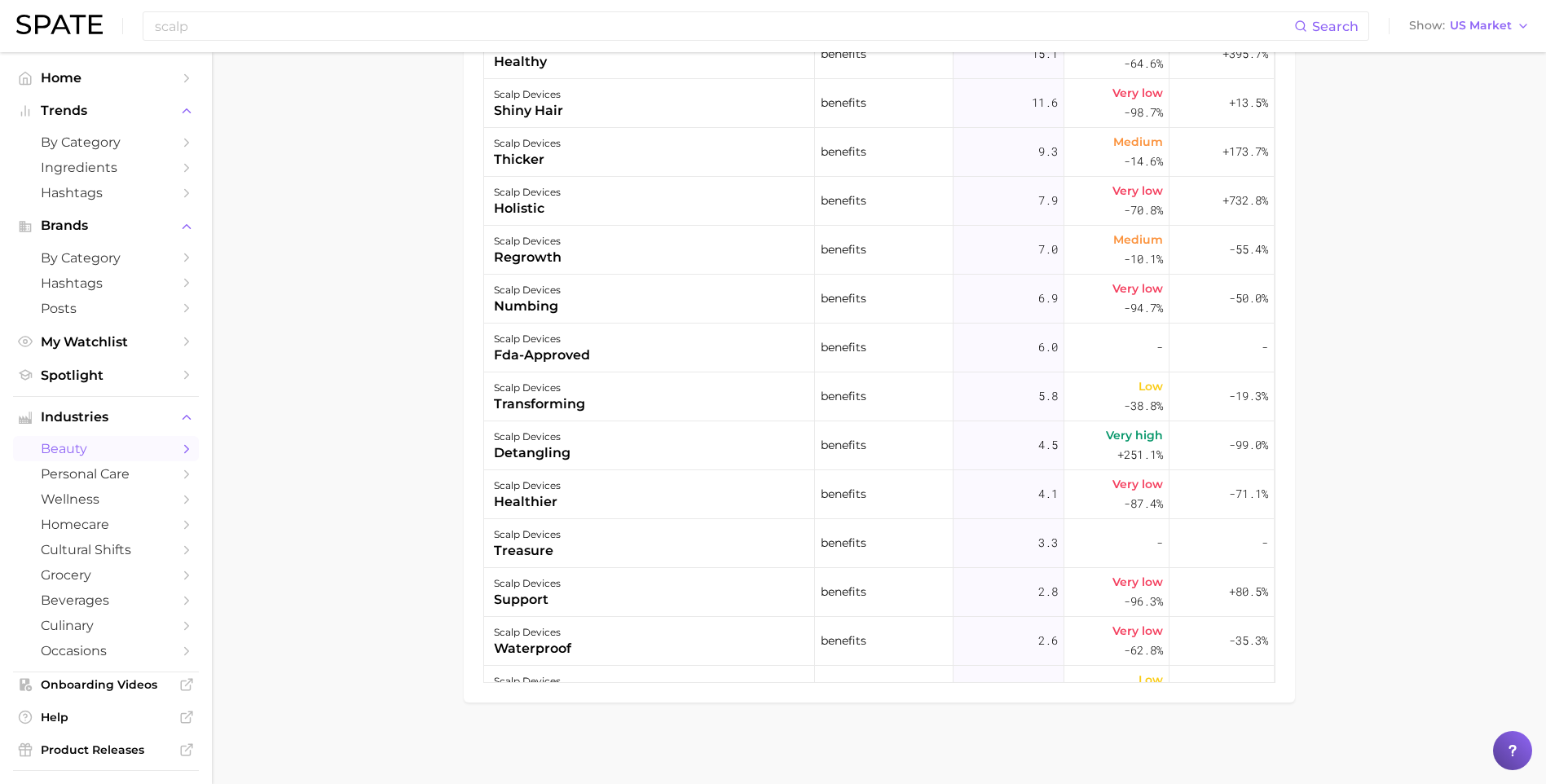
drag, startPoint x: 313, startPoint y: 554, endPoint x: 380, endPoint y: 540, distance: 68.4
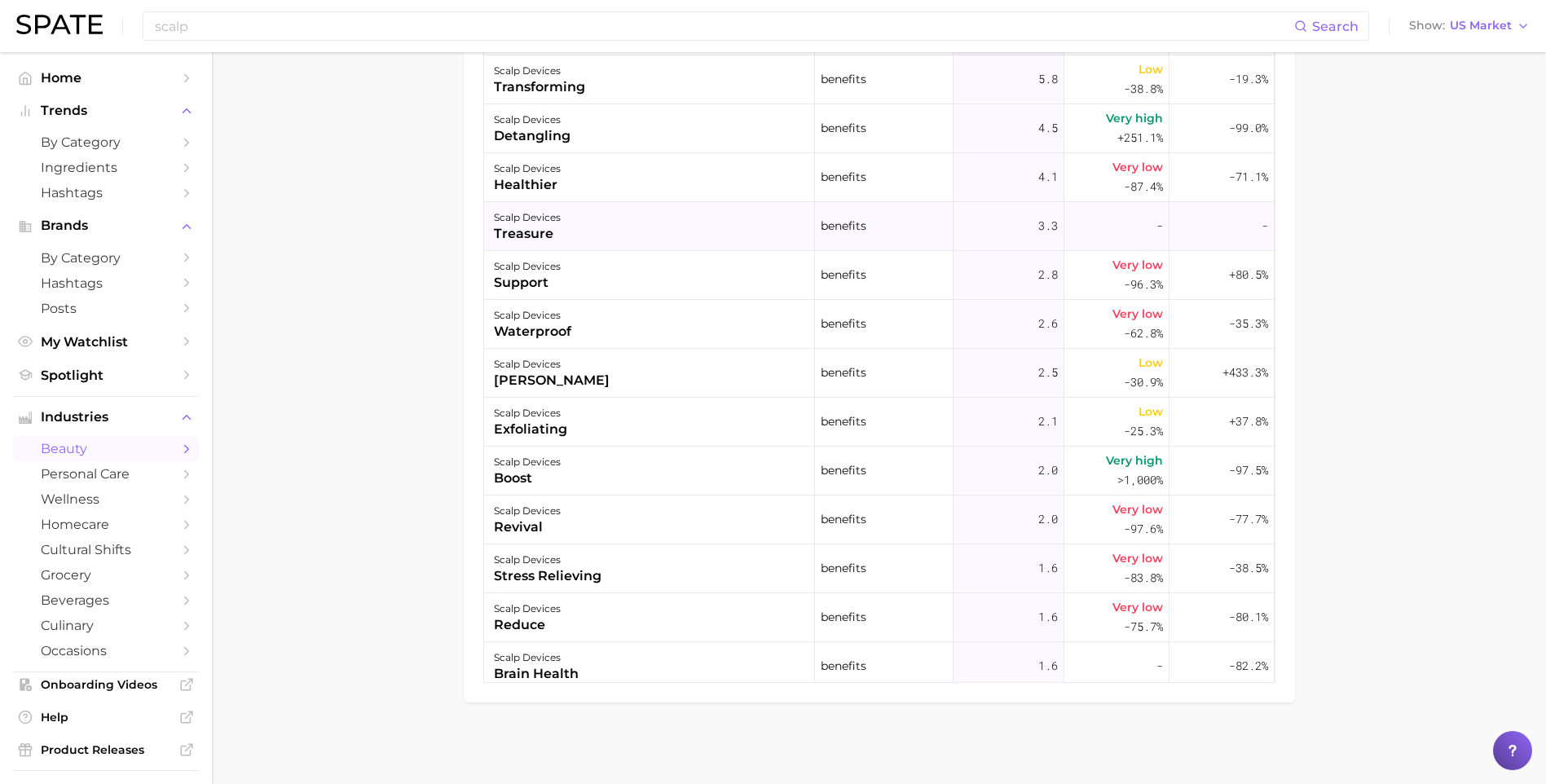
scroll to position [1548, 0]
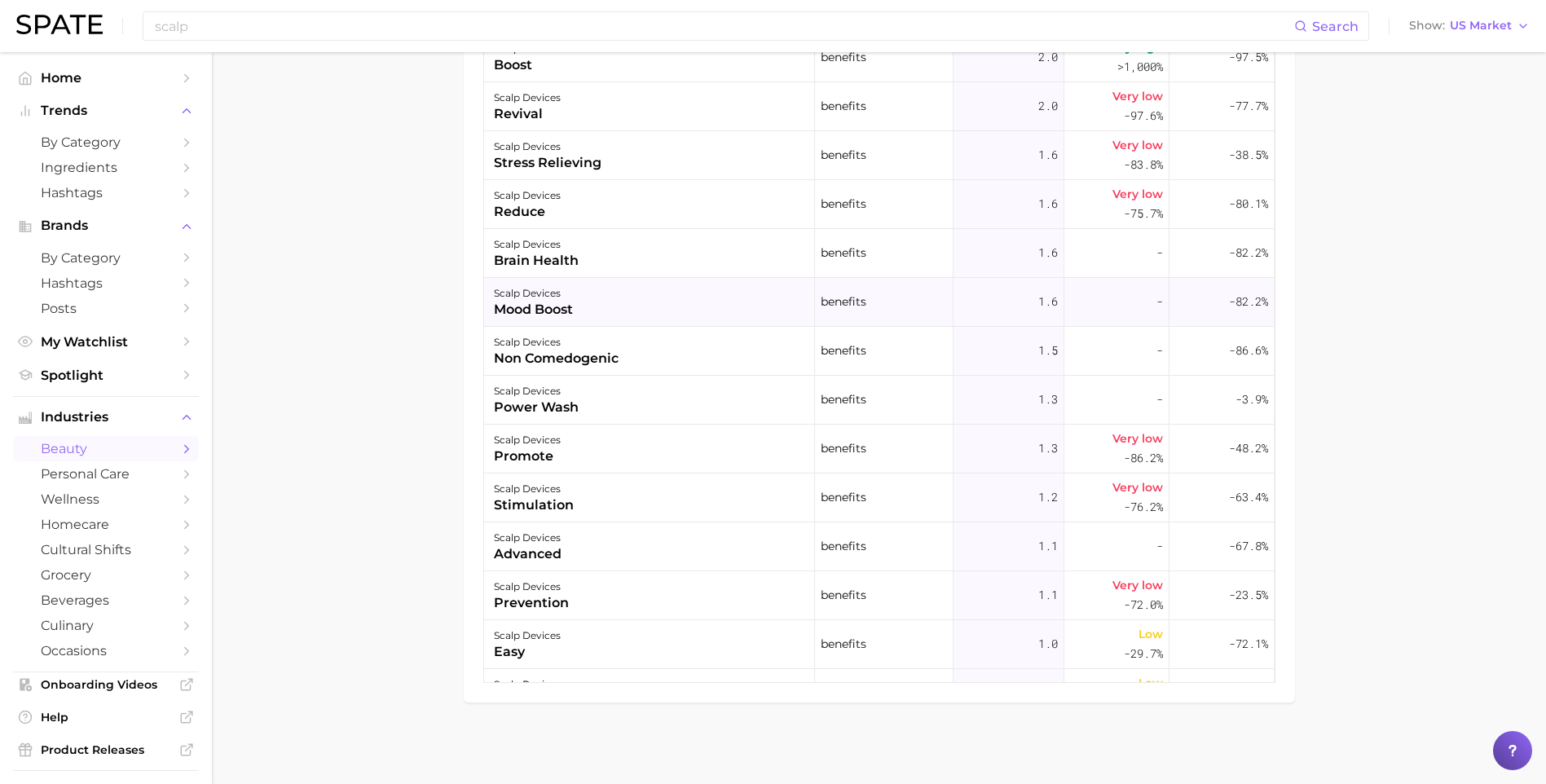
scroll to position [1955, 0]
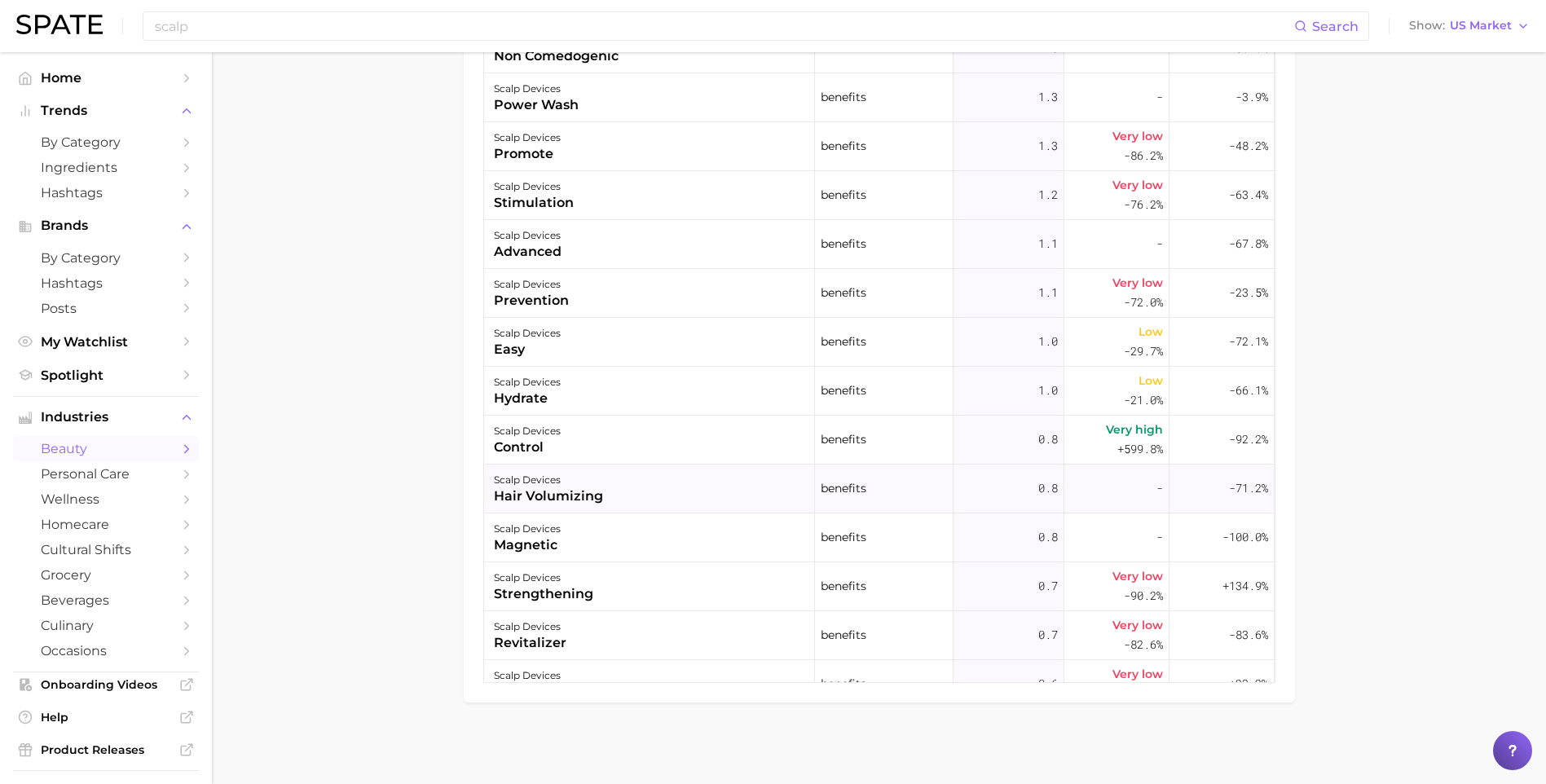
scroll to position [2282, 0]
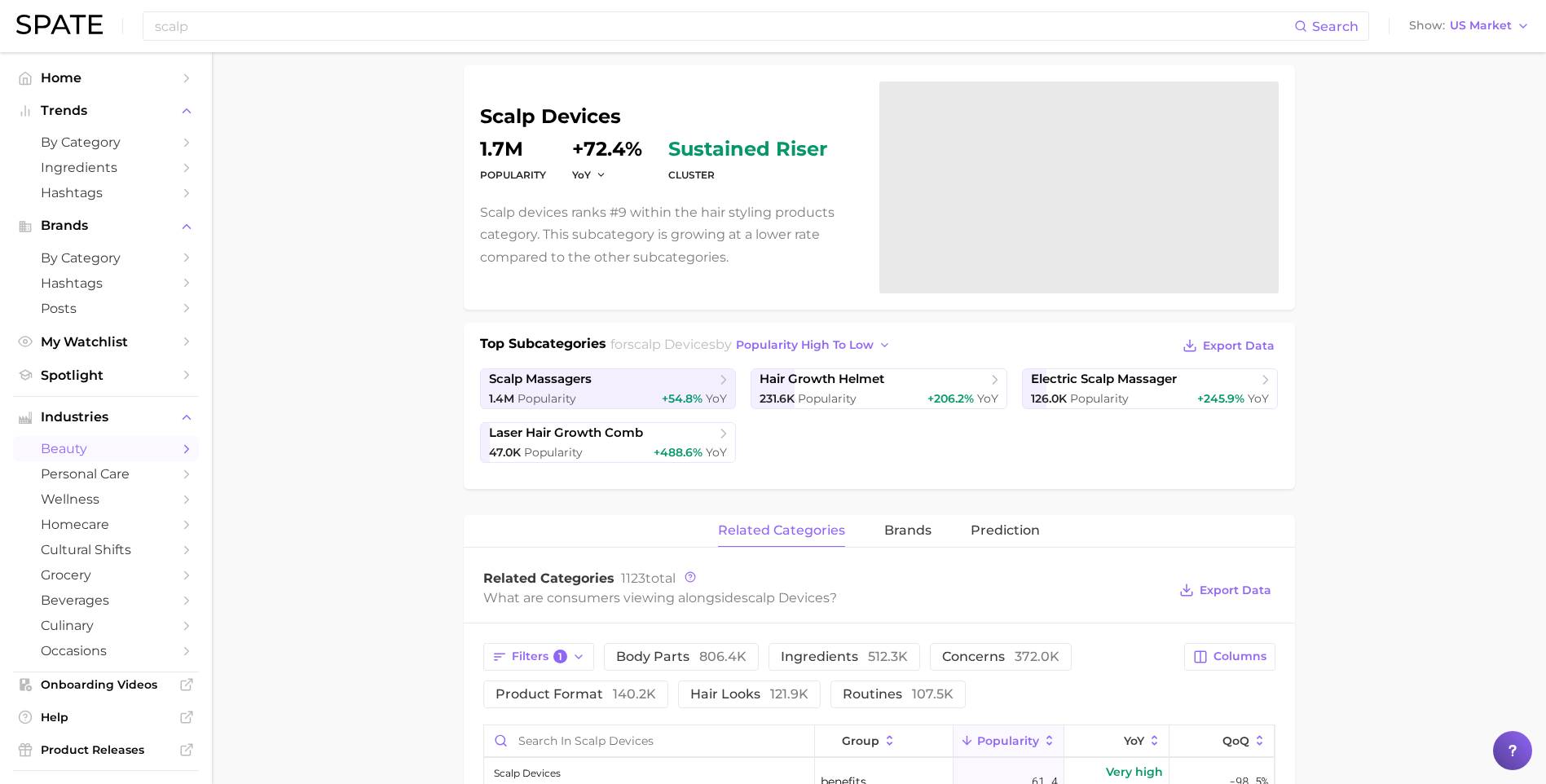
scroll to position [0, 0]
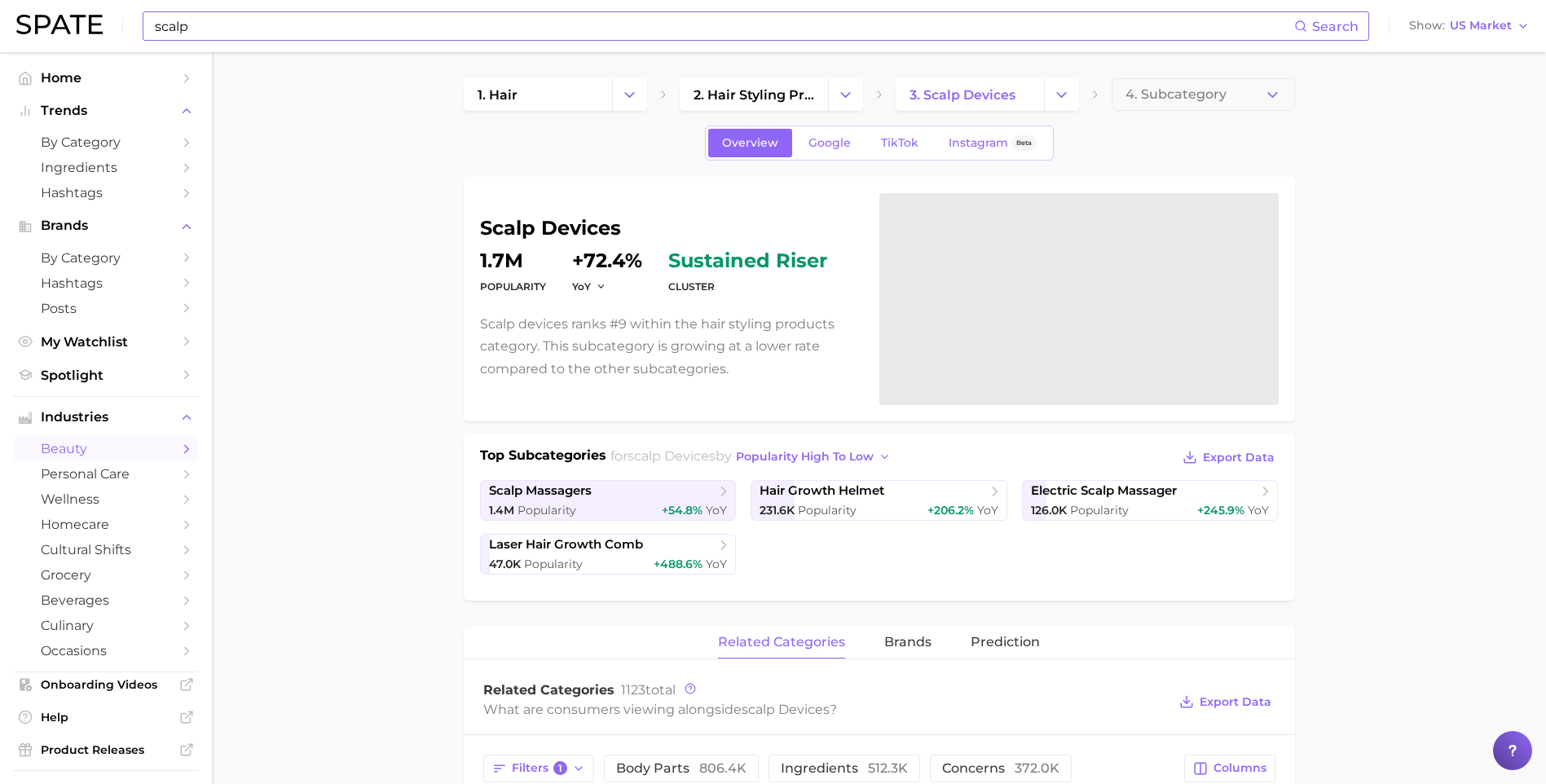
click at [290, 35] on input "scalp" at bounding box center [723, 26] width 1140 height 28
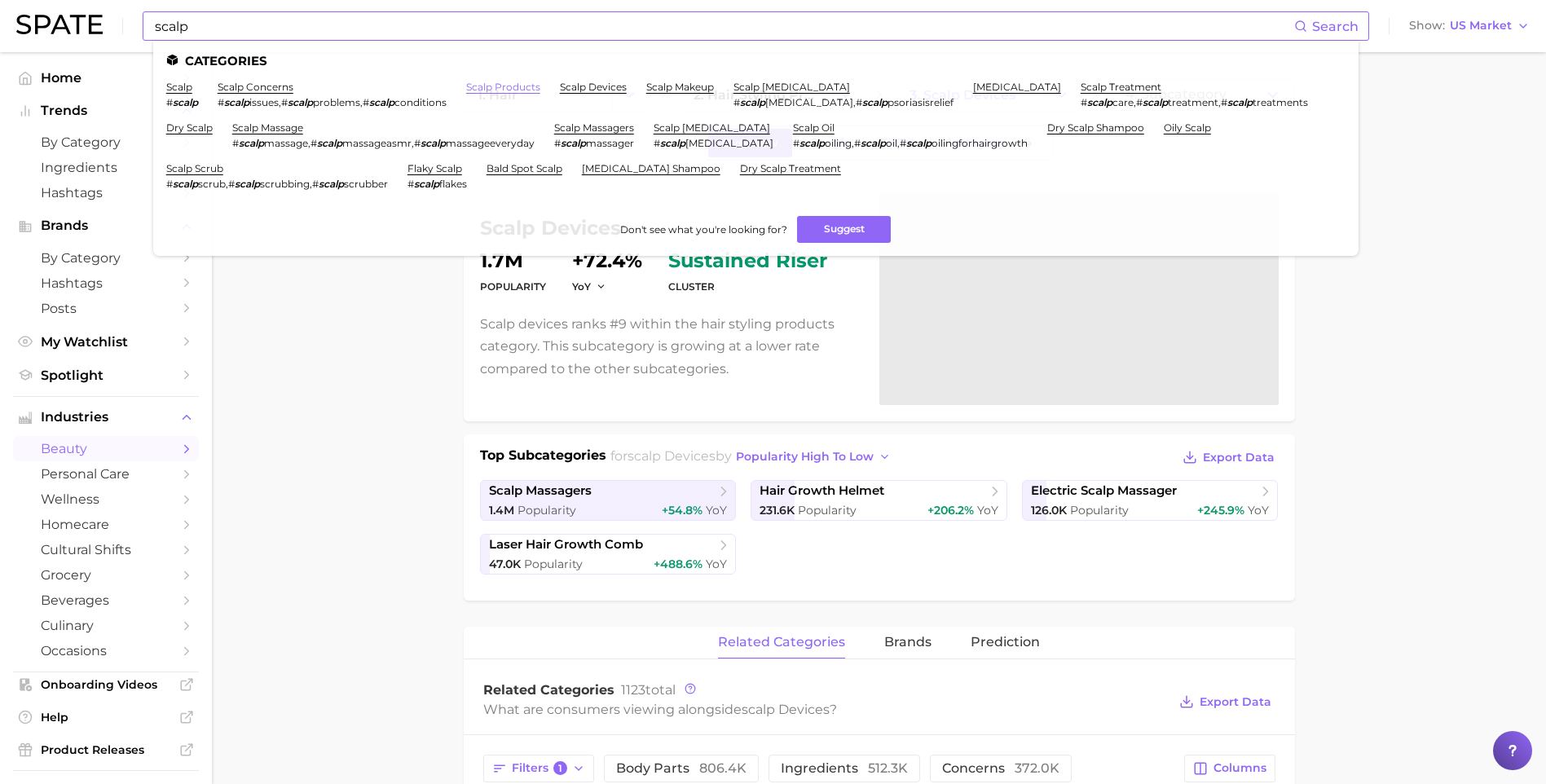
click at [526, 86] on link "scalp products" at bounding box center [503, 87] width 74 height 13
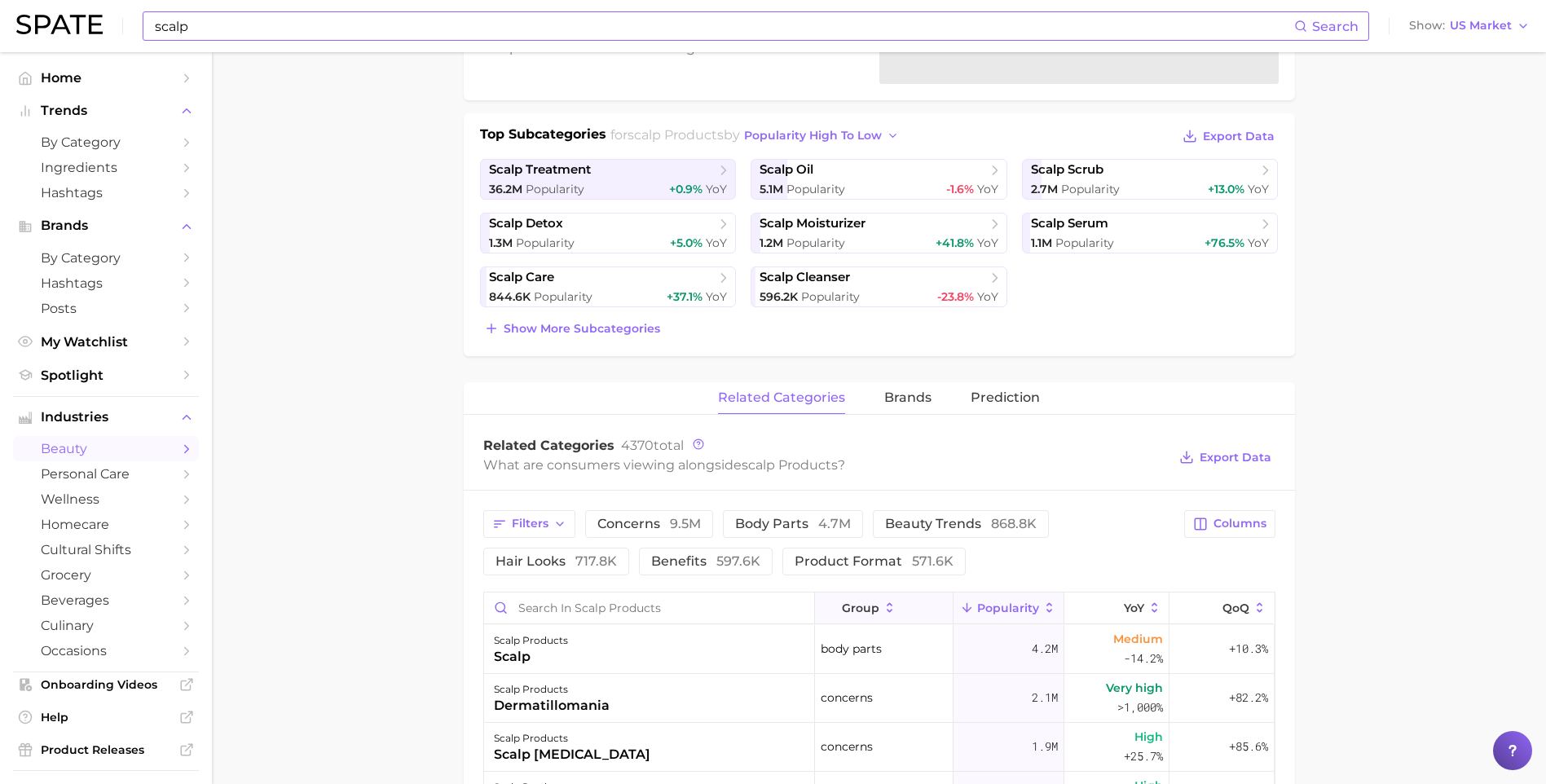
scroll to position [326, 0]
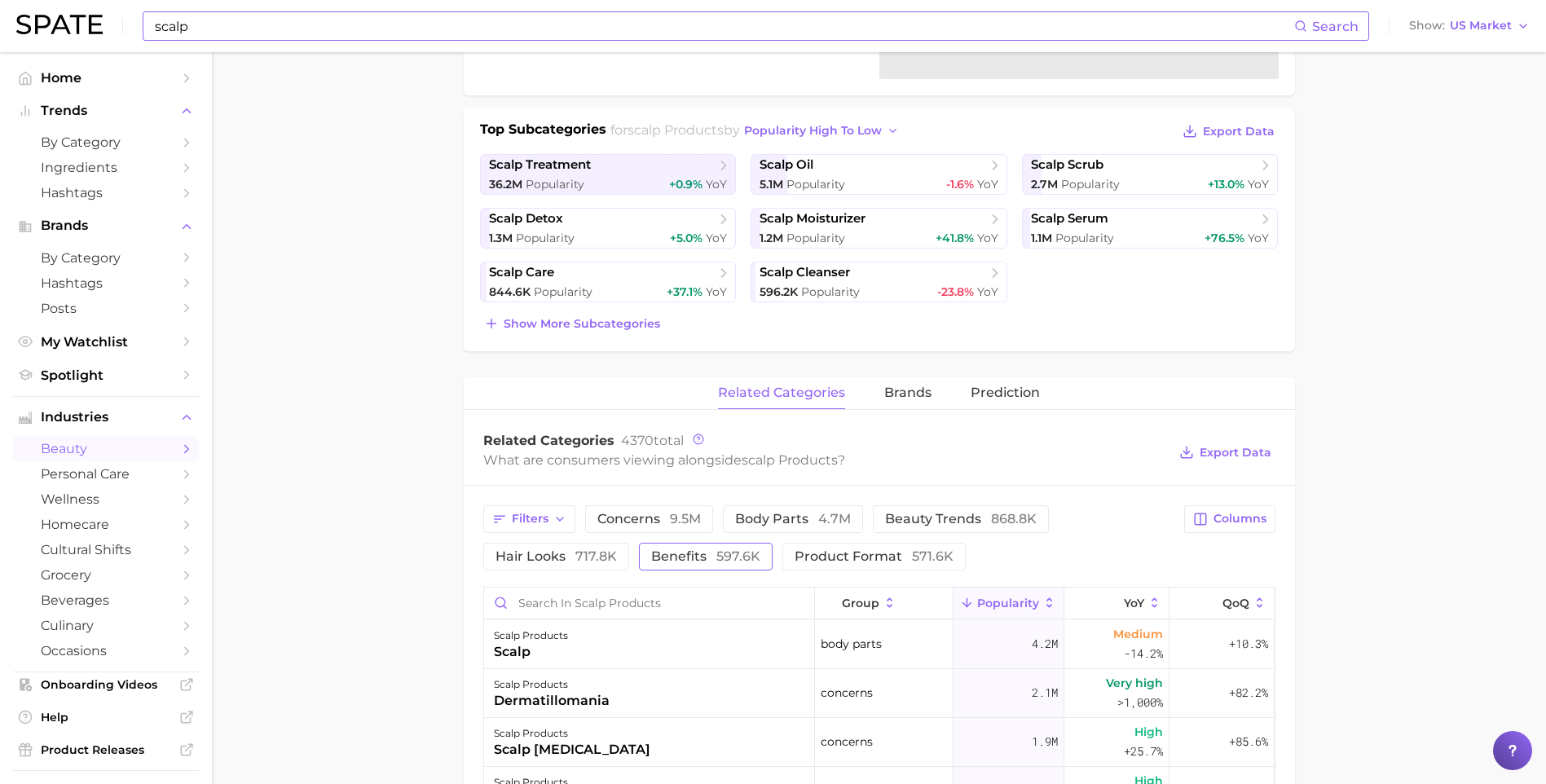
click at [717, 556] on span "597.6k" at bounding box center [739, 556] width 44 height 15
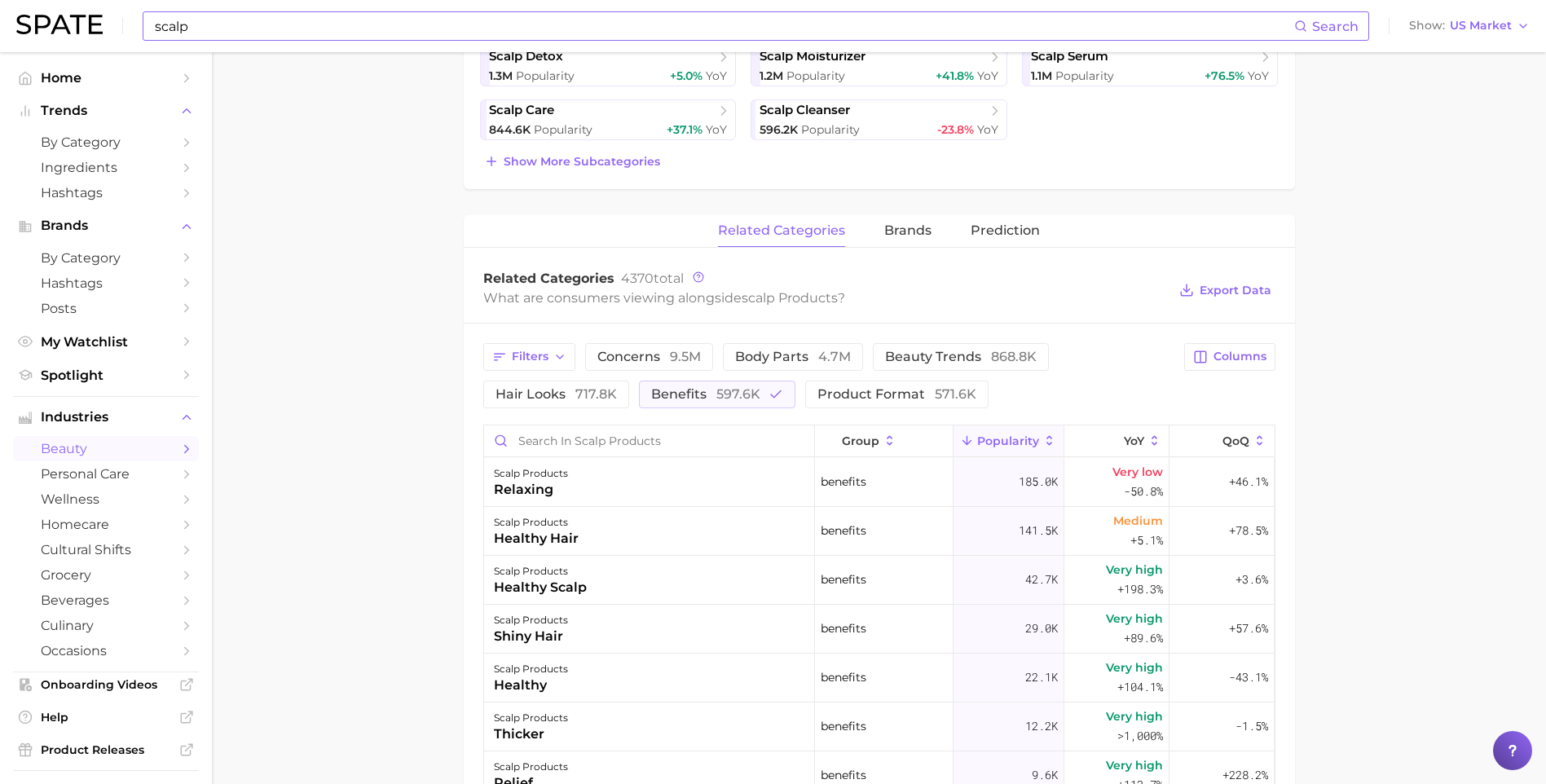
scroll to position [489, 0]
click at [286, 627] on main "1. hair 2. hair care products 3. scalp products 4. Subcategory Overview Google …" at bounding box center [878, 436] width 1334 height 1746
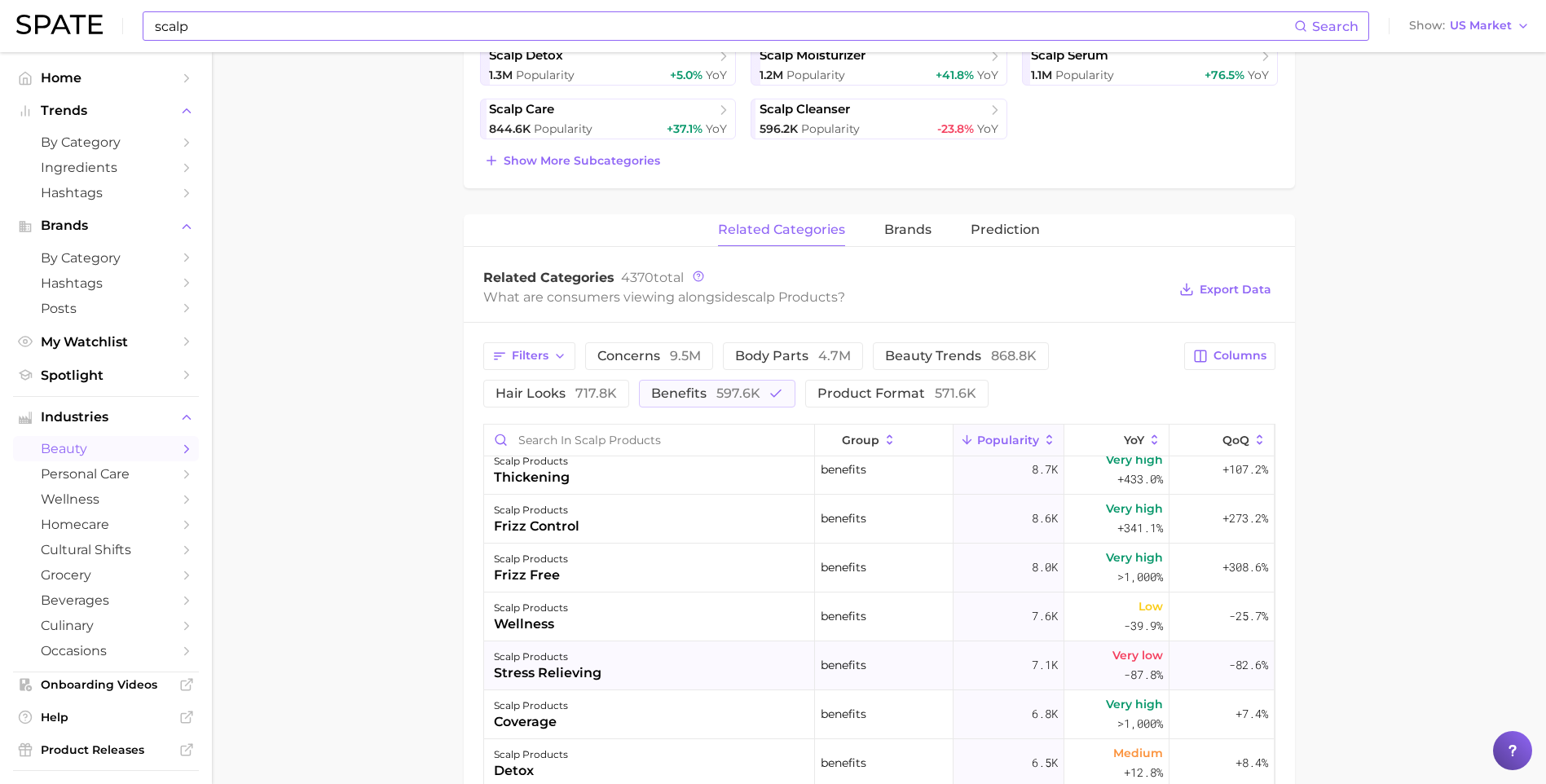
scroll to position [326, 0]
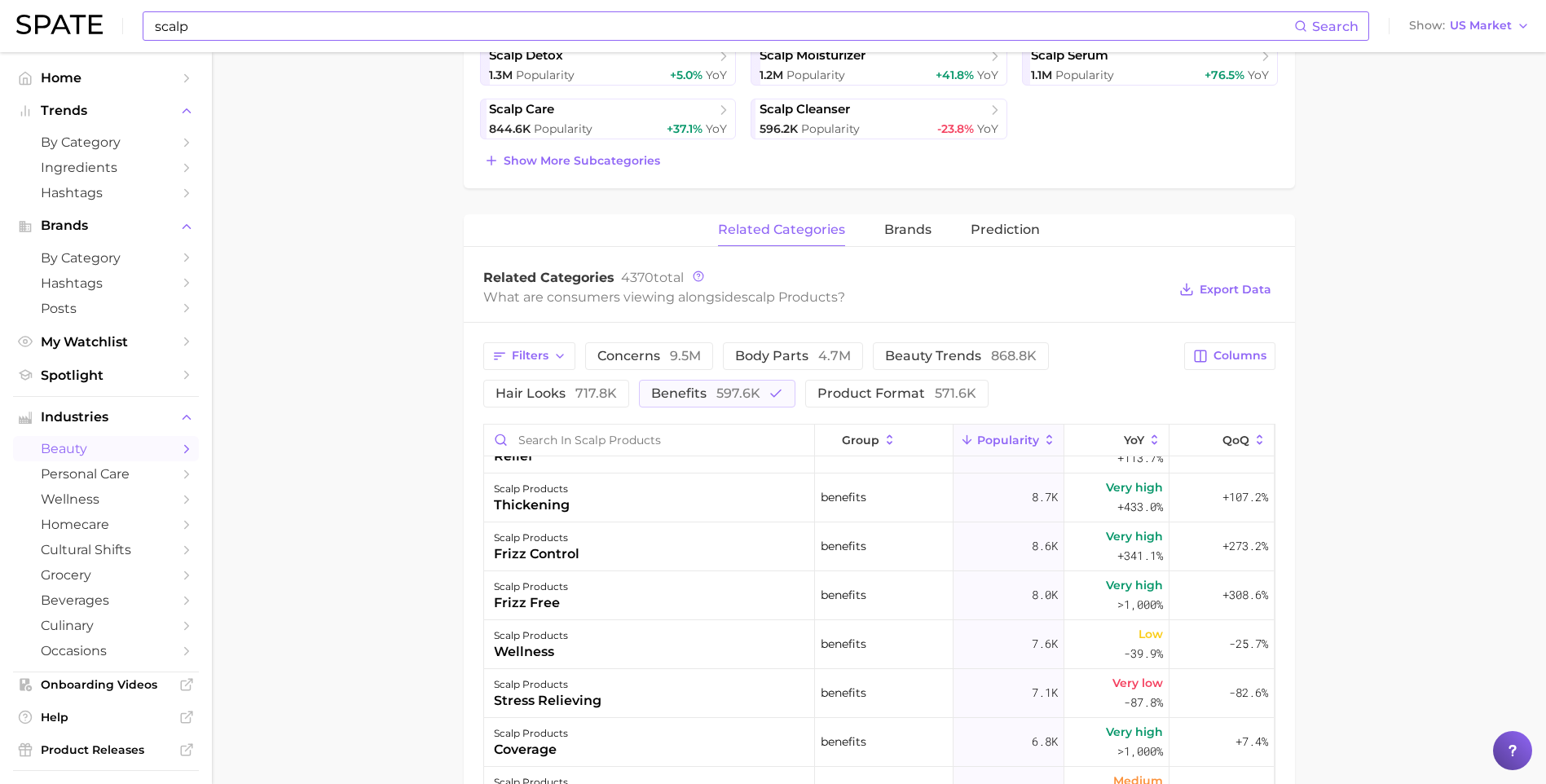
click at [453, 592] on main "1. hair 2. hair care products 3. scalp products 4. Subcategory Overview Google …" at bounding box center [878, 436] width 1334 height 1746
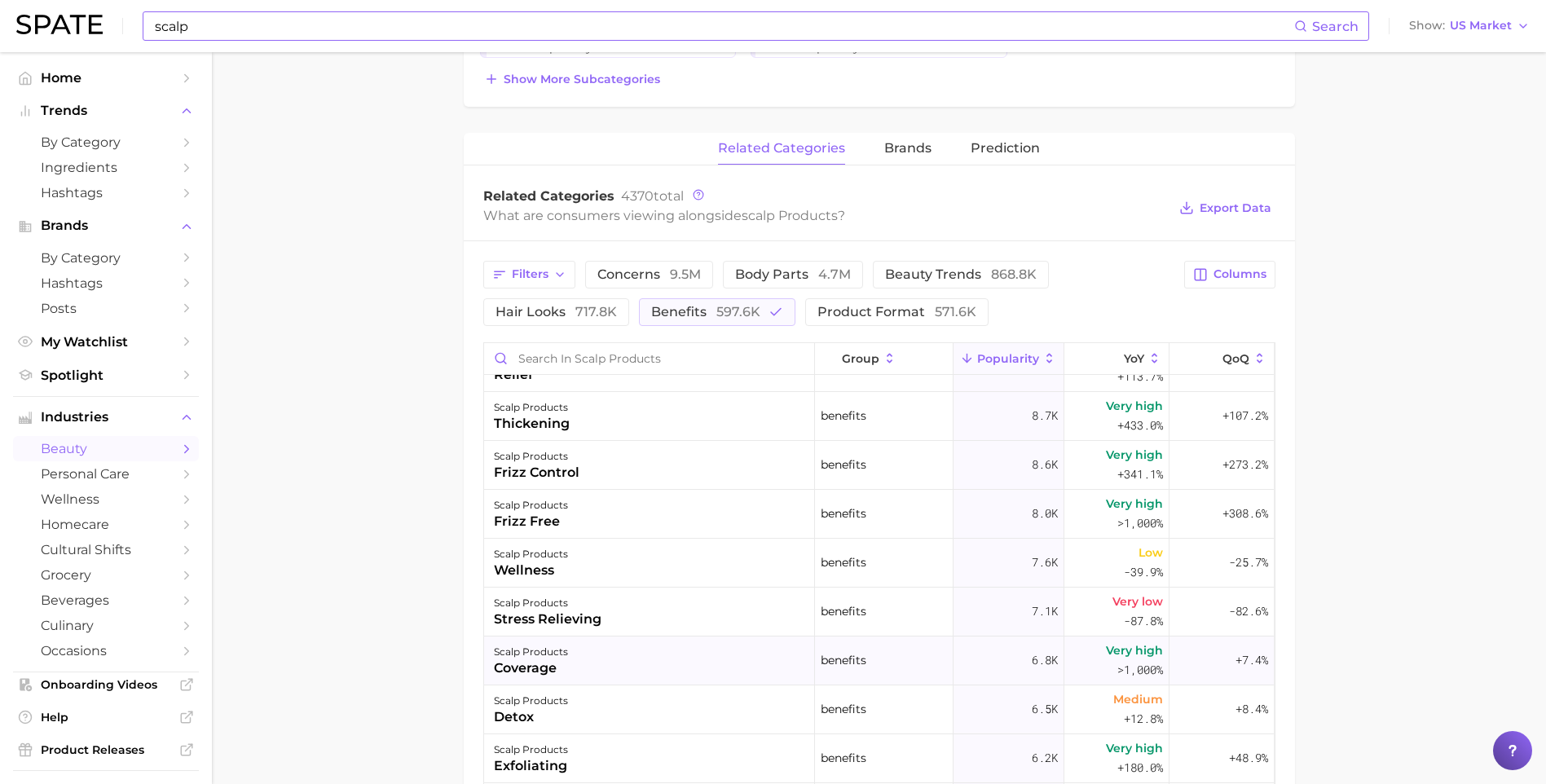
scroll to position [571, 0]
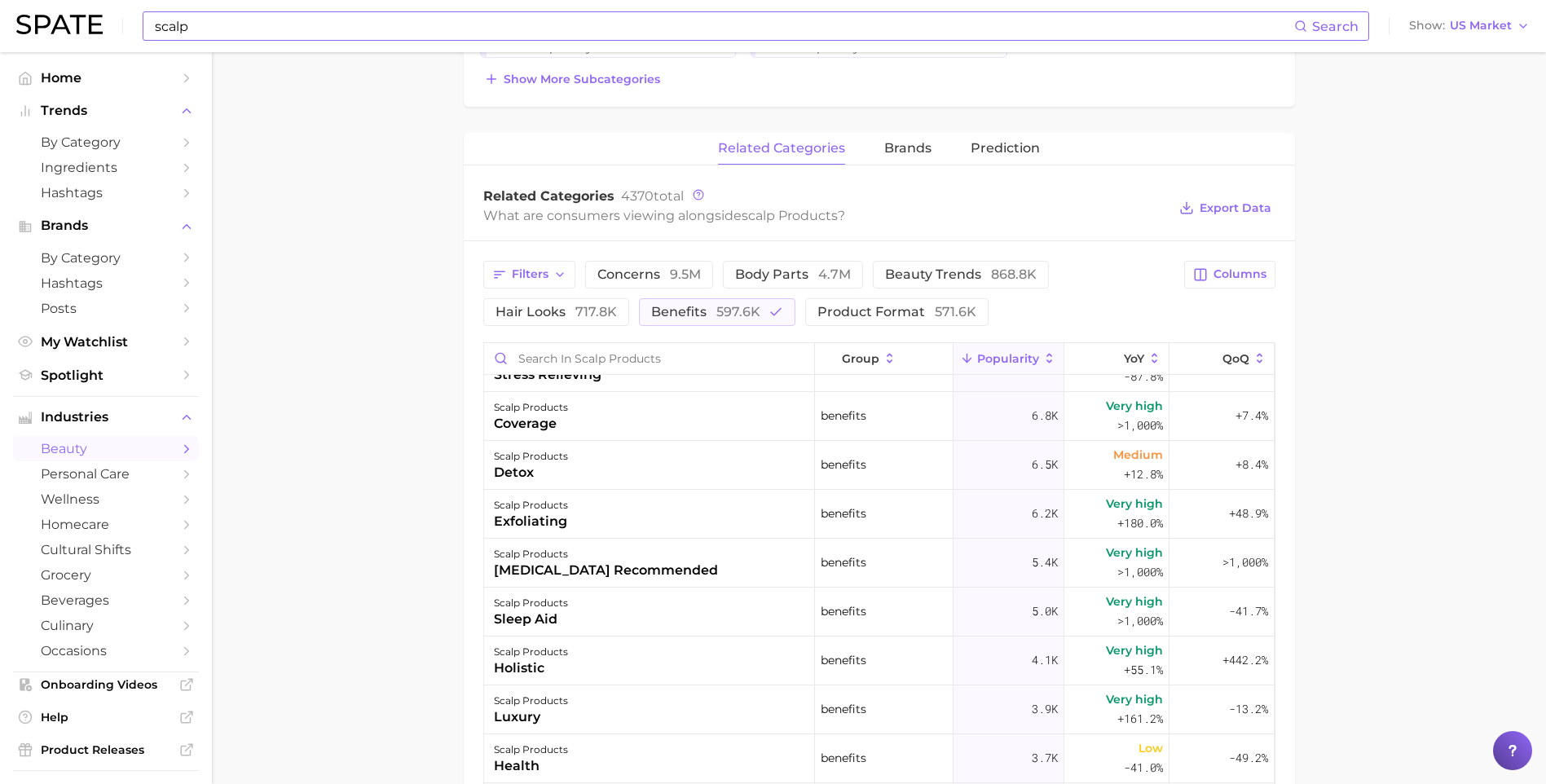
click at [367, 599] on main "1. hair 2. hair care products 3. scalp products 4. Subcategory Overview Google …" at bounding box center [878, 354] width 1334 height 1746
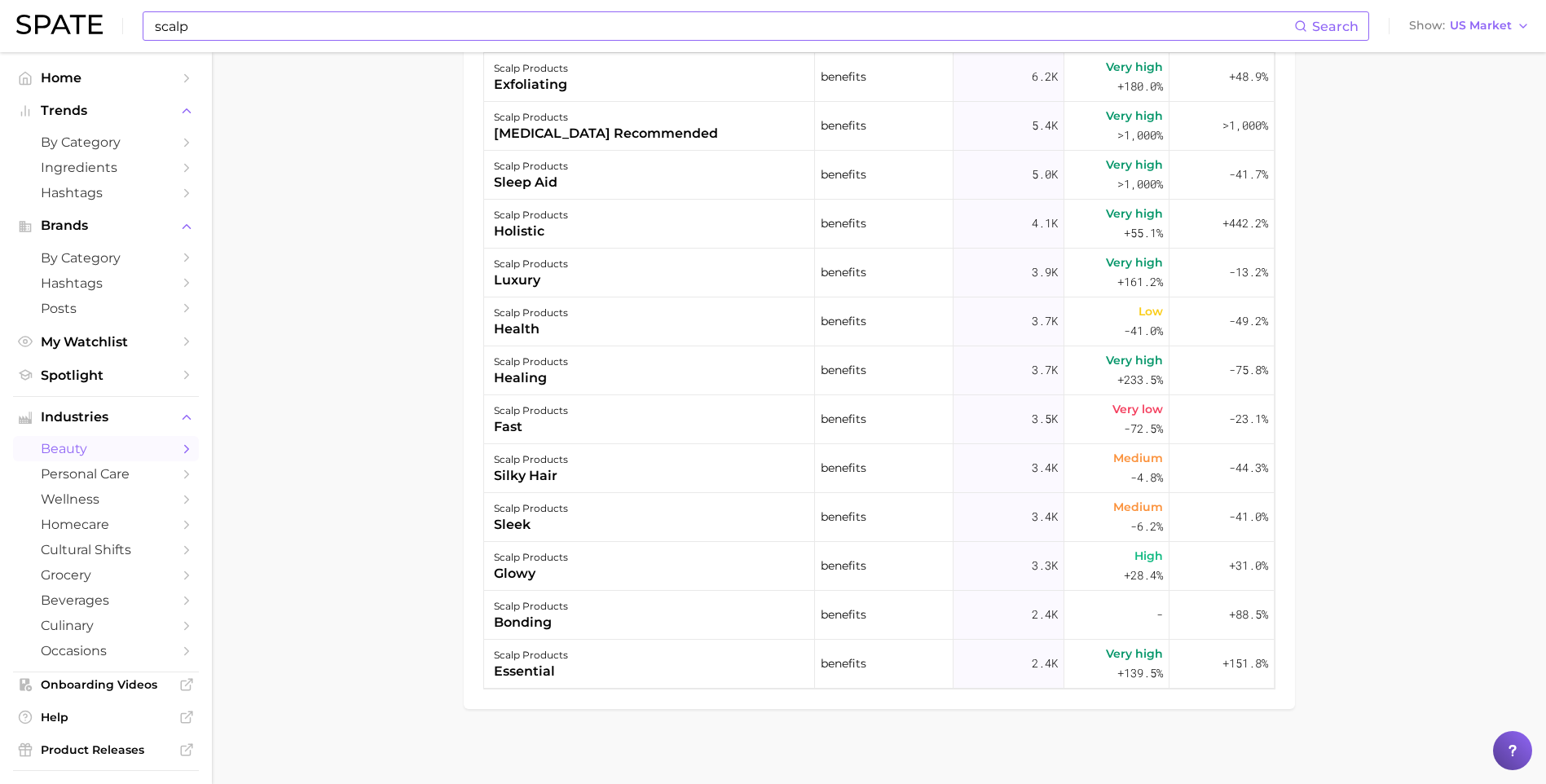
scroll to position [1014, 0]
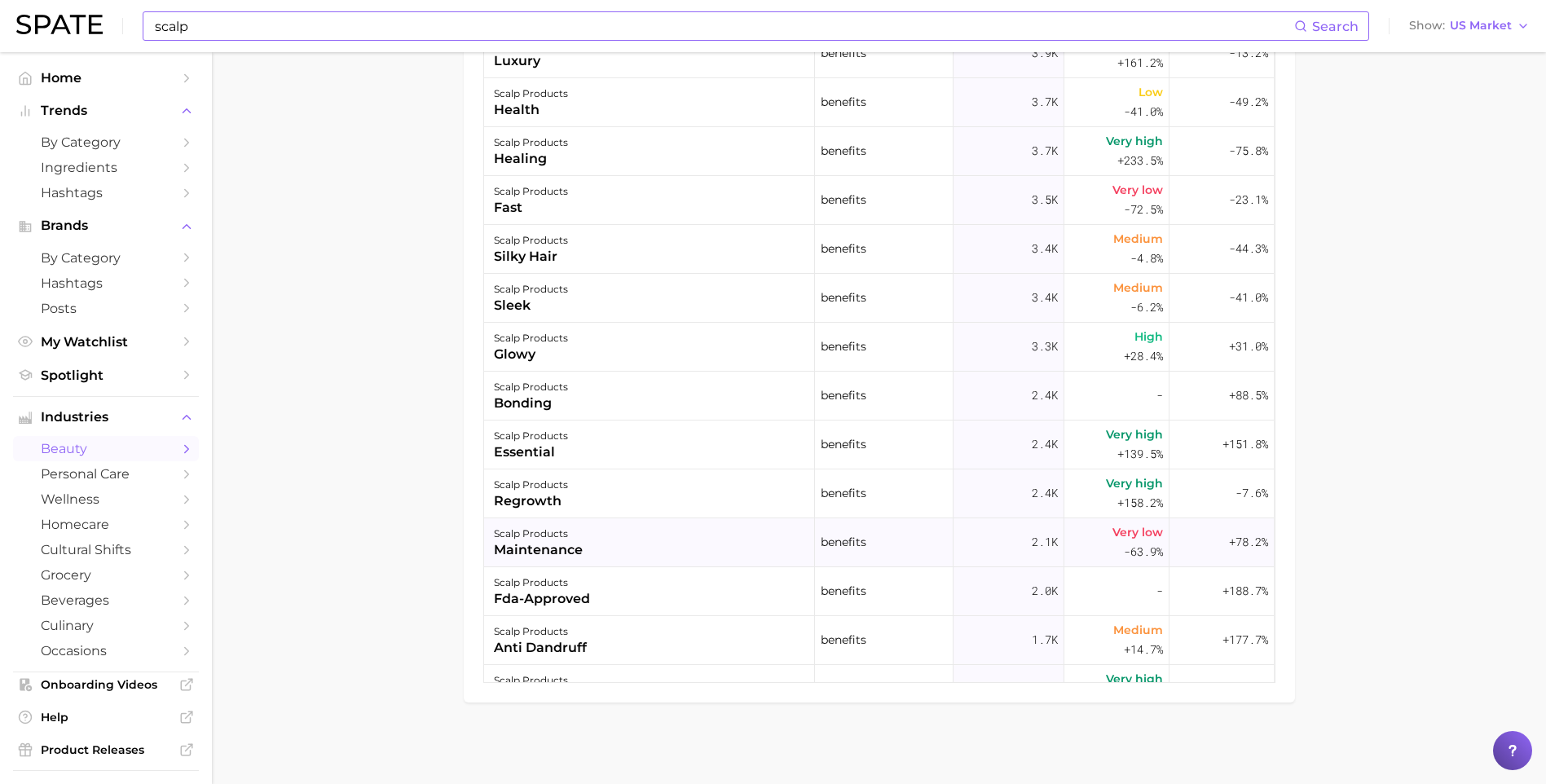
scroll to position [896, 0]
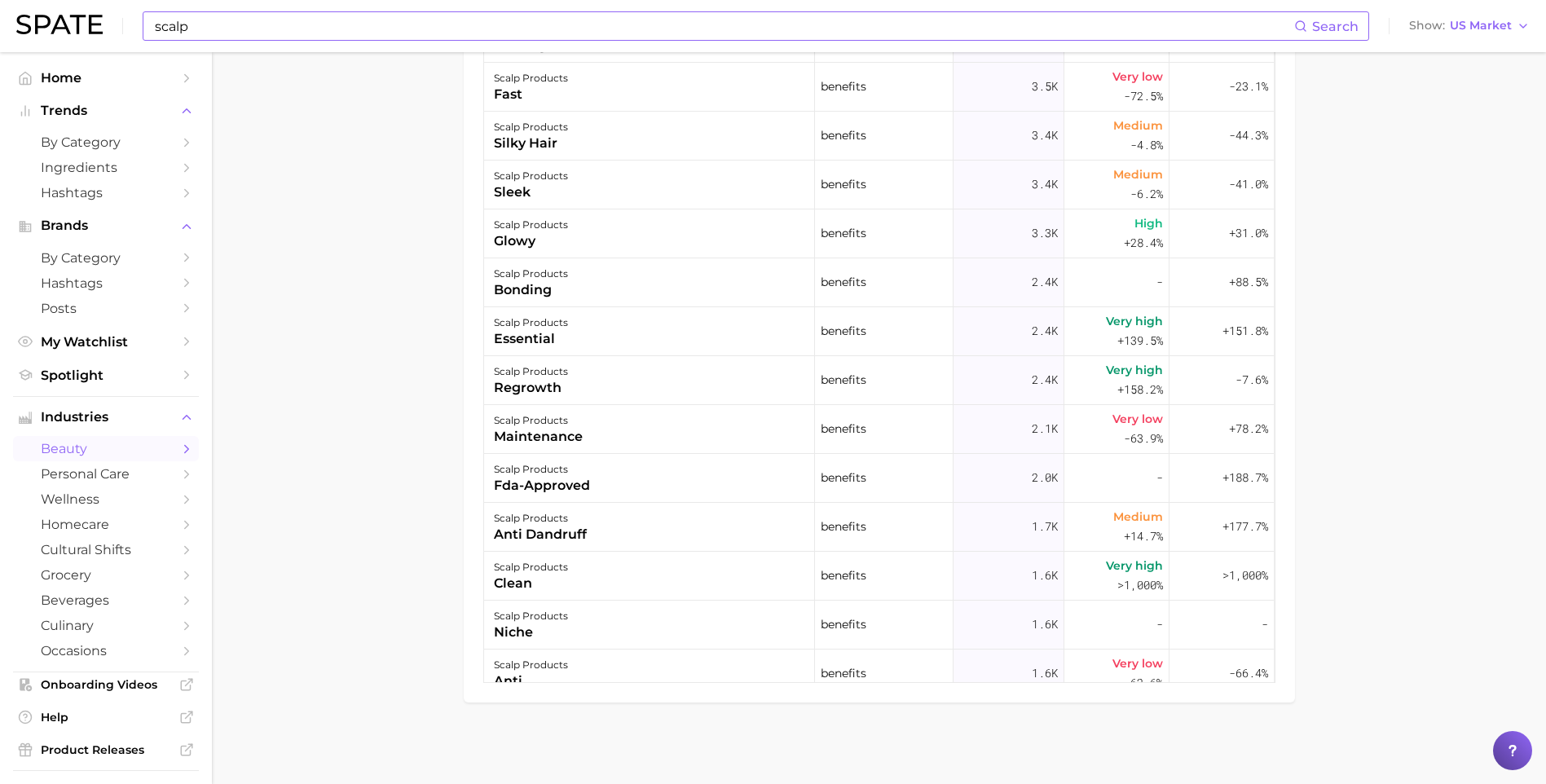
drag, startPoint x: 393, startPoint y: 580, endPoint x: 415, endPoint y: 573, distance: 23.1
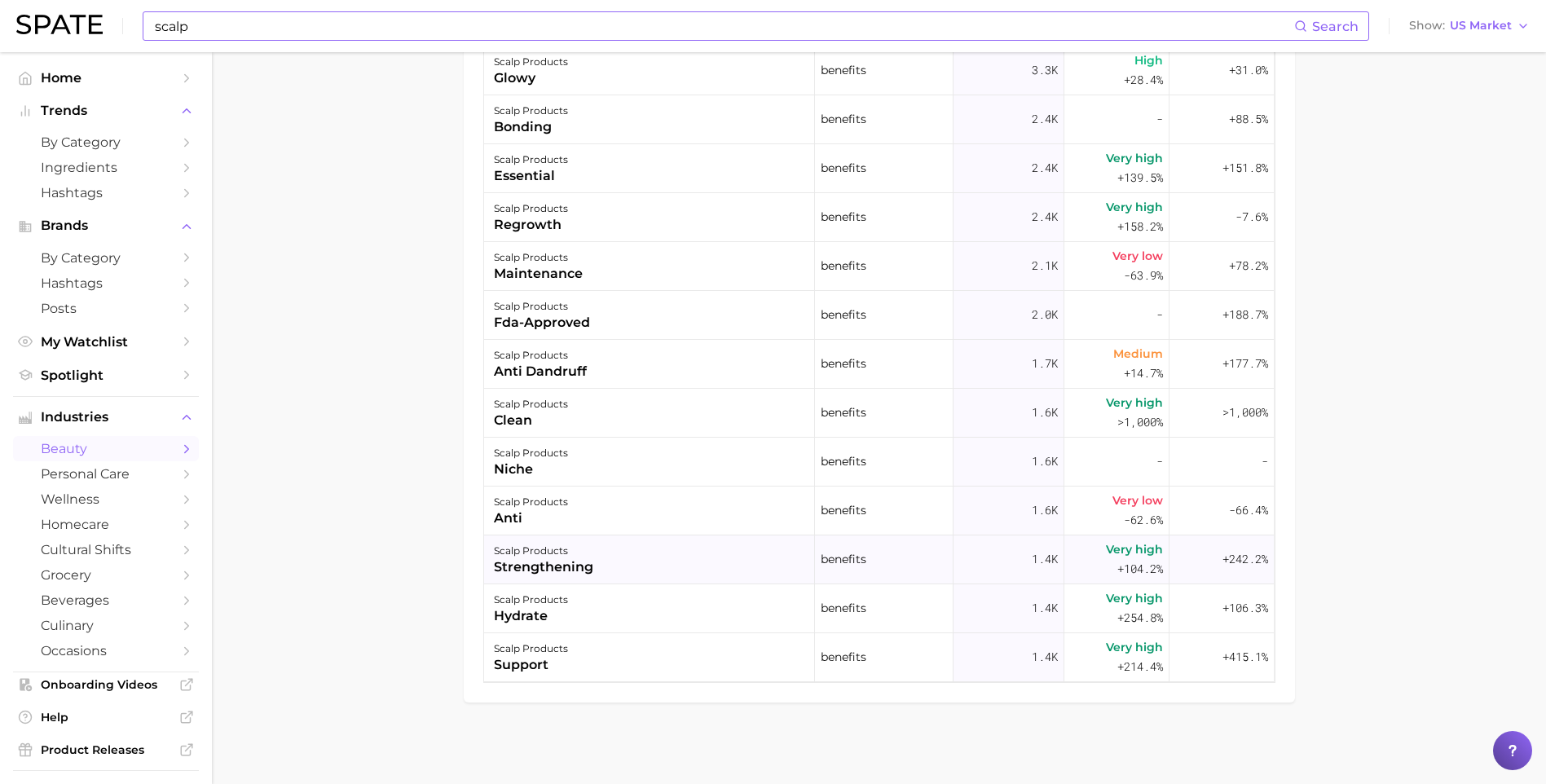
scroll to position [1222, 0]
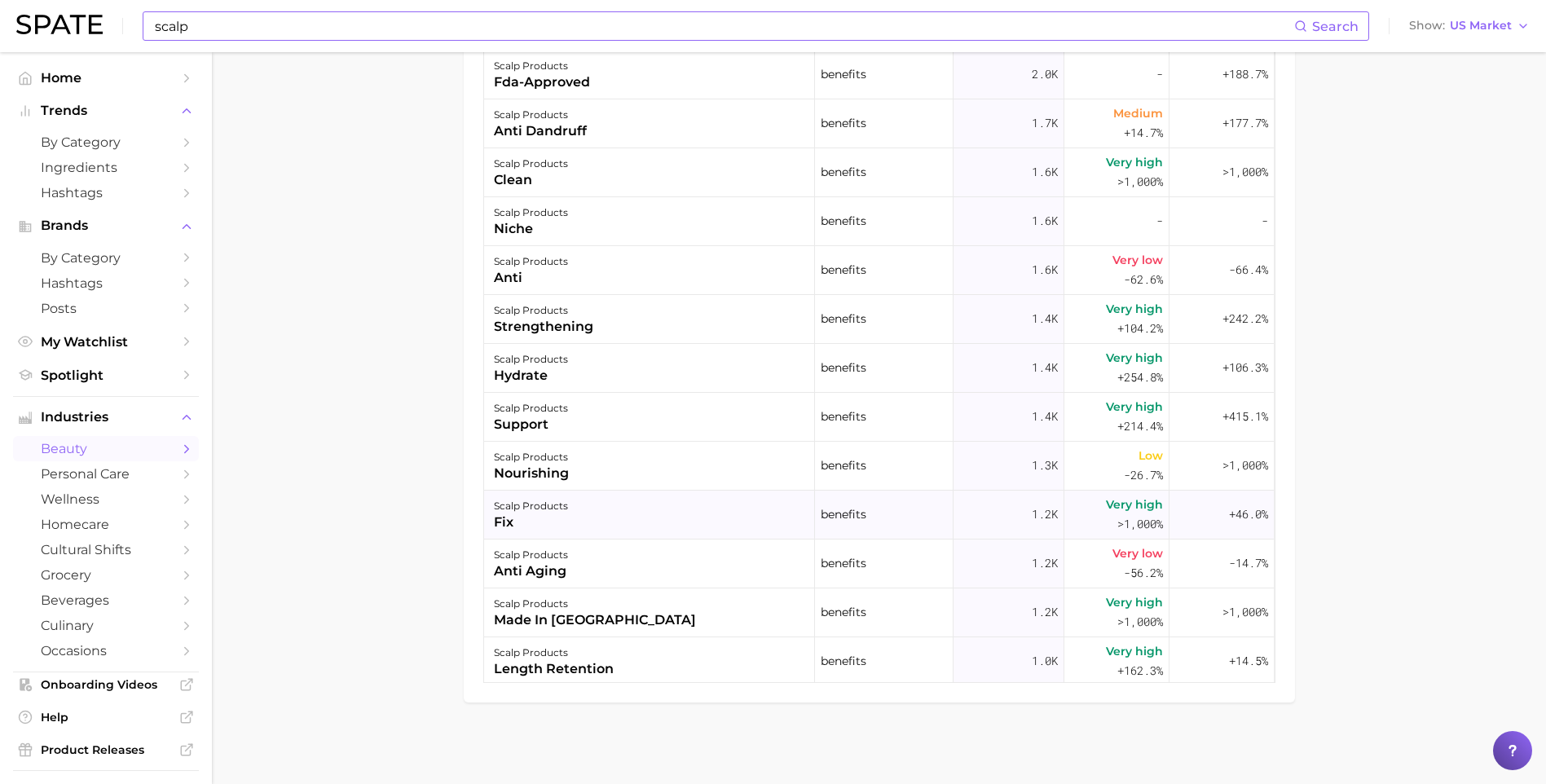
scroll to position [1386, 0]
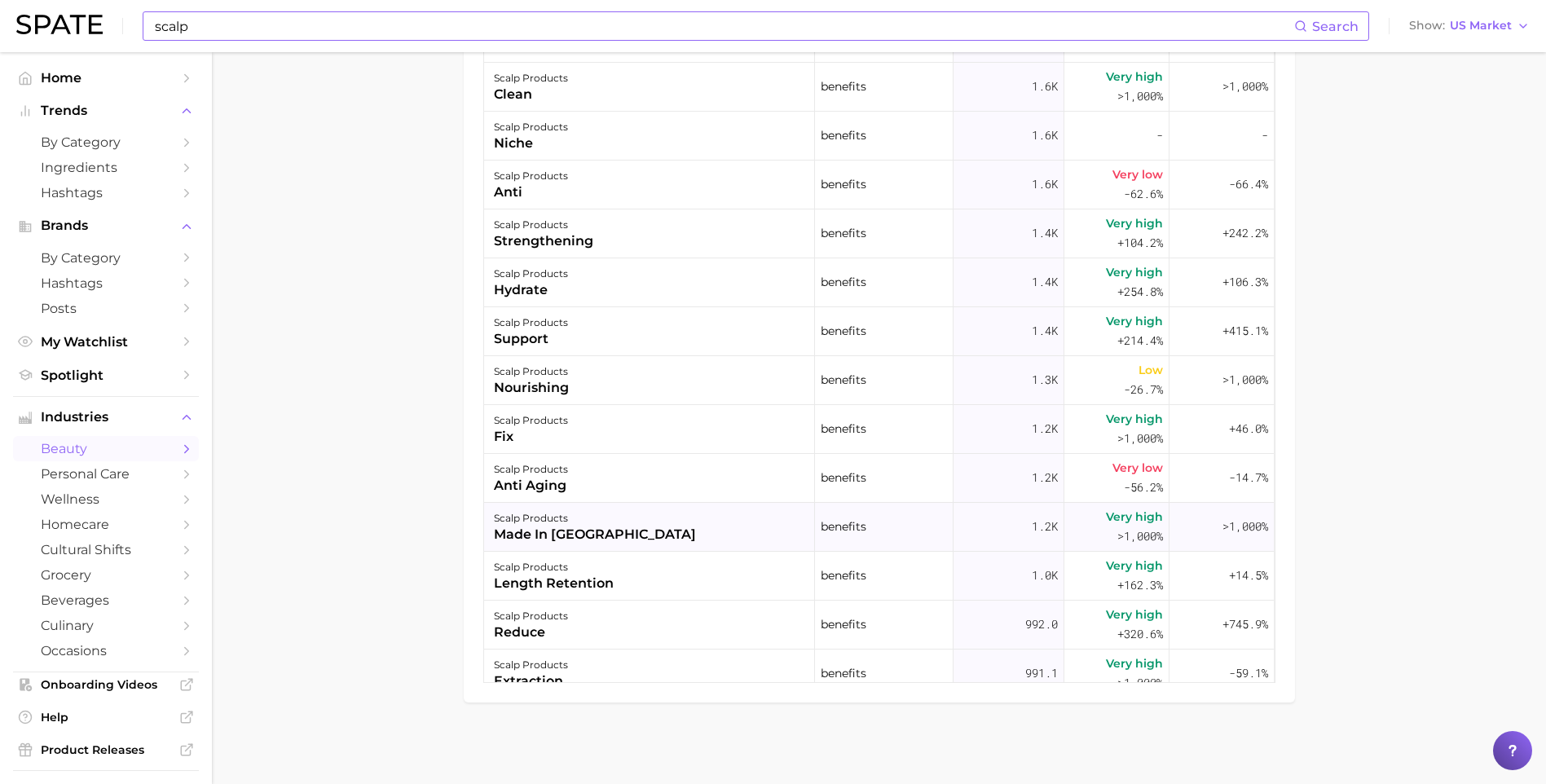
drag, startPoint x: 368, startPoint y: 566, endPoint x: 614, endPoint y: 524, distance: 249.6
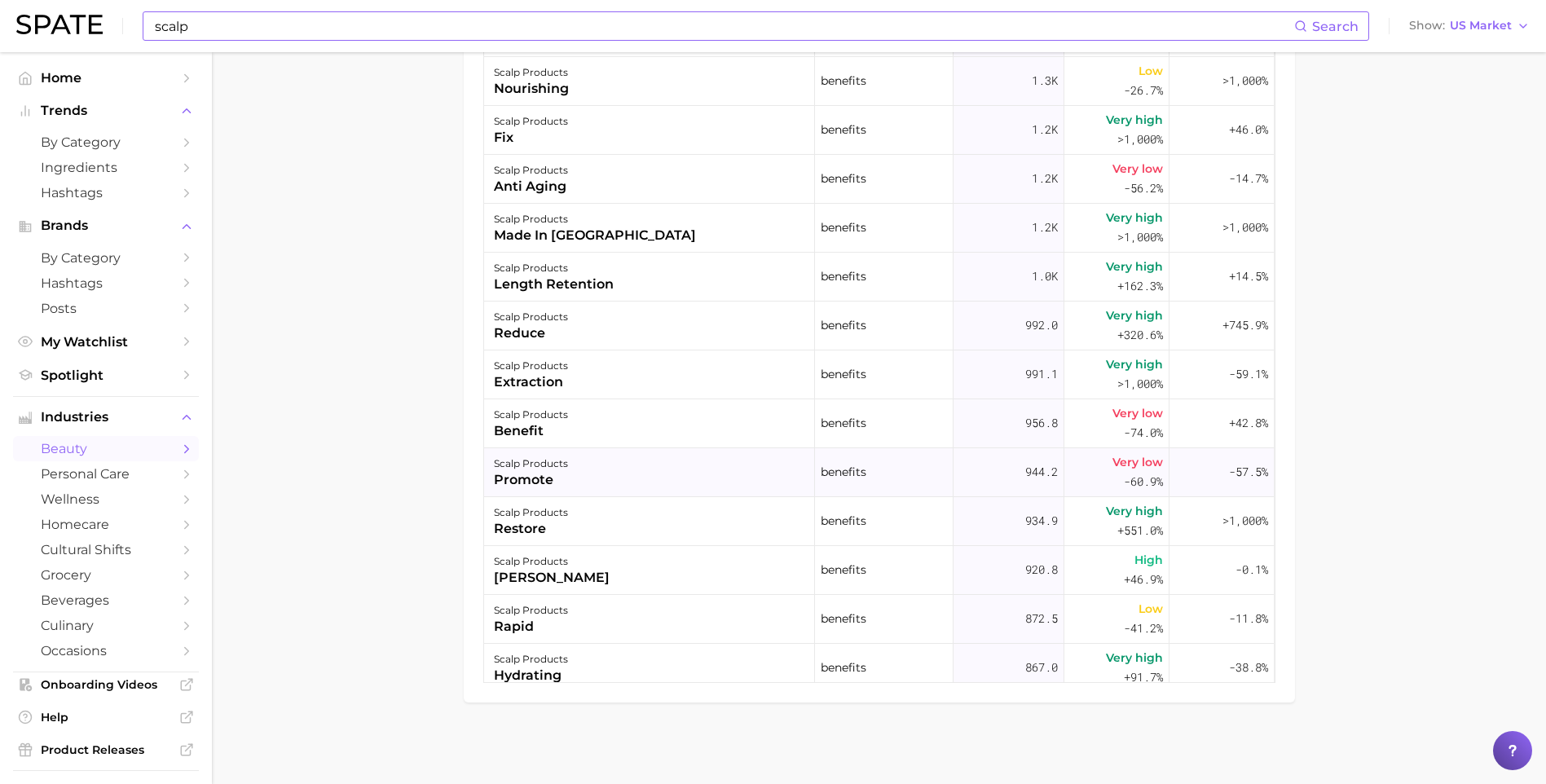
scroll to position [1711, 0]
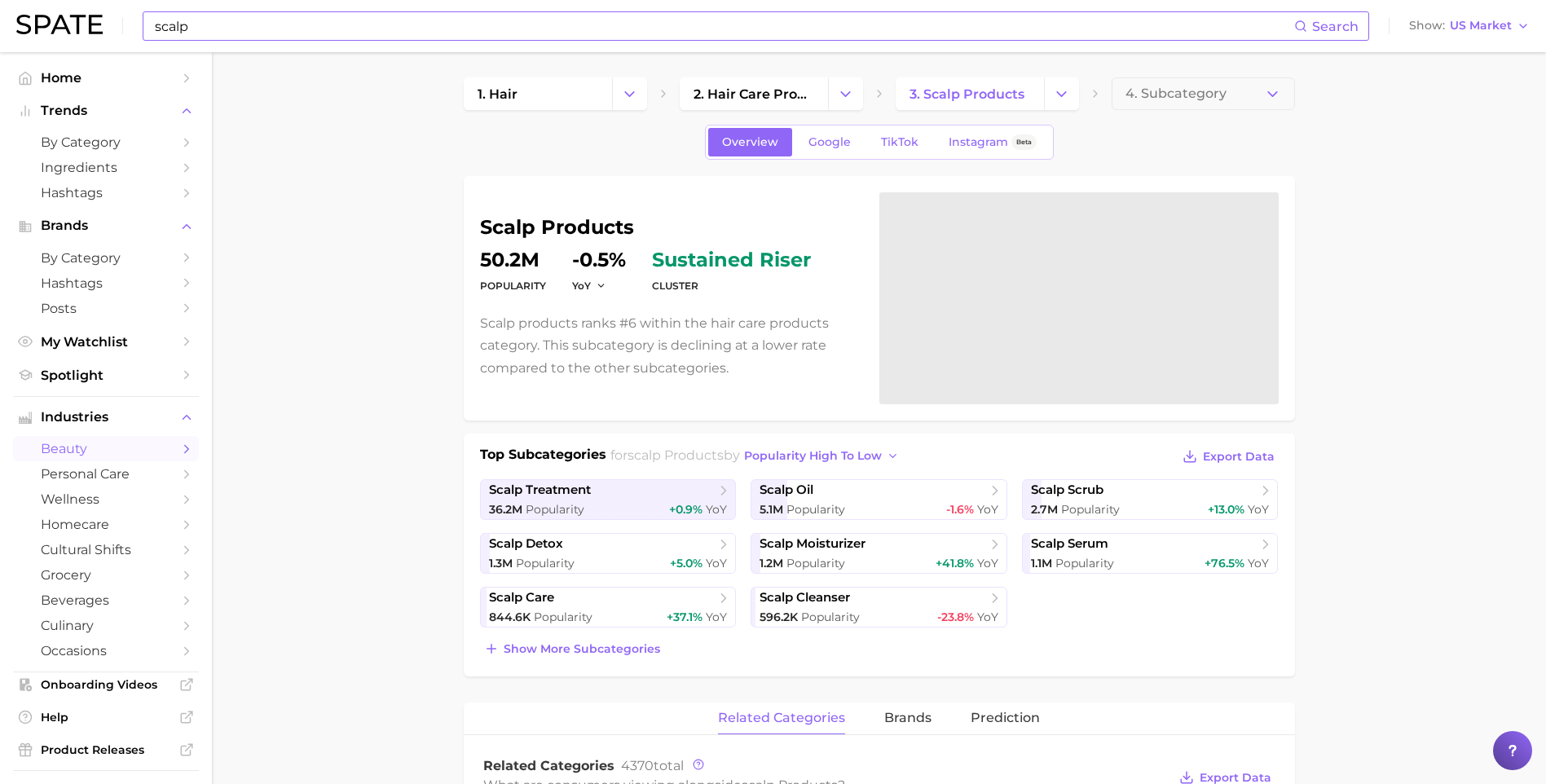
scroll to position [0, 0]
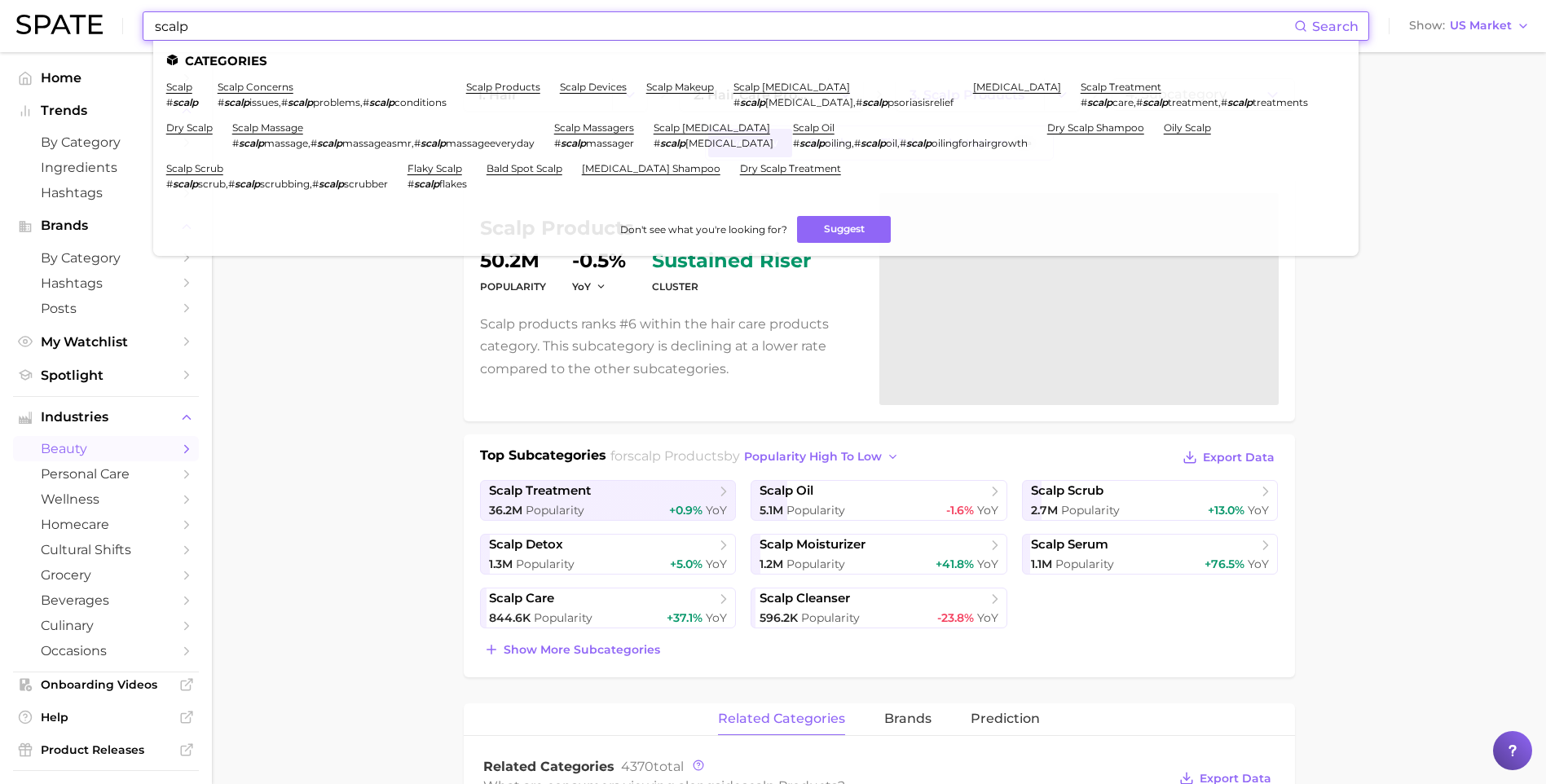
click at [290, 26] on input "scalp" at bounding box center [723, 26] width 1140 height 28
click at [233, 129] on link "scalp massage" at bounding box center [267, 127] width 70 height 13
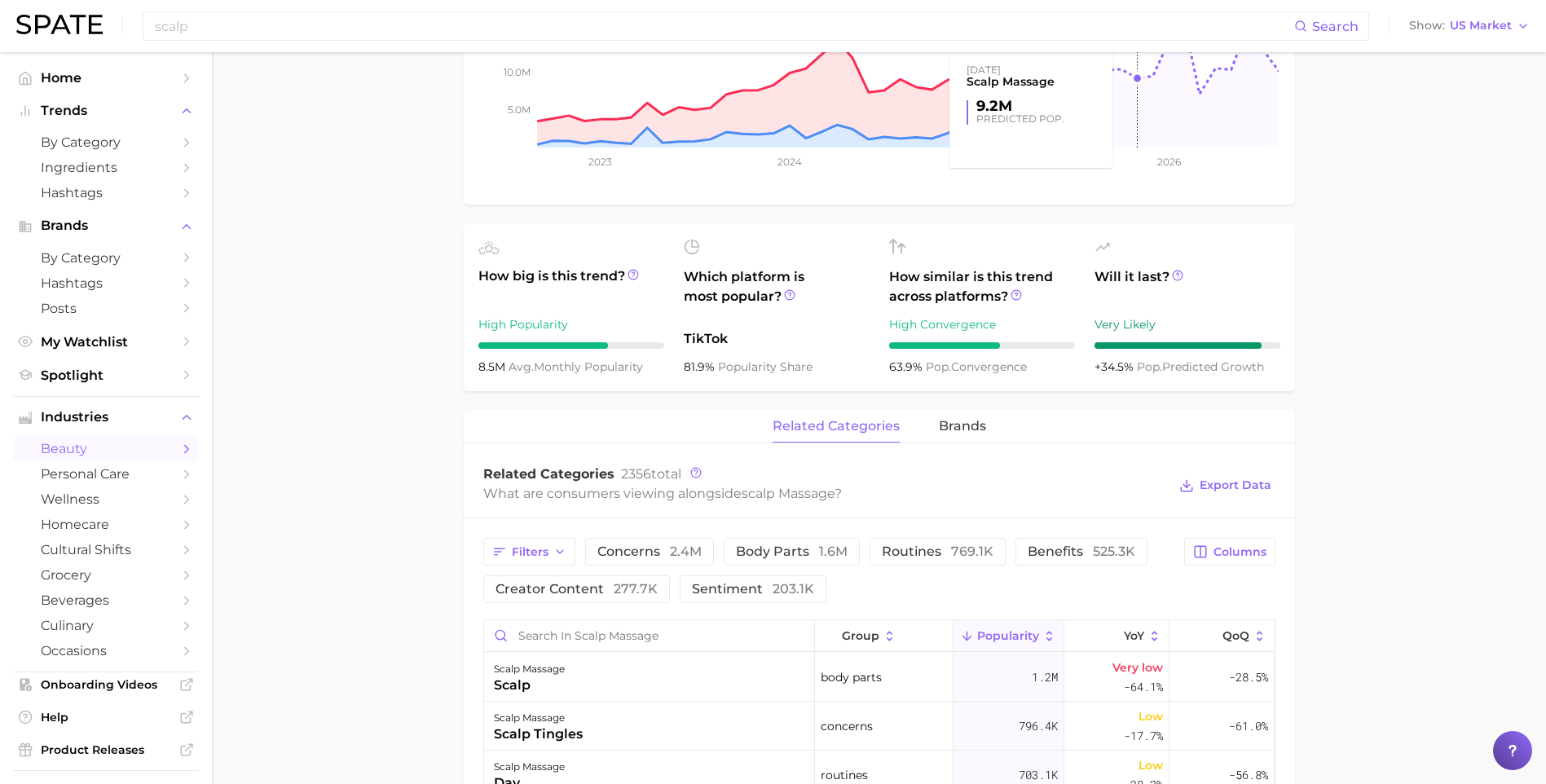
scroll to position [489, 0]
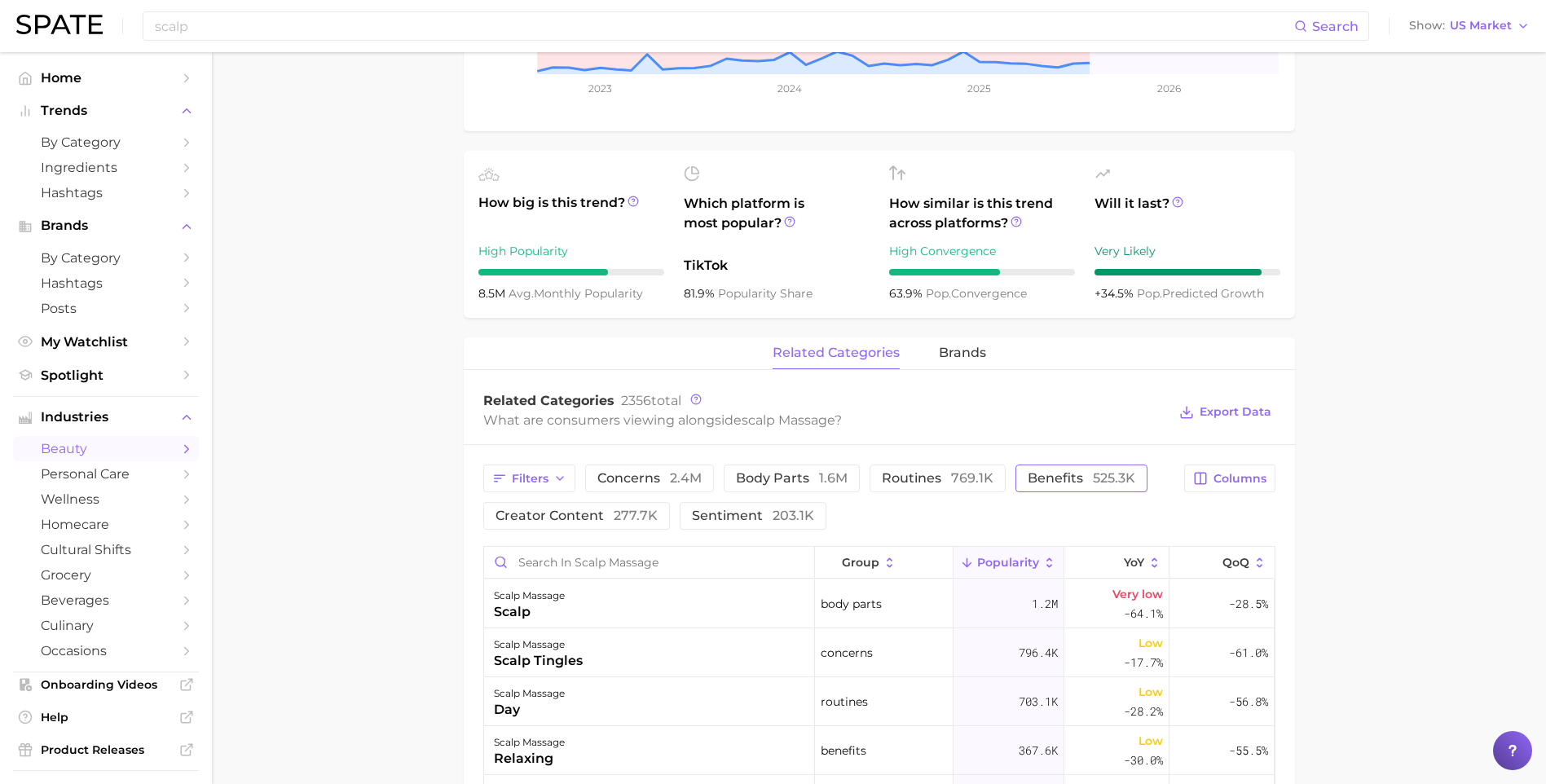
click at [1052, 483] on span "benefits 525.3k" at bounding box center [1081, 479] width 107 height 14
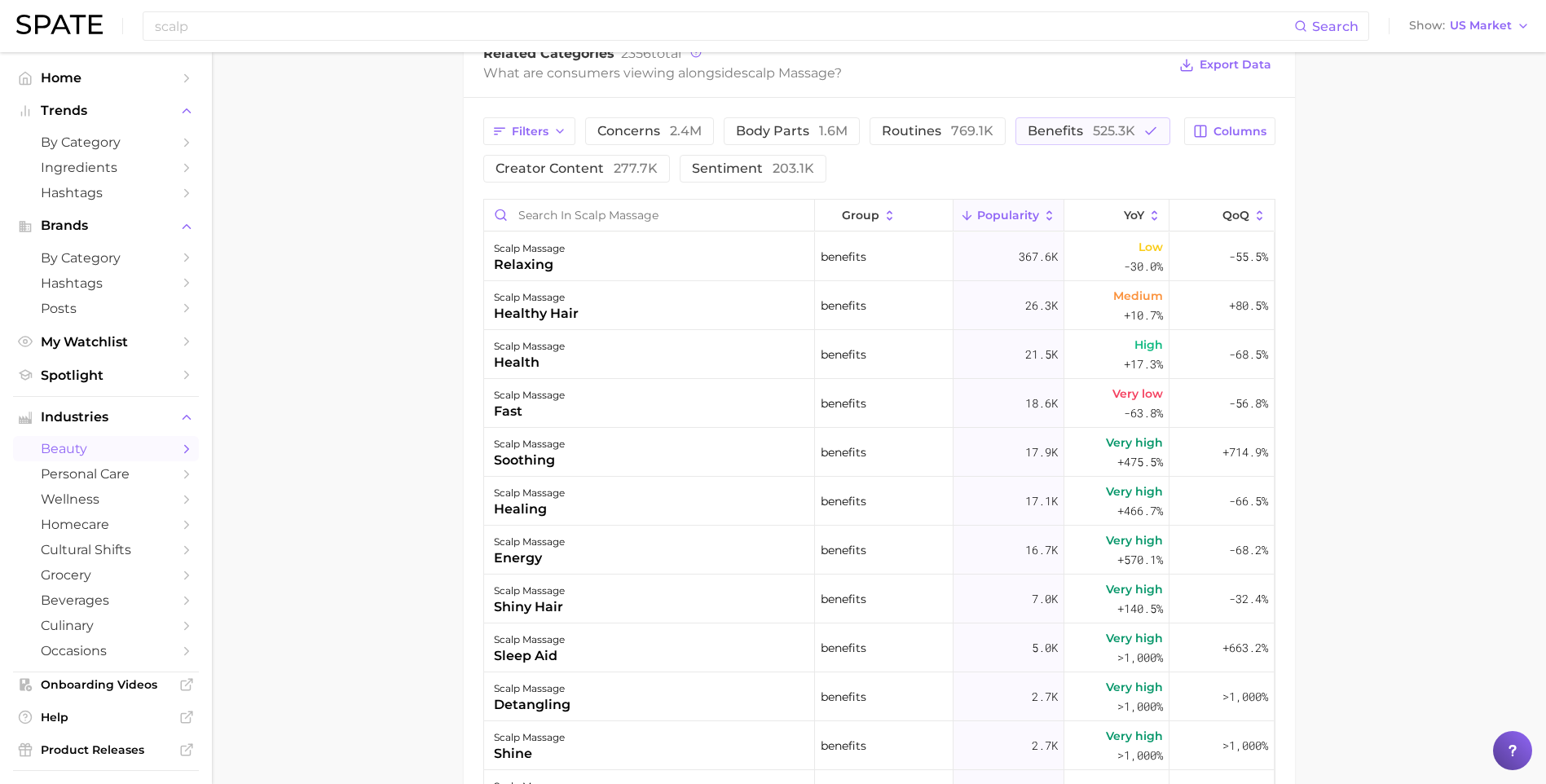
scroll to position [978, 0]
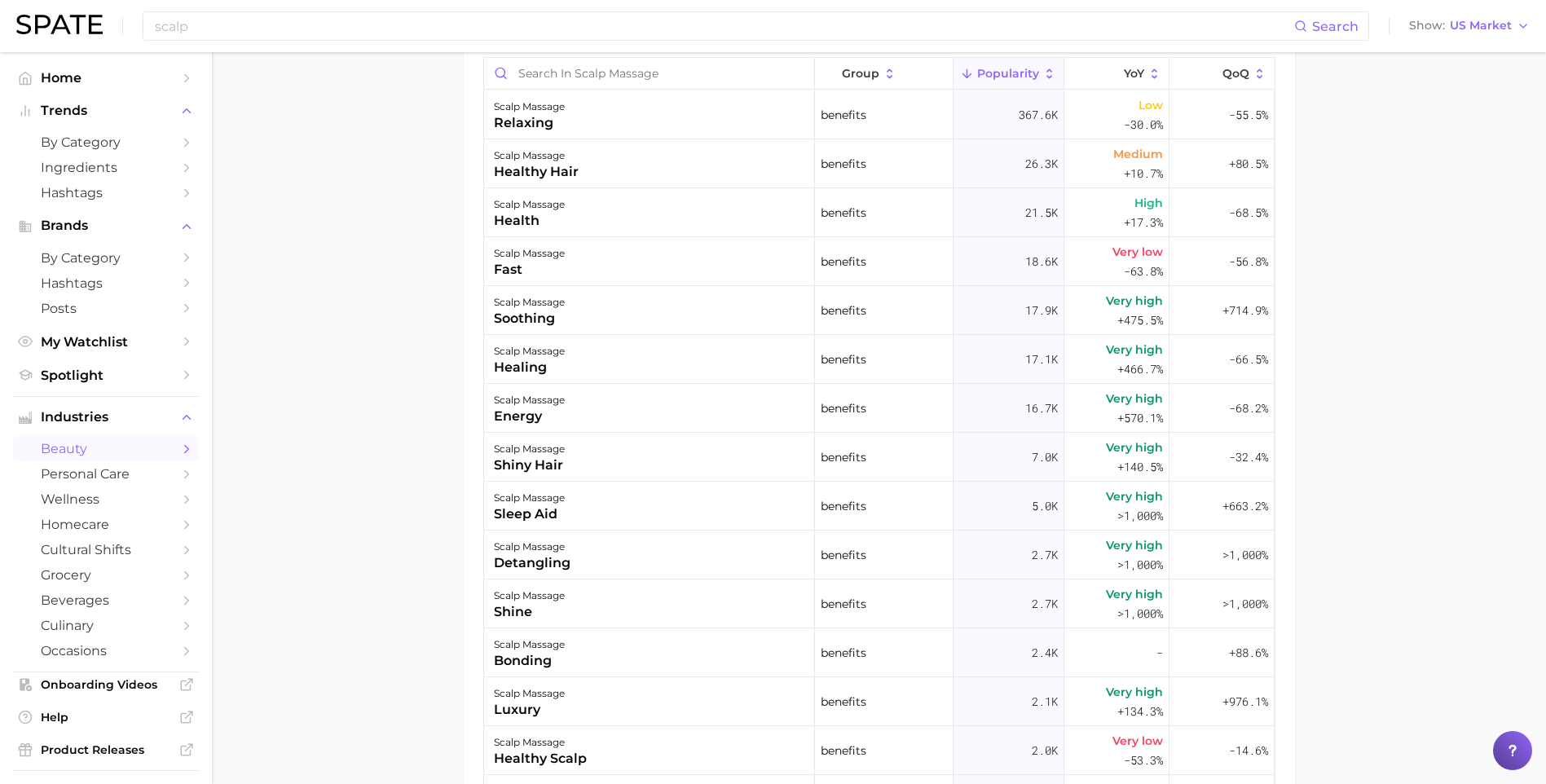
click at [426, 705] on main "1. hair 2. hair services 3. services 4. scalp massage Overview Google TikTok In…" at bounding box center [878, 8] width 1334 height 1867
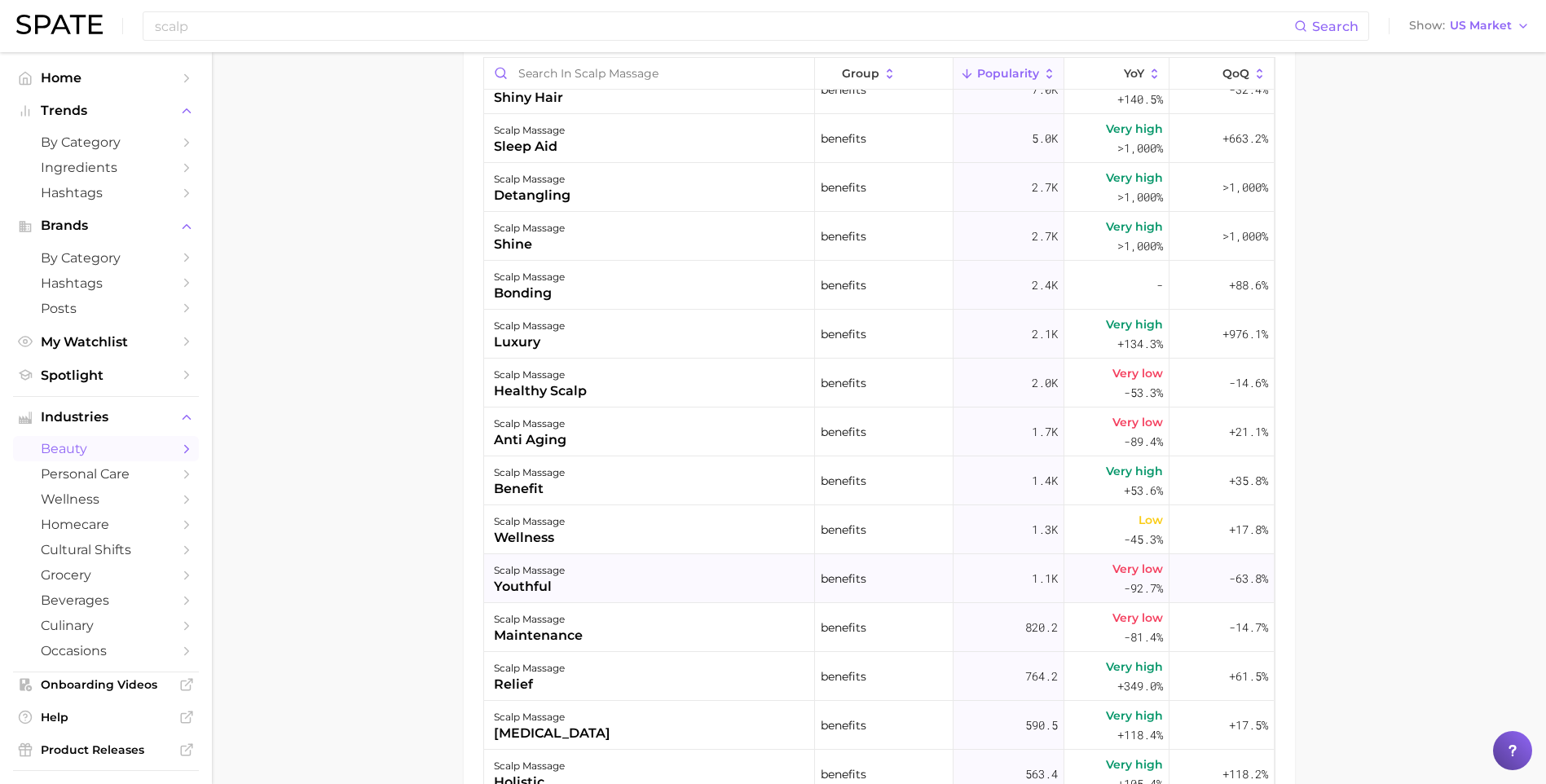
scroll to position [407, 0]
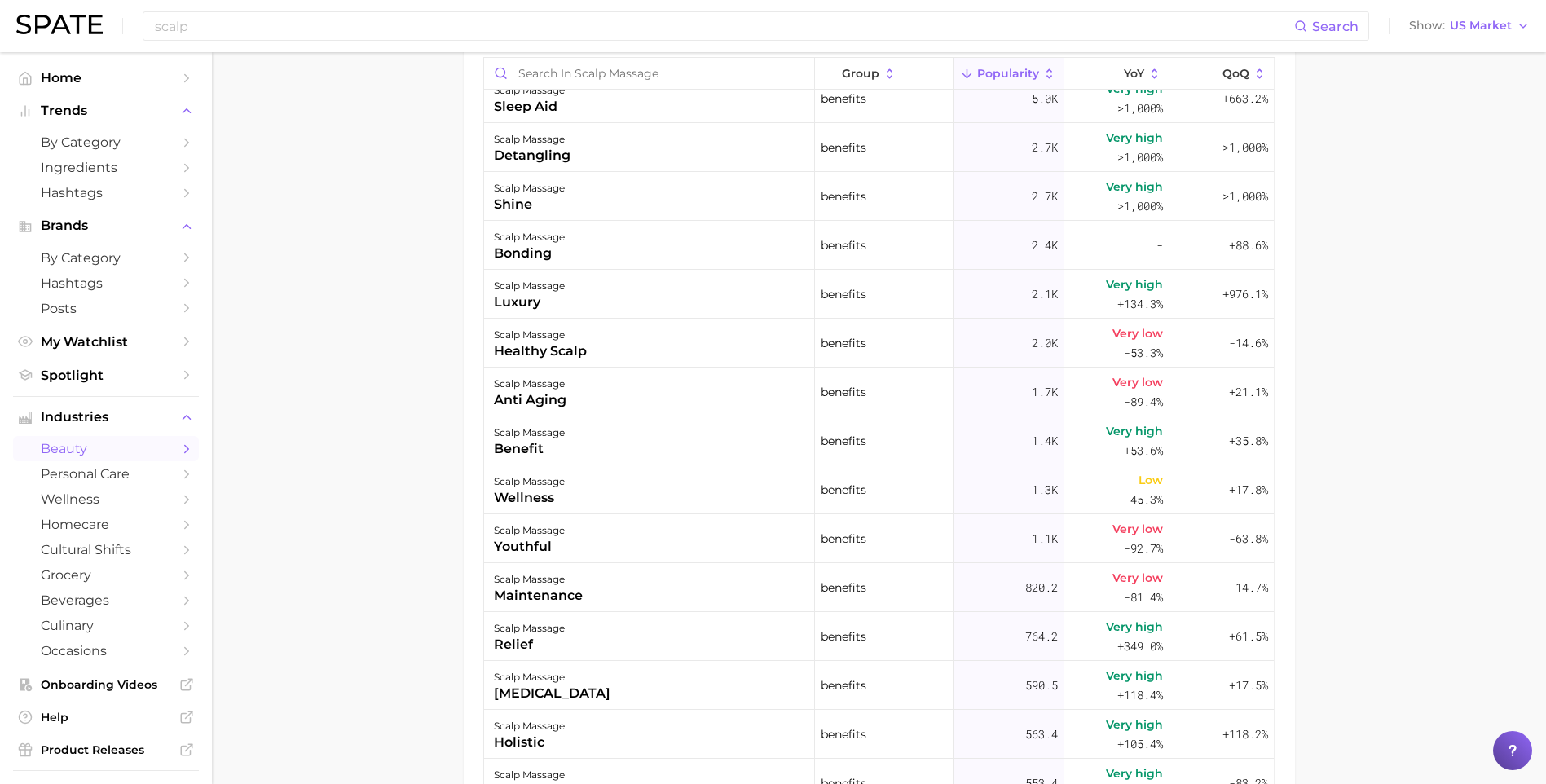
click at [457, 624] on main "1. hair 2. hair services 3. services 4. scalp massage Overview Google TikTok In…" at bounding box center [878, 8] width 1334 height 1867
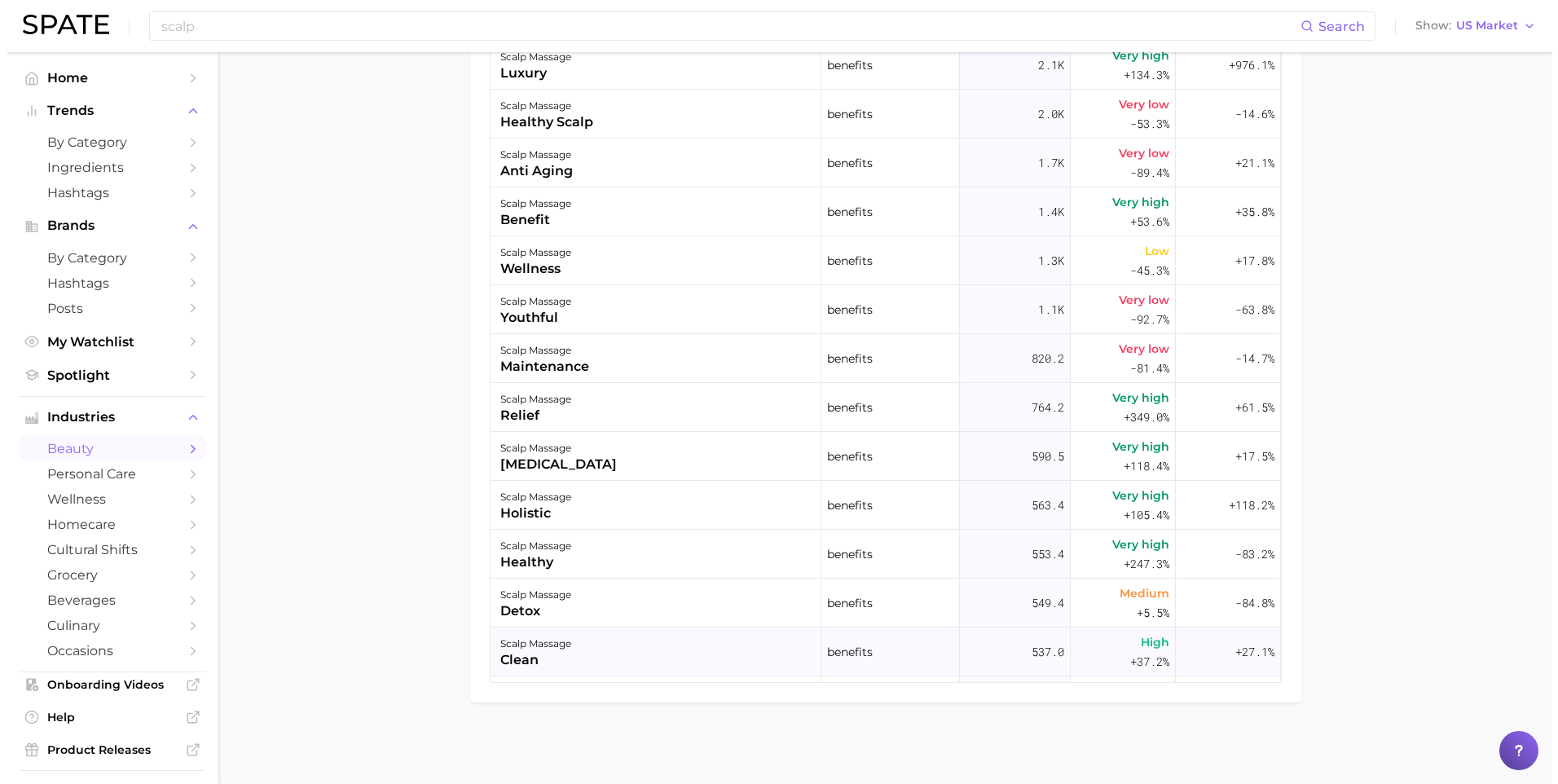
scroll to position [571, 0]
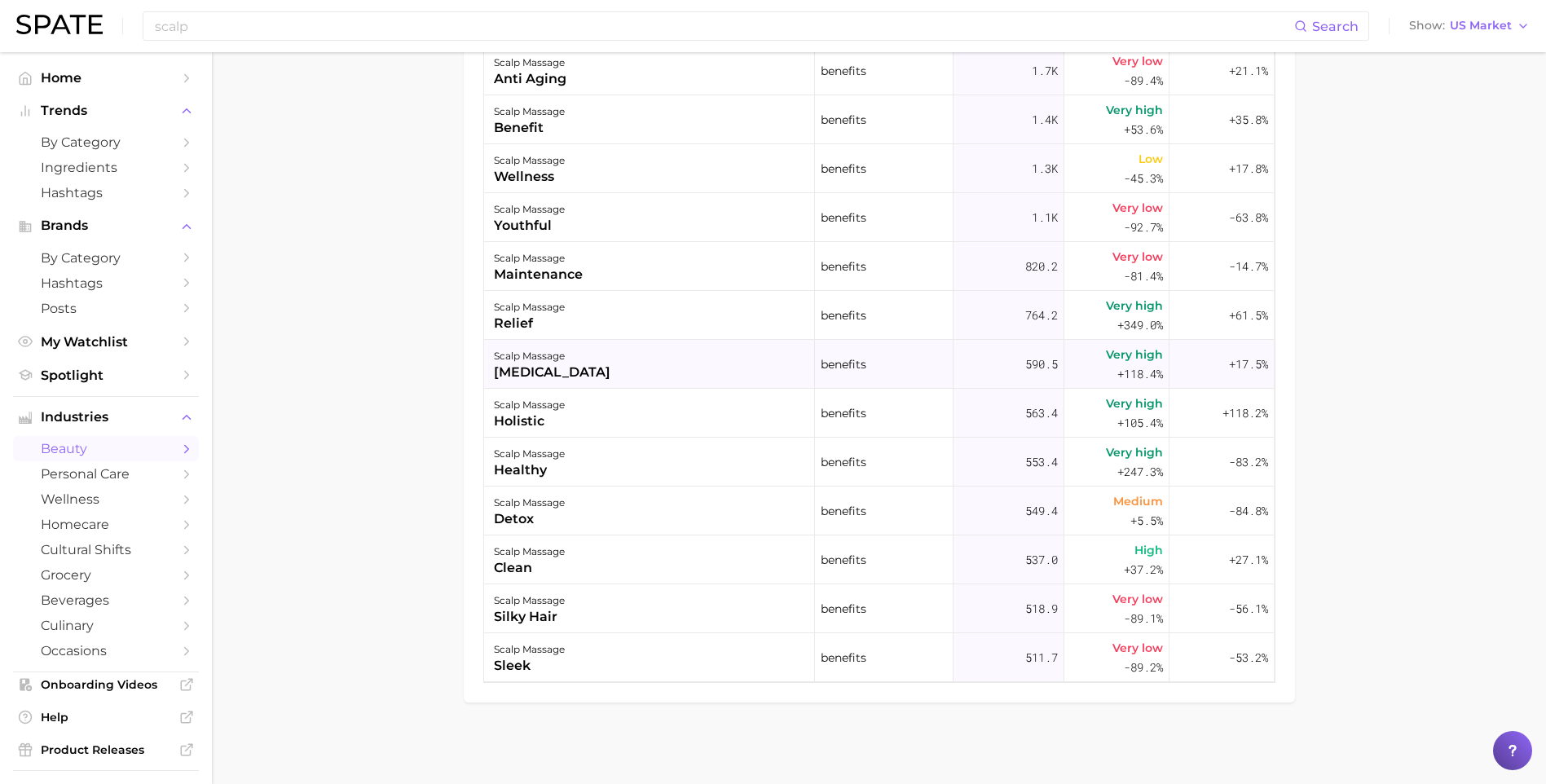
click at [634, 372] on div "scalp massage [MEDICAL_DATA]" at bounding box center [649, 364] width 331 height 49
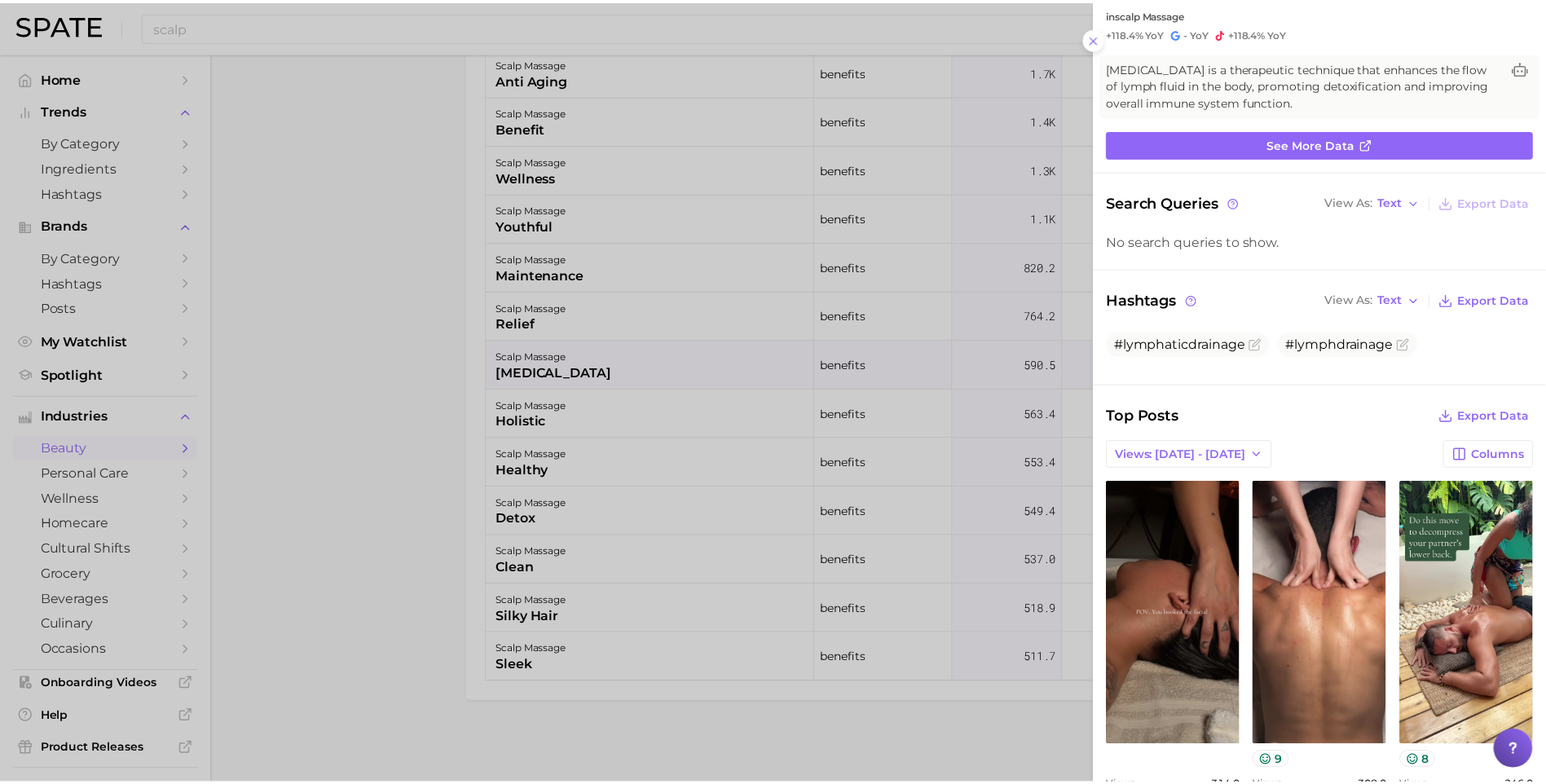
scroll to position [0, 0]
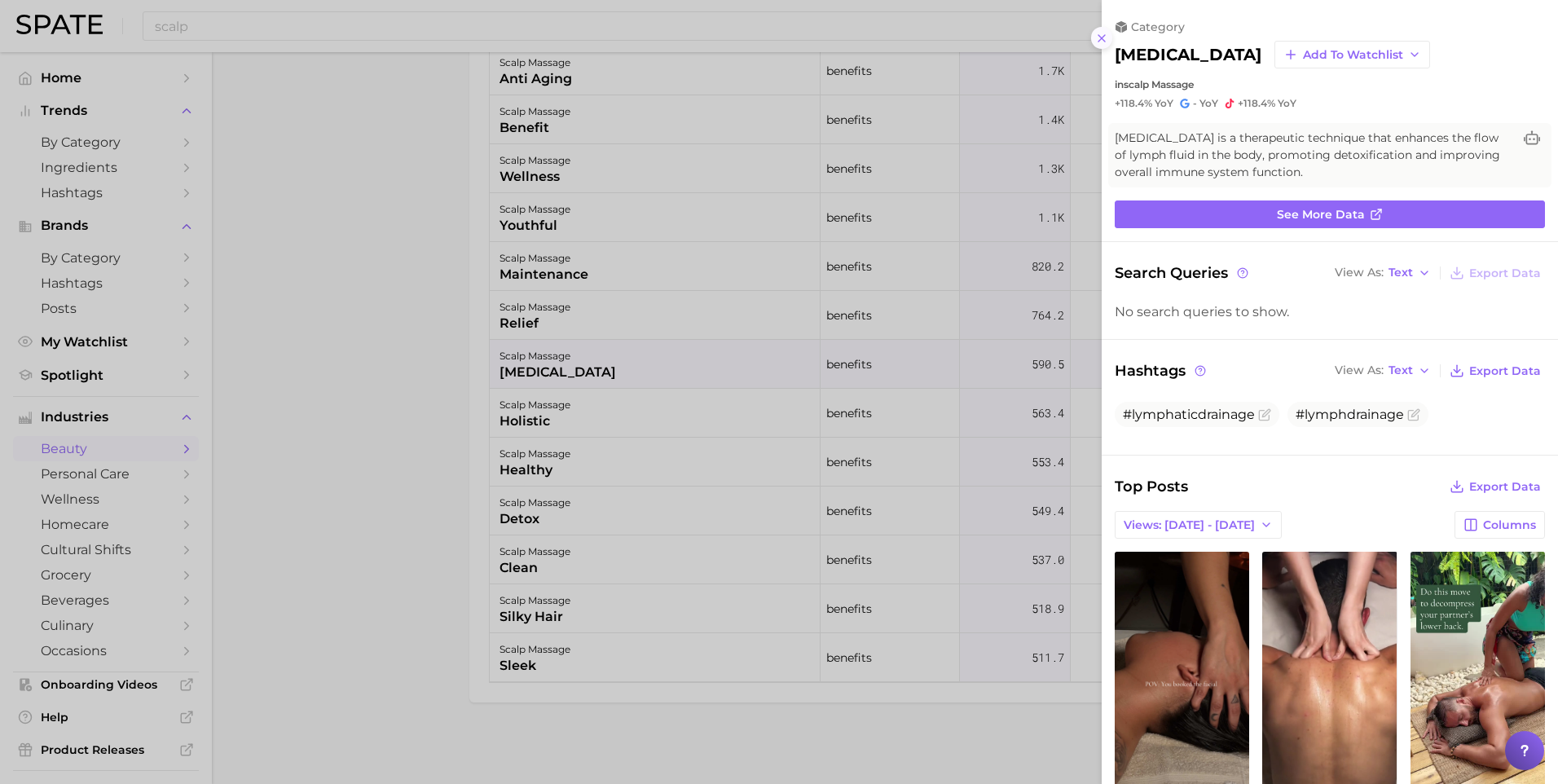
click at [1097, 35] on icon at bounding box center [1102, 39] width 14 height 14
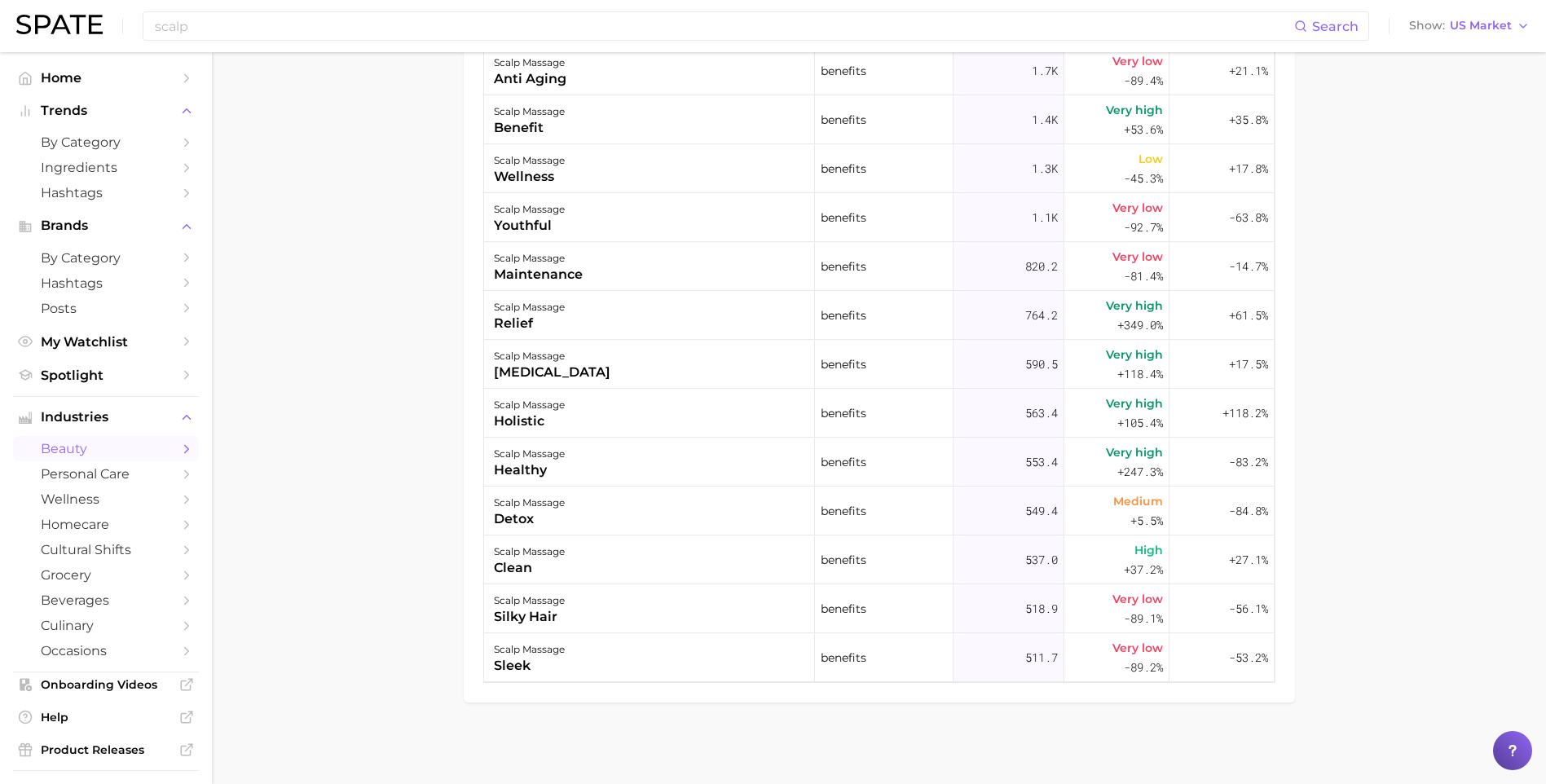
drag, startPoint x: 378, startPoint y: 566, endPoint x: 447, endPoint y: 546, distance: 71.8
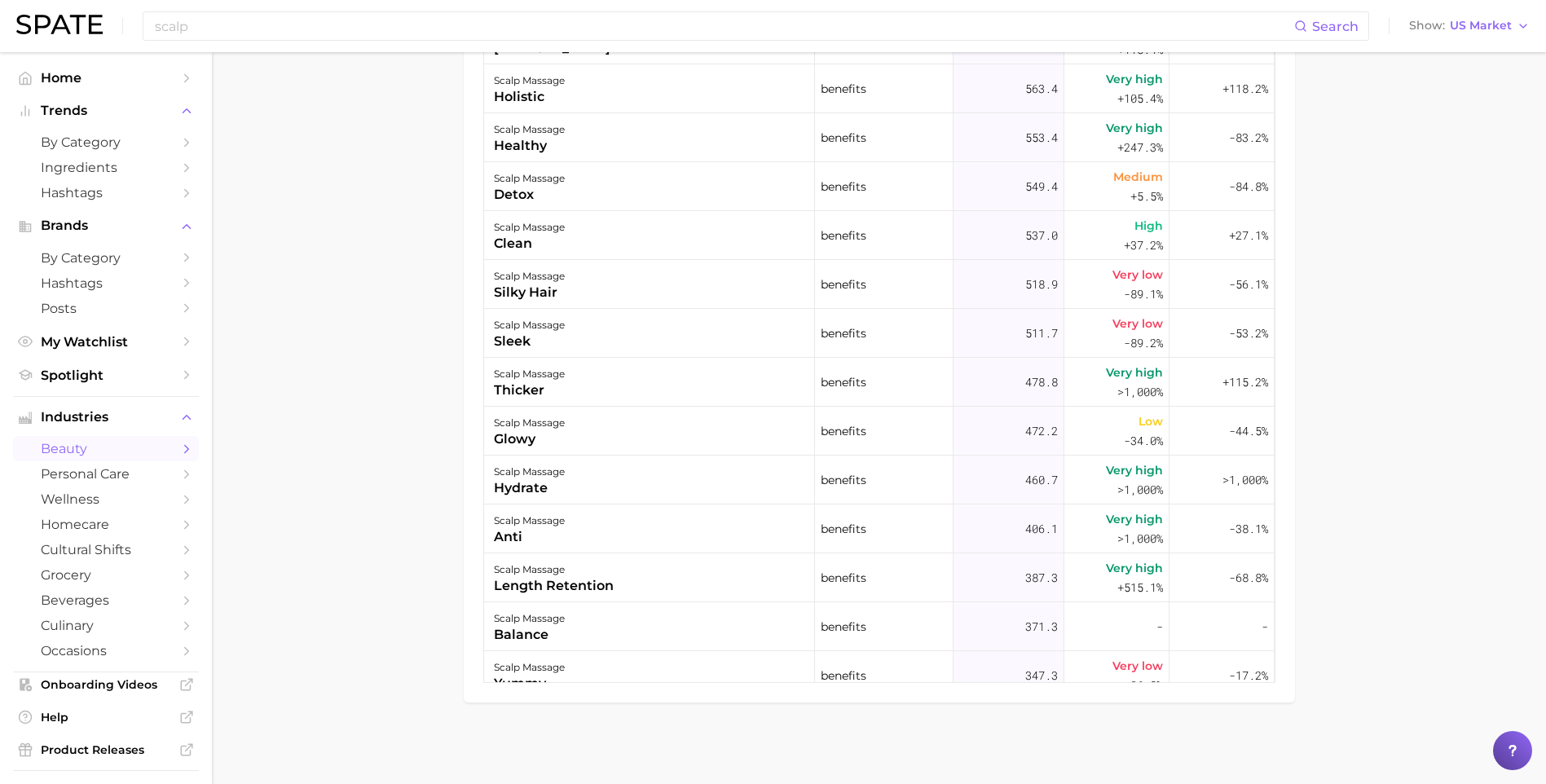
scroll to position [896, 0]
drag, startPoint x: 431, startPoint y: 550, endPoint x: 548, endPoint y: 546, distance: 117.1
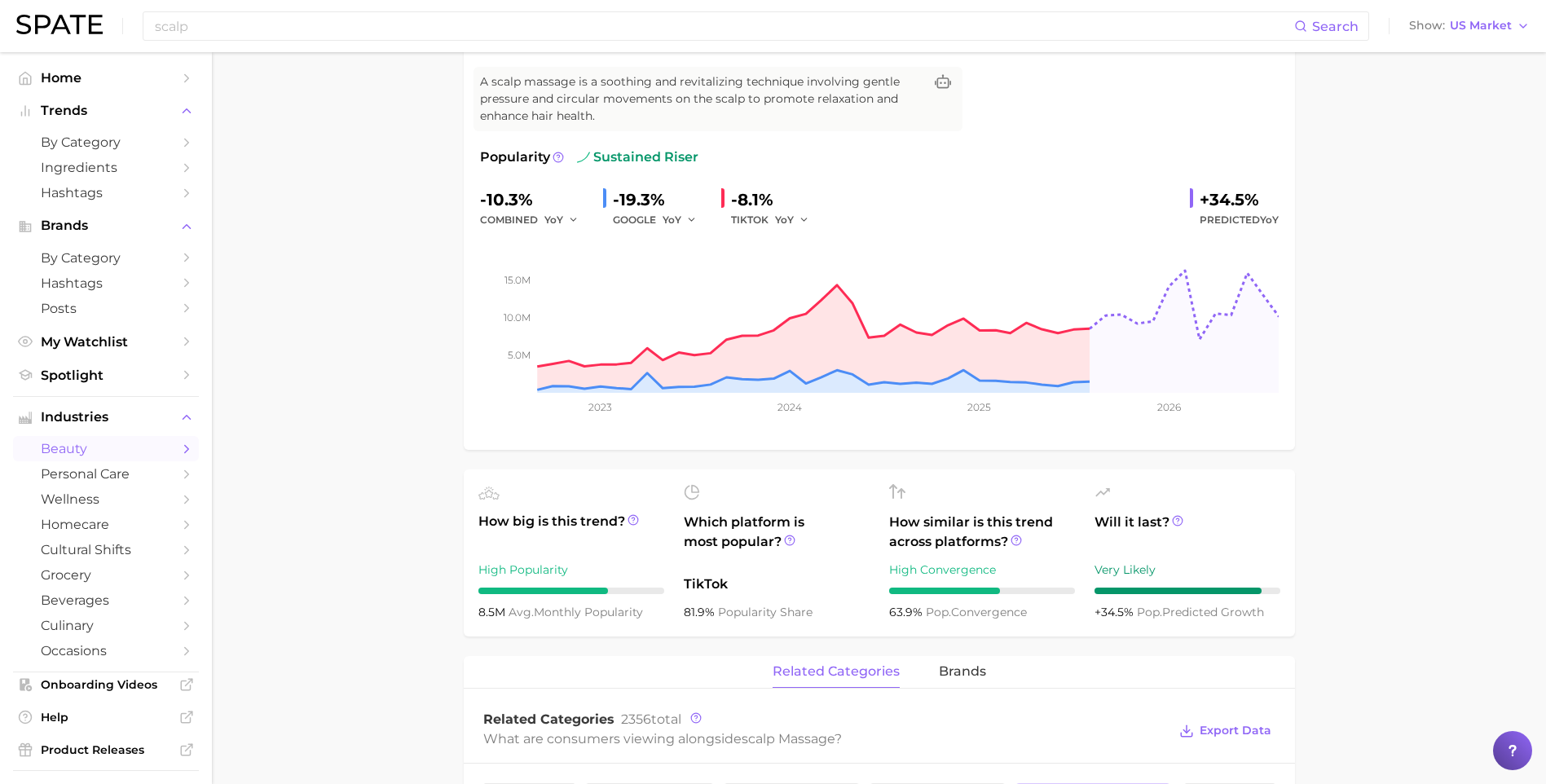
scroll to position [0, 0]
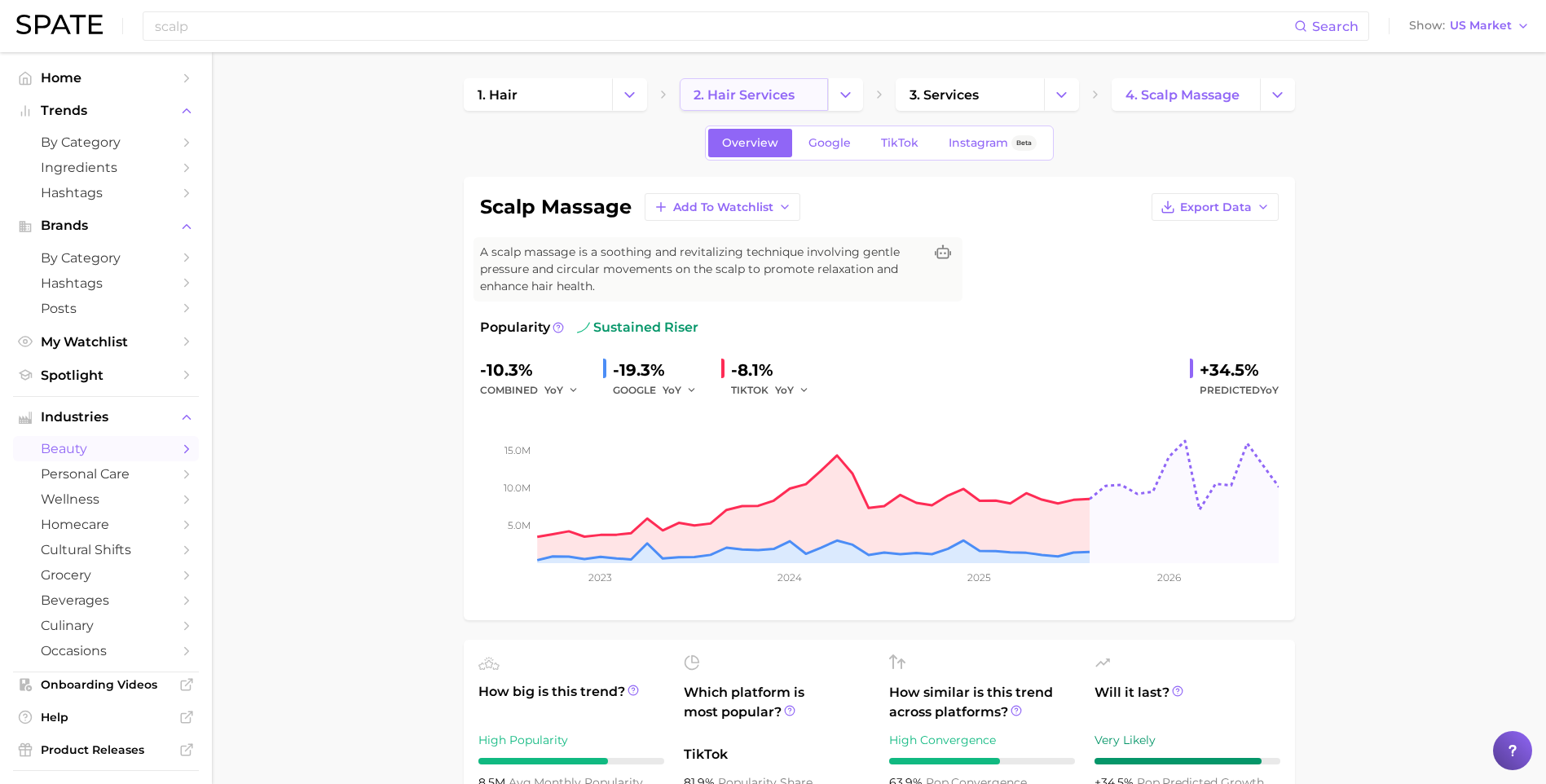
click at [795, 107] on link "2. hair services" at bounding box center [754, 95] width 149 height 33
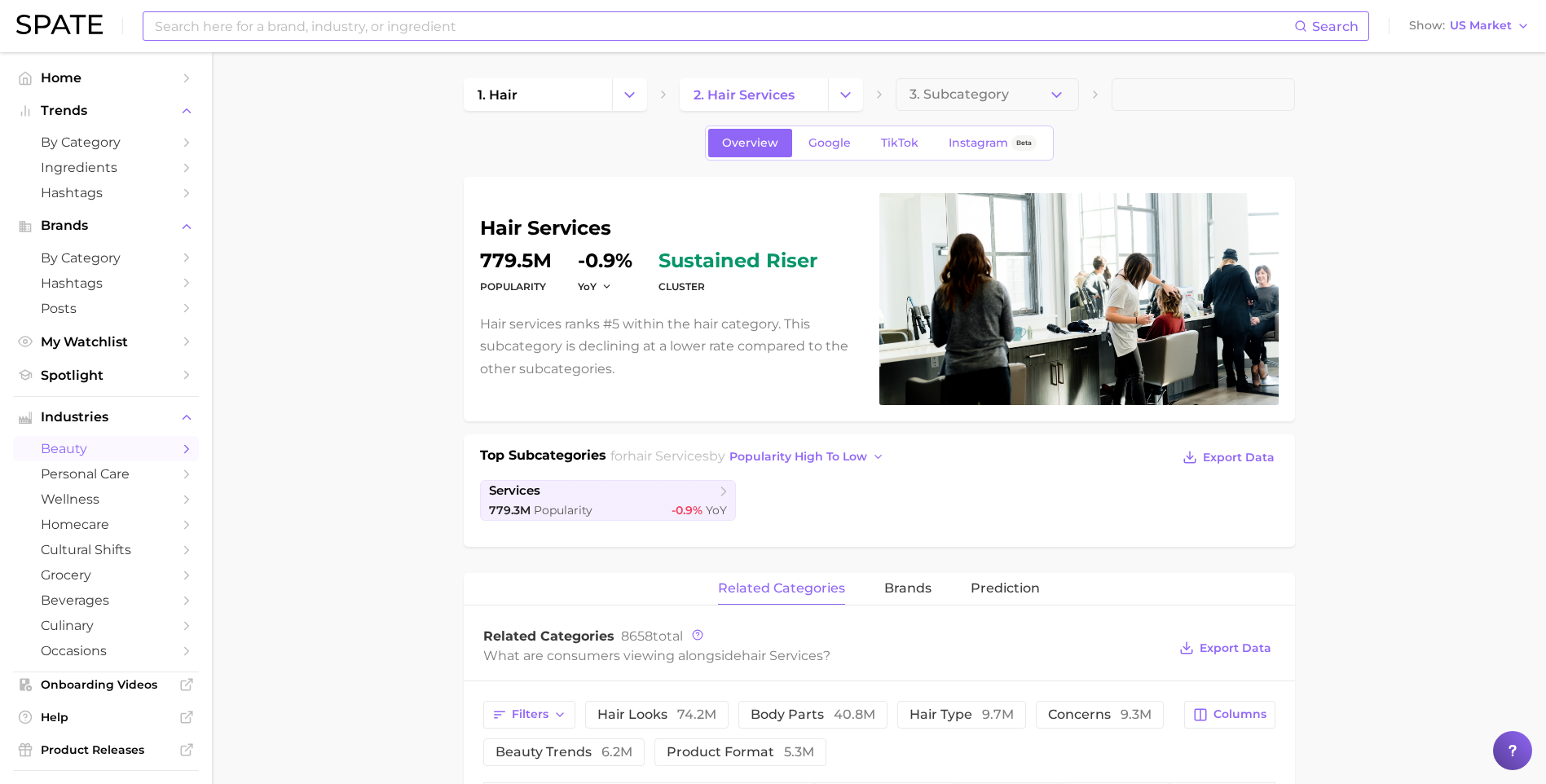
click at [228, 20] on input at bounding box center [723, 26] width 1140 height 28
type input "ㄴ"
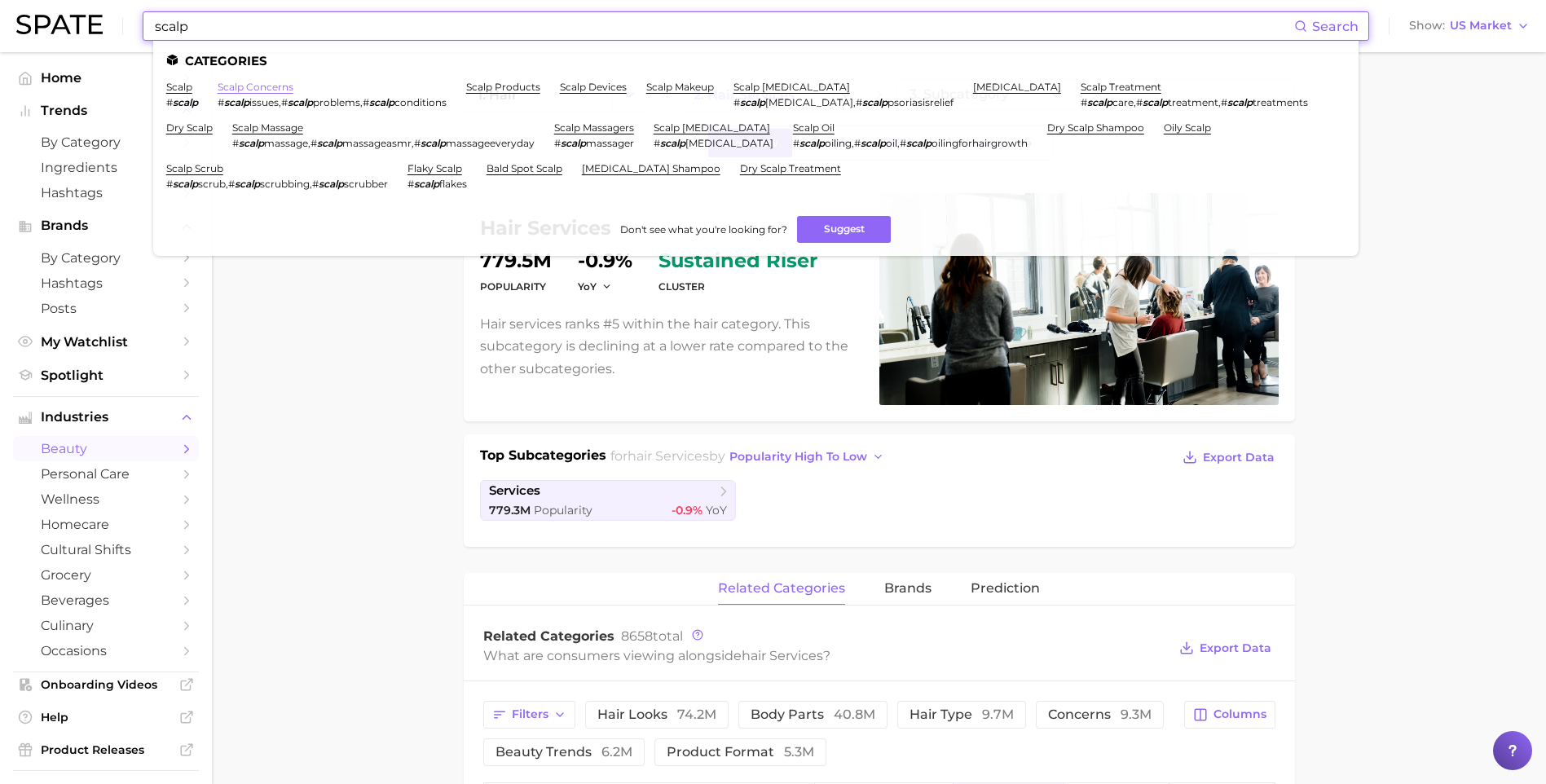
type input "scalp"
click at [276, 86] on link "scalp concerns" at bounding box center [255, 87] width 75 height 13
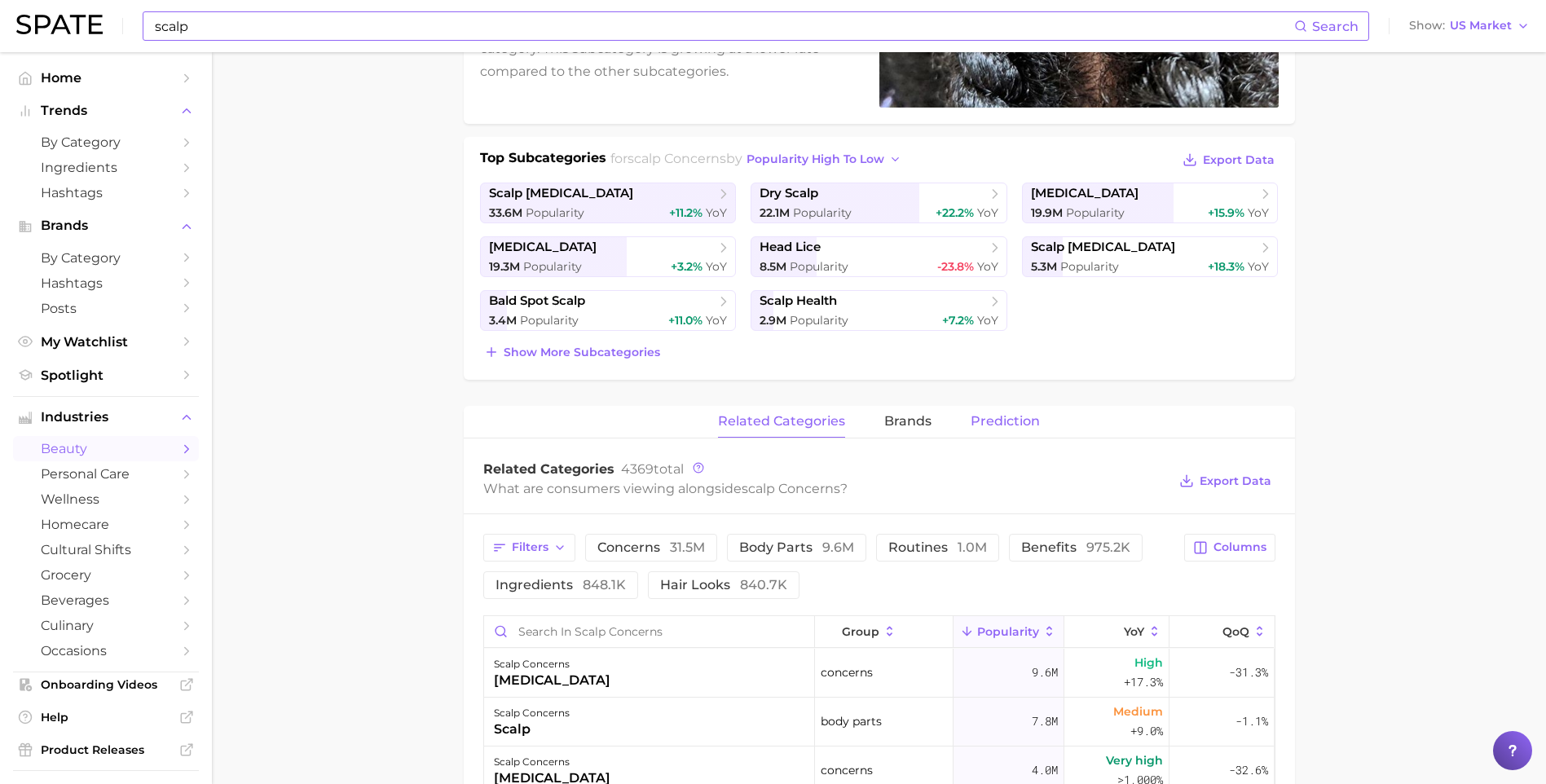
scroll to position [326, 0]
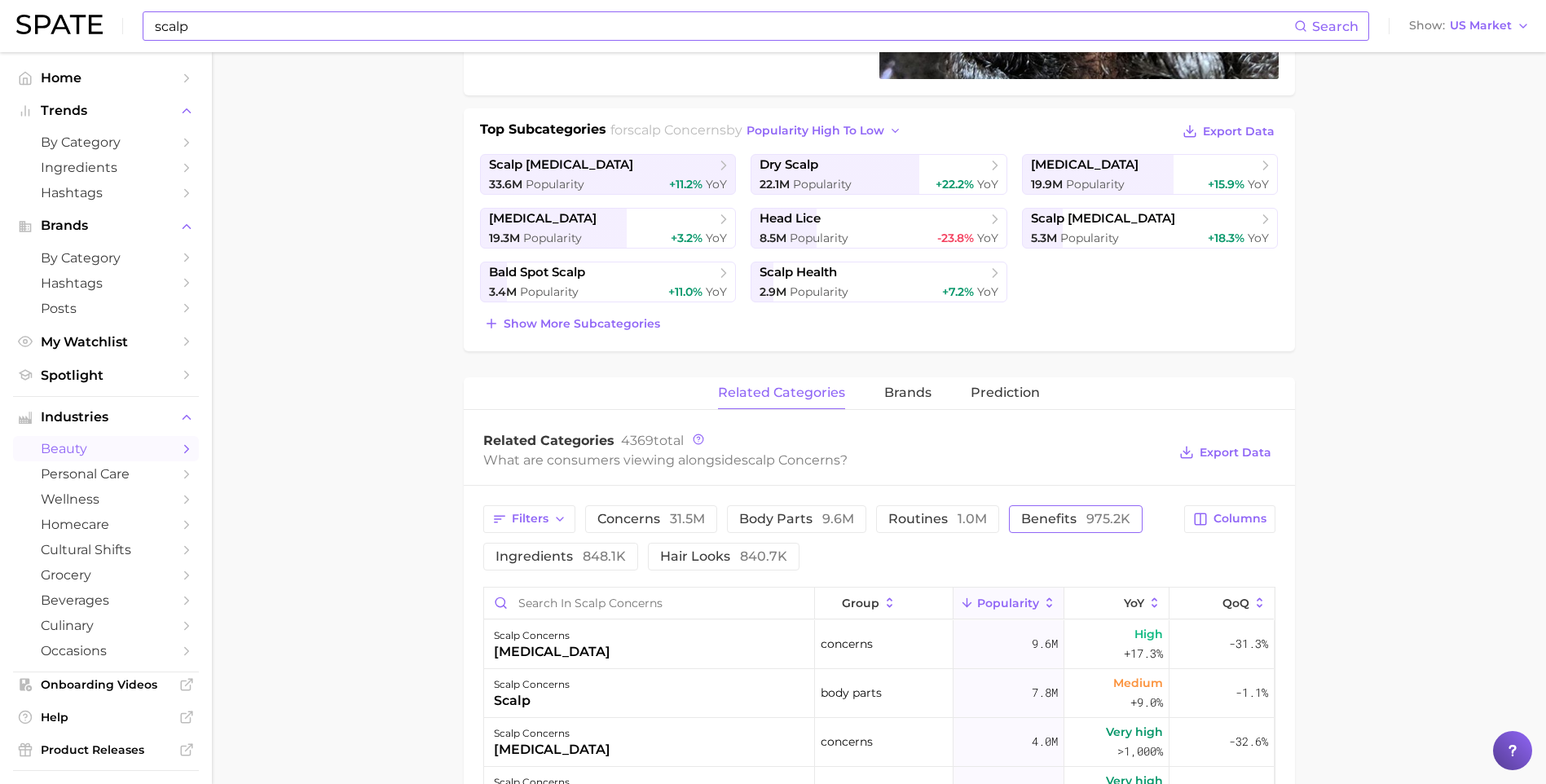
click at [1105, 514] on span "975.2k" at bounding box center [1109, 518] width 44 height 15
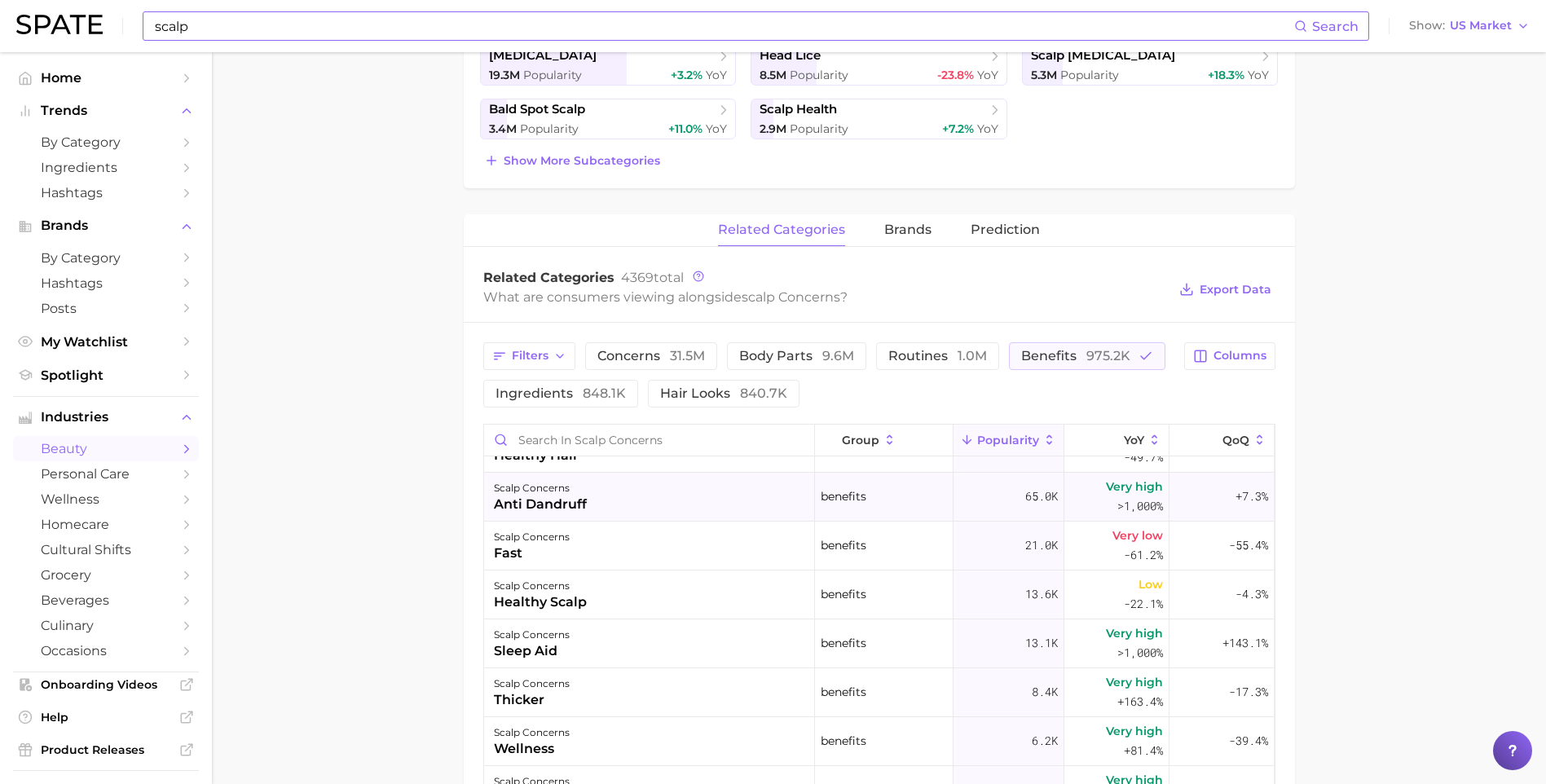
scroll to position [0, 0]
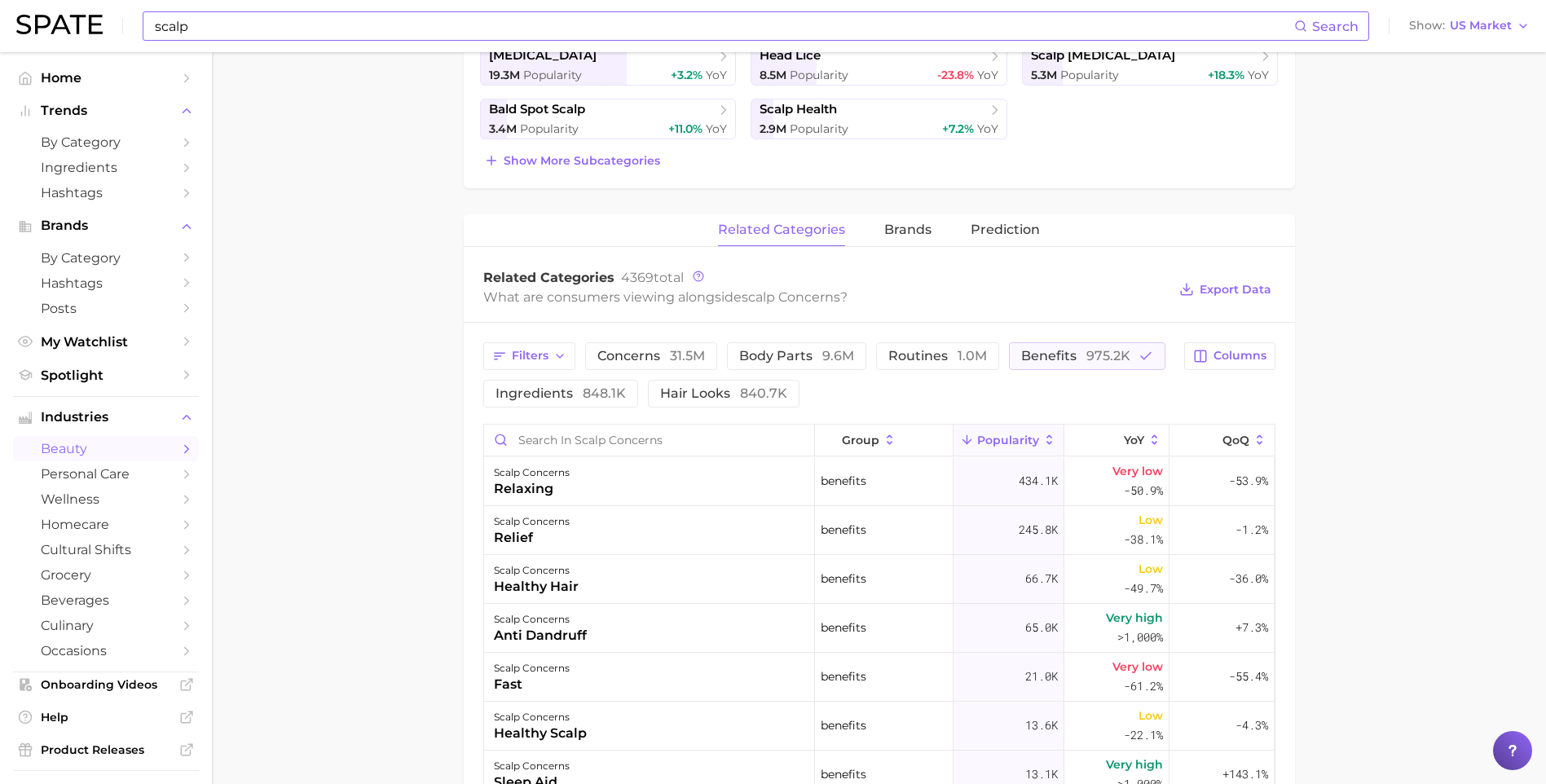
click at [295, 602] on main "1. hair 2. hair concerns 3. scalp concerns 4. Subcategory Overview Google TikTo…" at bounding box center [878, 436] width 1334 height 1746
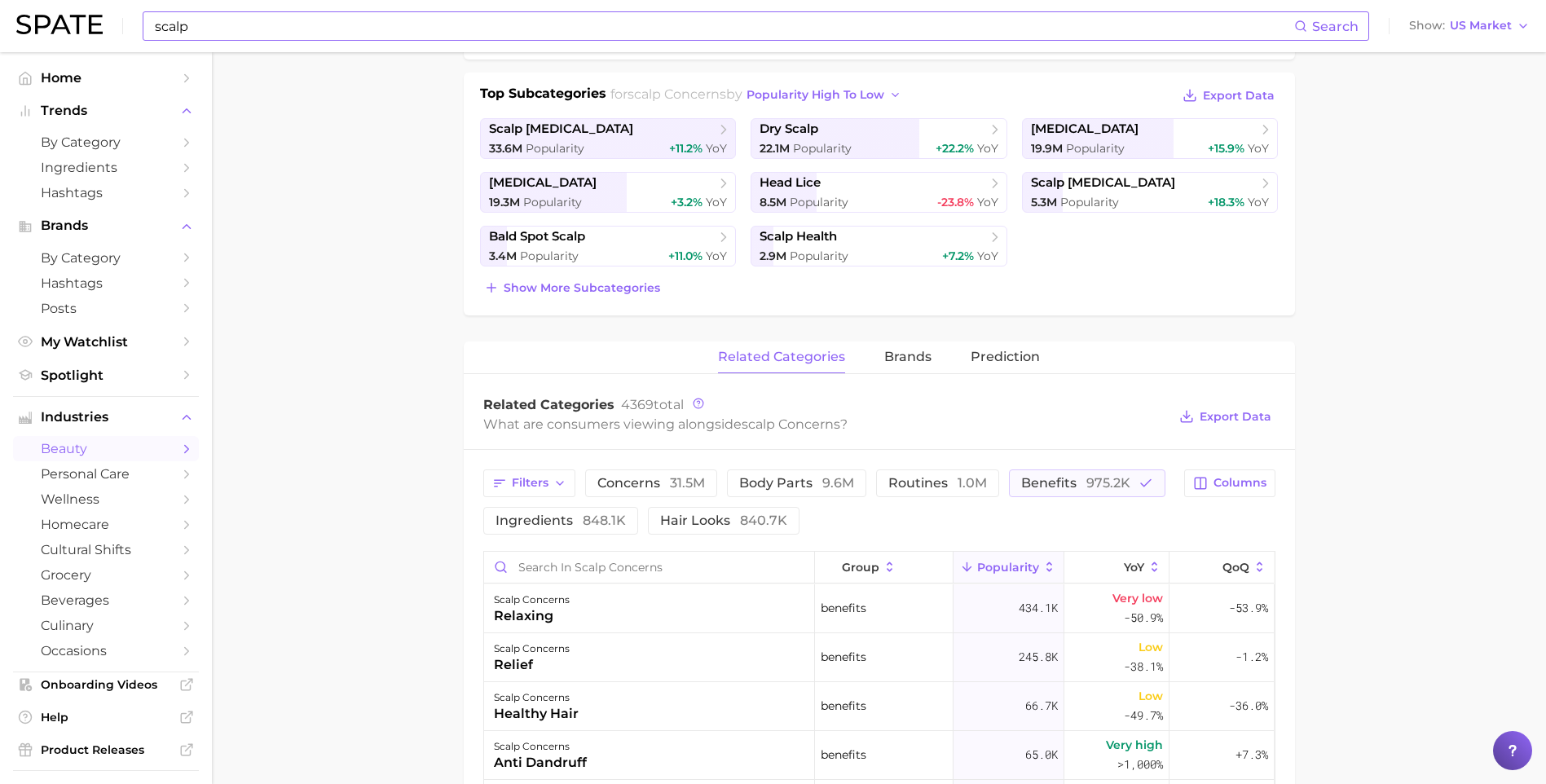
click at [402, 564] on main "1. hair 2. hair concerns 3. scalp concerns 4. Subcategory Overview Google TikTo…" at bounding box center [878, 563] width 1334 height 1746
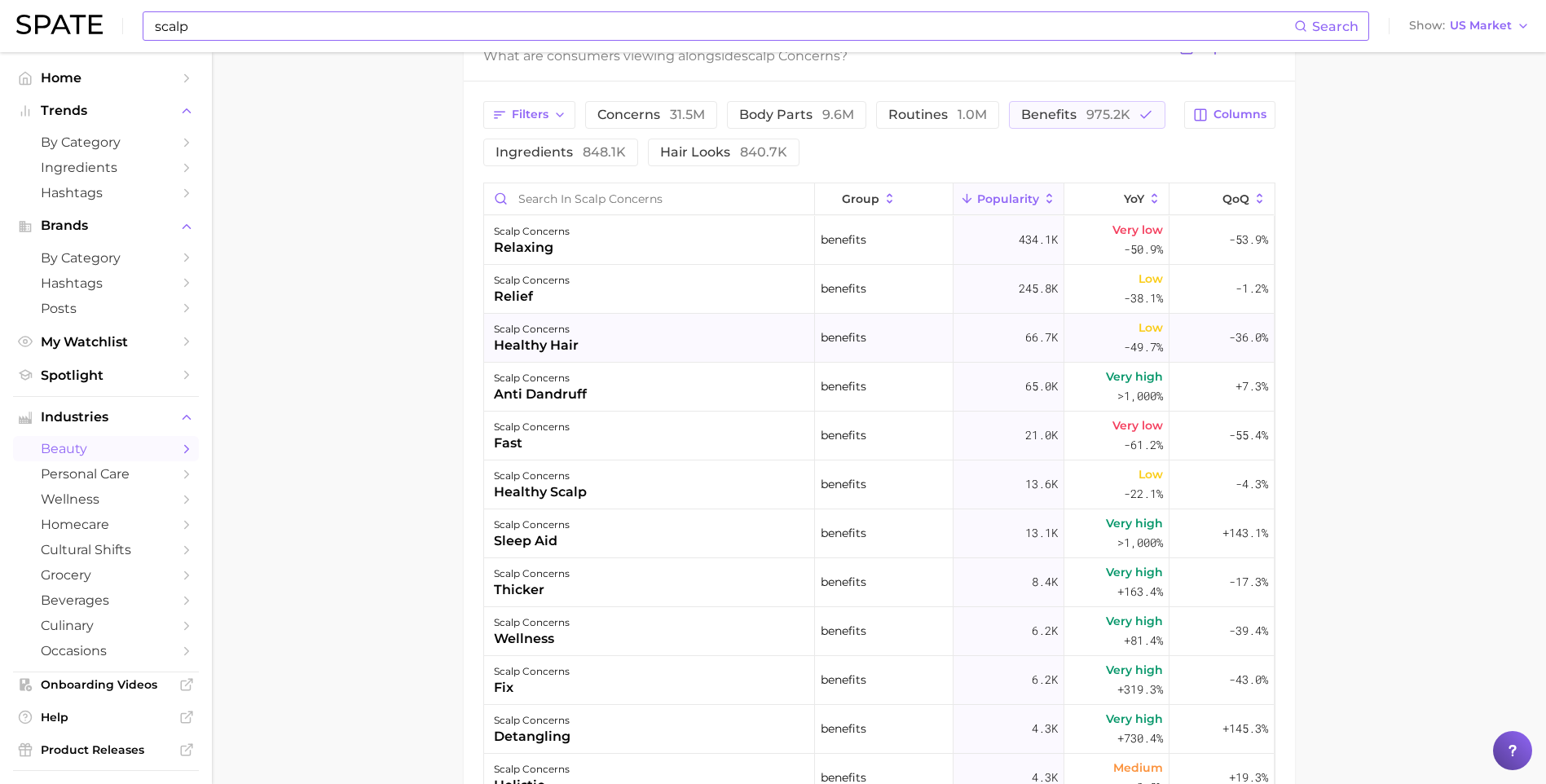
scroll to position [733, 0]
click at [341, 372] on main "1. hair 2. hair concerns 3. scalp concerns 4. Subcategory Overview Google TikTo…" at bounding box center [878, 192] width 1334 height 1746
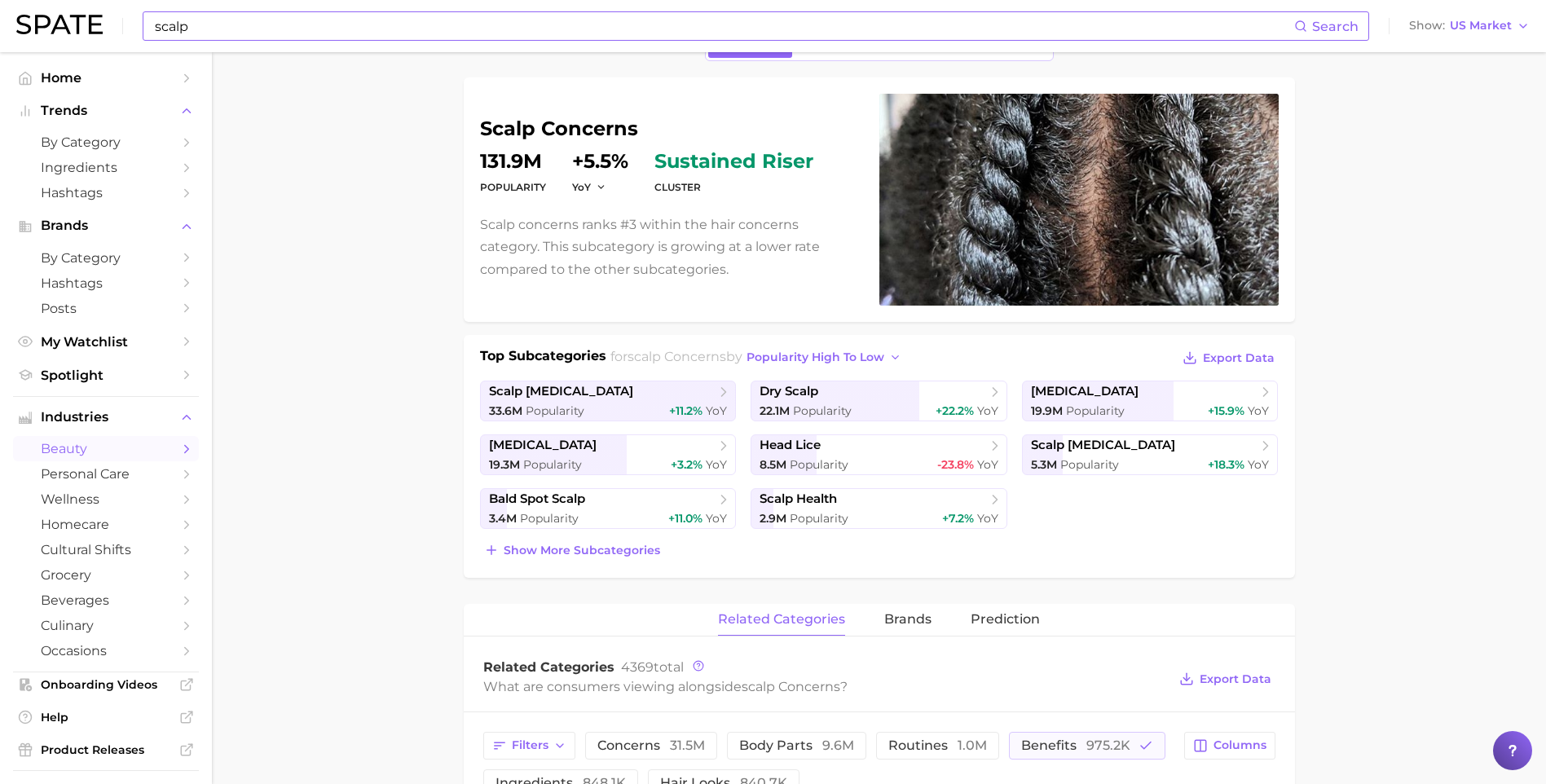
scroll to position [0, 0]
